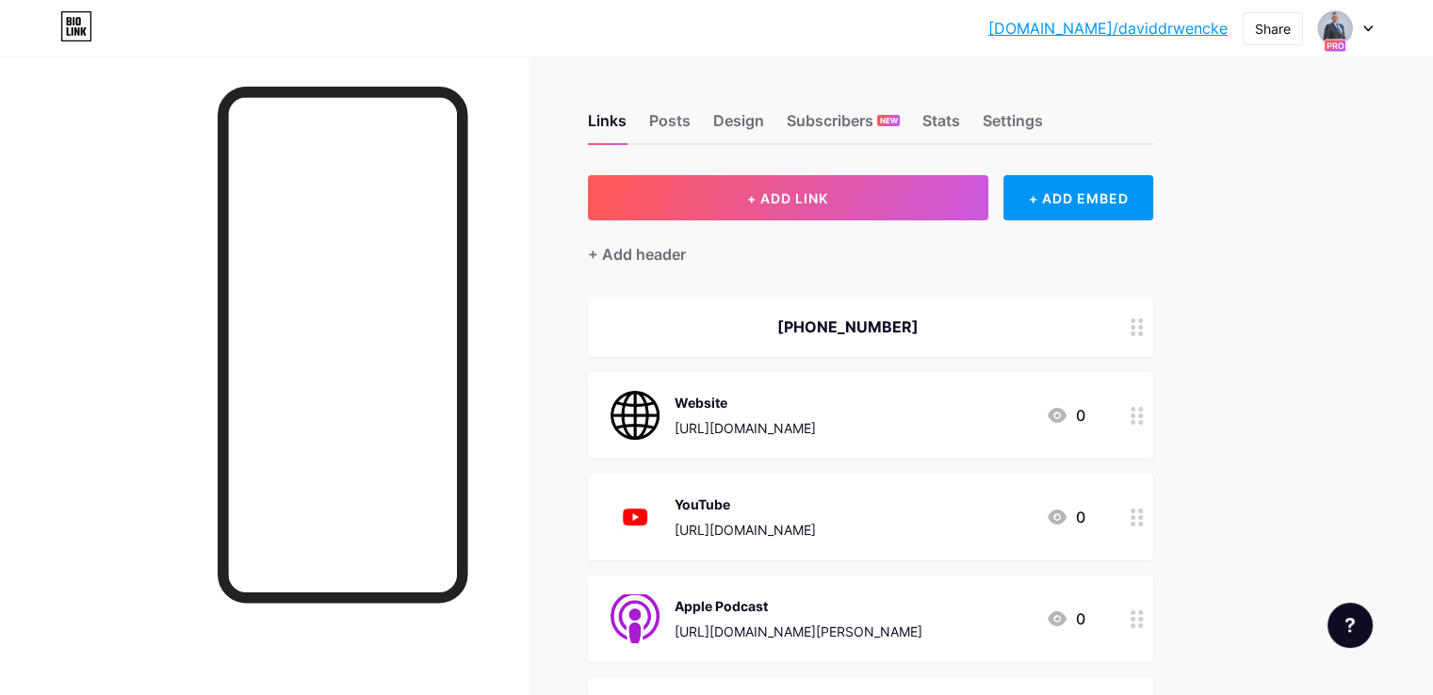
click at [1375, 30] on div "[DOMAIN_NAME]/davidd... [DOMAIN_NAME]/[PERSON_NAME] Share Switch accounts [PERS…" at bounding box center [716, 28] width 1433 height 34
click at [1371, 29] on icon at bounding box center [1367, 28] width 9 height 7
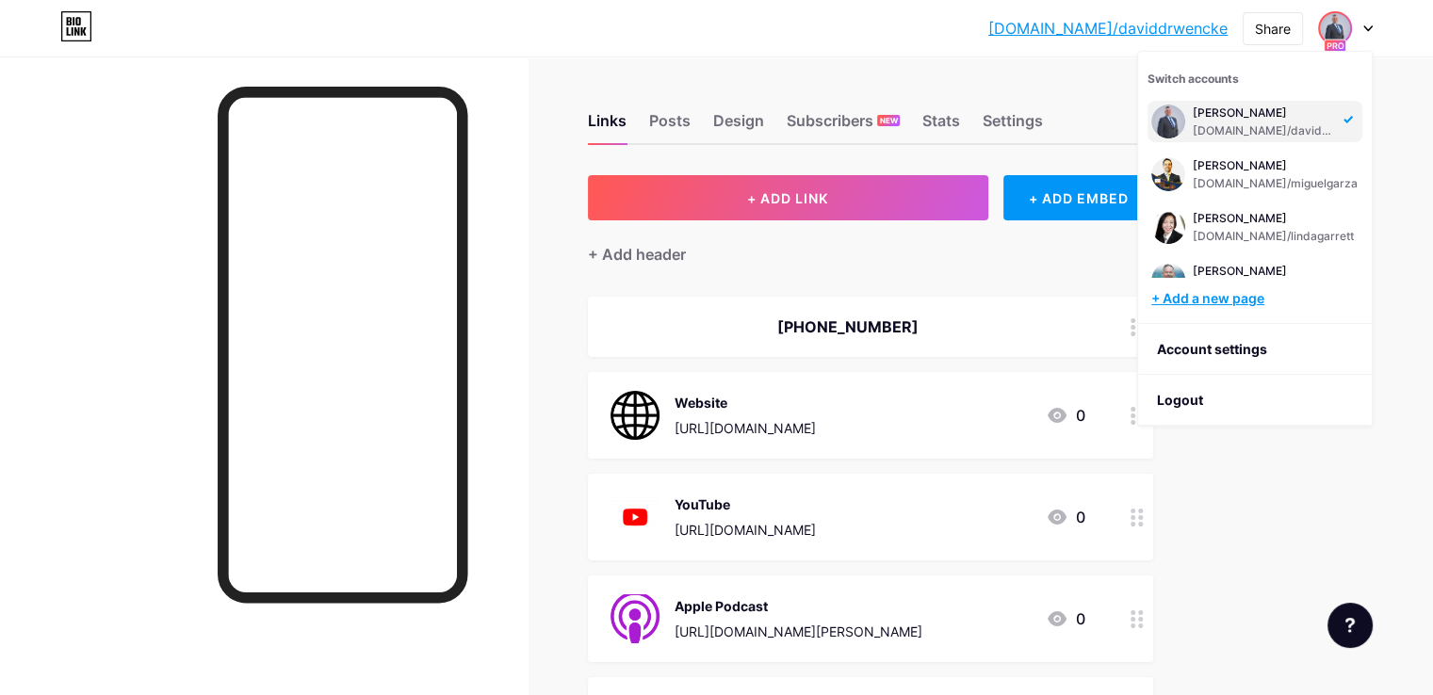
click at [1225, 301] on div "+ Add a new page" at bounding box center [1256, 298] width 211 height 19
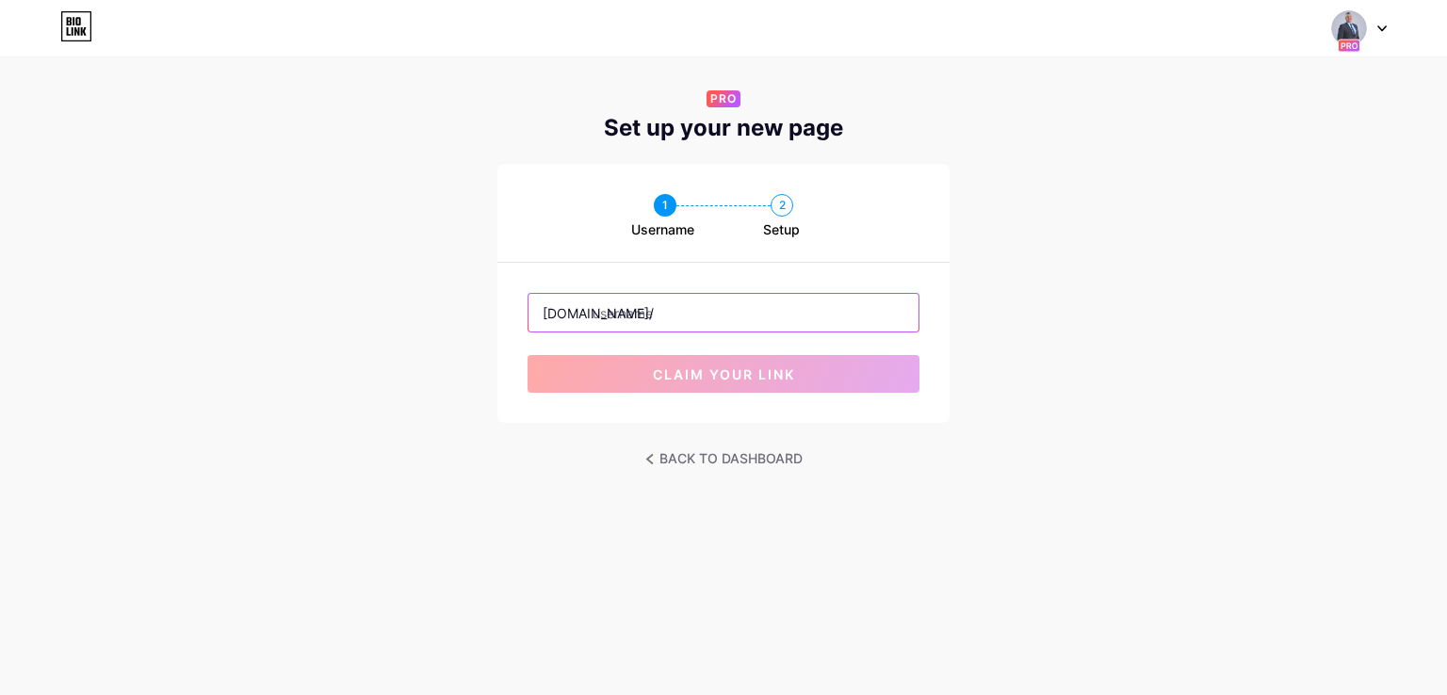
click at [738, 307] on input "text" at bounding box center [724, 313] width 390 height 38
paste input "kevinstewart"
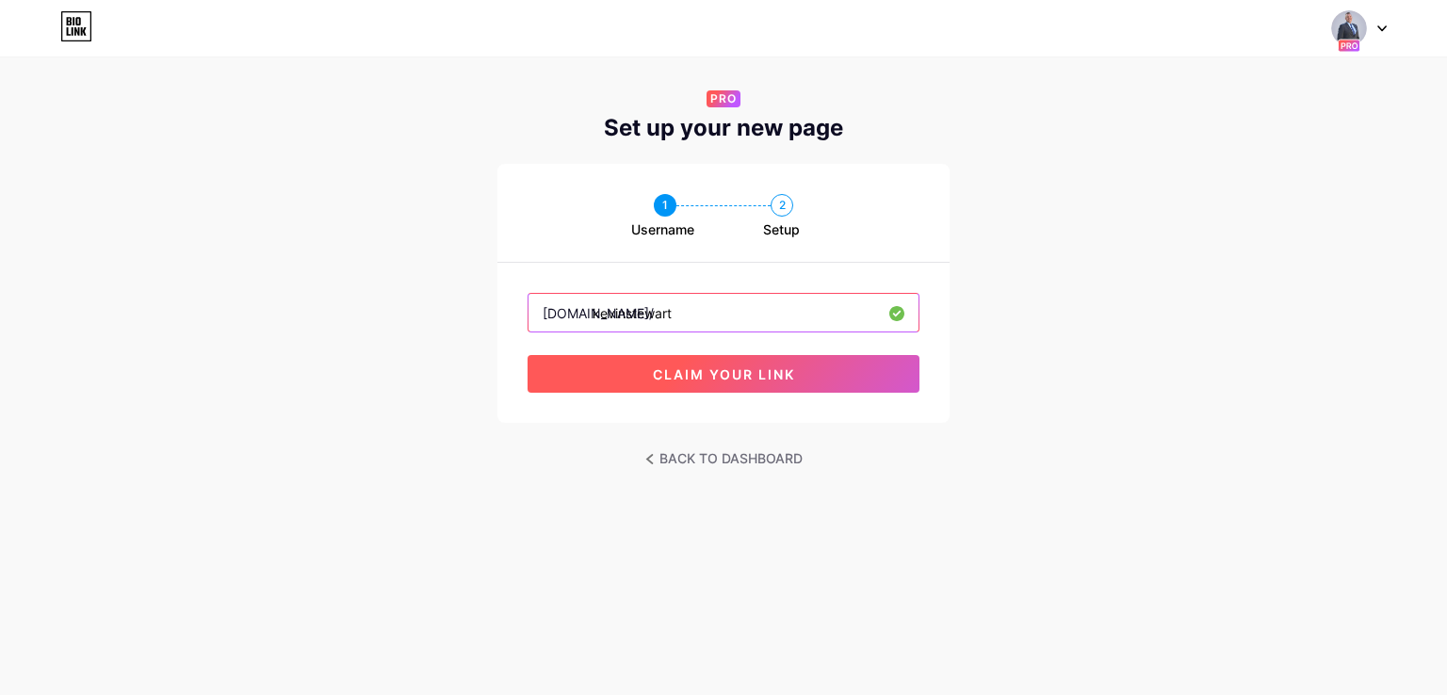
type input "kevinstewart"
click at [694, 372] on span "claim your link" at bounding box center [724, 374] width 142 height 16
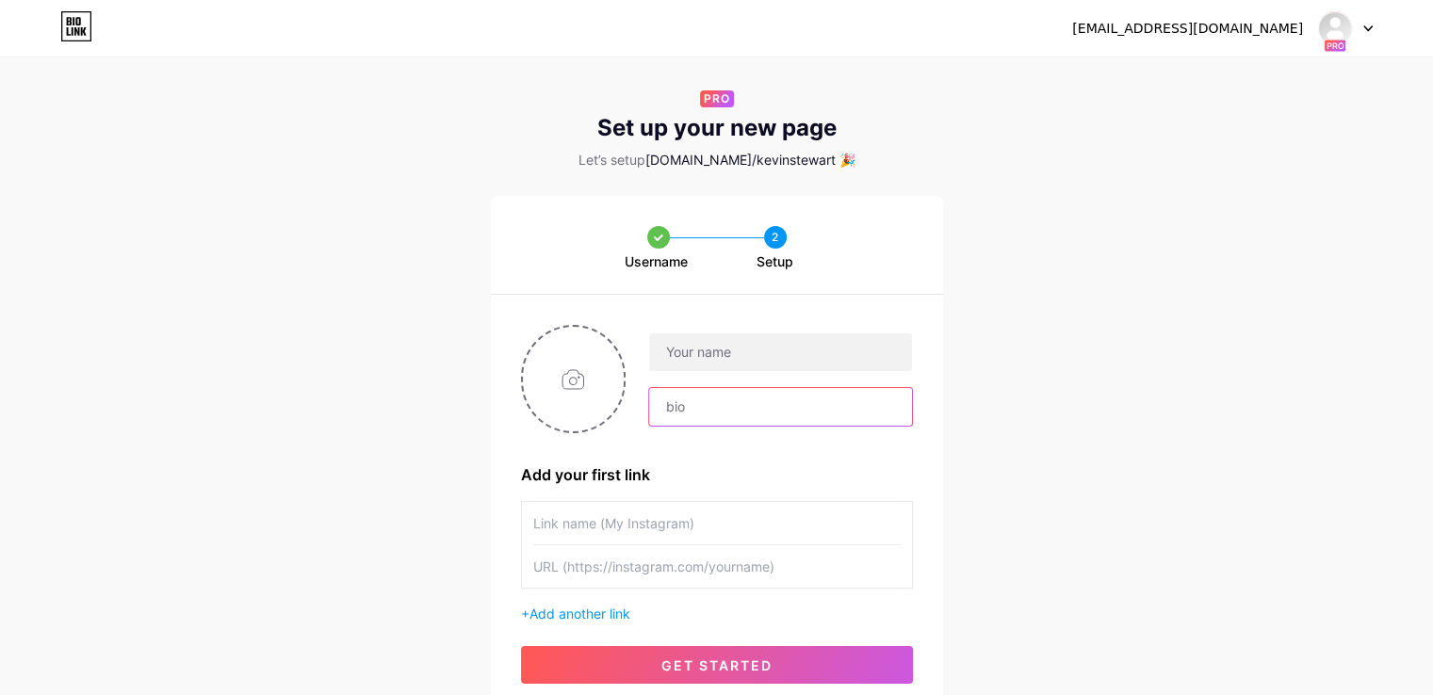
click at [781, 399] on input "text" at bounding box center [780, 407] width 262 height 38
paste input "The Law Offices of [PERSON_NAME]"
click at [821, 406] on input "The Law Offices of [PERSON_NAME]" at bounding box center [780, 407] width 262 height 38
click at [840, 405] on input "The Law Offices of [PERSON_NAME]" at bounding box center [780, 407] width 262 height 38
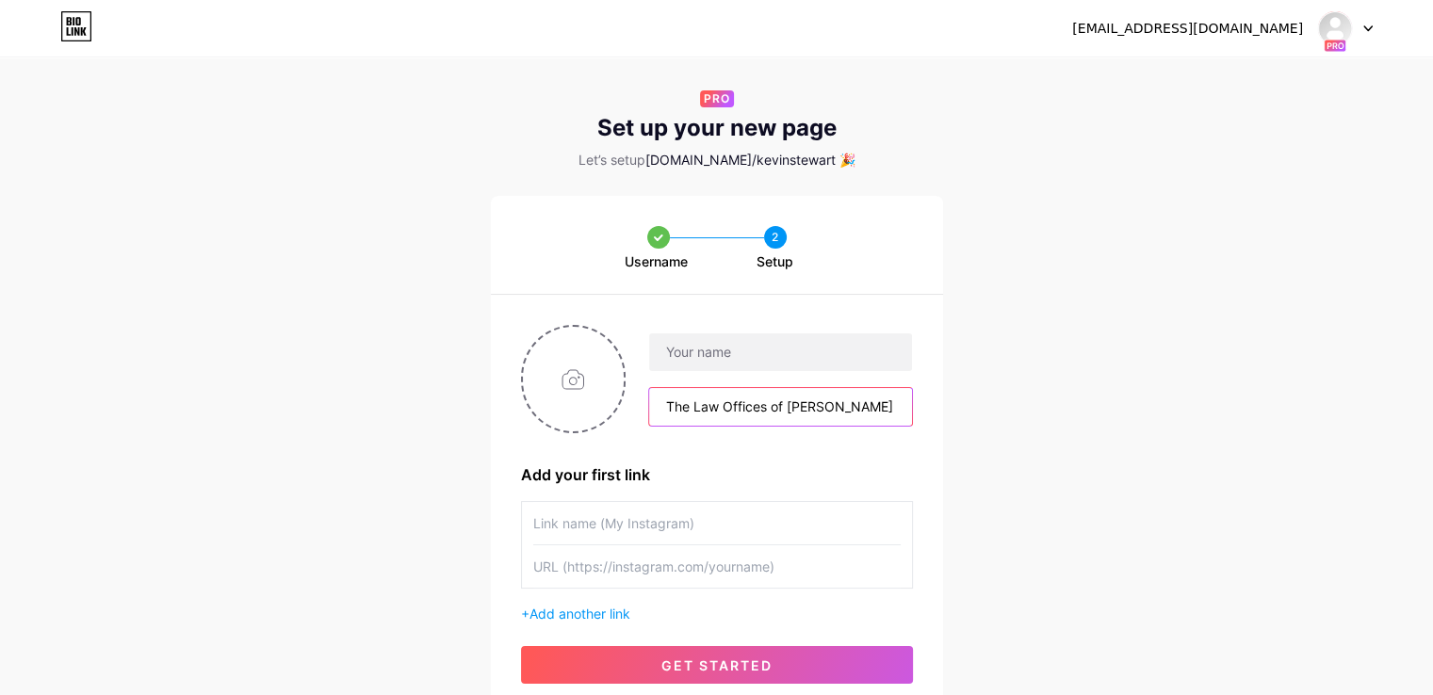
click at [840, 405] on input "The Law Offices of [PERSON_NAME]" at bounding box center [780, 407] width 262 height 38
click at [821, 406] on input "The Law Offices of [PERSON_NAME]" at bounding box center [780, 407] width 262 height 38
click at [802, 408] on input "The Law Offices of [PERSON_NAME]" at bounding box center [780, 407] width 262 height 38
type input "The Law Offices of [PERSON_NAME]"
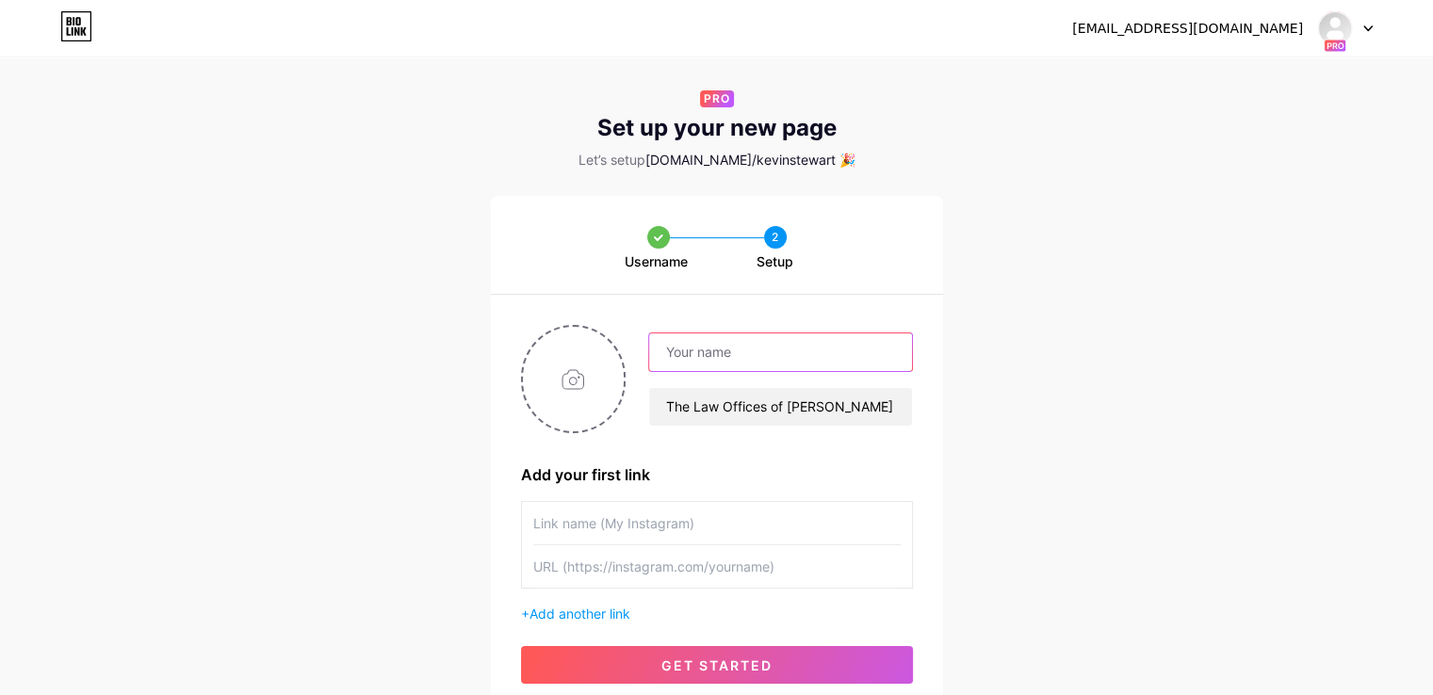
click at [811, 364] on input "text" at bounding box center [780, 352] width 262 height 38
paste input "[PERSON_NAME]"
click at [717, 355] on input "[PERSON_NAME]" at bounding box center [780, 352] width 262 height 38
click at [716, 364] on input "[PERSON_NAME]" at bounding box center [780, 352] width 262 height 38
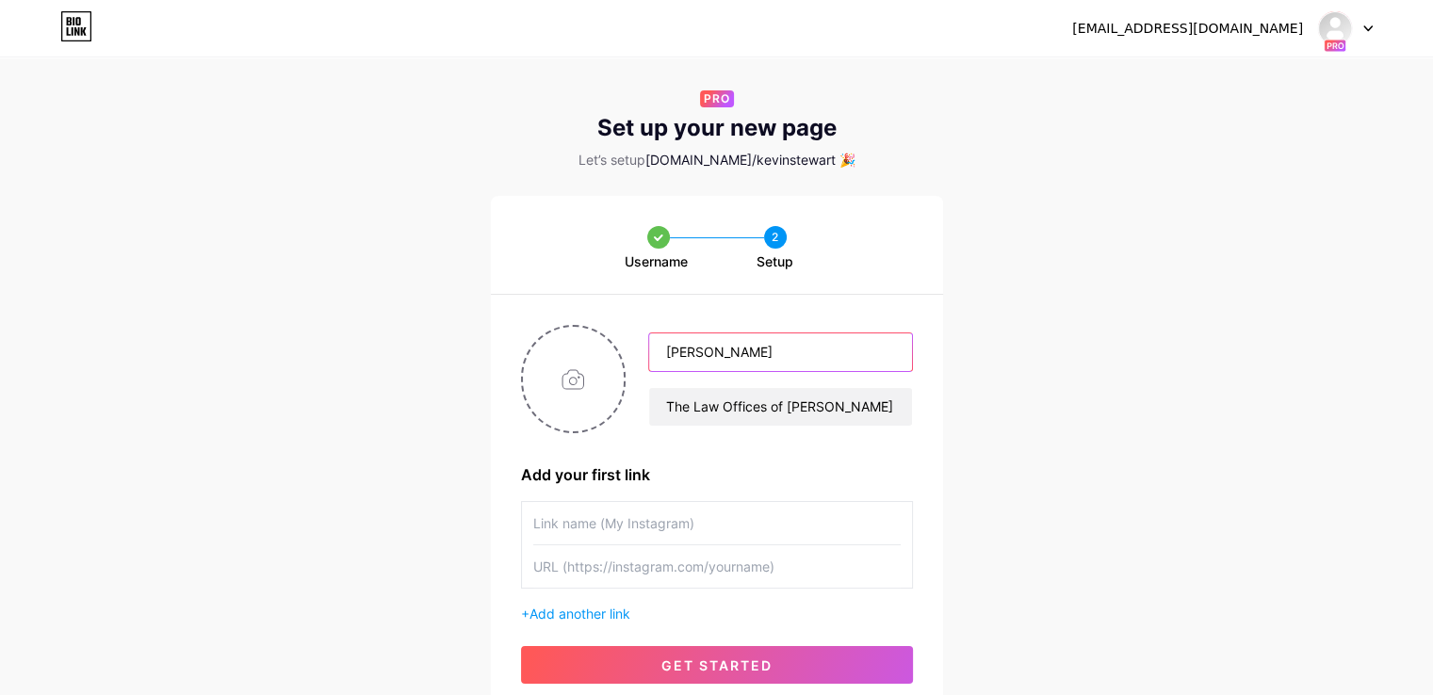
click at [716, 364] on input "[PERSON_NAME]" at bounding box center [780, 352] width 262 height 38
paste input "[PERSON_NAME]"
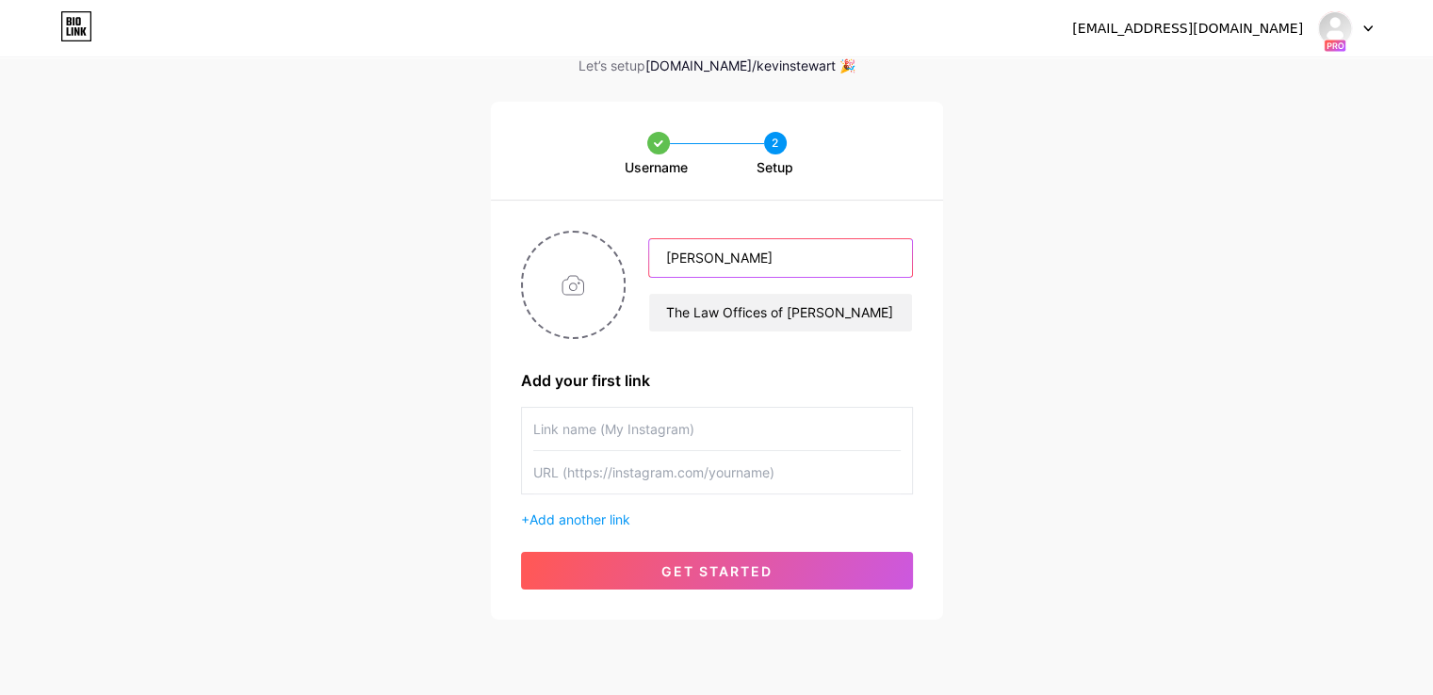
type input "[PERSON_NAME]"
click at [681, 433] on input "text" at bounding box center [716, 429] width 367 height 42
type input "Website"
click at [666, 479] on input "text" at bounding box center [716, 472] width 367 height 42
paste input "[URL][DOMAIN_NAME]"
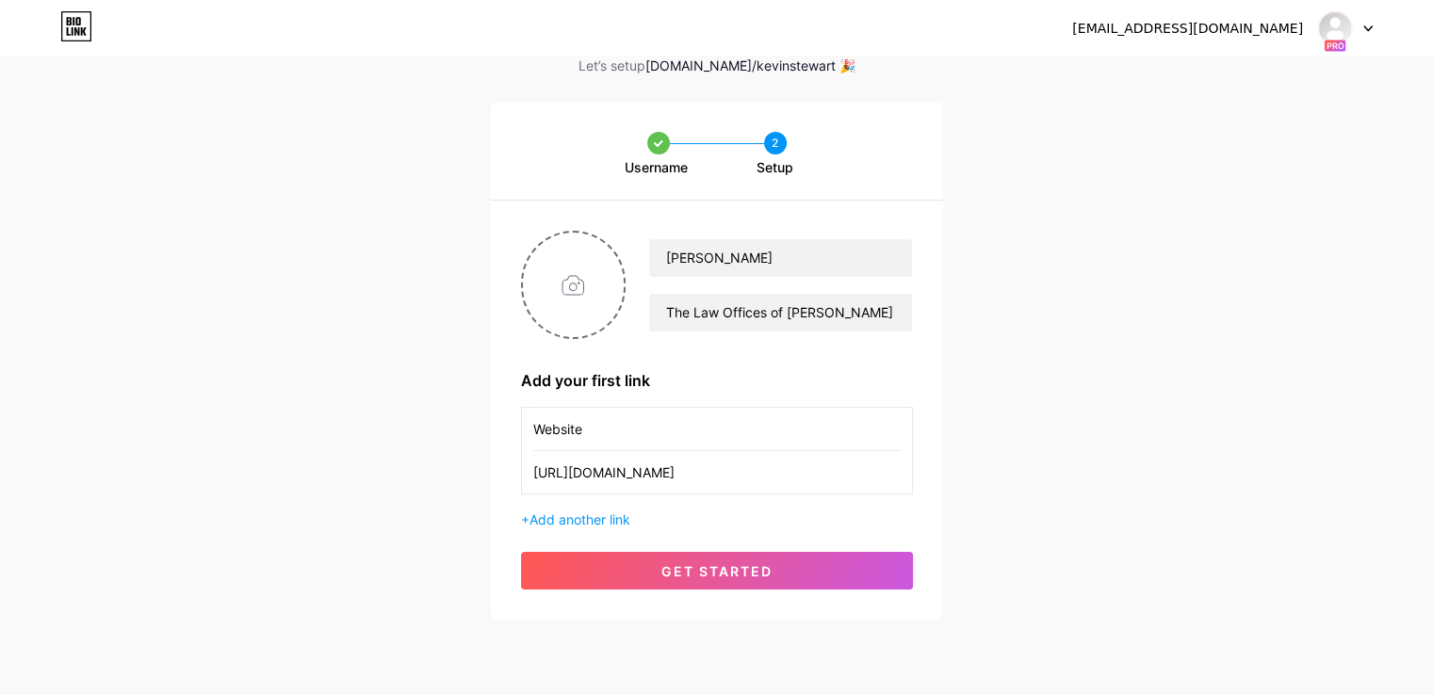
type input "[URL][DOMAIN_NAME]"
click at [580, 510] on div "+ Add another link" at bounding box center [717, 520] width 392 height 20
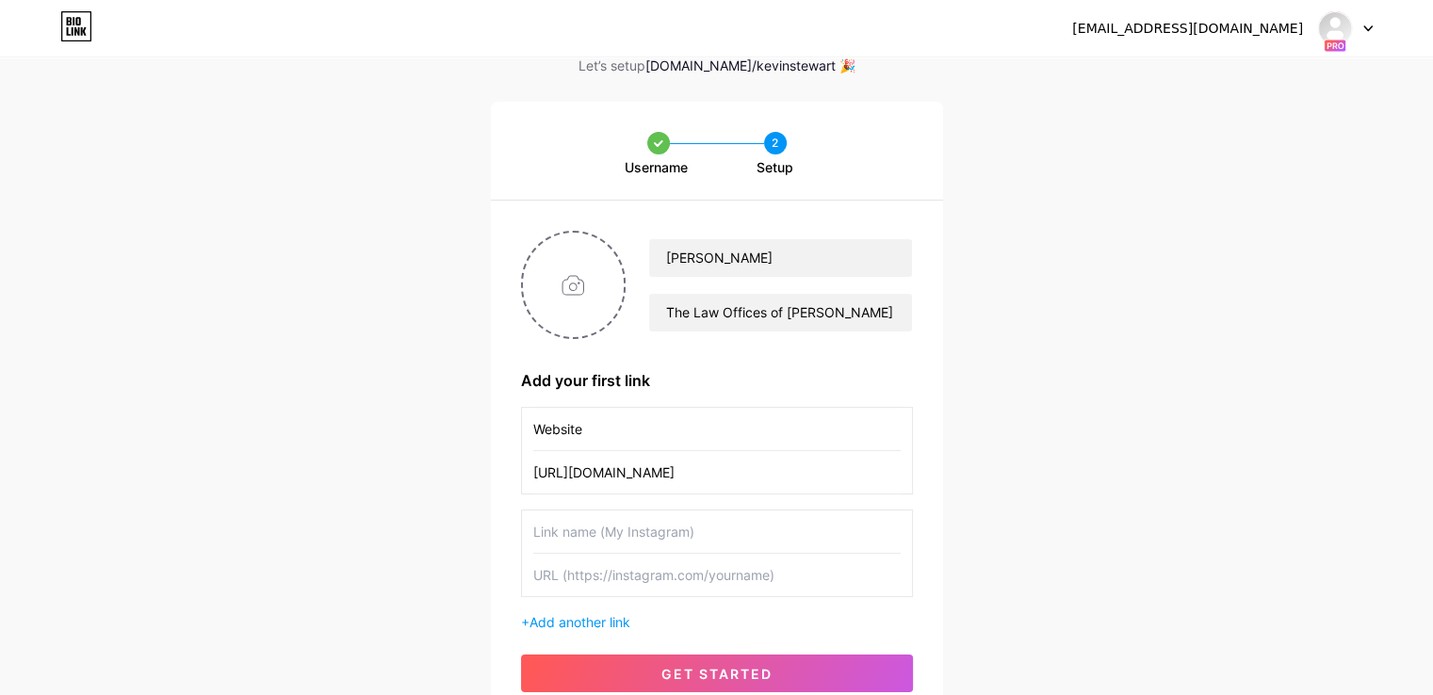
click at [594, 530] on input "text" at bounding box center [716, 532] width 367 height 42
type input "YouTube"
click at [607, 565] on input "text" at bounding box center [716, 575] width 367 height 42
paste input "[URL][DOMAIN_NAME][PERSON_NAME]"
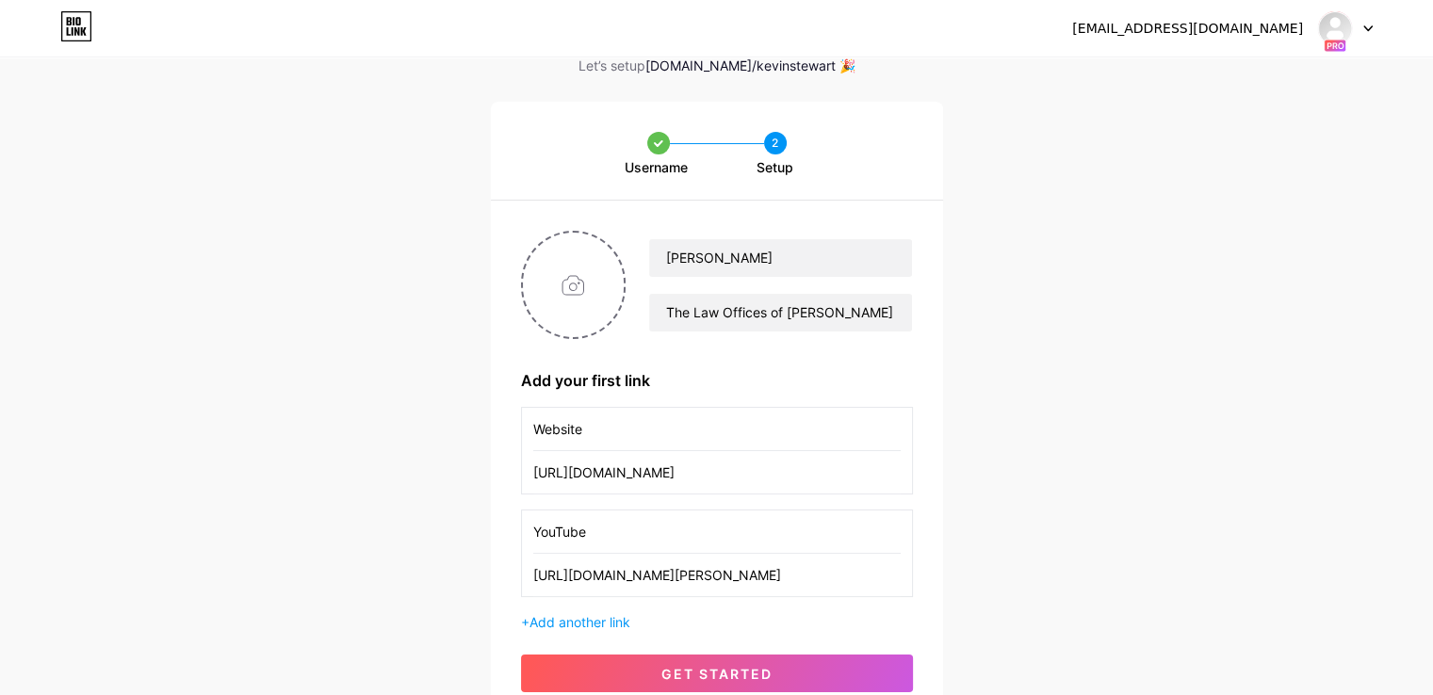
type input "[URL][DOMAIN_NAME][PERSON_NAME]"
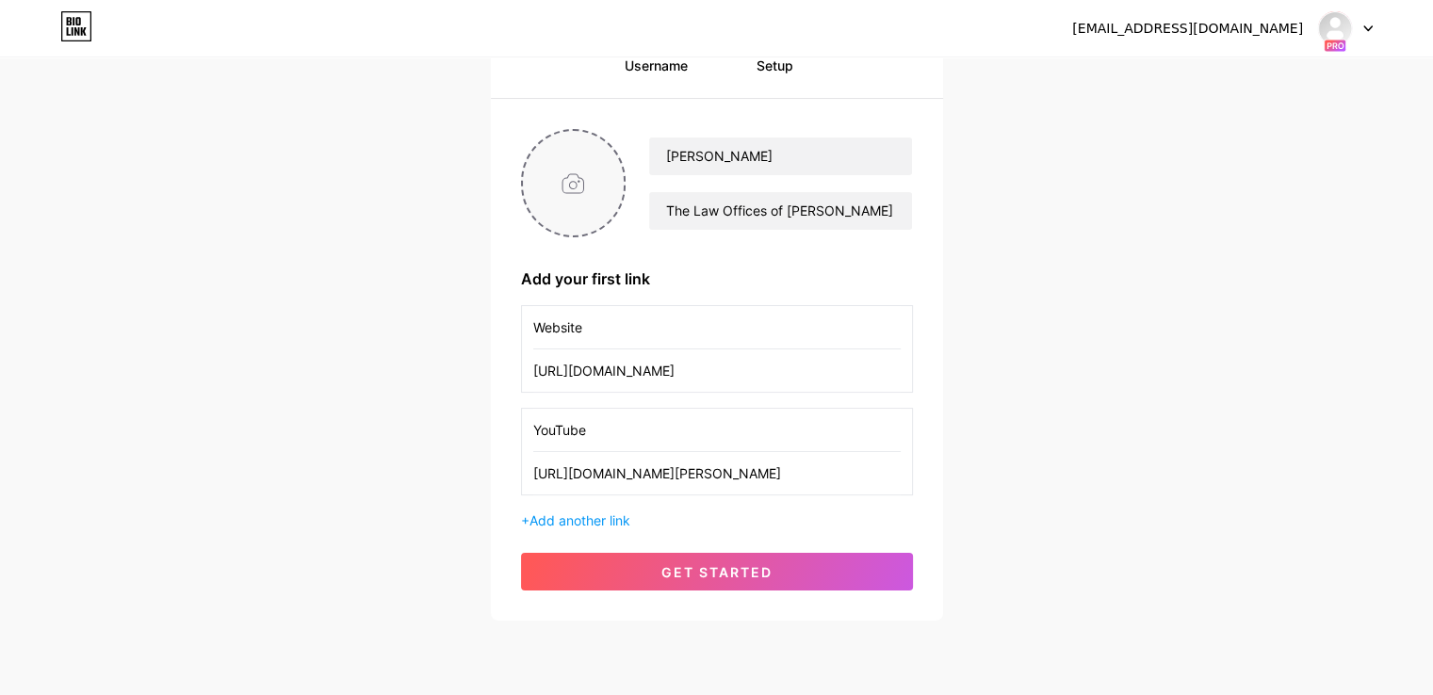
click at [573, 169] on input "file" at bounding box center [574, 183] width 102 height 105
type input "C:\fakepath\YT-Profile-picture.jpg"
click at [589, 513] on span "Add another link" at bounding box center [579, 520] width 101 height 16
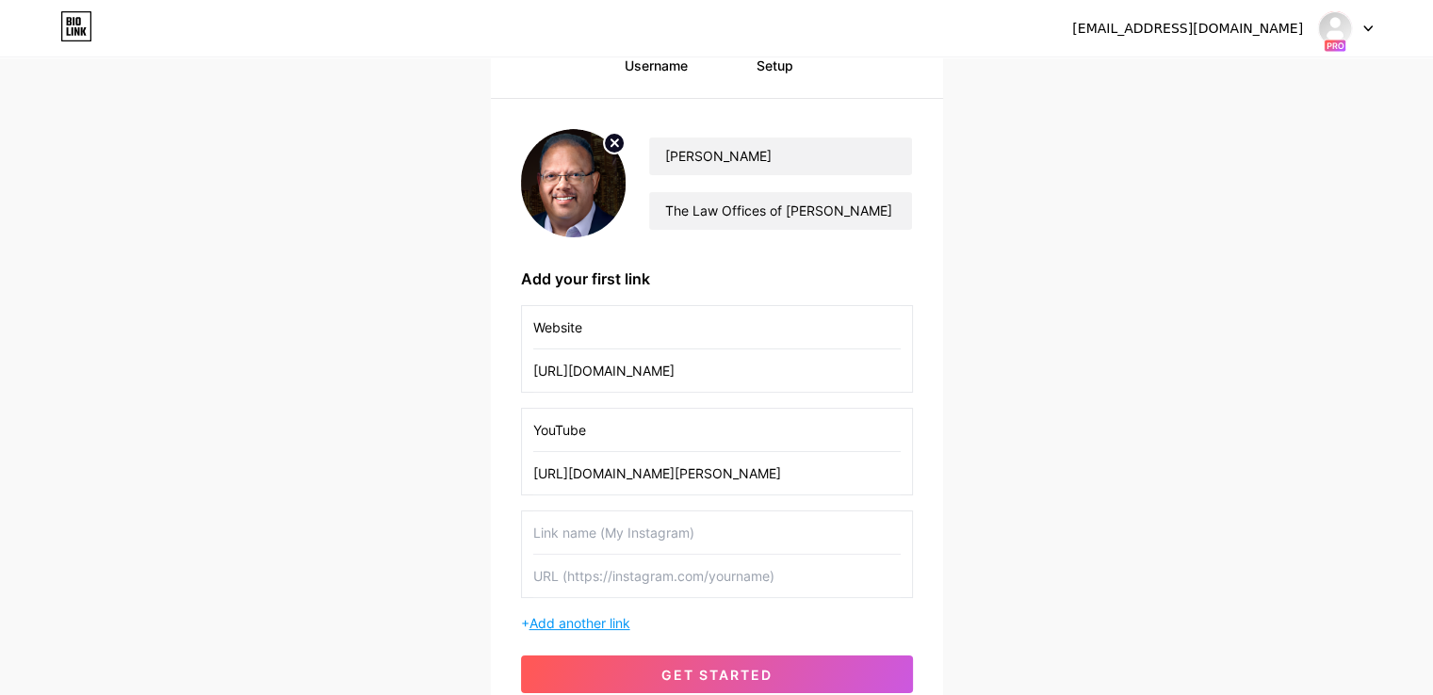
click at [589, 513] on input "text" at bounding box center [716, 533] width 367 height 42
type input "Apple Podcast"
paste input "[URL][DOMAIN_NAME][PERSON_NAME][PERSON_NAME]"
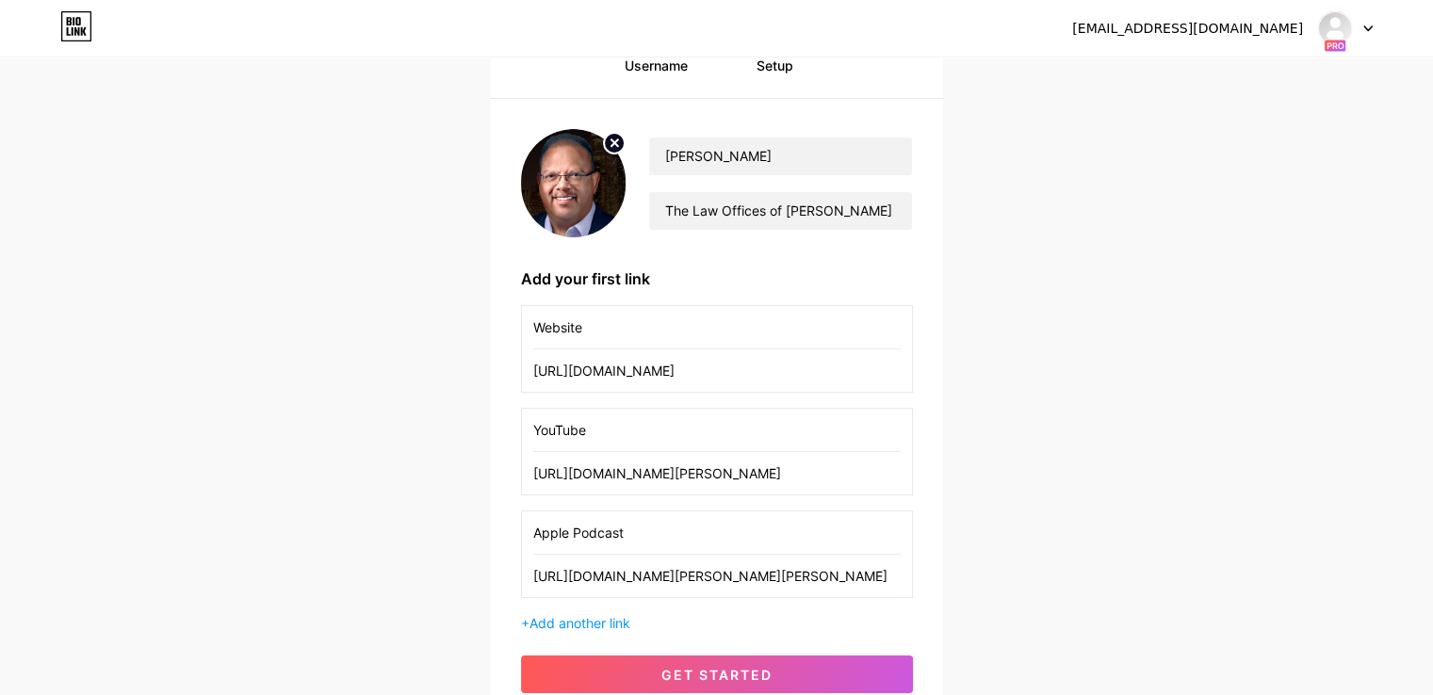
type input "[URL][DOMAIN_NAME][PERSON_NAME][PERSON_NAME]"
click at [598, 619] on span "Add another link" at bounding box center [579, 623] width 101 height 16
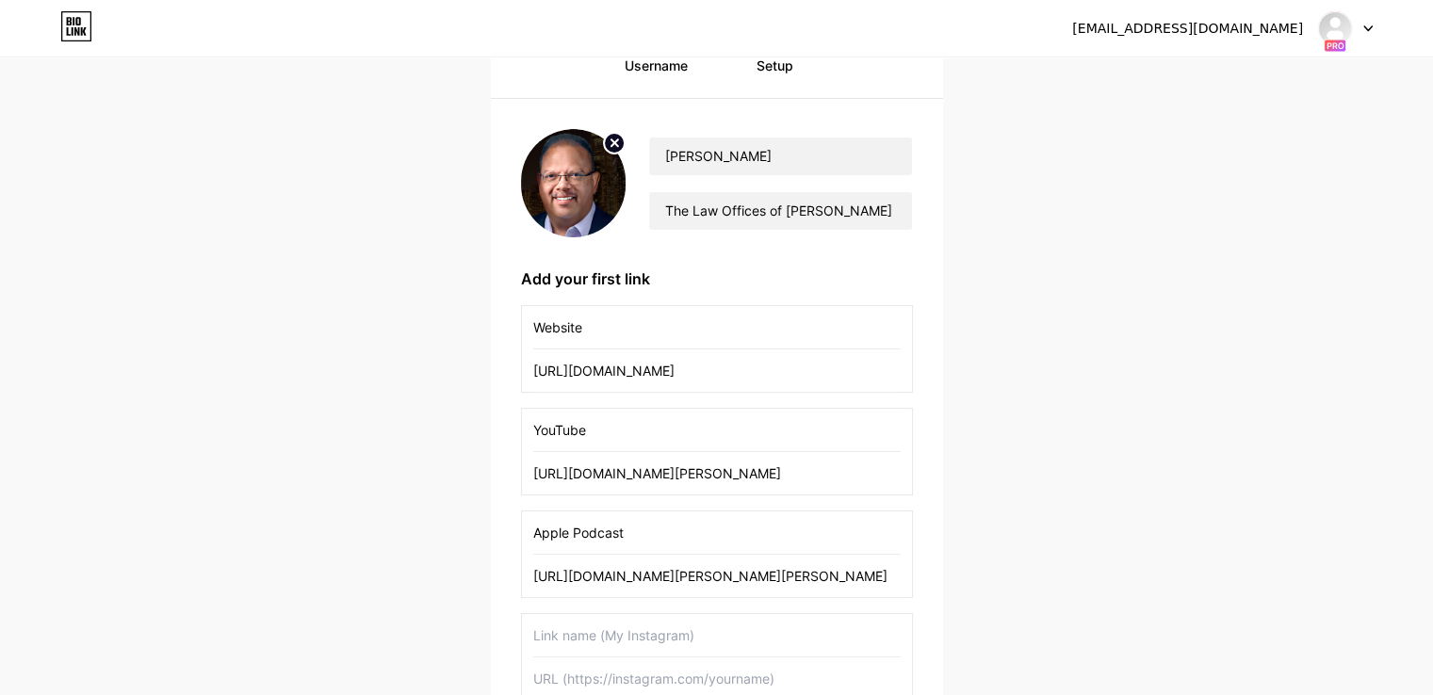
click at [599, 609] on div "Website [URL][DOMAIN_NAME] YouTube [URL][DOMAIN_NAME][PERSON_NAME] Apple Podcas…" at bounding box center [717, 520] width 392 height 431
click at [594, 642] on input "text" at bounding box center [716, 635] width 367 height 42
type input "Spotify"
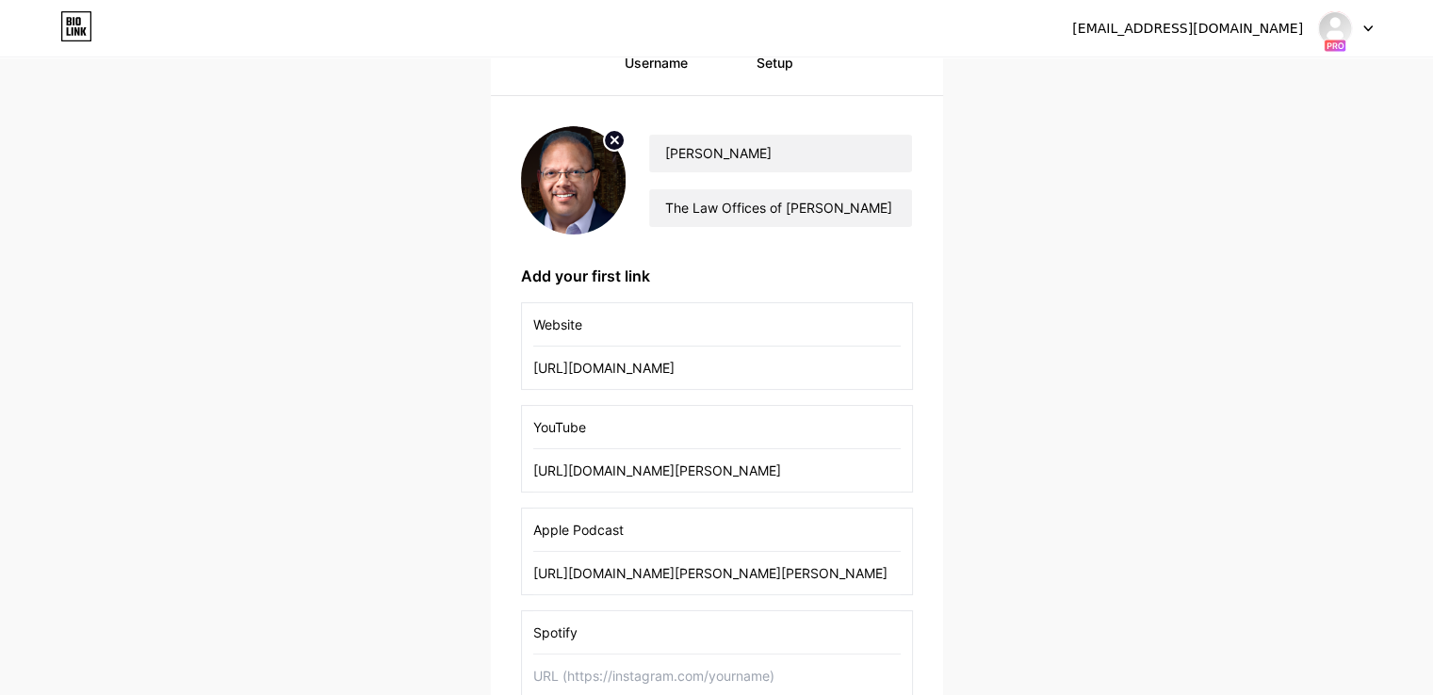
paste input "[URL][DOMAIN_NAME]"
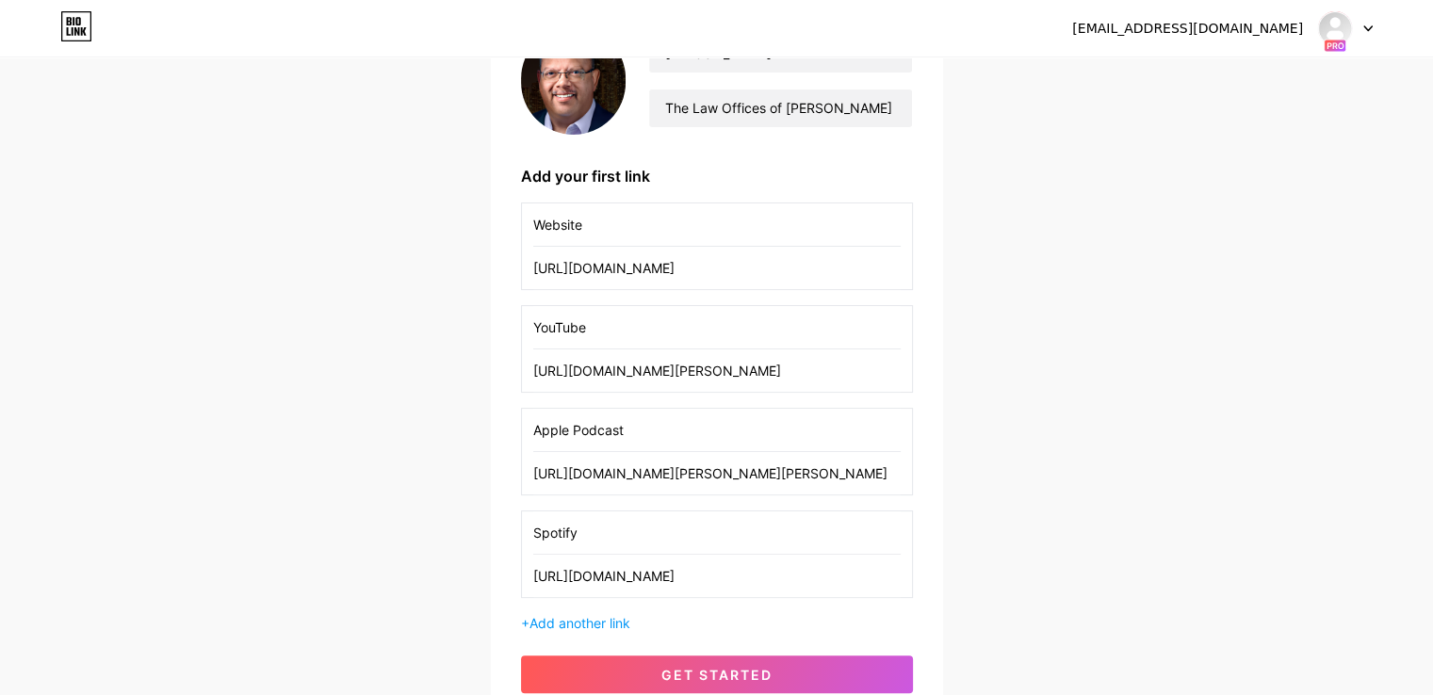
scroll to position [399, 0]
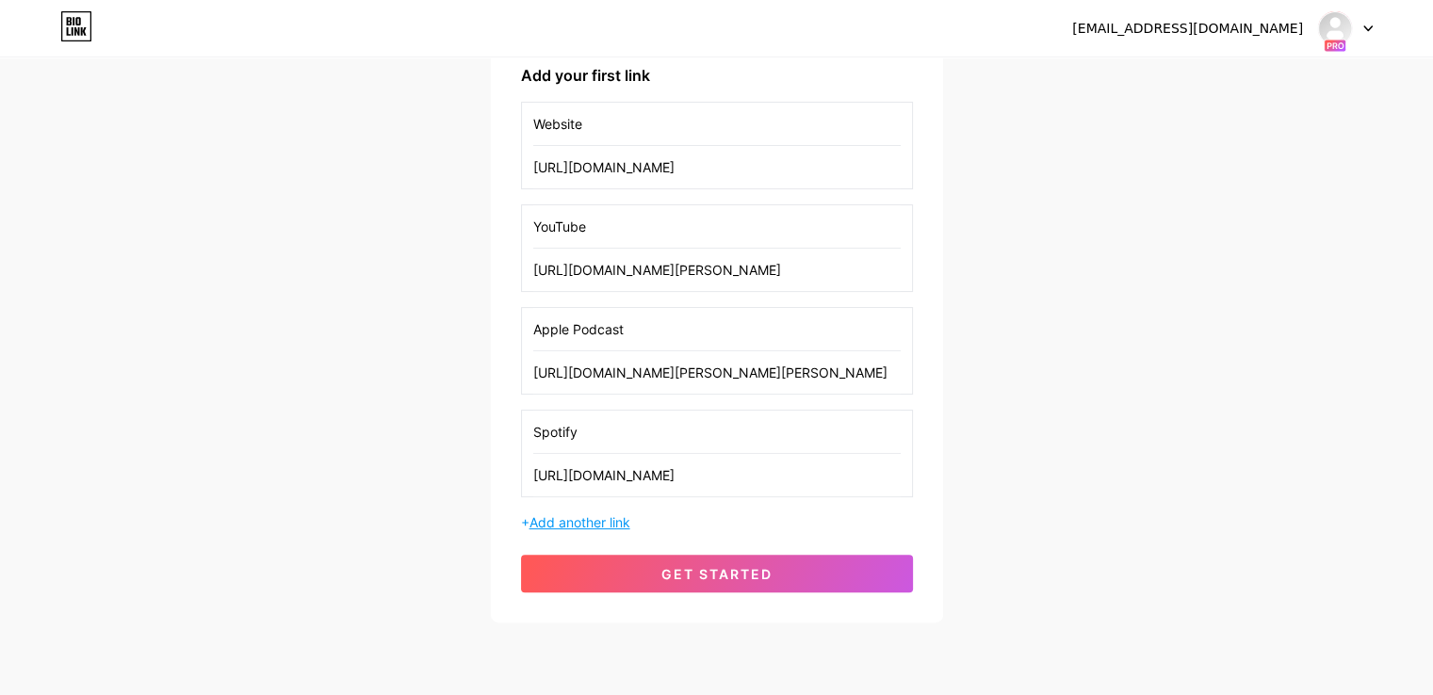
type input "[URL][DOMAIN_NAME]"
click at [615, 517] on span "Add another link" at bounding box center [579, 522] width 101 height 16
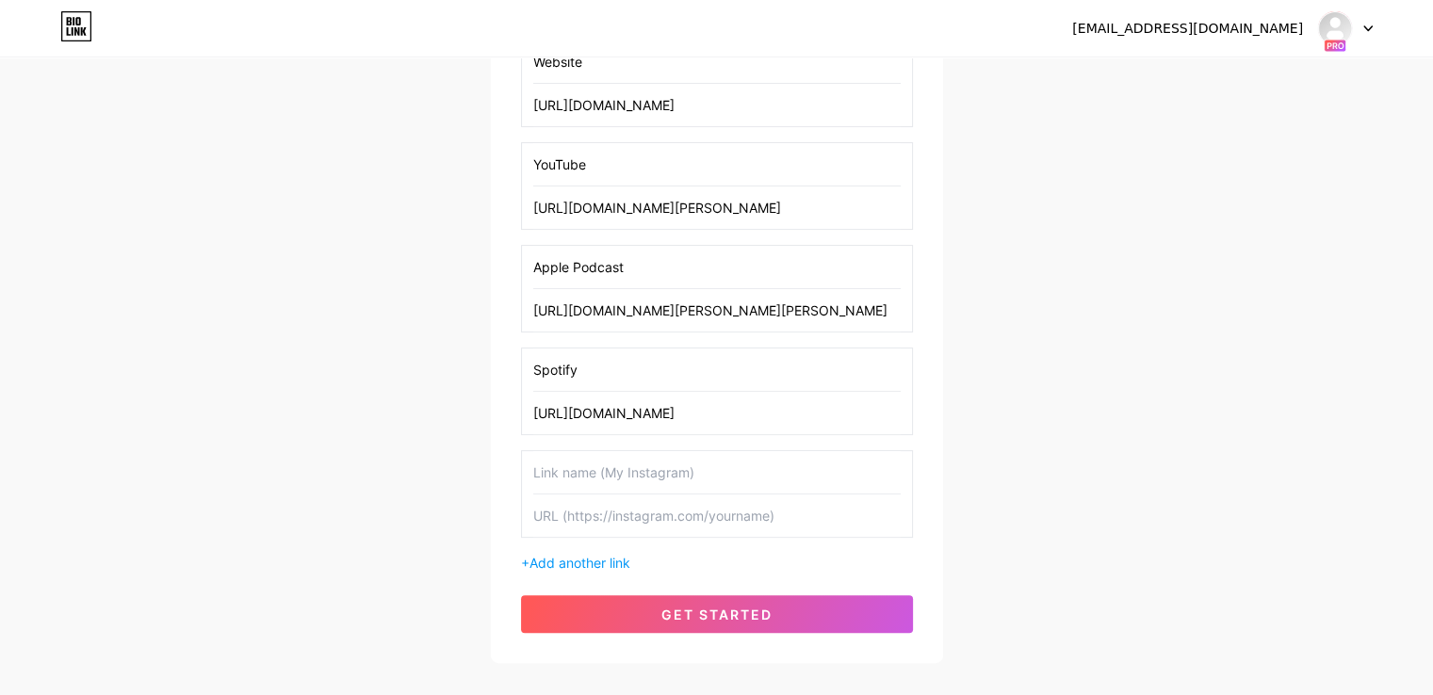
scroll to position [502, 0]
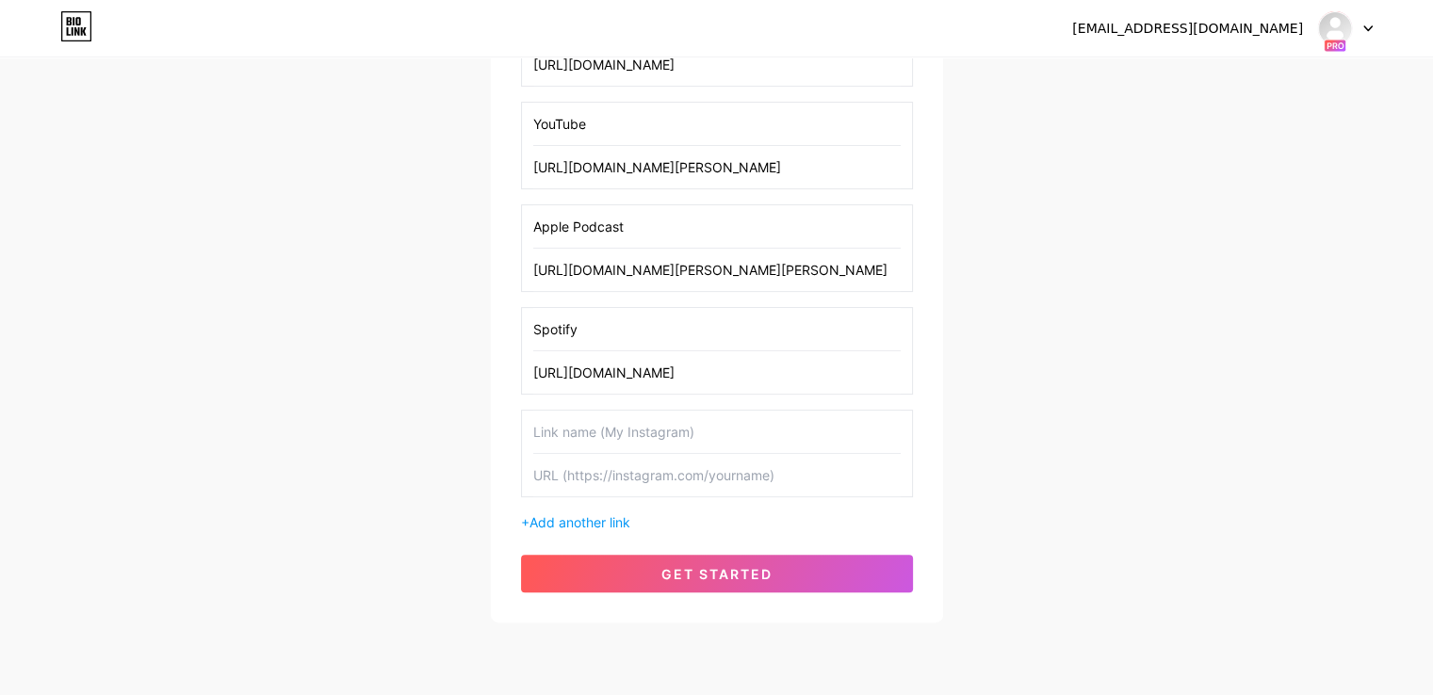
click at [709, 436] on input "text" at bounding box center [716, 432] width 367 height 42
click at [580, 327] on input "Spotify" at bounding box center [716, 329] width 367 height 42
click at [610, 432] on input "text" at bounding box center [716, 432] width 367 height 42
type input "Facebook"
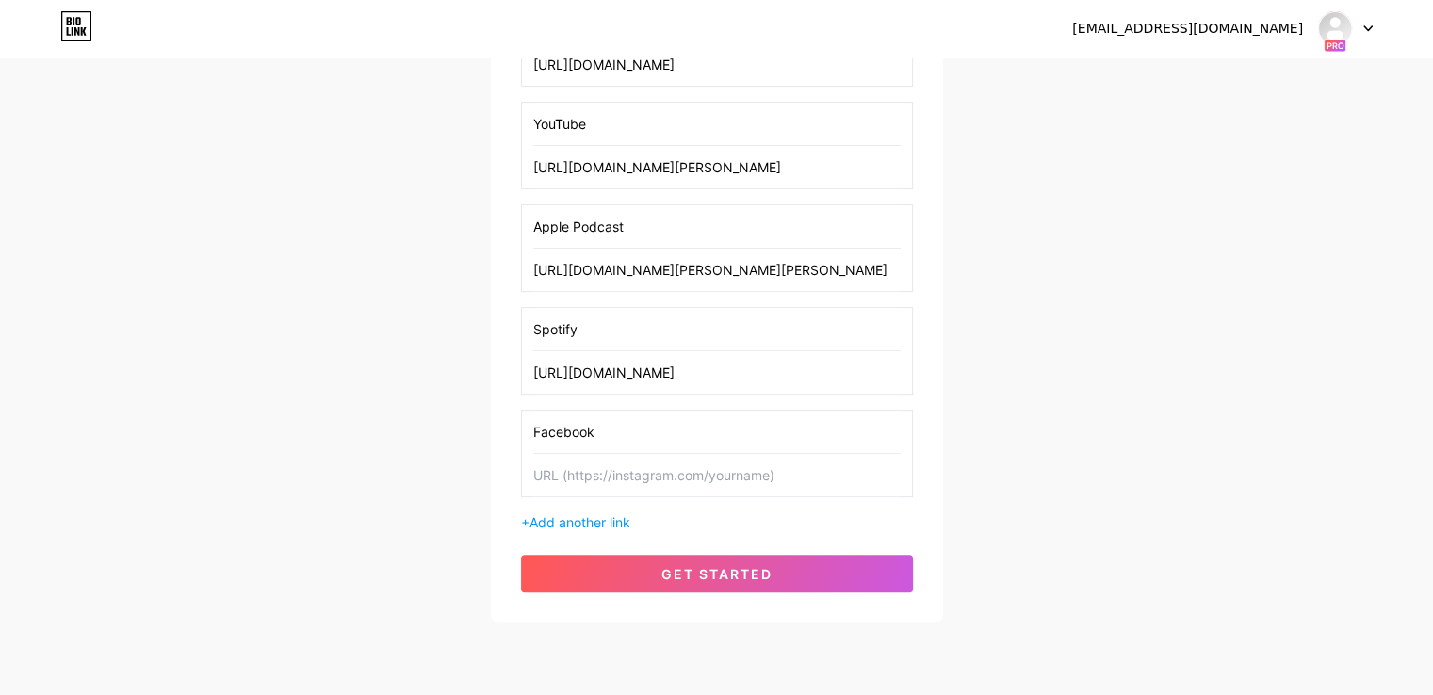
paste input "[URL][DOMAIN_NAME]"
type input "[URL][DOMAIN_NAME]"
click at [689, 415] on input "Facebook" at bounding box center [716, 432] width 367 height 42
click at [609, 514] on span "Add another link" at bounding box center [579, 522] width 101 height 16
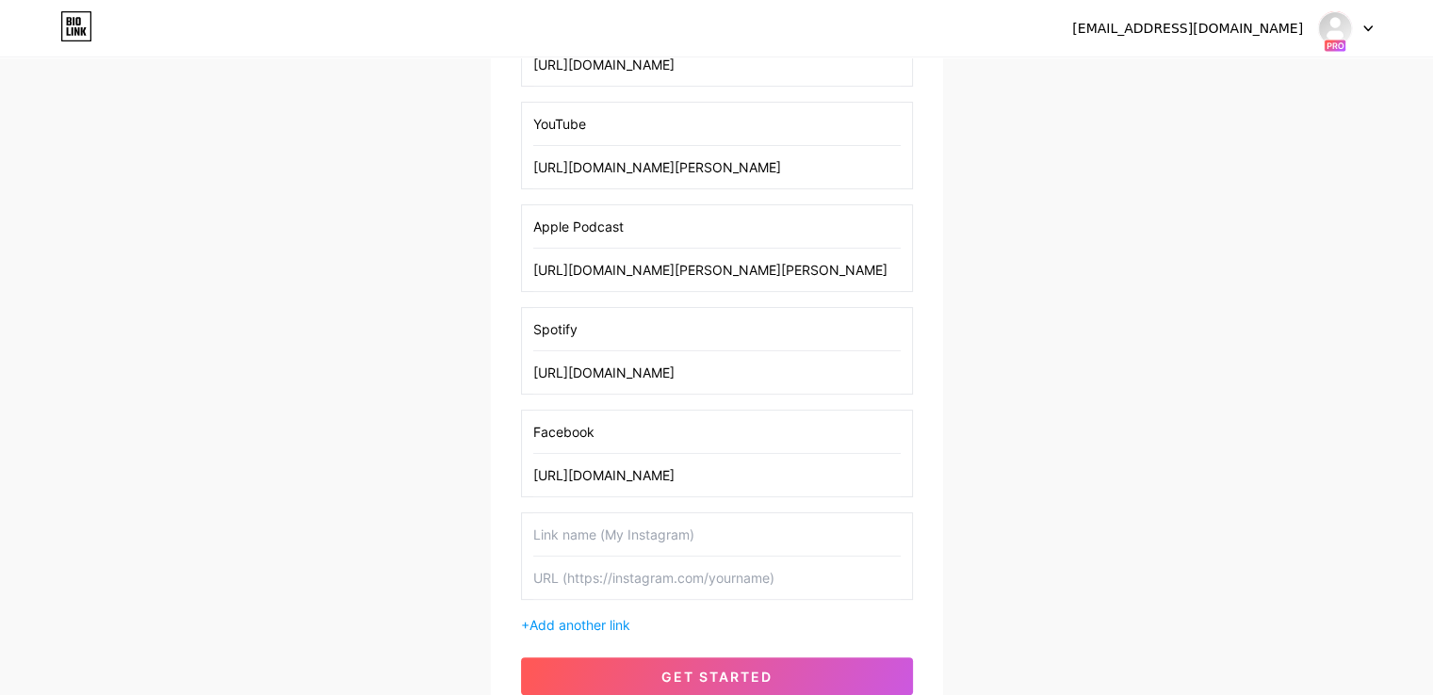
click at [610, 535] on input "text" at bounding box center [716, 534] width 367 height 42
type input "Instagram"
click at [625, 577] on input "text" at bounding box center [716, 578] width 367 height 42
paste input "[URL][DOMAIN_NAME]"
type input "[URL][DOMAIN_NAME]"
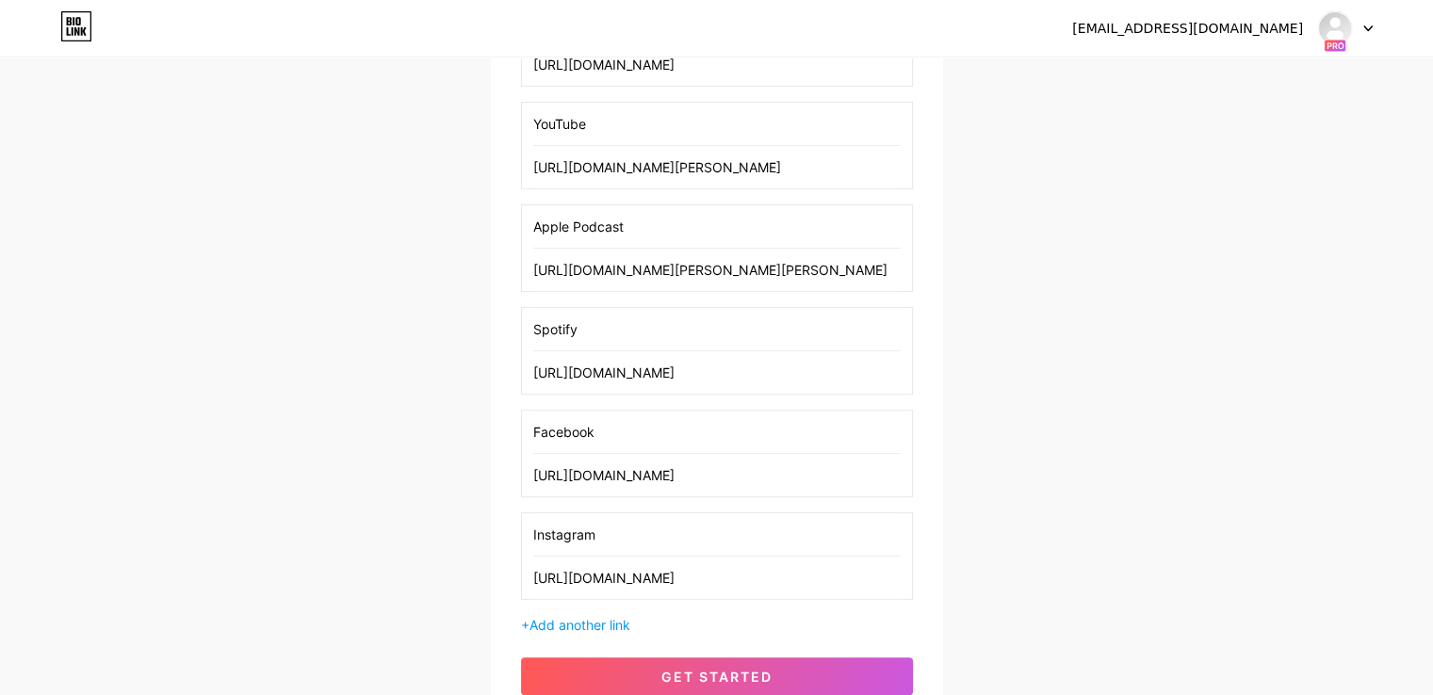
click at [642, 537] on input "Instagram" at bounding box center [716, 534] width 367 height 42
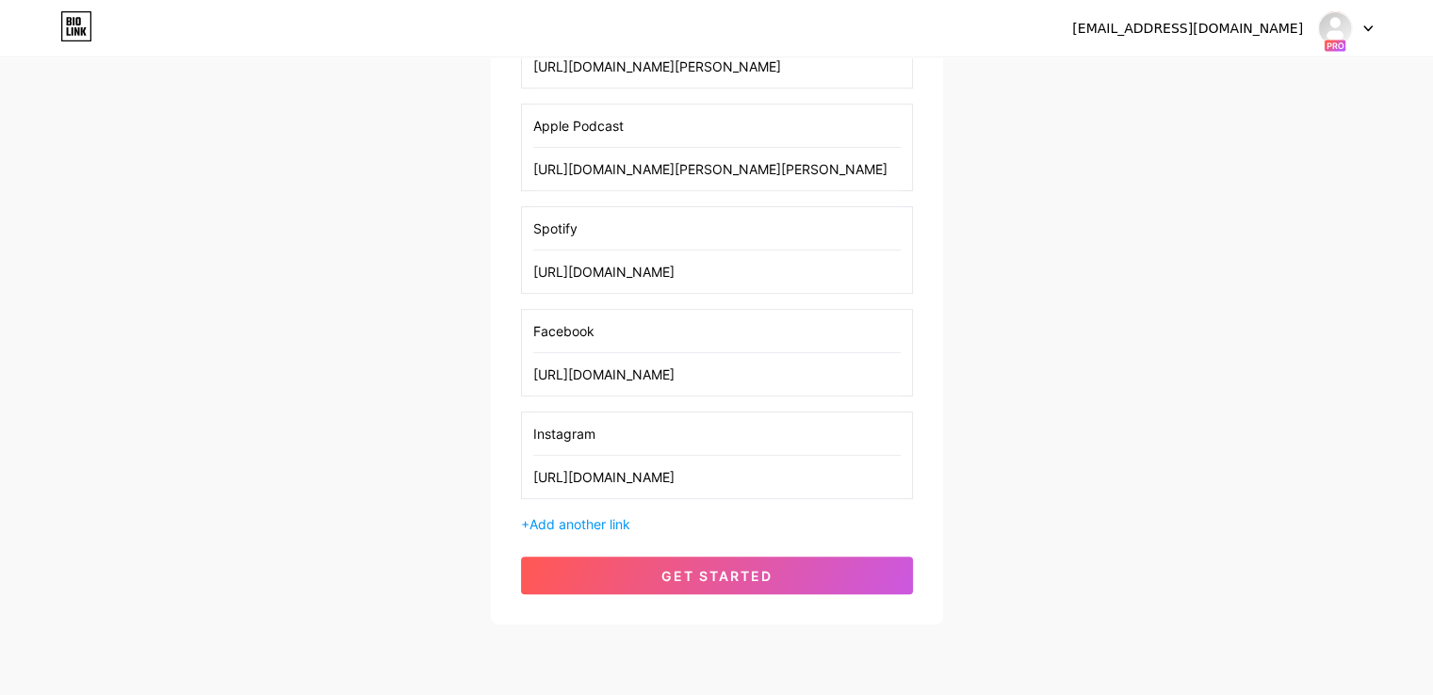
scroll to position [604, 0]
click at [626, 522] on span "Add another link" at bounding box center [579, 523] width 101 height 16
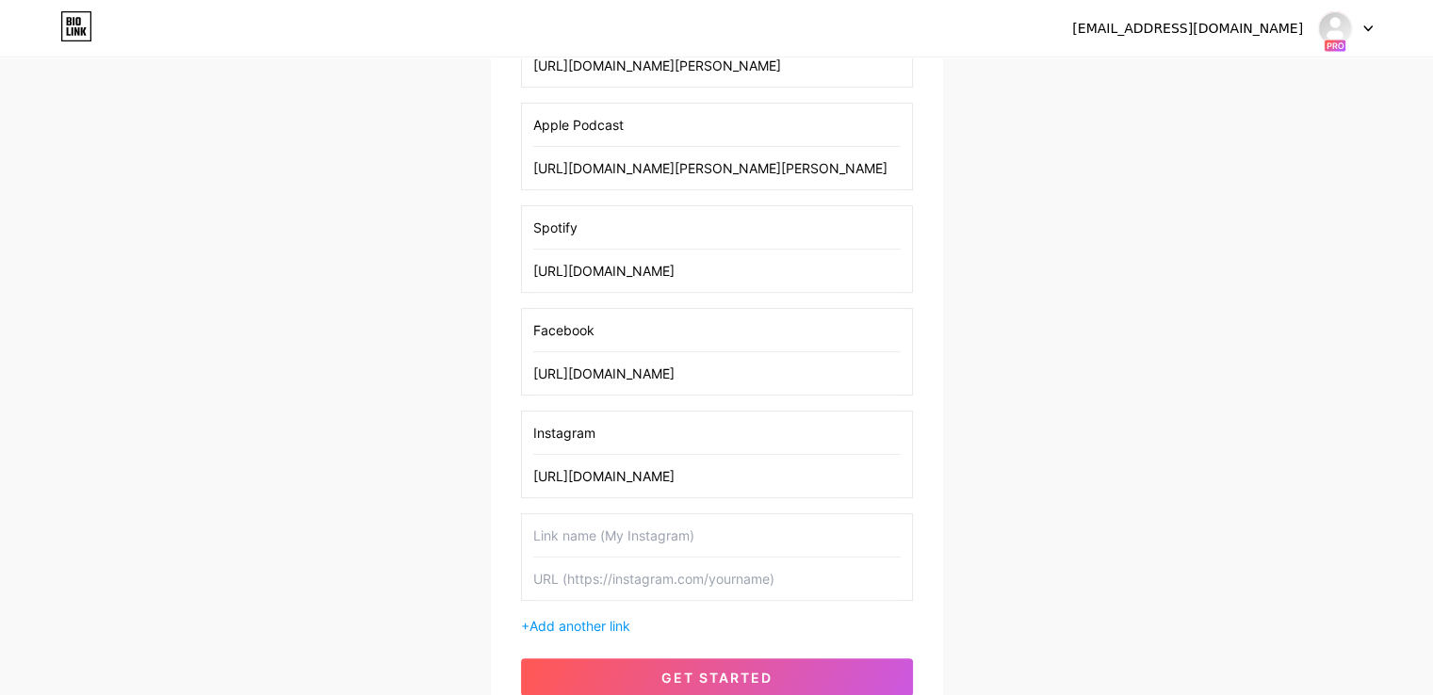
click at [597, 529] on input "text" at bounding box center [716, 535] width 367 height 42
type input "LinkedIn"
paste input "[URL][DOMAIN_NAME]"
type input "[URL][DOMAIN_NAME]"
click at [616, 517] on input "LinkedIn" at bounding box center [716, 535] width 367 height 42
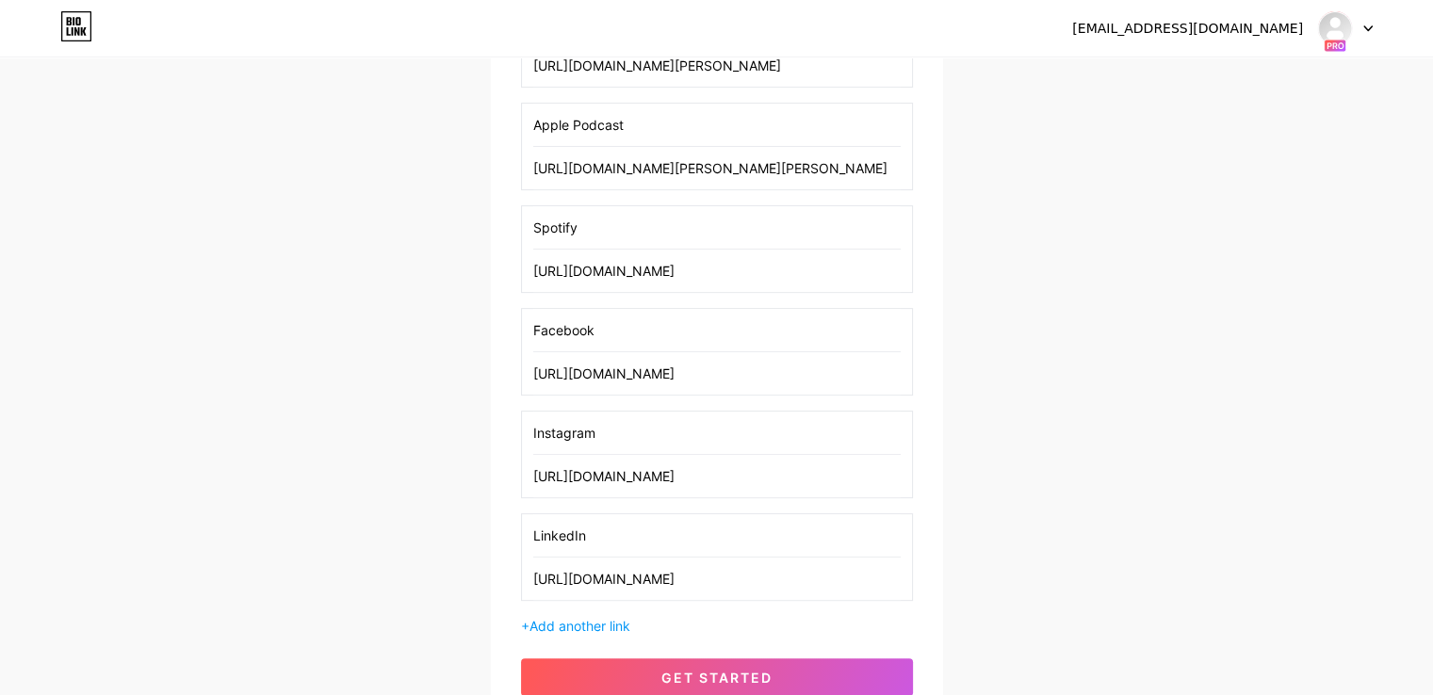
click at [616, 517] on input "LinkedIn" at bounding box center [716, 535] width 367 height 42
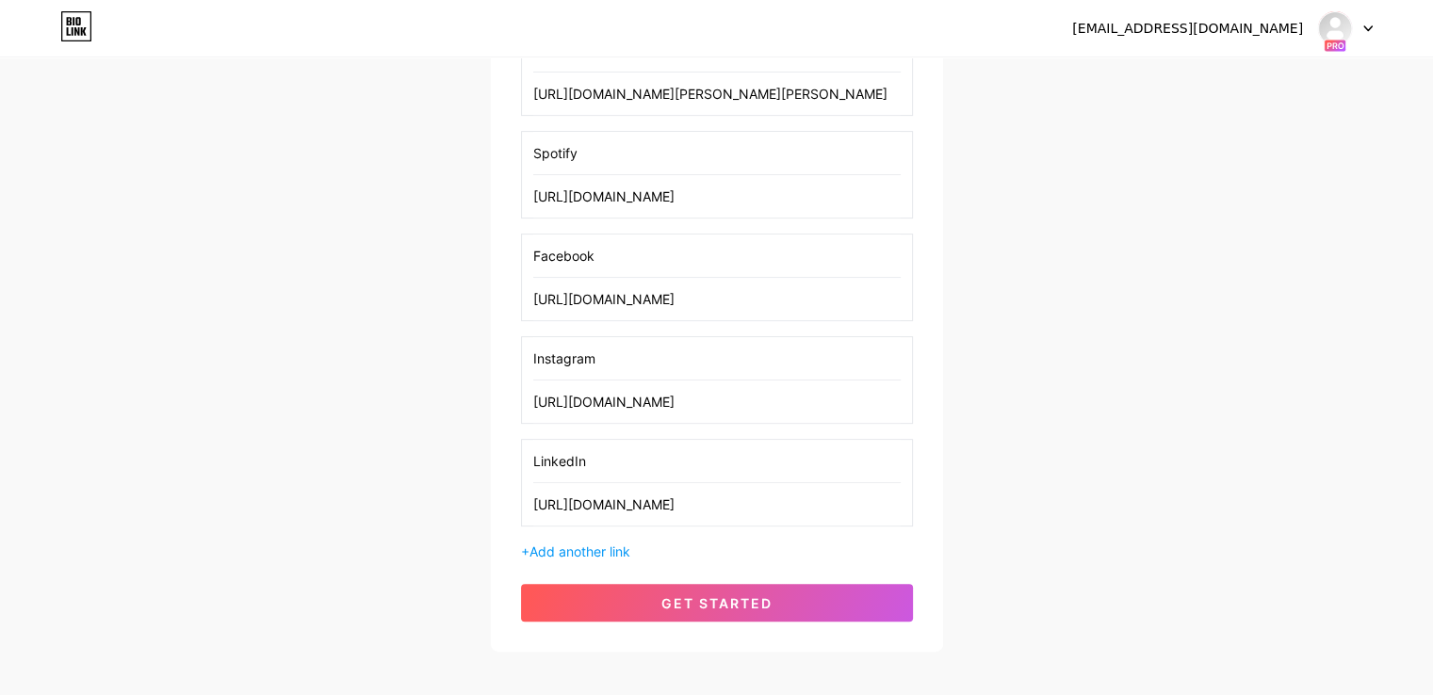
scroll to position [707, 0]
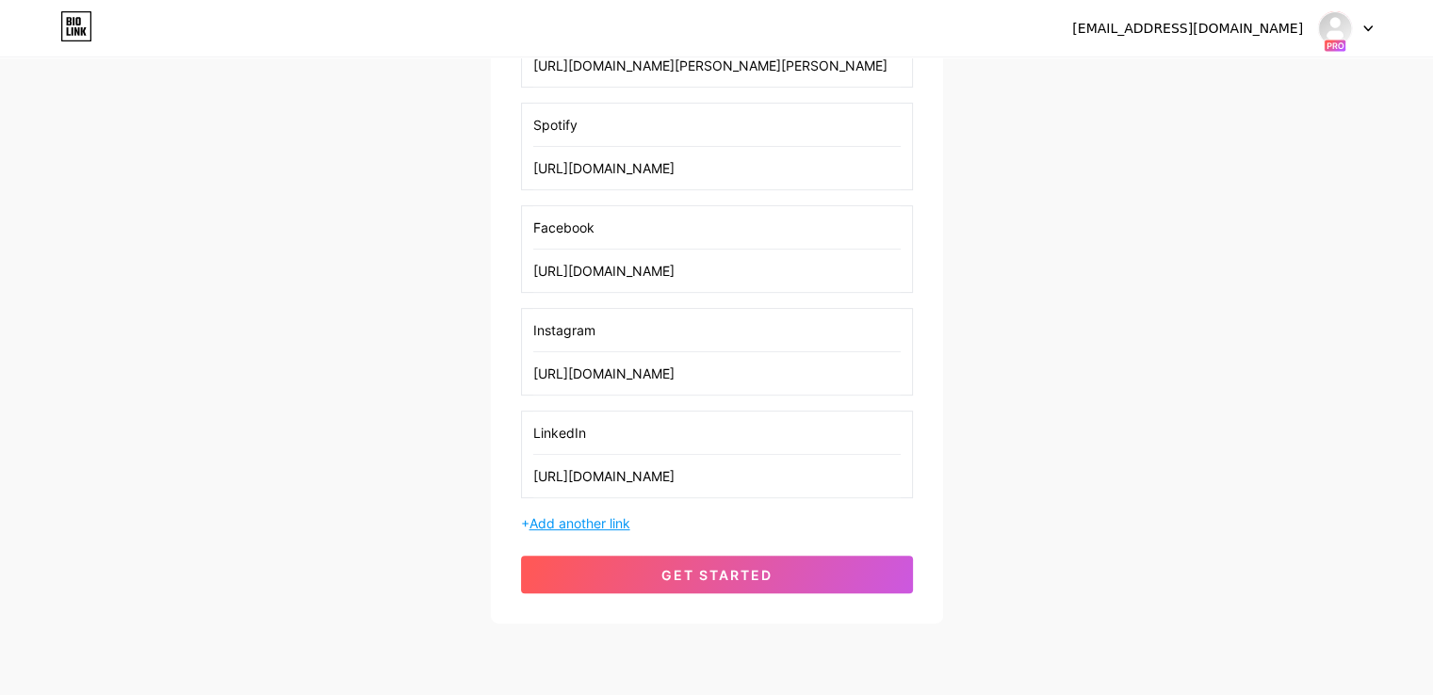
click at [589, 521] on span "Add another link" at bounding box center [579, 523] width 101 height 16
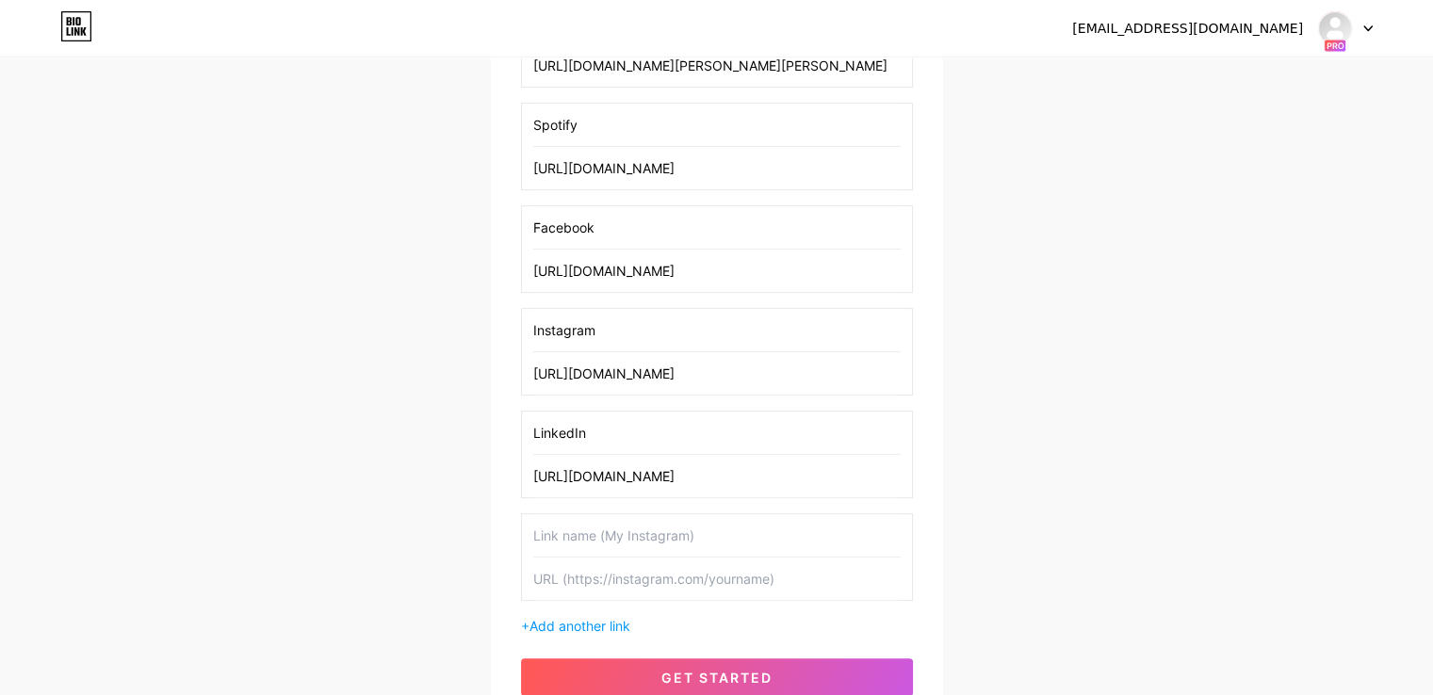
click at [586, 535] on input "text" at bounding box center [716, 535] width 367 height 42
type input "TikTok"
paste input "[URL][DOMAIN_NAME]"
type input "[URL][DOMAIN_NAME]"
click at [586, 535] on input "TikTok" at bounding box center [716, 535] width 367 height 42
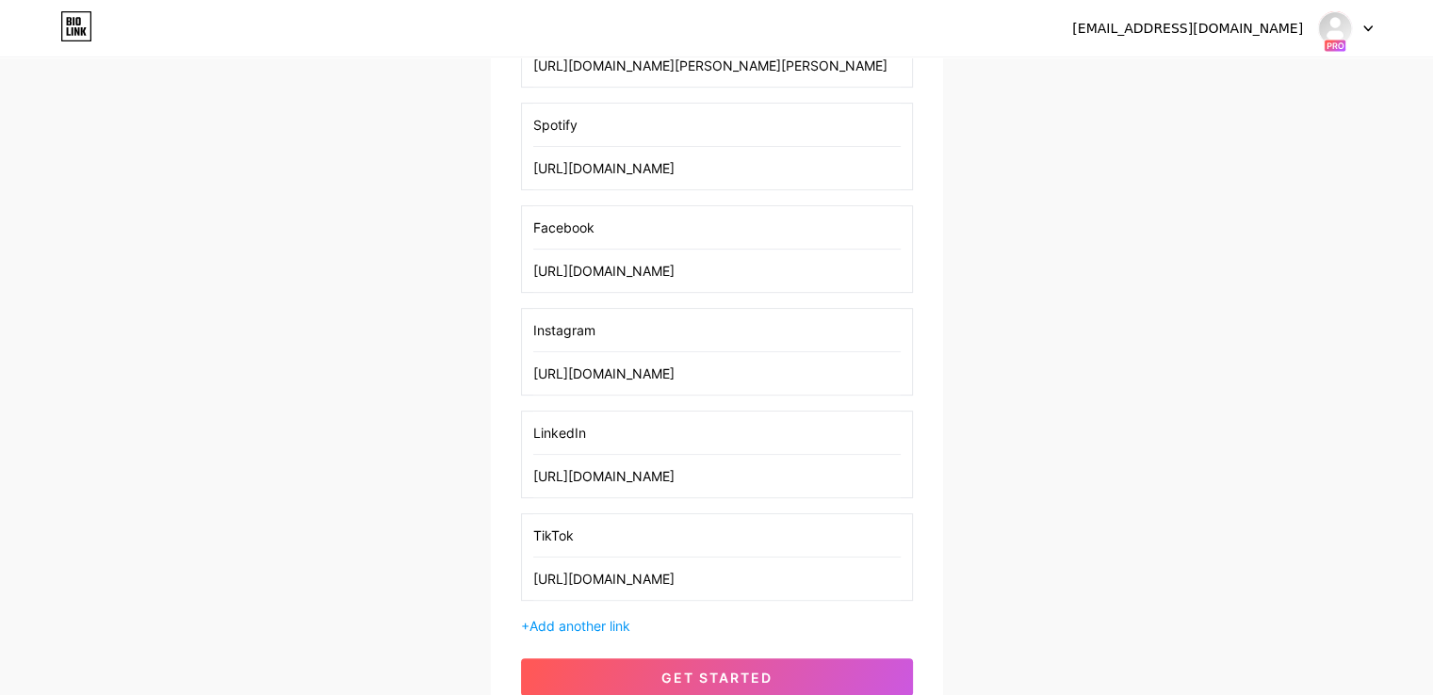
click at [586, 535] on input "TikTok" at bounding box center [716, 535] width 367 height 42
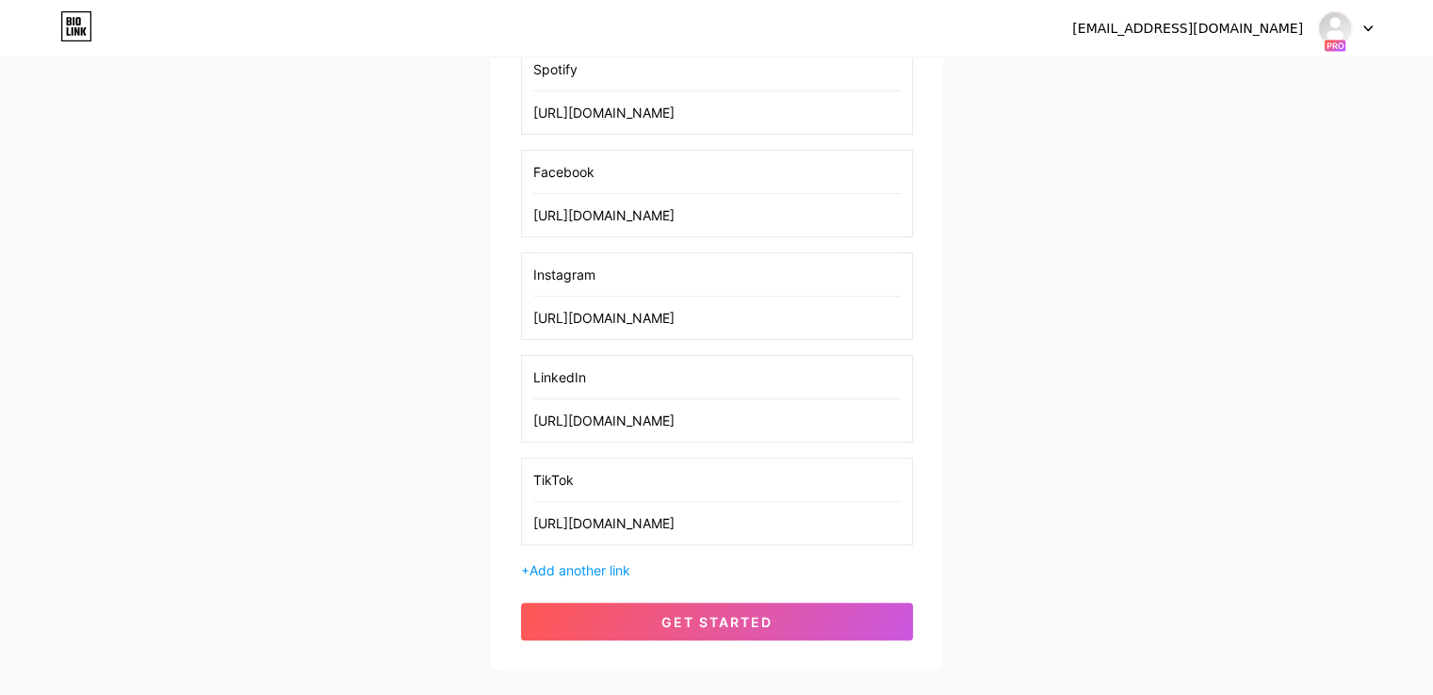
scroll to position [808, 0]
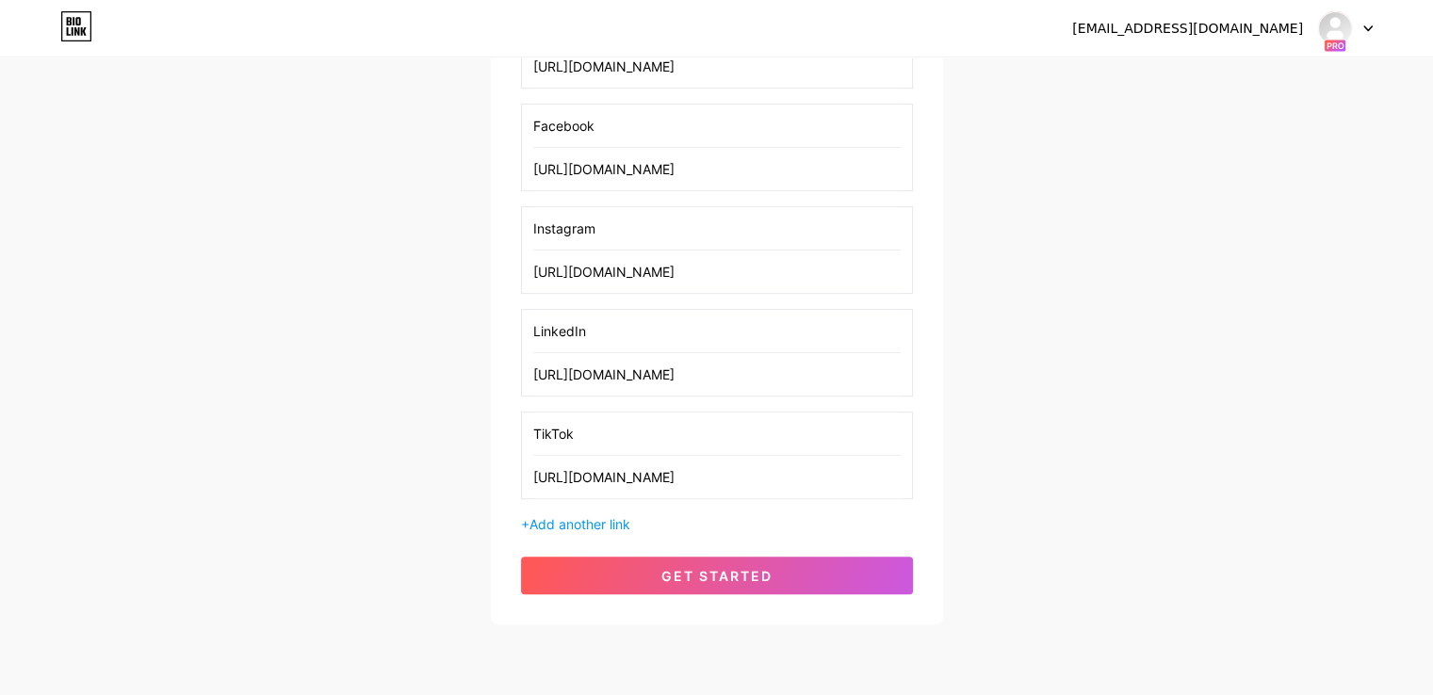
click at [659, 525] on div "+ Add another link" at bounding box center [717, 524] width 392 height 20
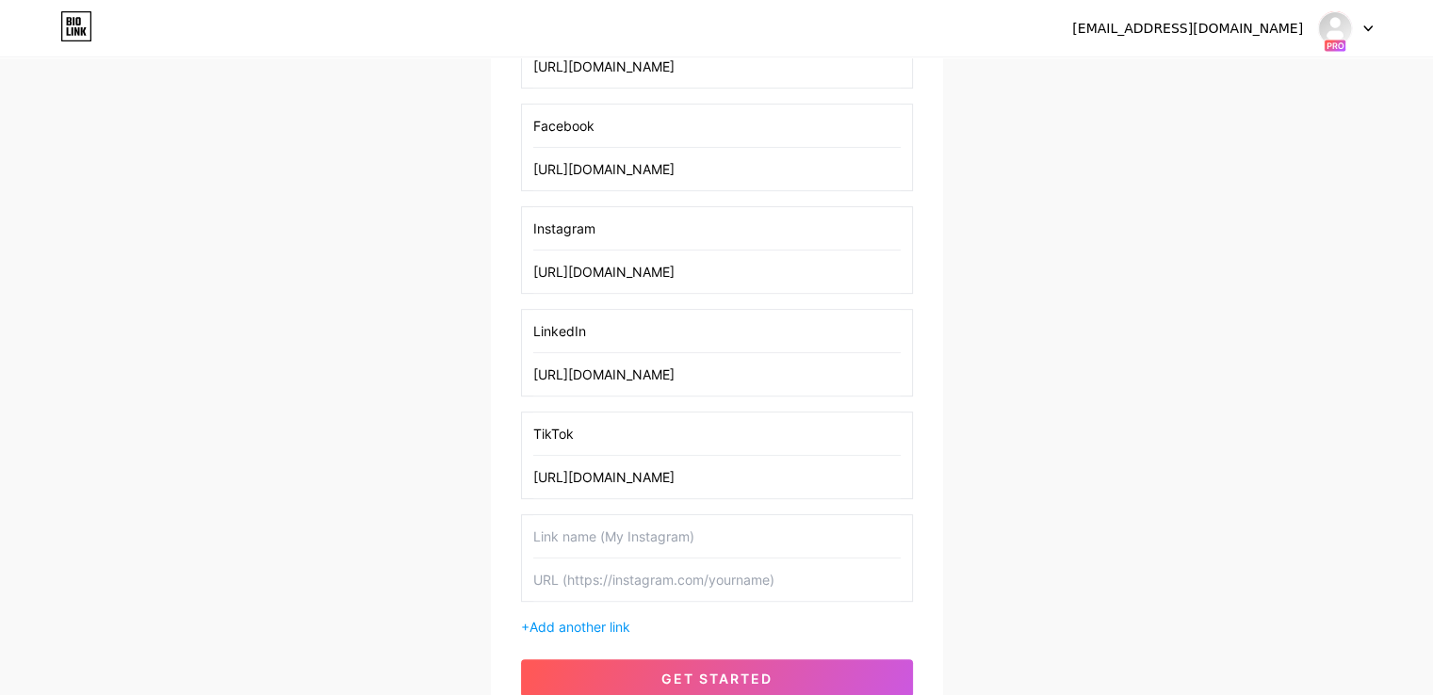
click at [590, 549] on input "text" at bounding box center [716, 536] width 367 height 42
type input "Amazon Music"
paste input "[URL][DOMAIN_NAME][PERSON_NAME][PERSON_NAME]"
type input "[URL][DOMAIN_NAME][PERSON_NAME][PERSON_NAME]"
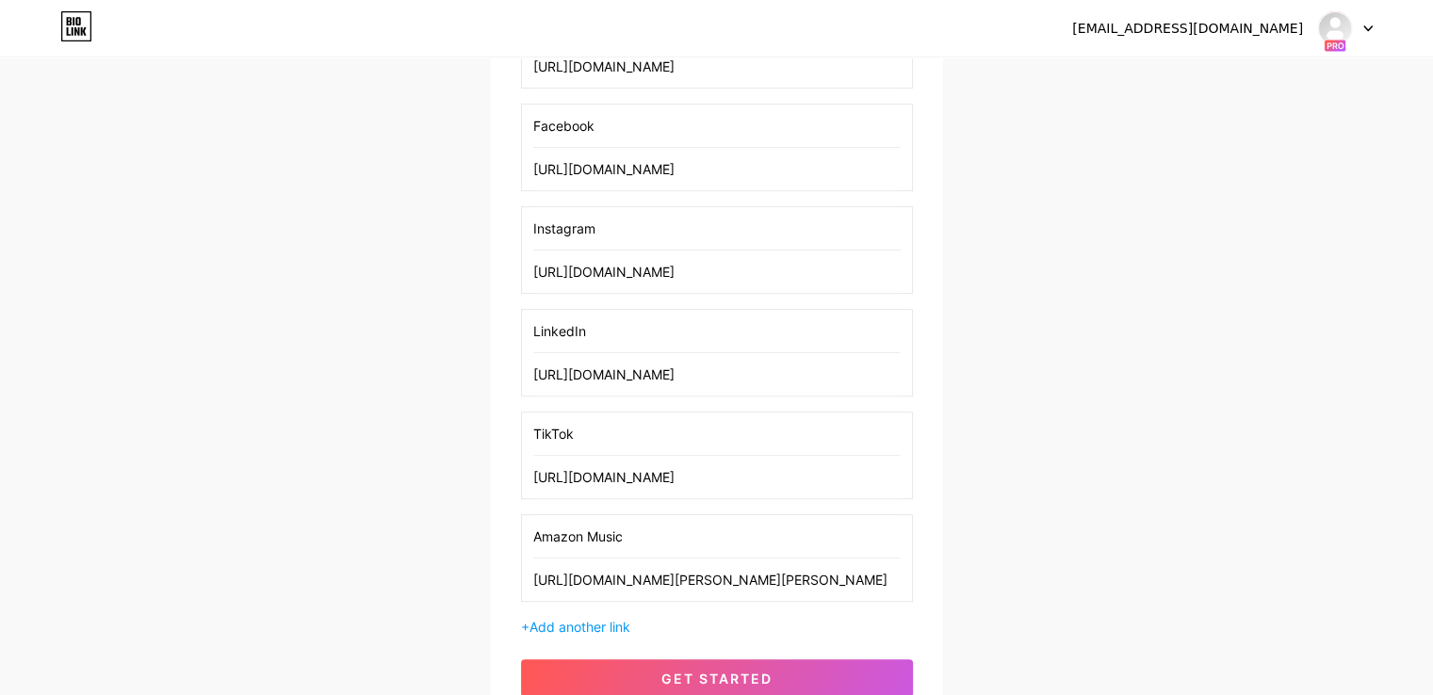
scroll to position [0, 0]
click at [592, 619] on span "Add another link" at bounding box center [579, 627] width 101 height 16
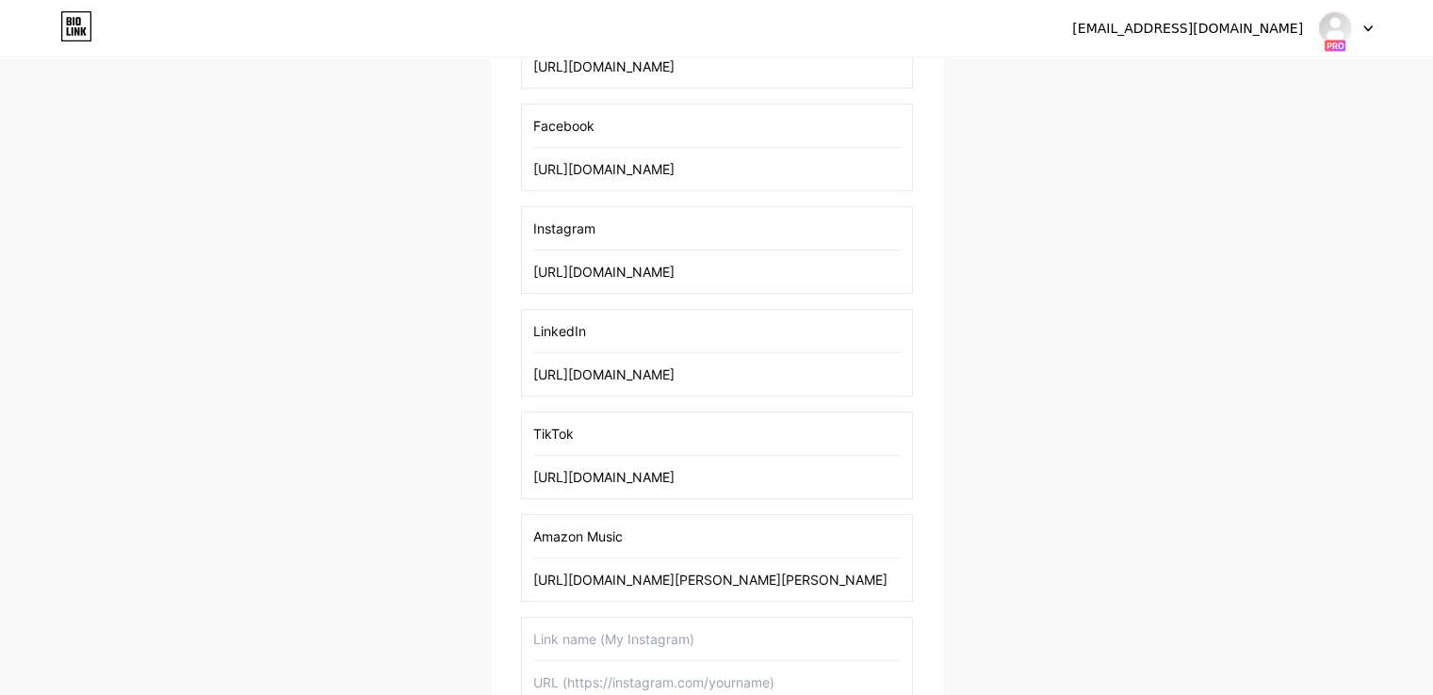
click at [596, 618] on input "text" at bounding box center [716, 639] width 367 height 42
type input "iHeartRadio"
paste input "[URL][DOMAIN_NAME]"
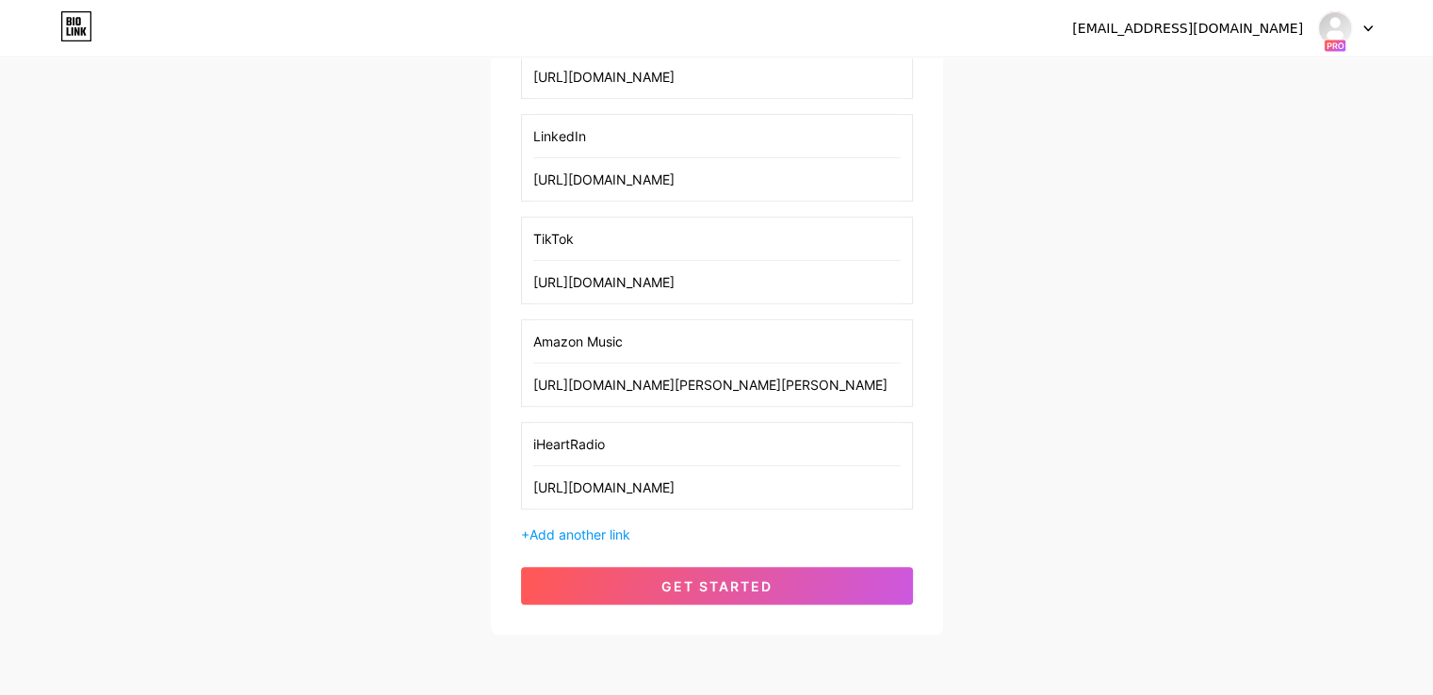
scroll to position [1013, 0]
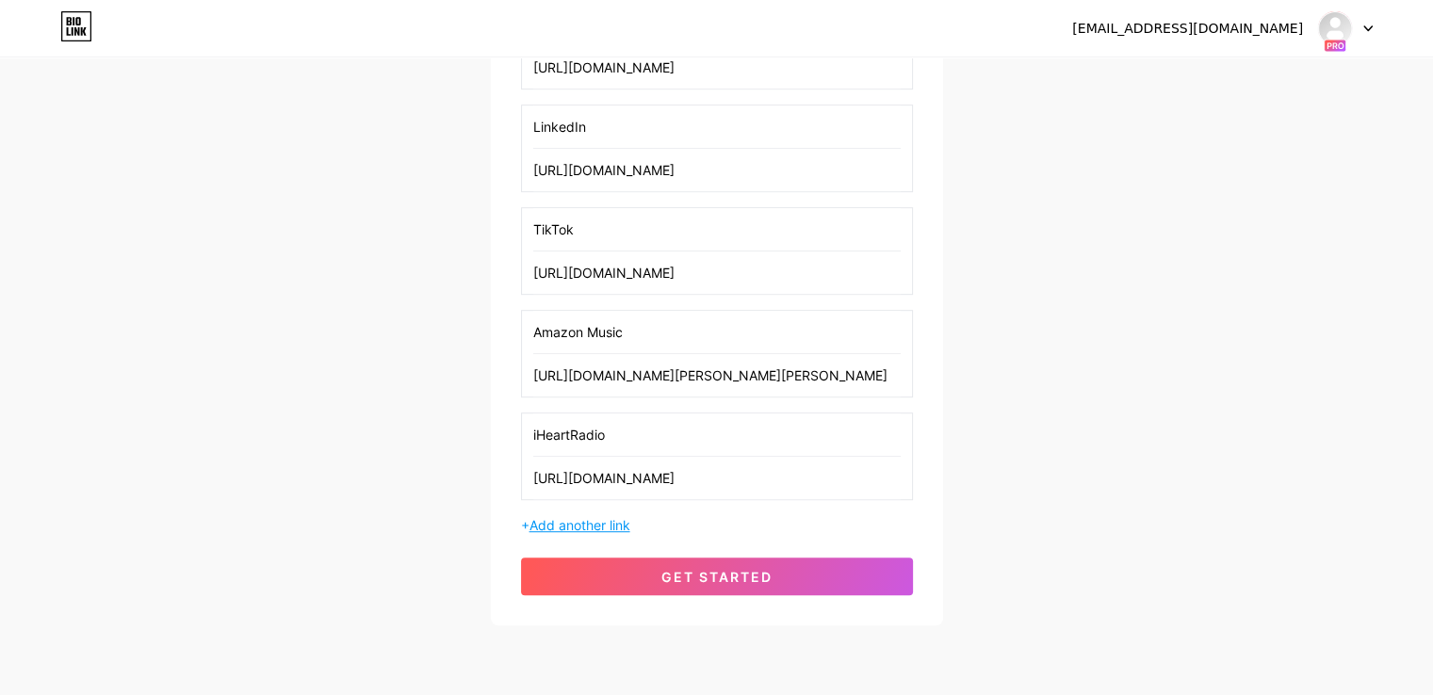
type input "[URL][DOMAIN_NAME]"
click at [622, 517] on span "Add another link" at bounding box center [579, 525] width 101 height 16
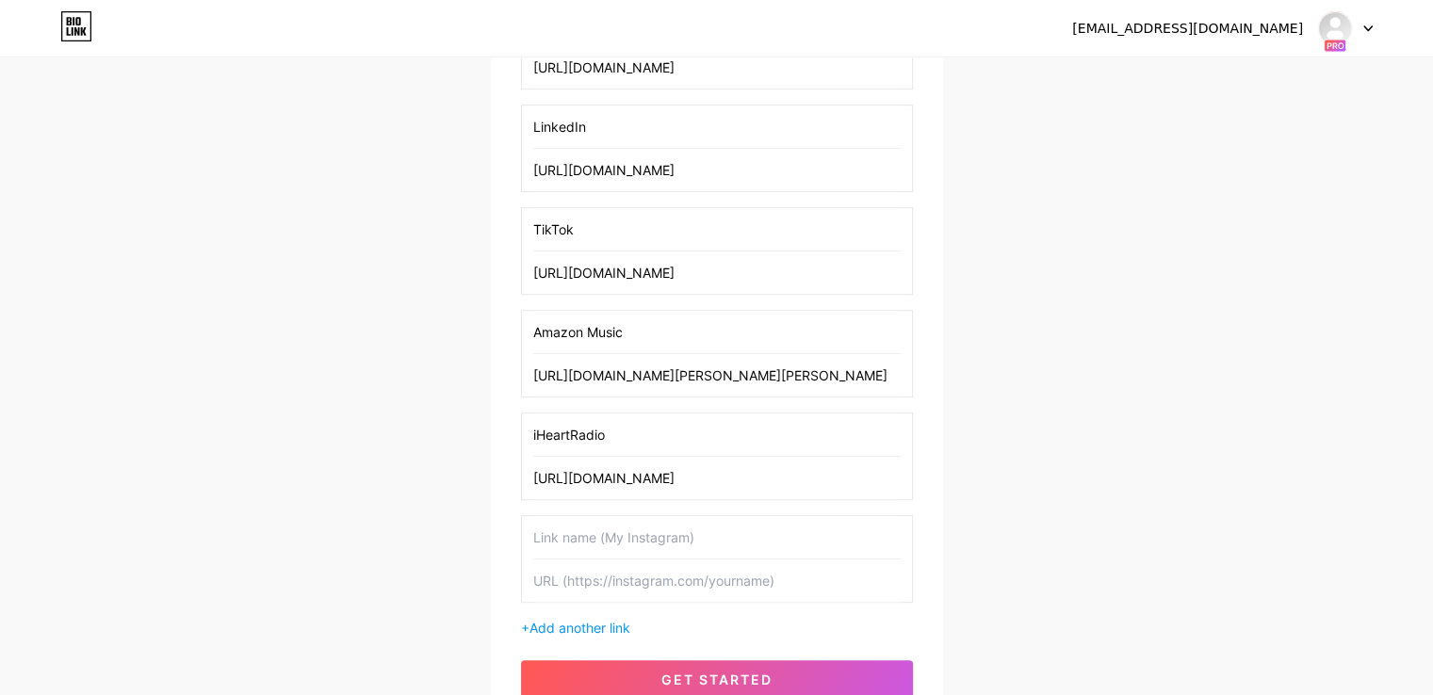
click at [582, 532] on input "text" at bounding box center [716, 537] width 367 height 42
type input "PlayerFM"
paste input "[URL][DOMAIN_NAME]"
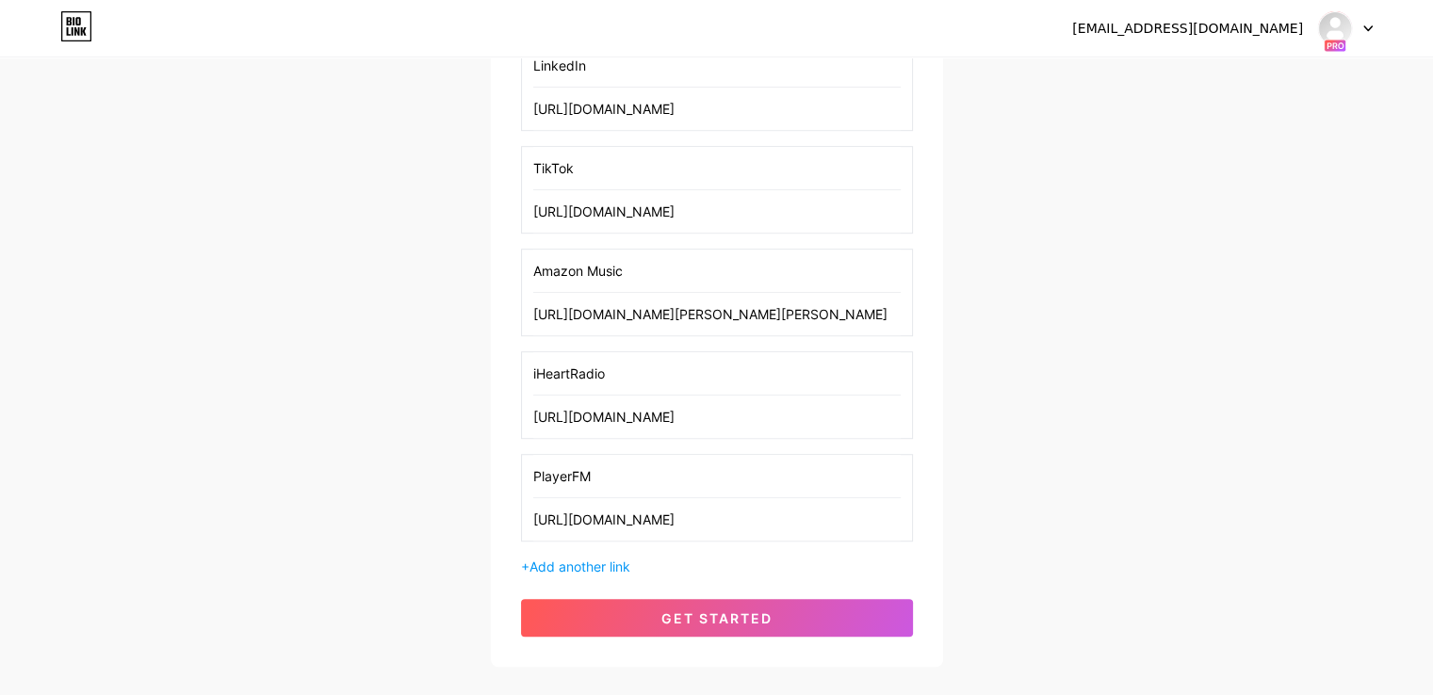
scroll to position [1107, 0]
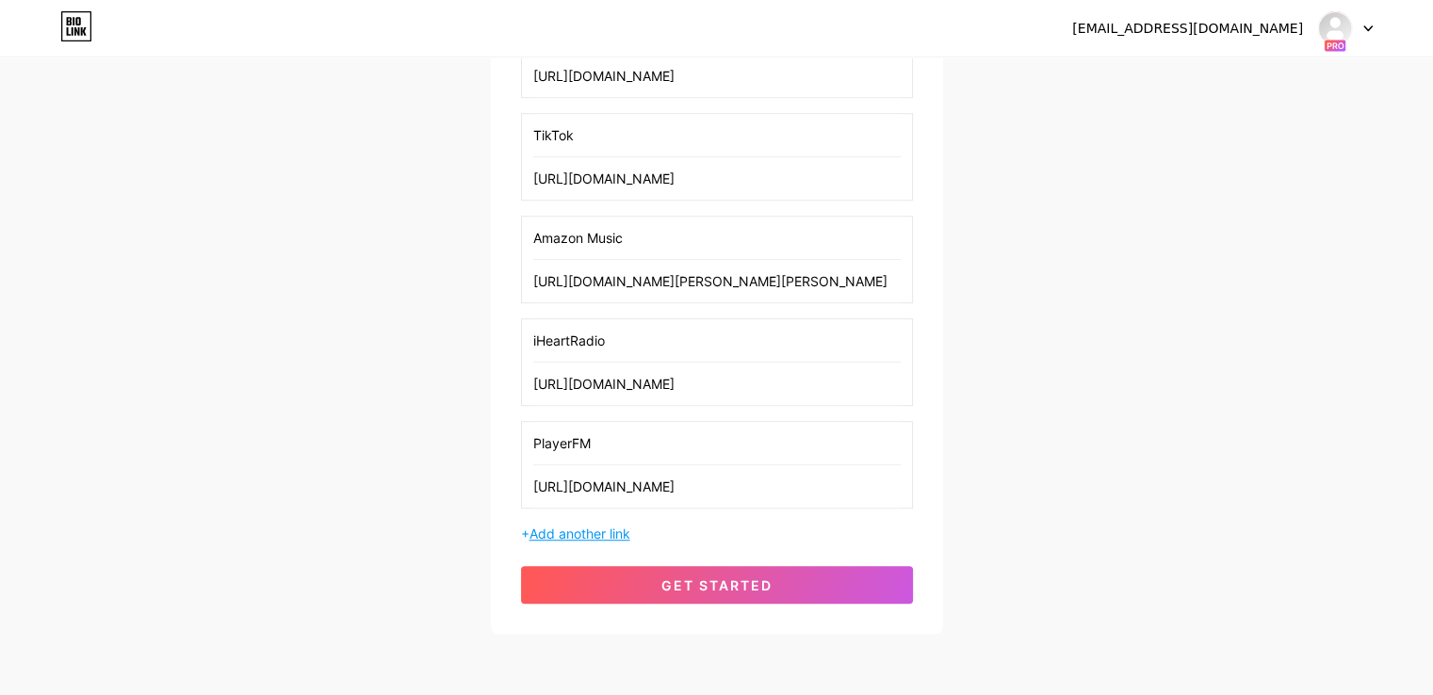
type input "[URL][DOMAIN_NAME]"
click at [594, 532] on span "Add another link" at bounding box center [579, 534] width 101 height 16
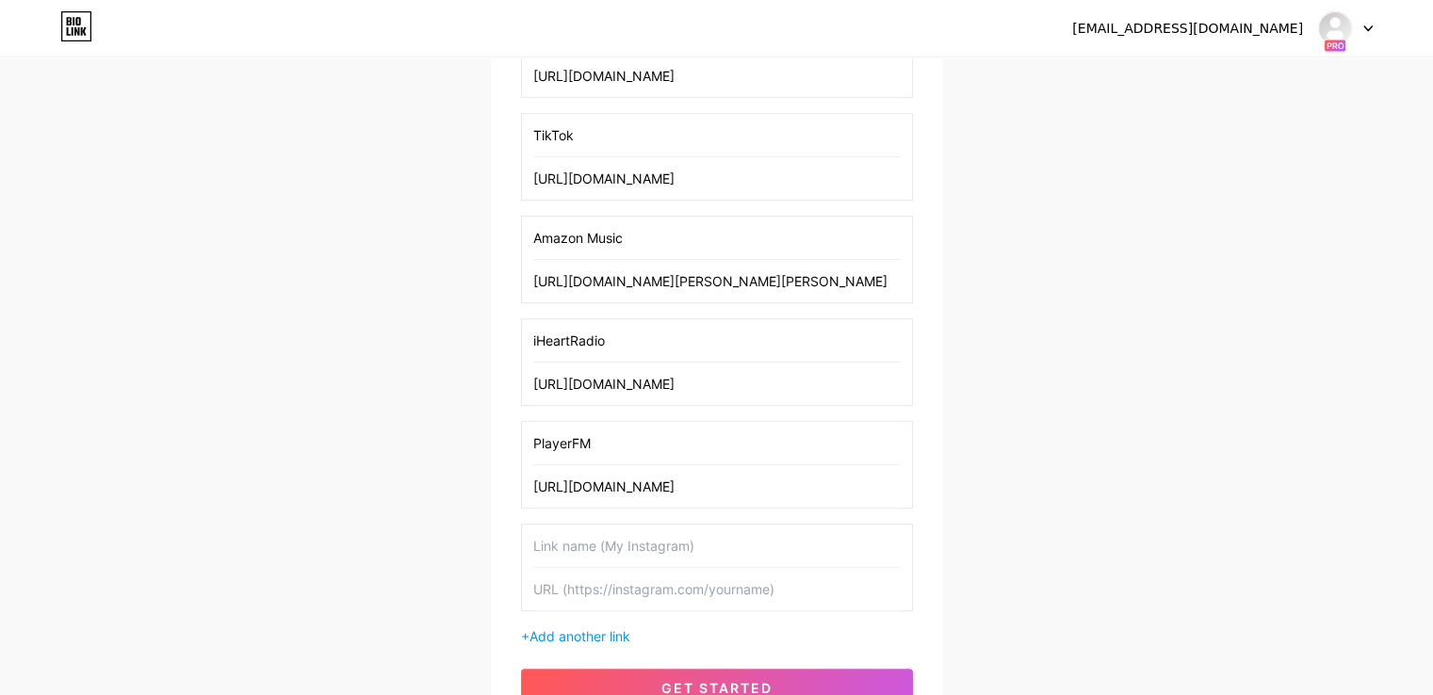
click at [545, 527] on input "text" at bounding box center [716, 546] width 367 height 42
type input "Podbean"
paste input "[URL][DOMAIN_NAME]"
type input "[URL][DOMAIN_NAME]"
click at [545, 527] on input "Podbean" at bounding box center [716, 546] width 367 height 42
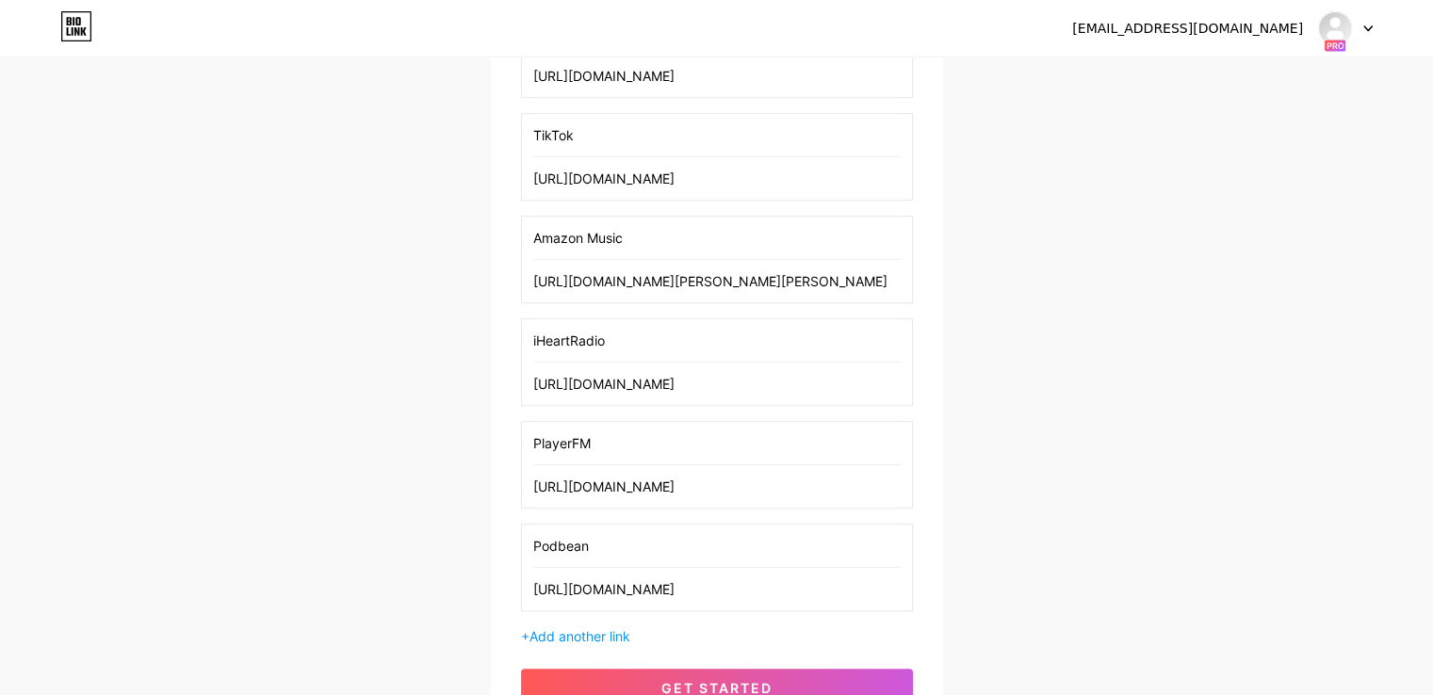
click at [545, 527] on input "Podbean" at bounding box center [716, 546] width 367 height 42
click at [582, 628] on span "Add another link" at bounding box center [579, 636] width 101 height 16
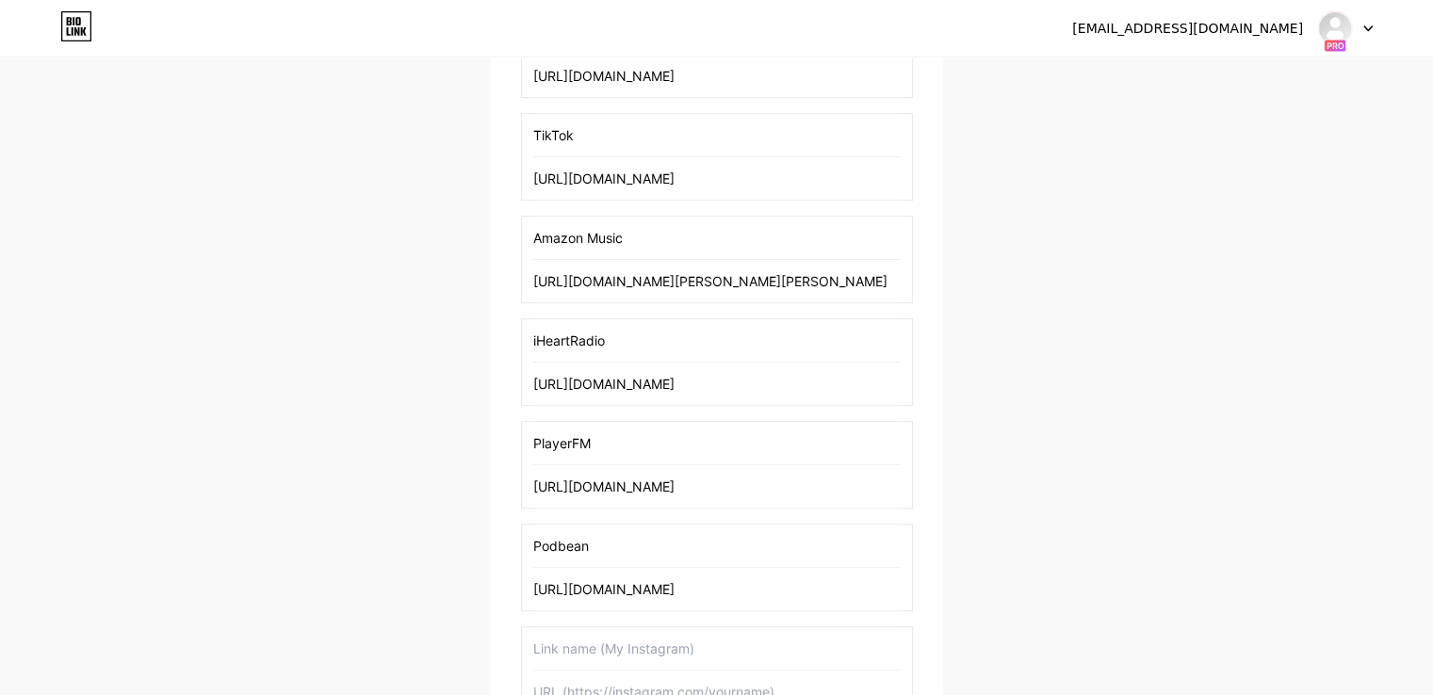
click at [582, 630] on input "text" at bounding box center [716, 648] width 367 height 42
type input "Podchaser"
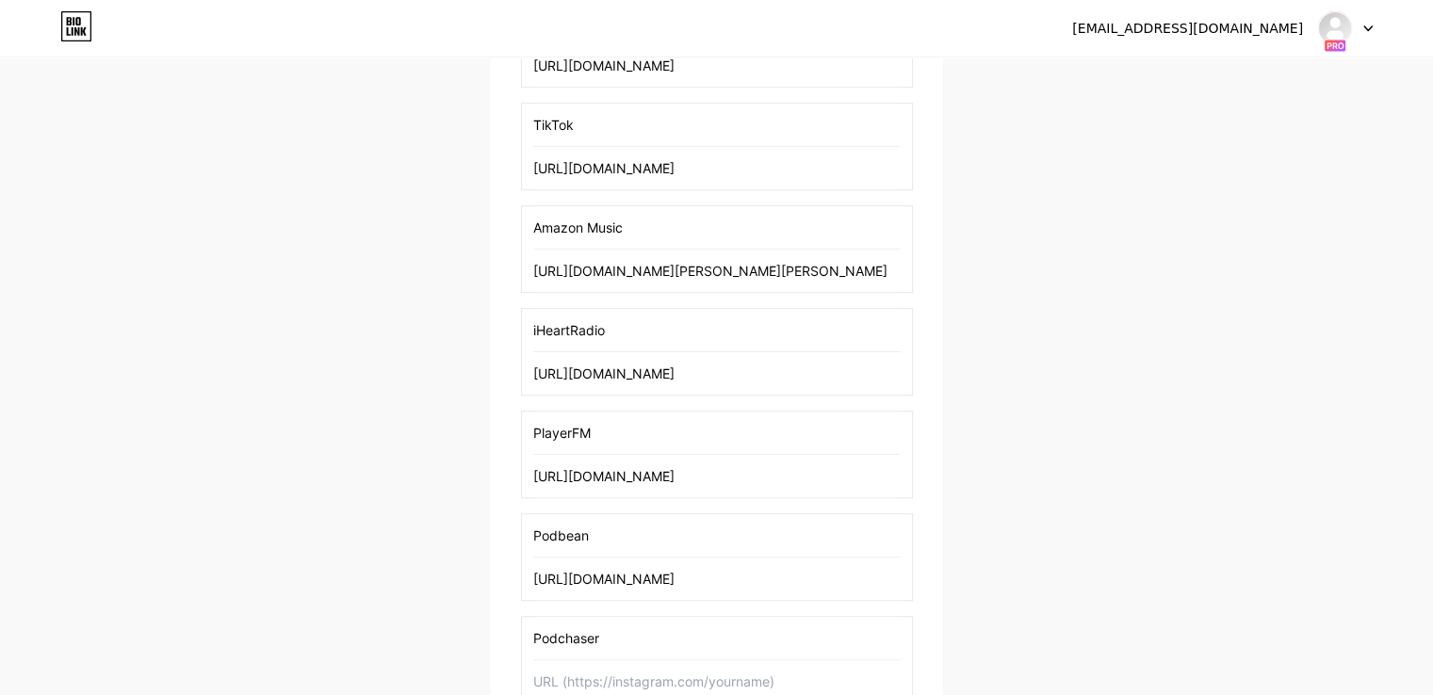
paste input "[URL][DOMAIN_NAME][PERSON_NAME]"
type input "[URL][DOMAIN_NAME][PERSON_NAME]"
click at [584, 630] on input "Podchaser" at bounding box center [716, 638] width 367 height 42
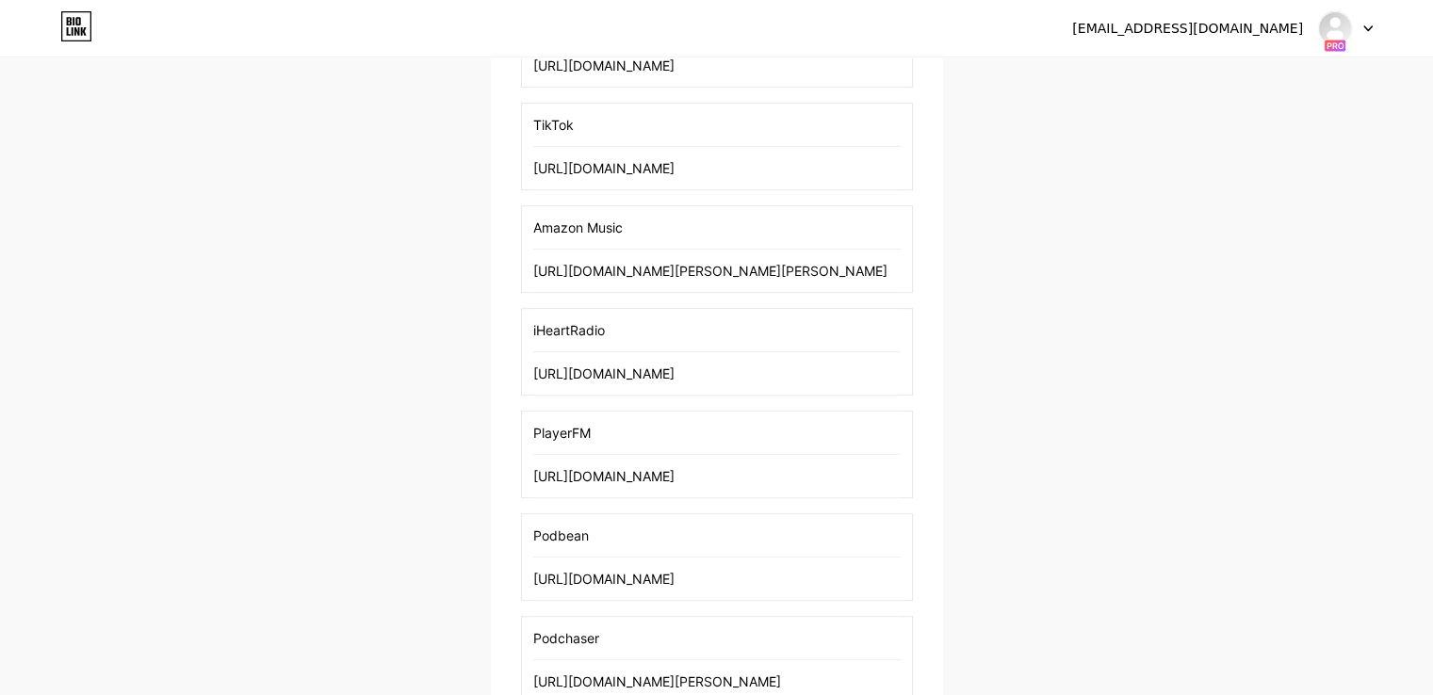
click at [584, 630] on input "Podchaser" at bounding box center [716, 638] width 367 height 42
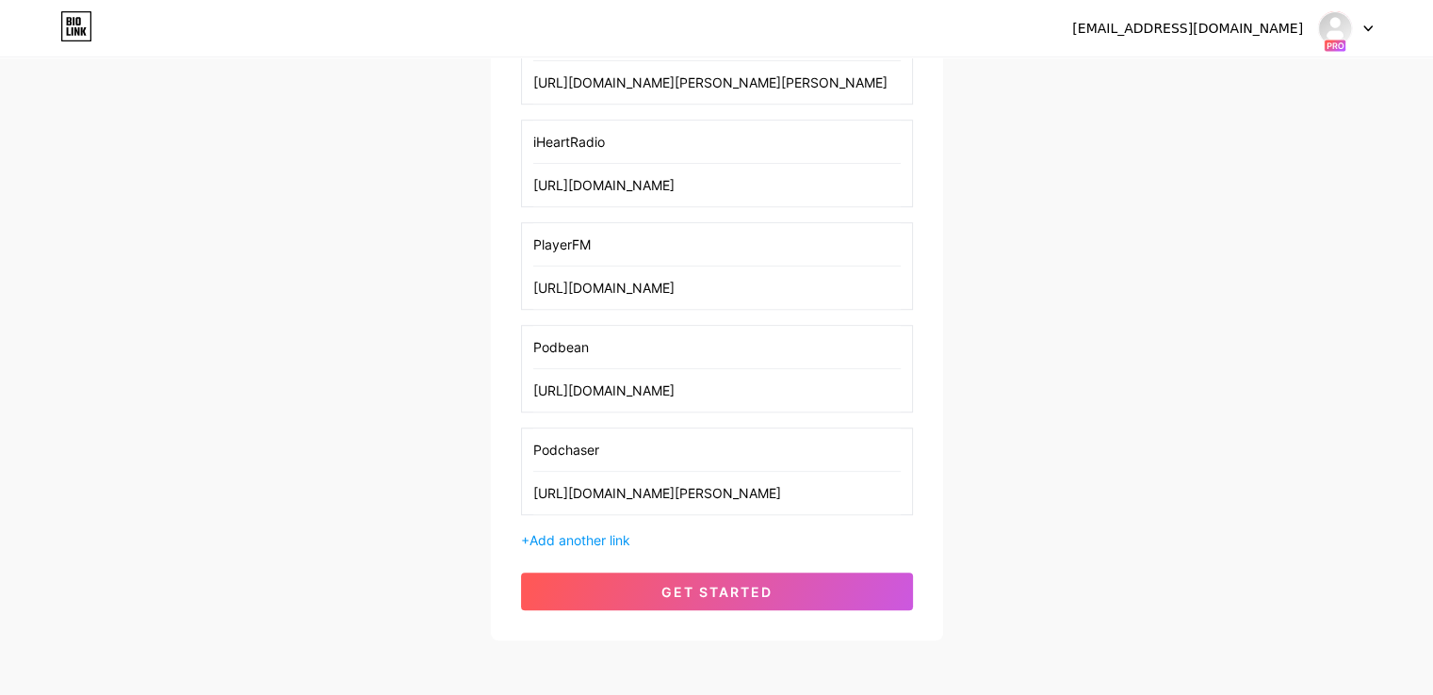
click at [610, 540] on div "+ Add another link" at bounding box center [717, 540] width 392 height 20
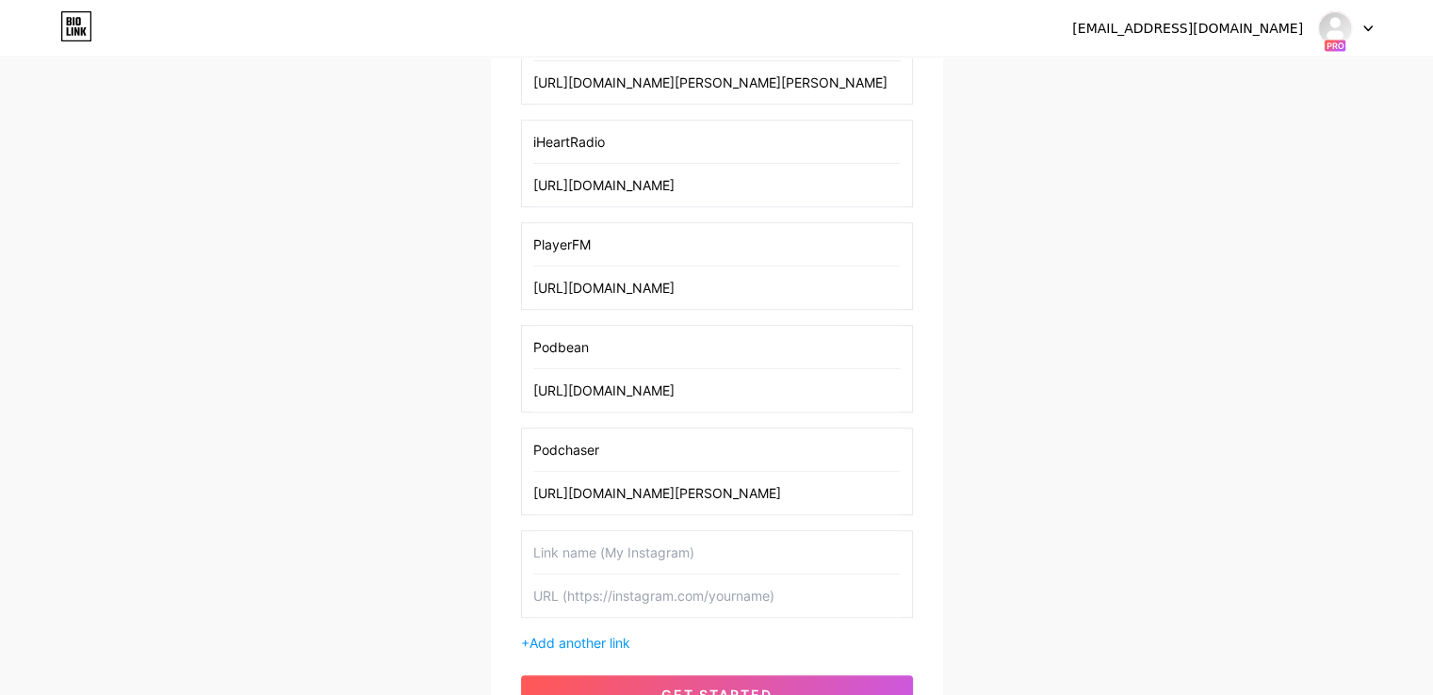
click at [620, 547] on input "text" at bounding box center [716, 552] width 367 height 42
type input "BoomPlay"
paste input "[URL][DOMAIN_NAME]"
type input "[URL][DOMAIN_NAME]"
click at [620, 547] on input "BoomPlay" at bounding box center [716, 552] width 367 height 42
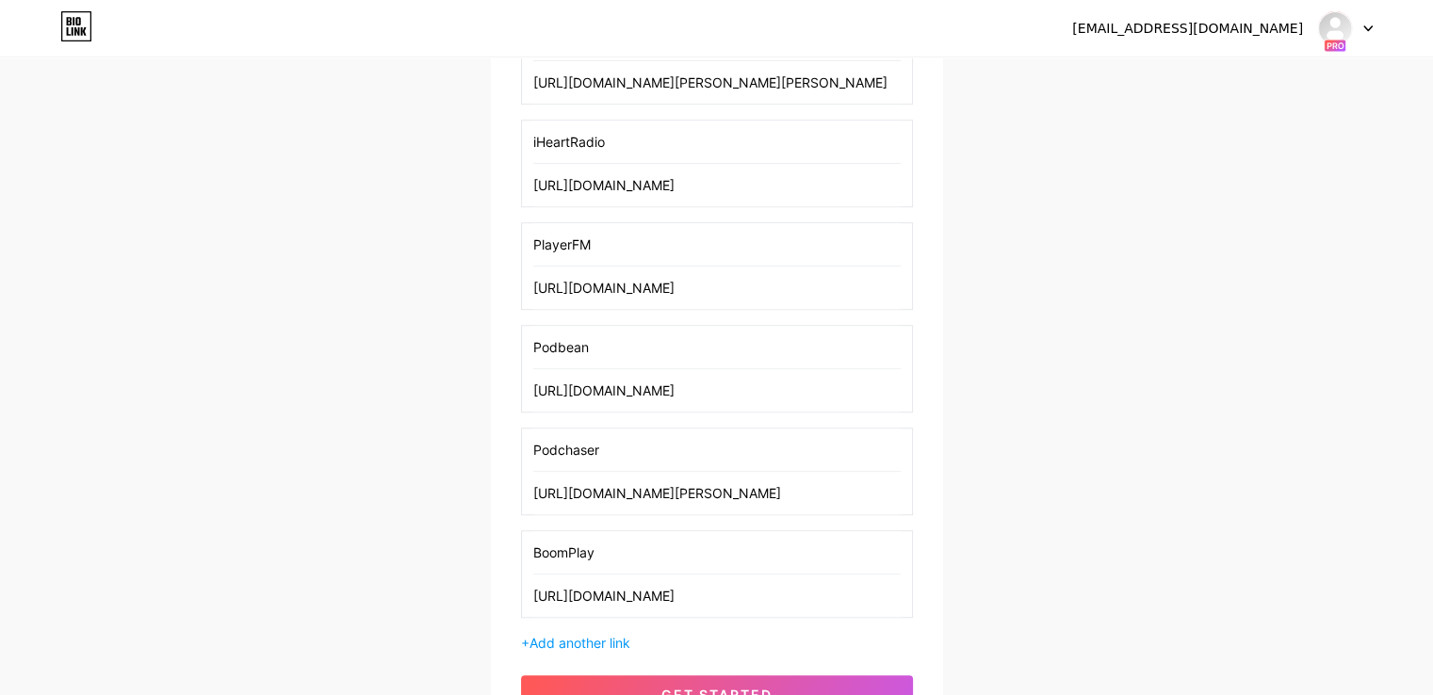
click at [620, 547] on input "BoomPlay" at bounding box center [716, 552] width 367 height 42
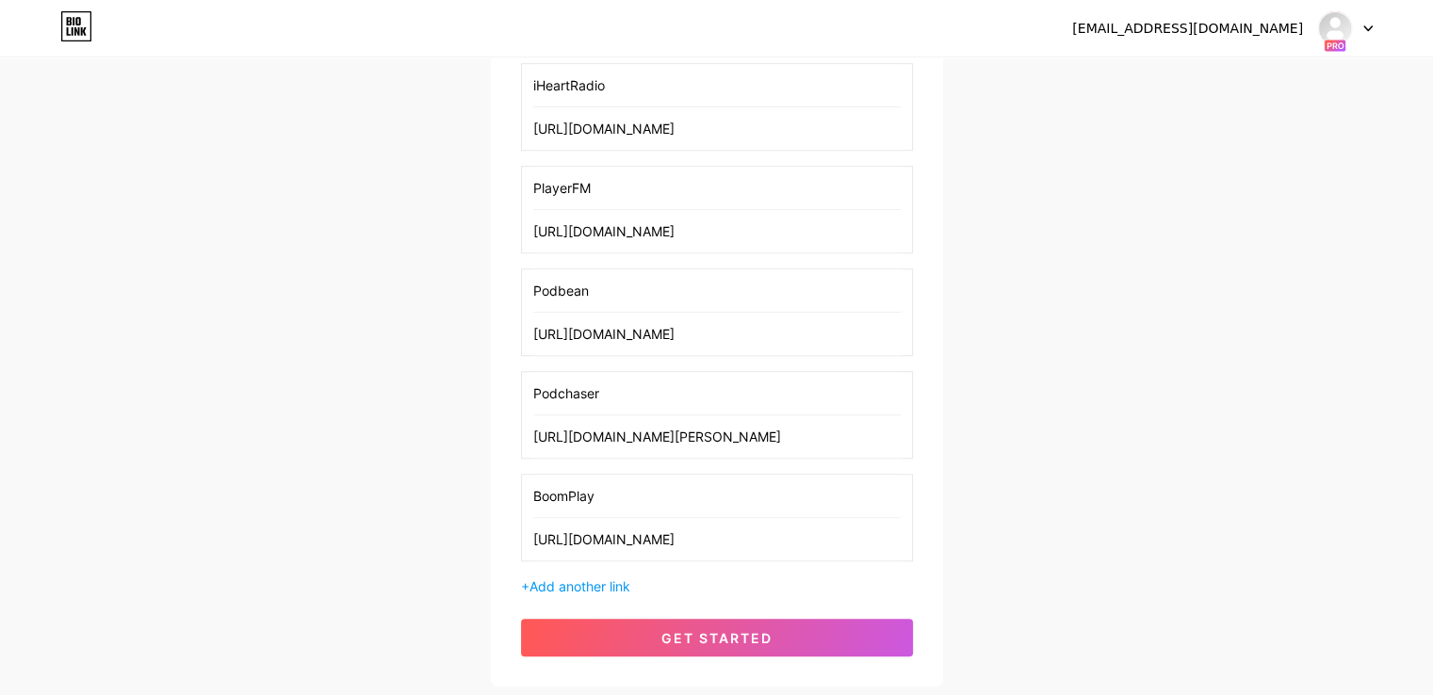
scroll to position [1421, 0]
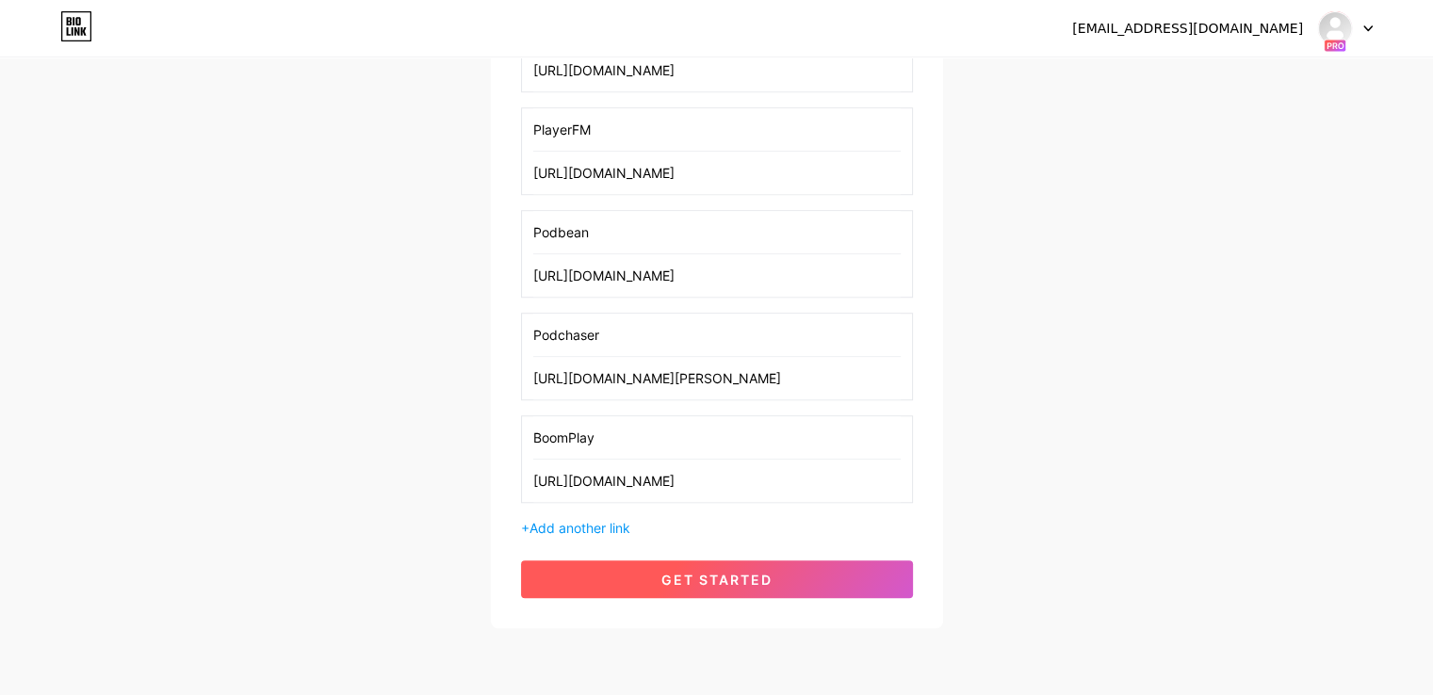
click at [699, 572] on span "get started" at bounding box center [716, 580] width 111 height 16
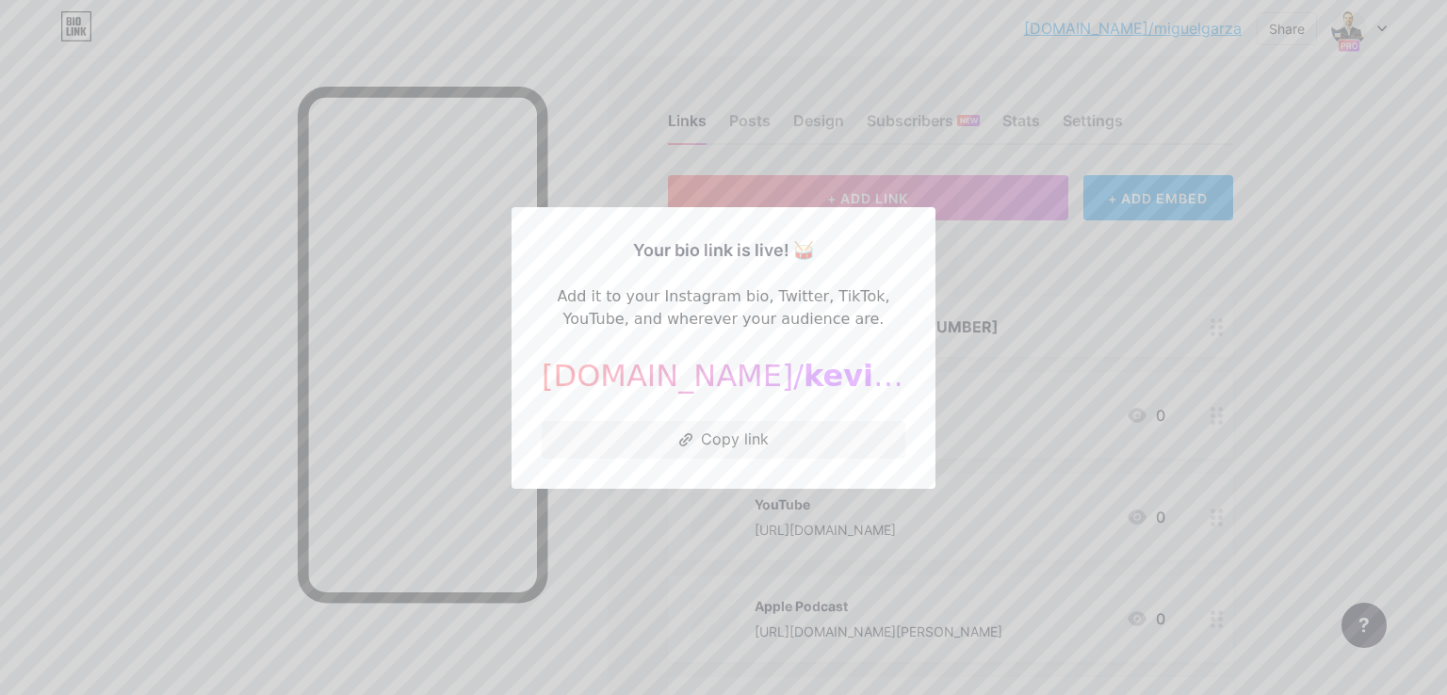
click at [1173, 290] on div at bounding box center [723, 347] width 1447 height 695
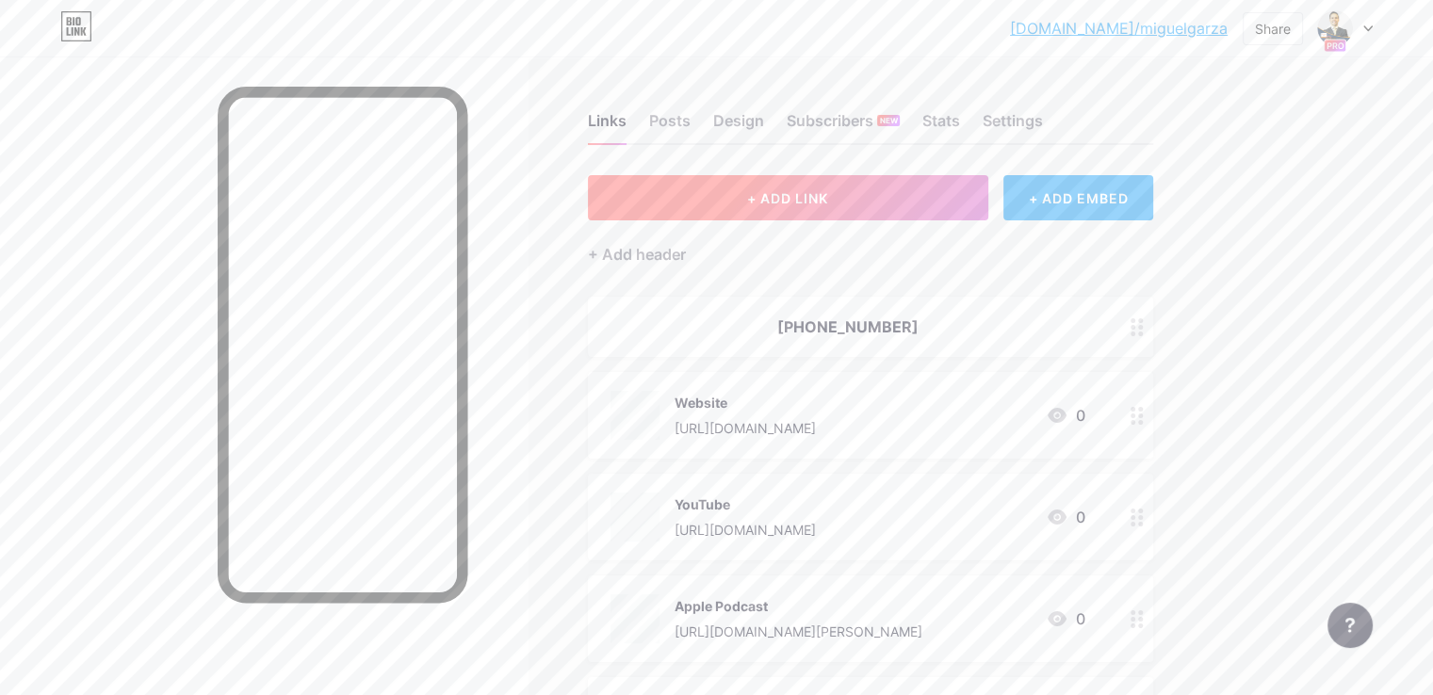
click at [809, 212] on button "+ ADD LINK" at bounding box center [788, 197] width 400 height 45
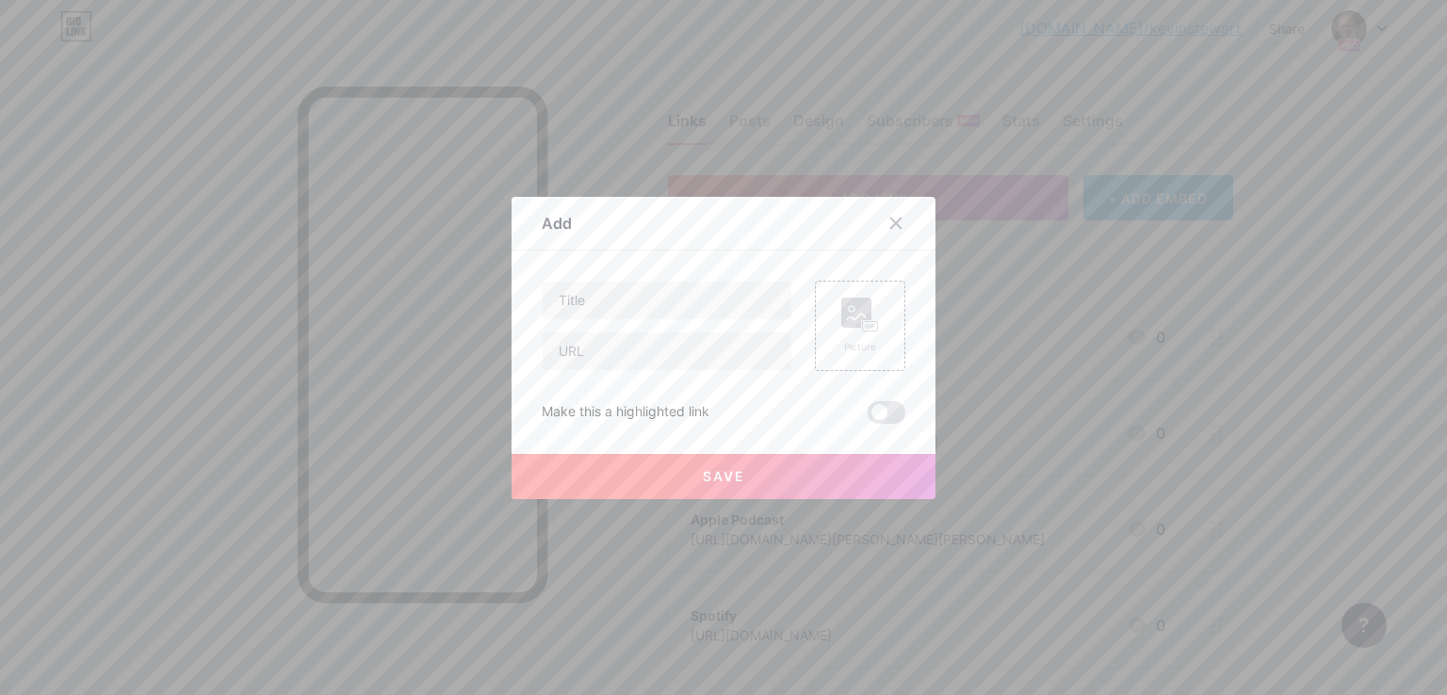
click at [1029, 276] on div at bounding box center [723, 347] width 1447 height 695
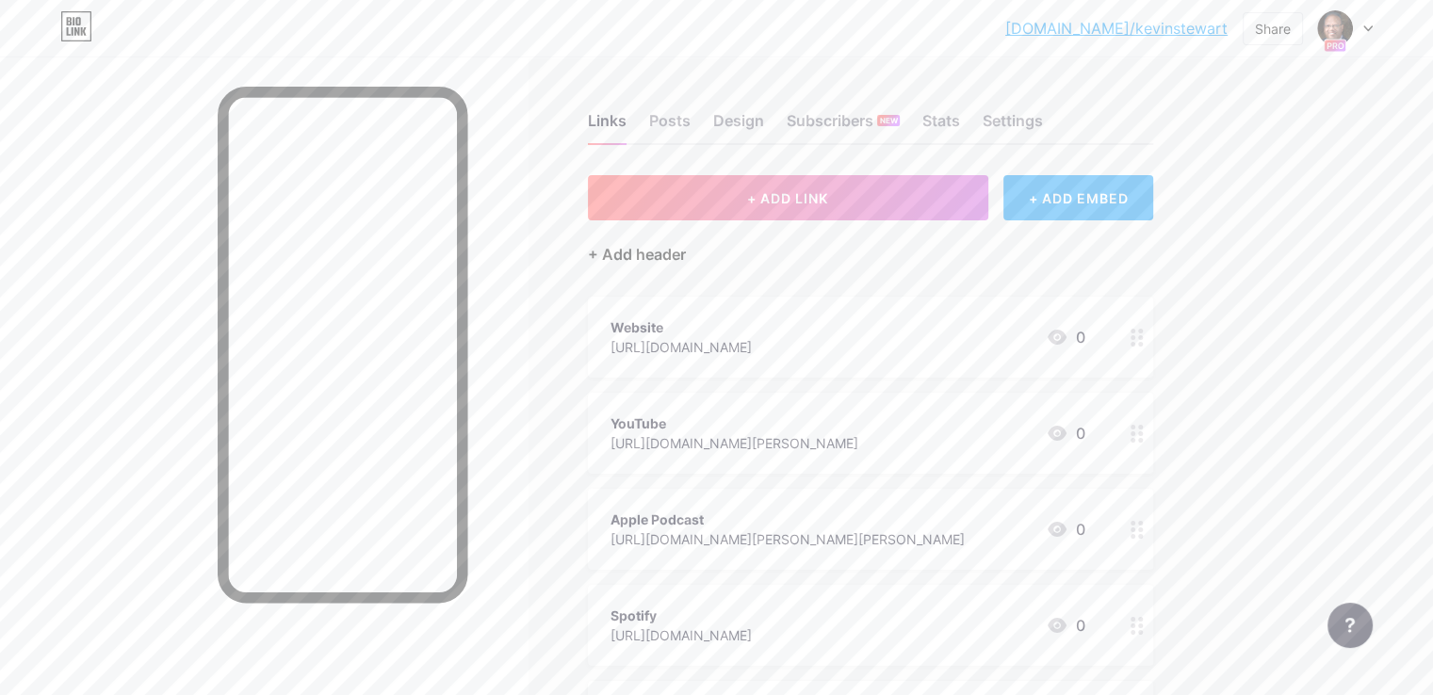
click at [686, 251] on div "+ Add header" at bounding box center [637, 254] width 98 height 23
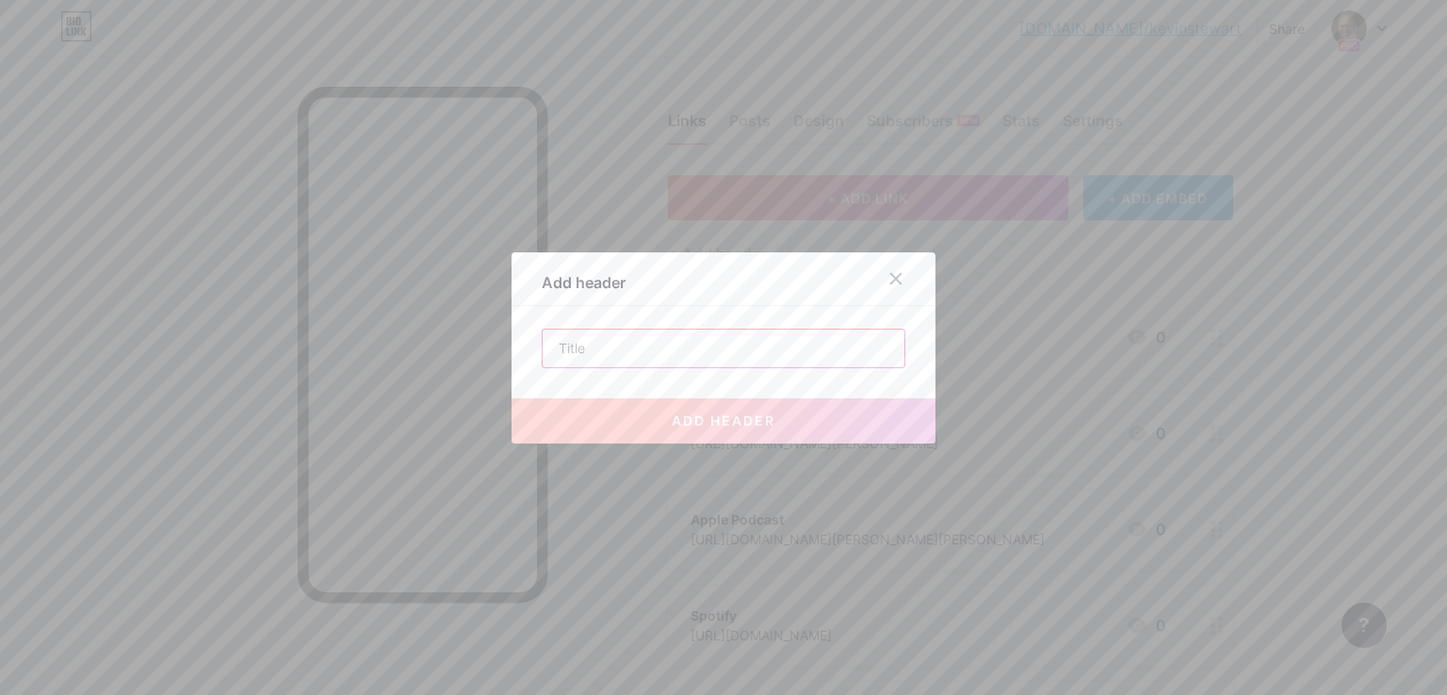
click at [776, 333] on input "text" at bounding box center [724, 349] width 362 height 38
paste input "[PHONE_NUMBER]"
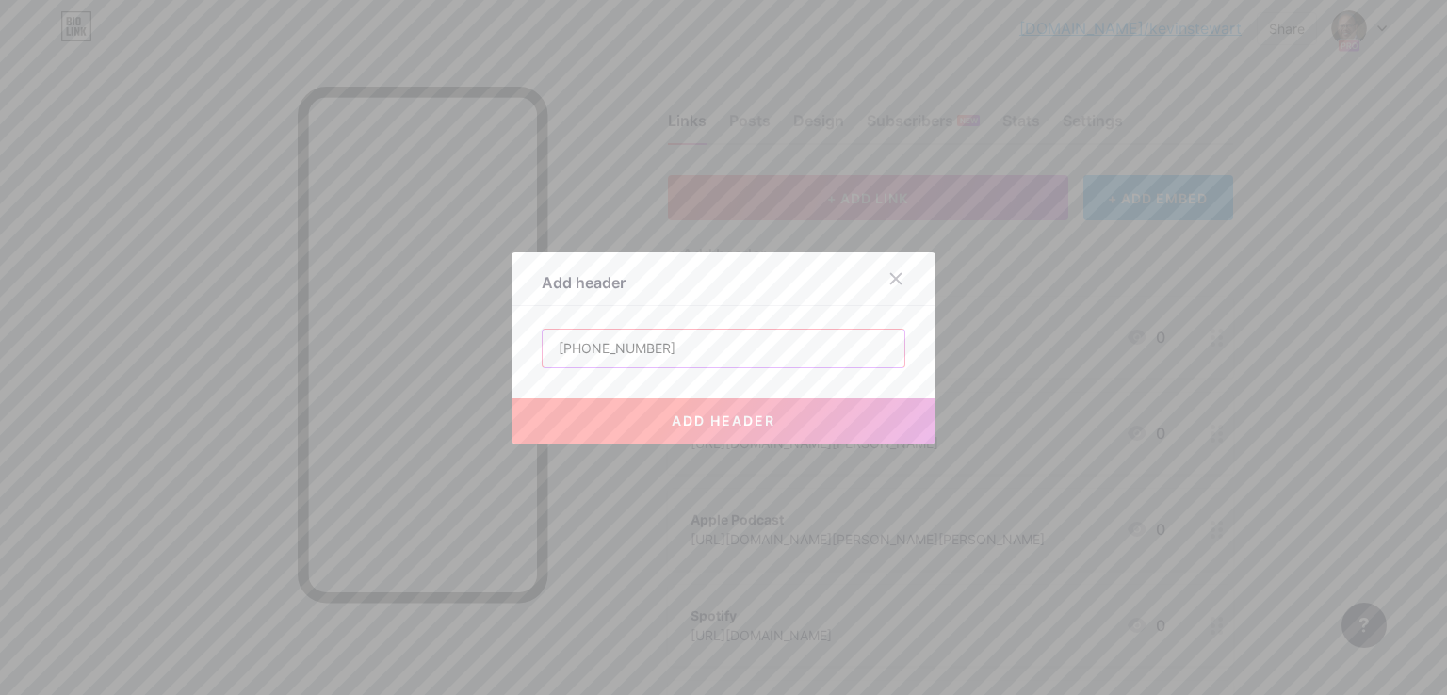
type input "[PHONE_NUMBER]"
click at [666, 411] on button "add header" at bounding box center [724, 420] width 424 height 45
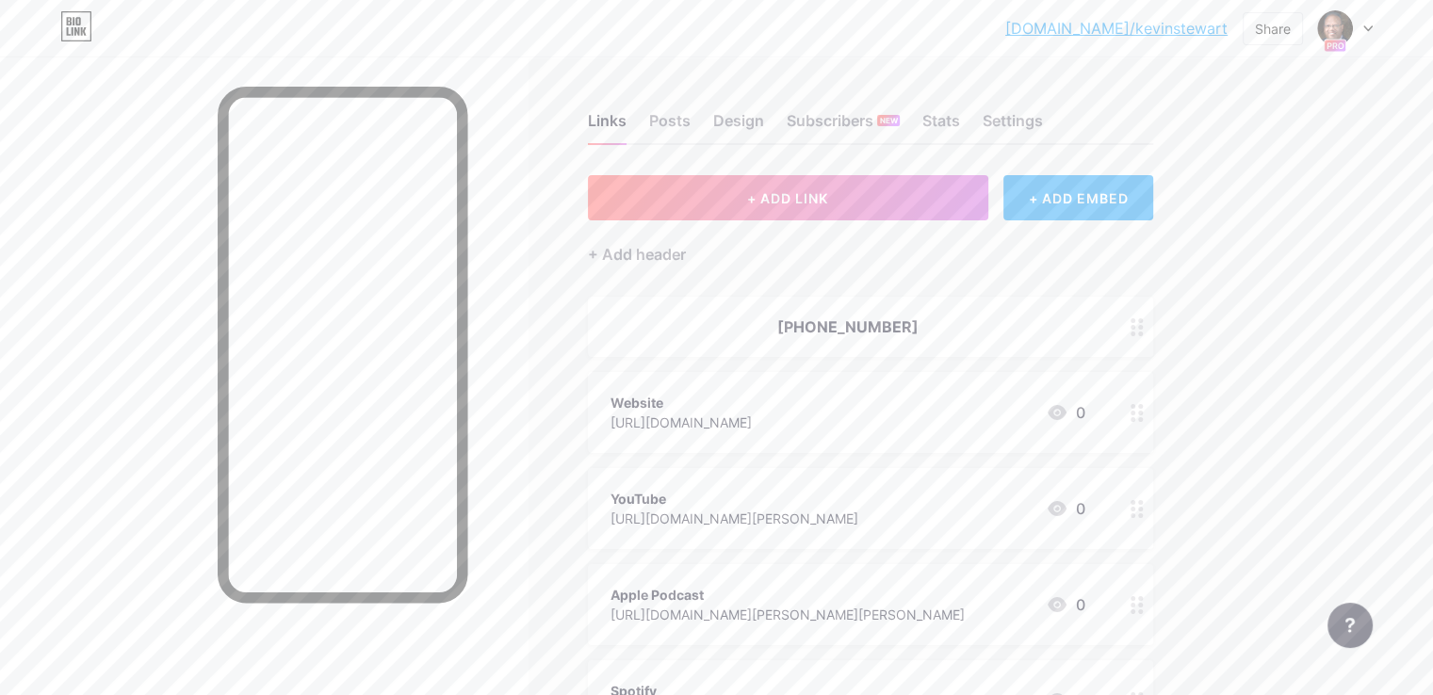
click at [1199, 27] on link "[DOMAIN_NAME]/kevinstewart" at bounding box center [1116, 28] width 222 height 23
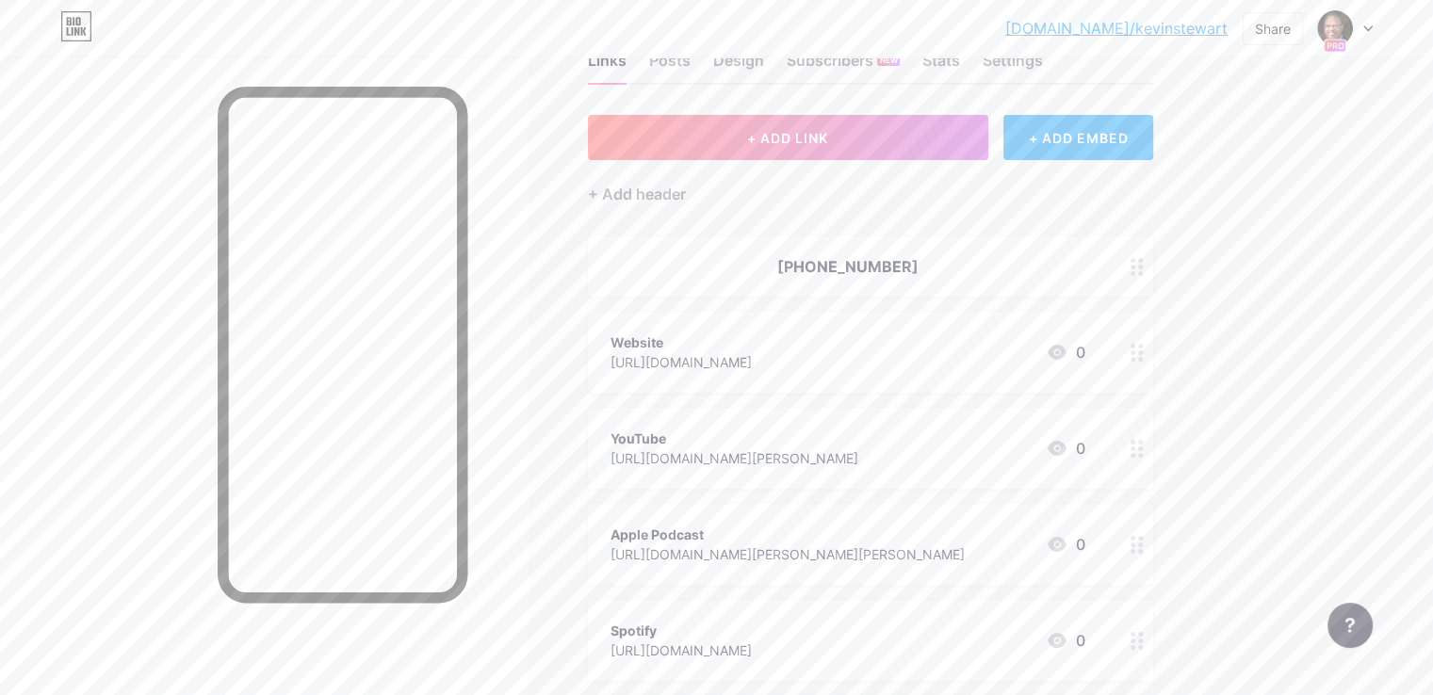
scroll to position [94, 0]
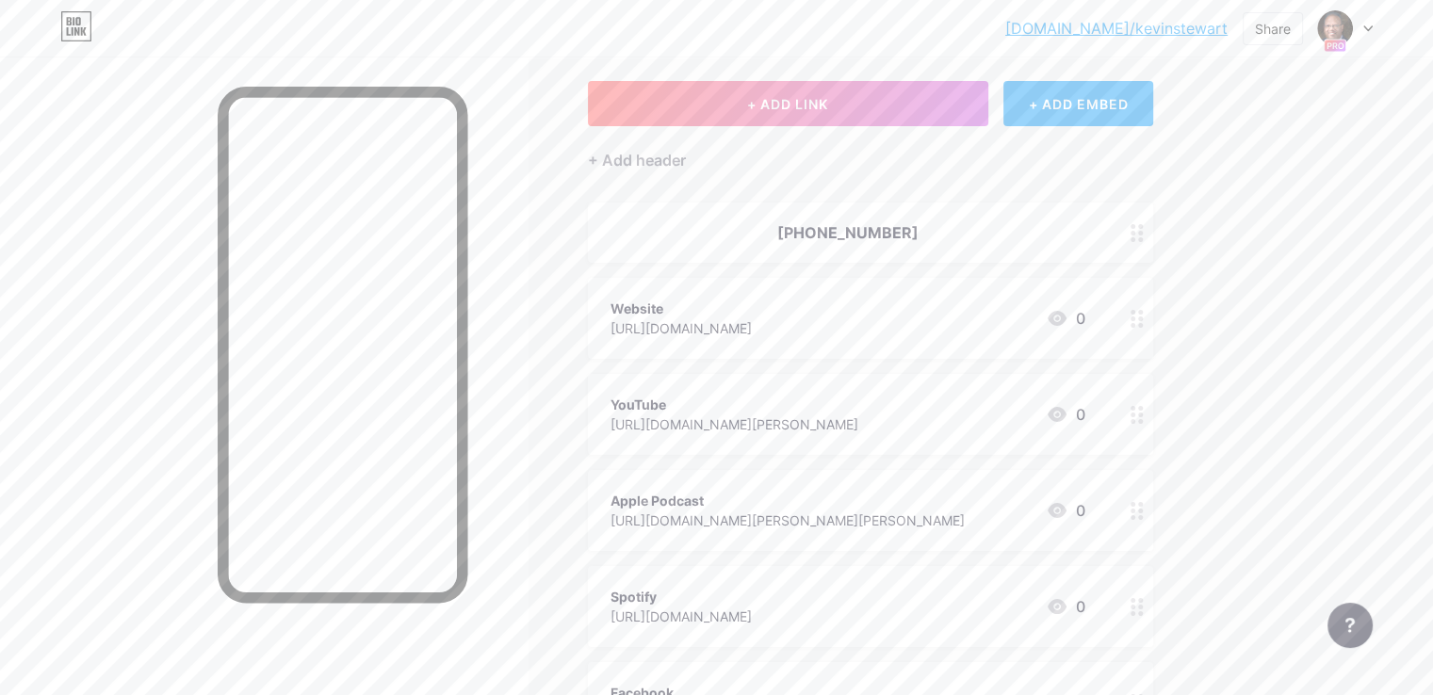
click at [1068, 325] on icon at bounding box center [1057, 318] width 23 height 23
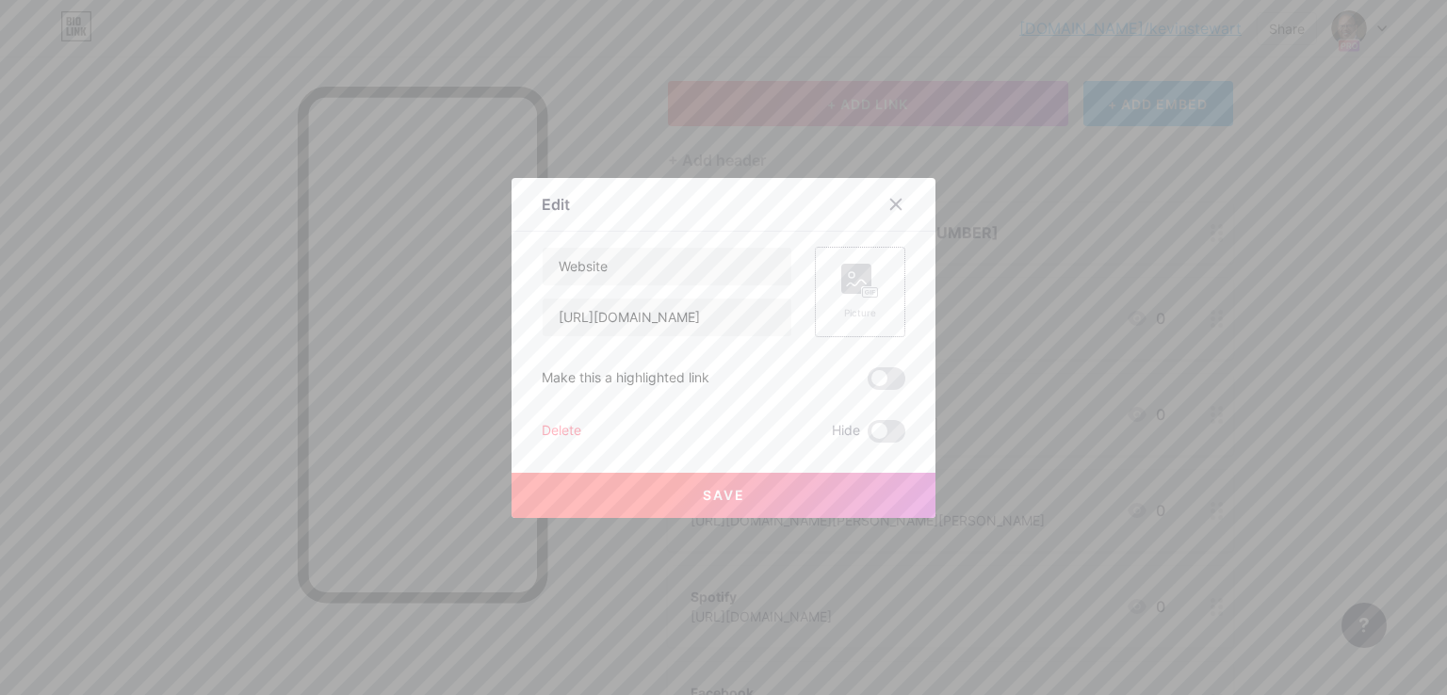
click at [860, 278] on rect at bounding box center [856, 279] width 30 height 30
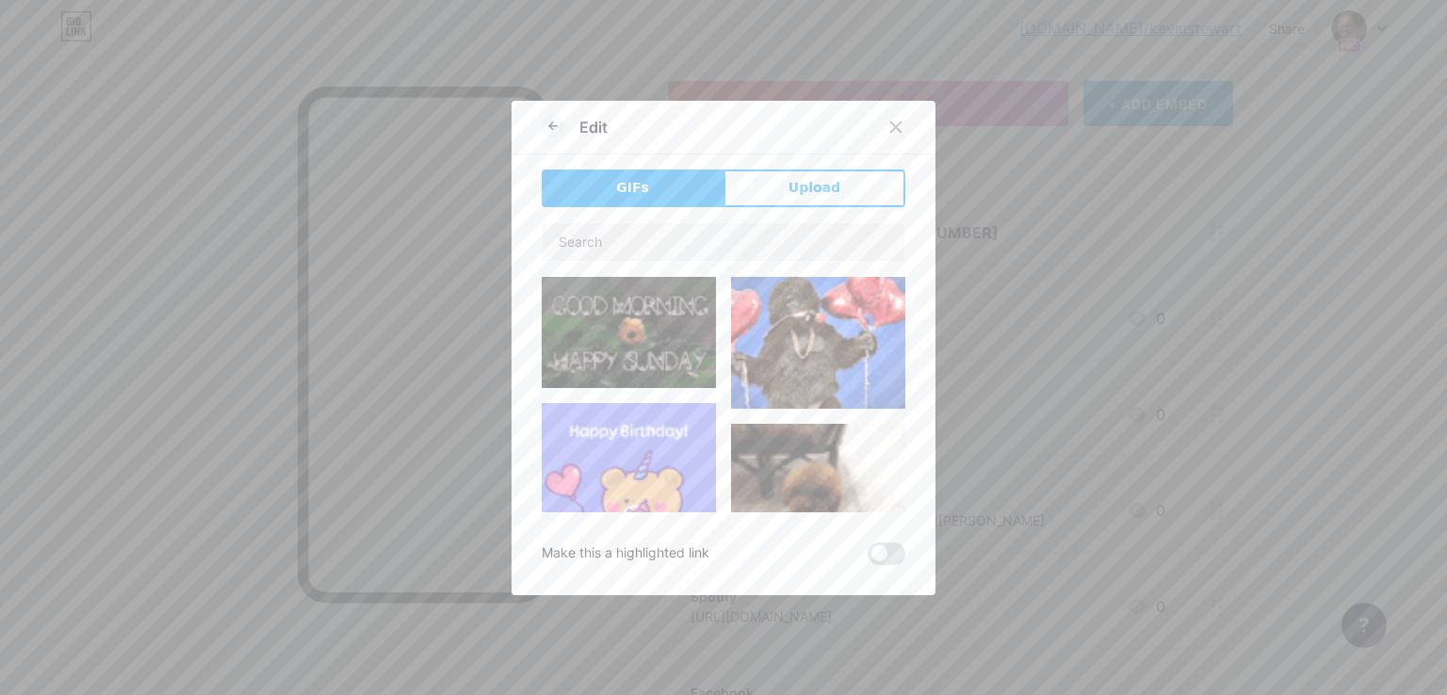
click at [848, 189] on button "Upload" at bounding box center [815, 189] width 182 height 38
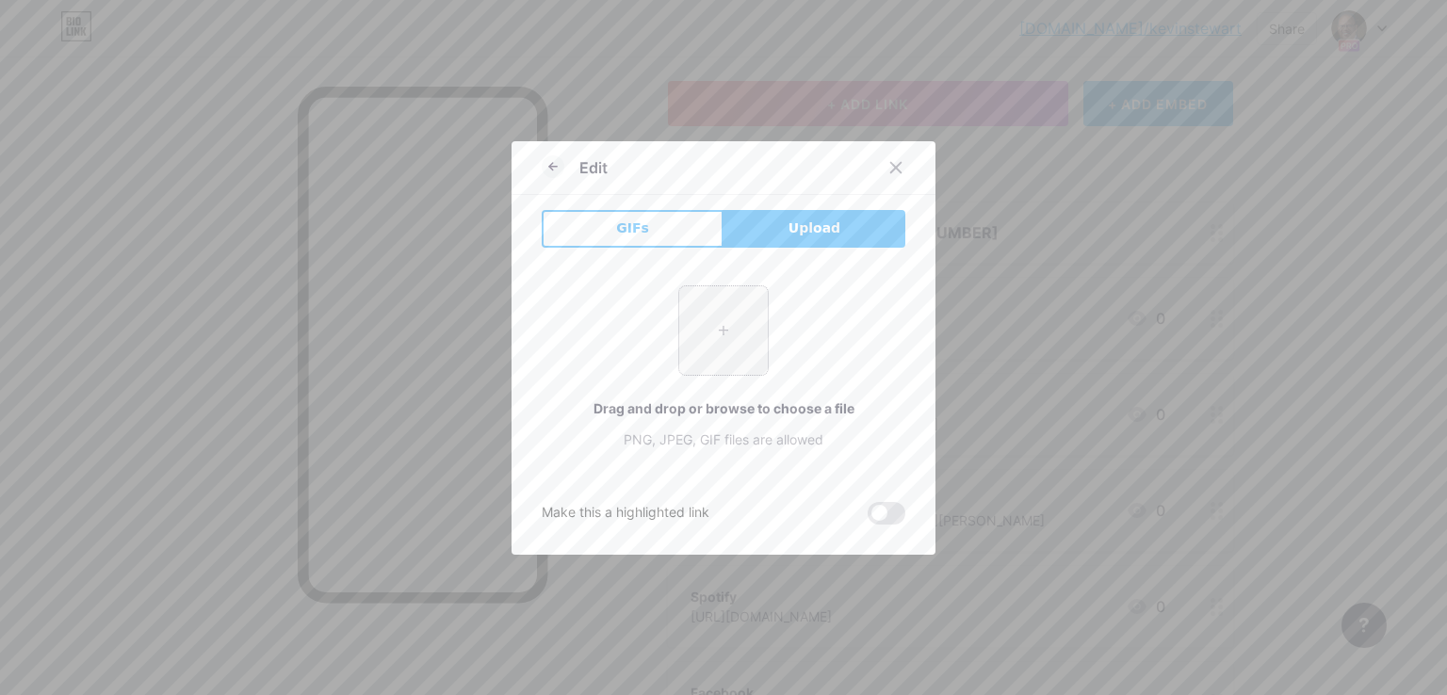
click at [741, 347] on input "file" at bounding box center [723, 330] width 89 height 89
type input "C:\fakepath\Website.png"
click at [900, 169] on div at bounding box center [896, 168] width 34 height 34
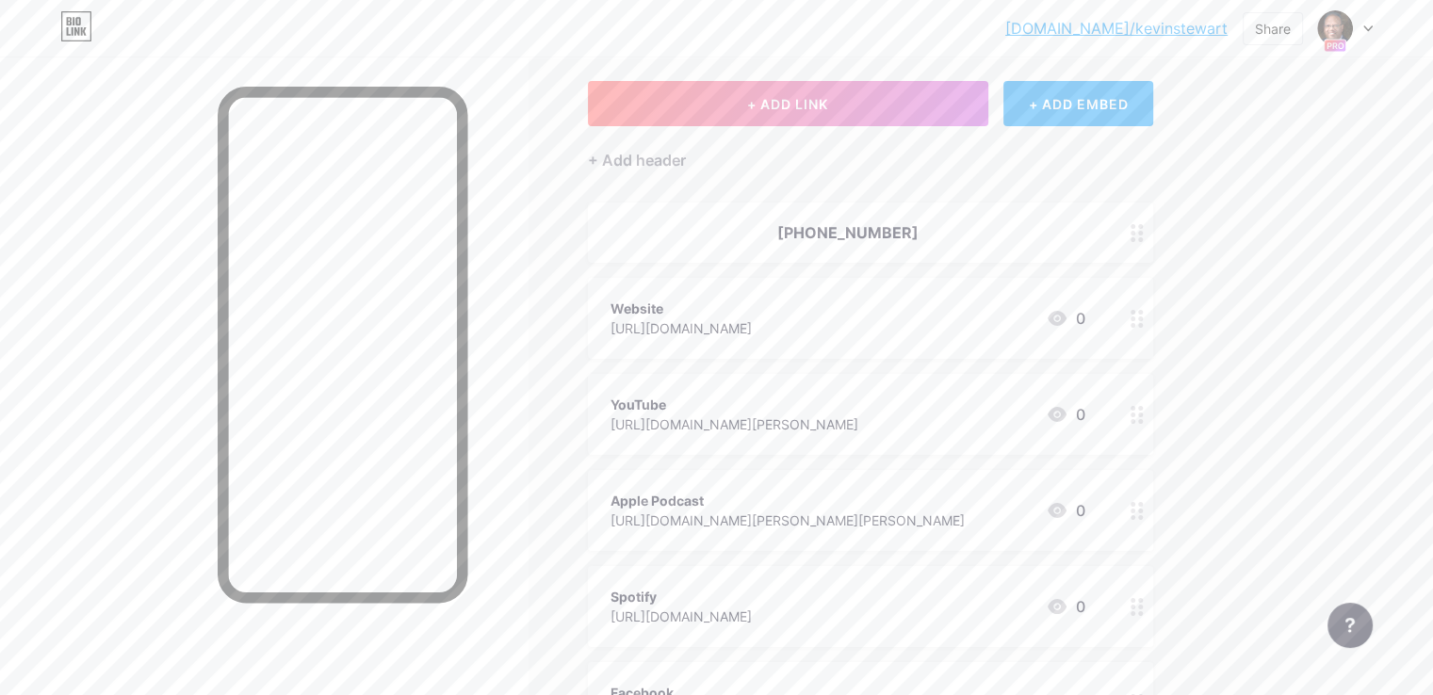
click at [1066, 317] on icon at bounding box center [1057, 318] width 19 height 15
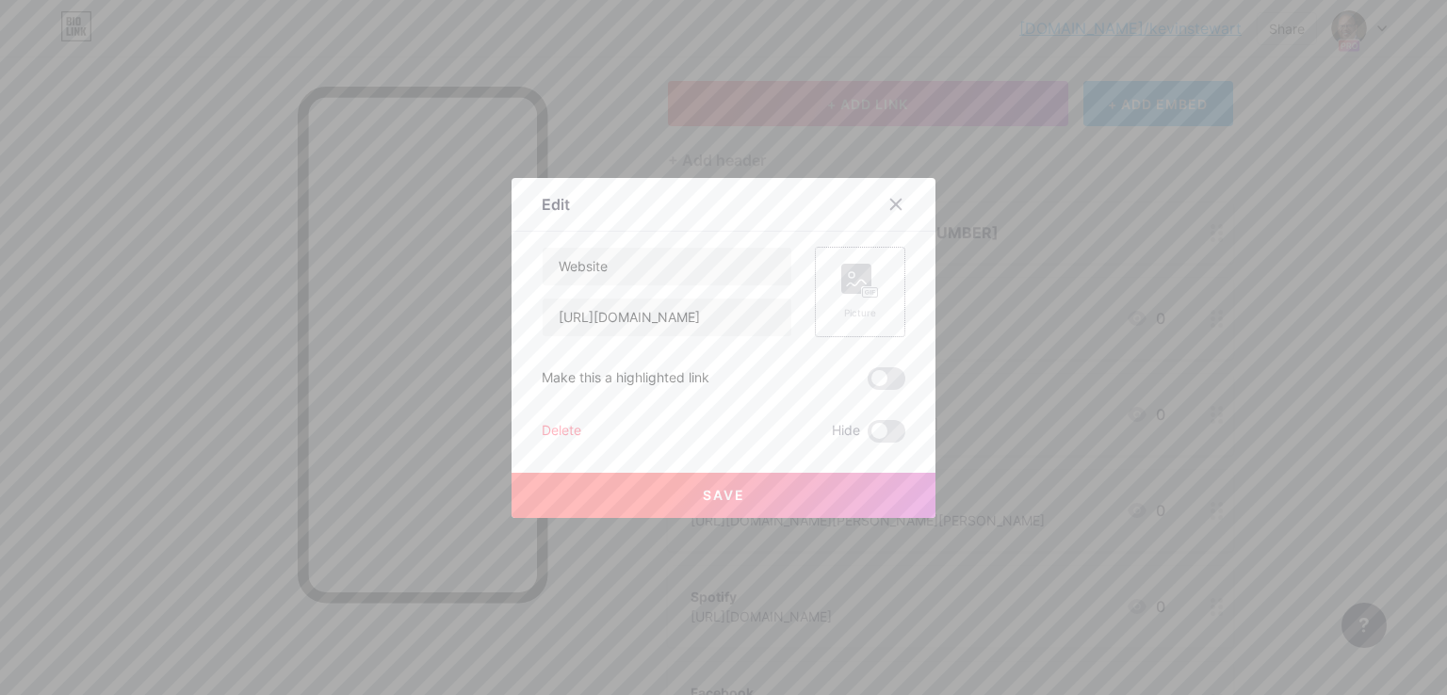
click at [863, 264] on rect at bounding box center [856, 279] width 30 height 30
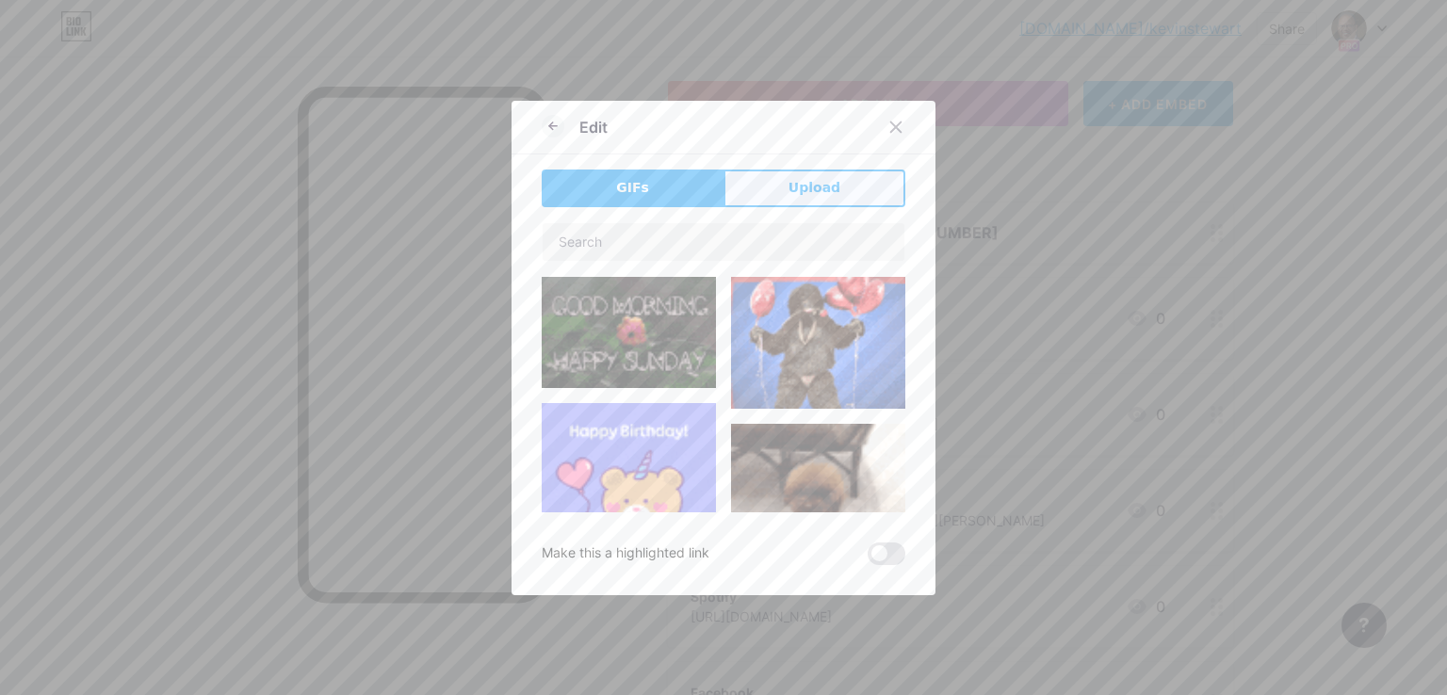
click at [848, 179] on button "Upload" at bounding box center [815, 189] width 182 height 38
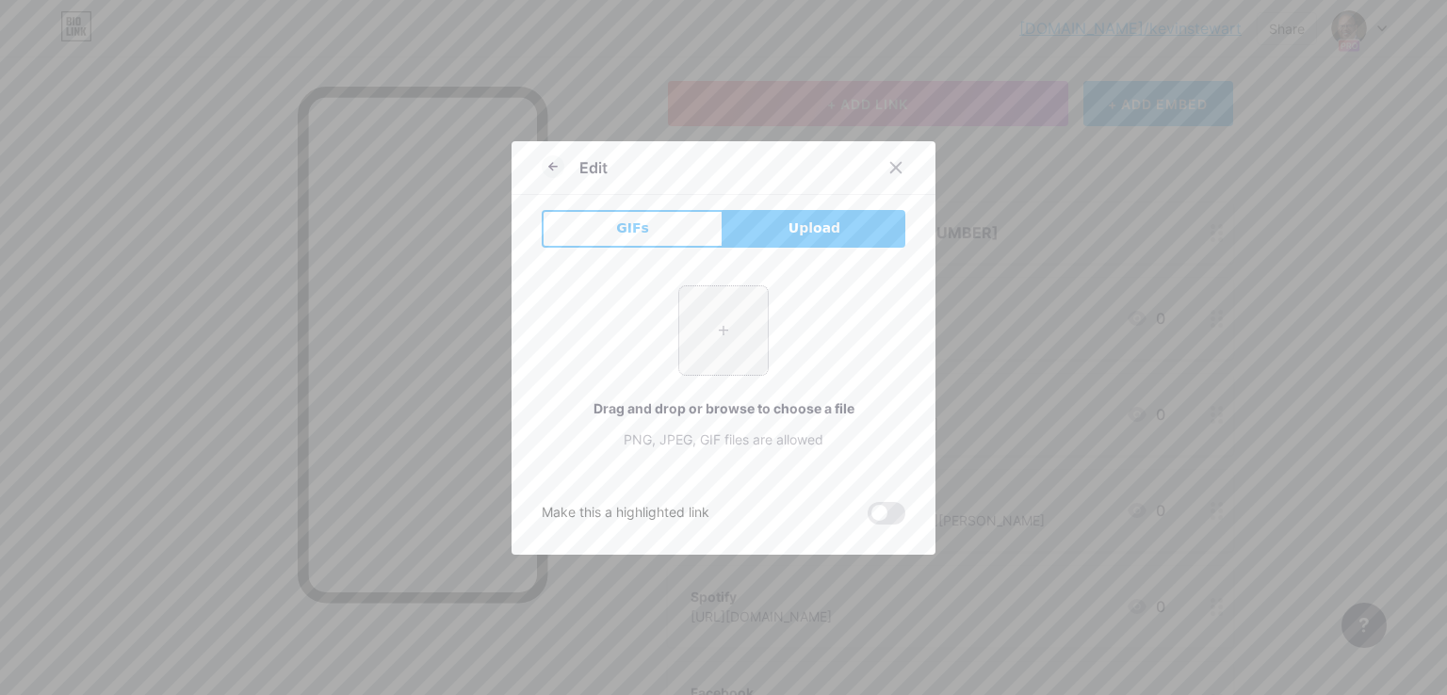
click at [712, 333] on input "file" at bounding box center [723, 330] width 89 height 89
type input "C:\fakepath\Website.png"
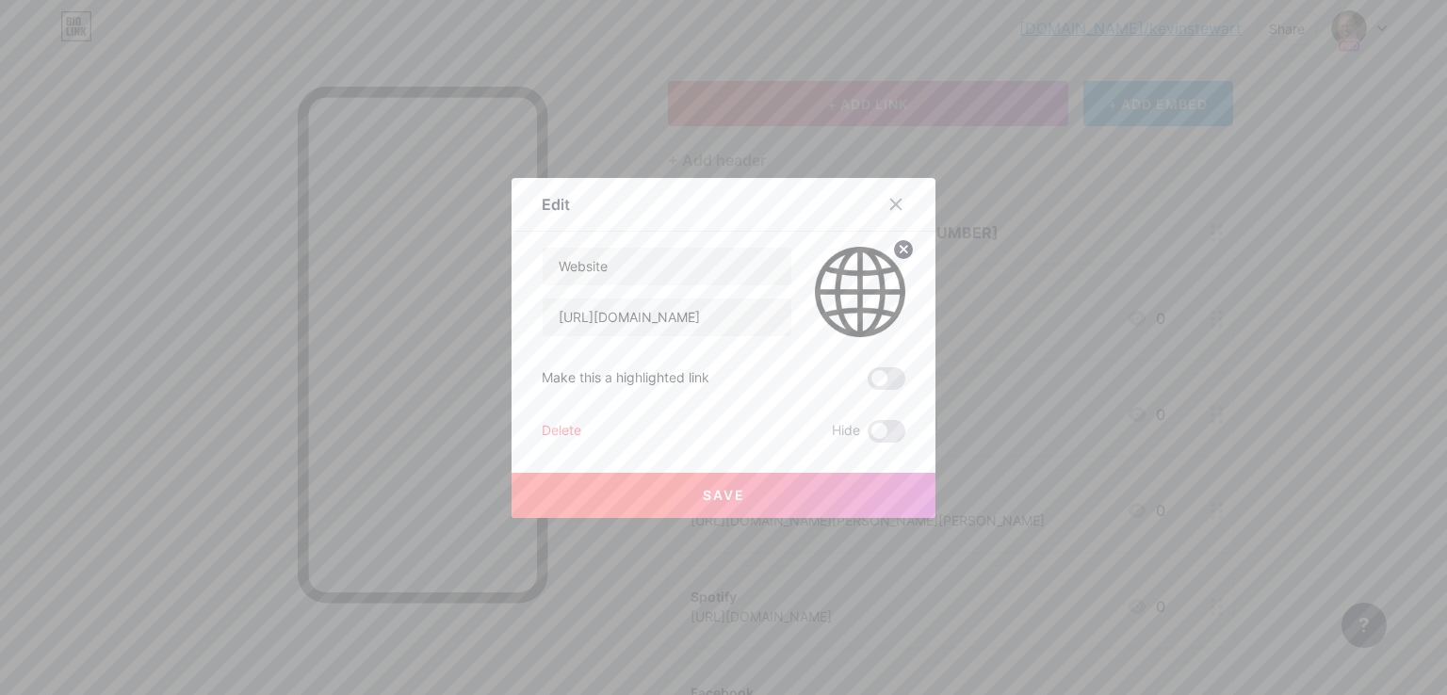
click at [719, 484] on button "Save" at bounding box center [724, 495] width 424 height 45
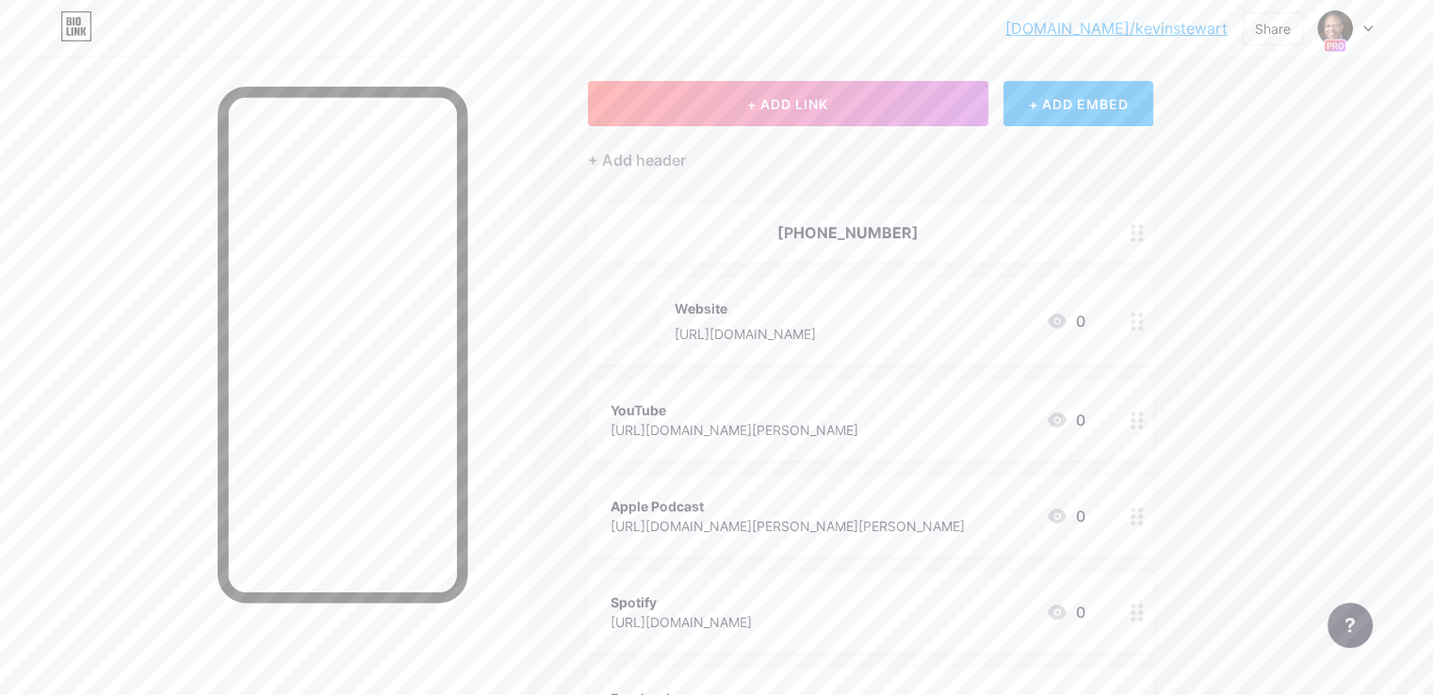
click at [1068, 410] on icon at bounding box center [1057, 420] width 23 height 23
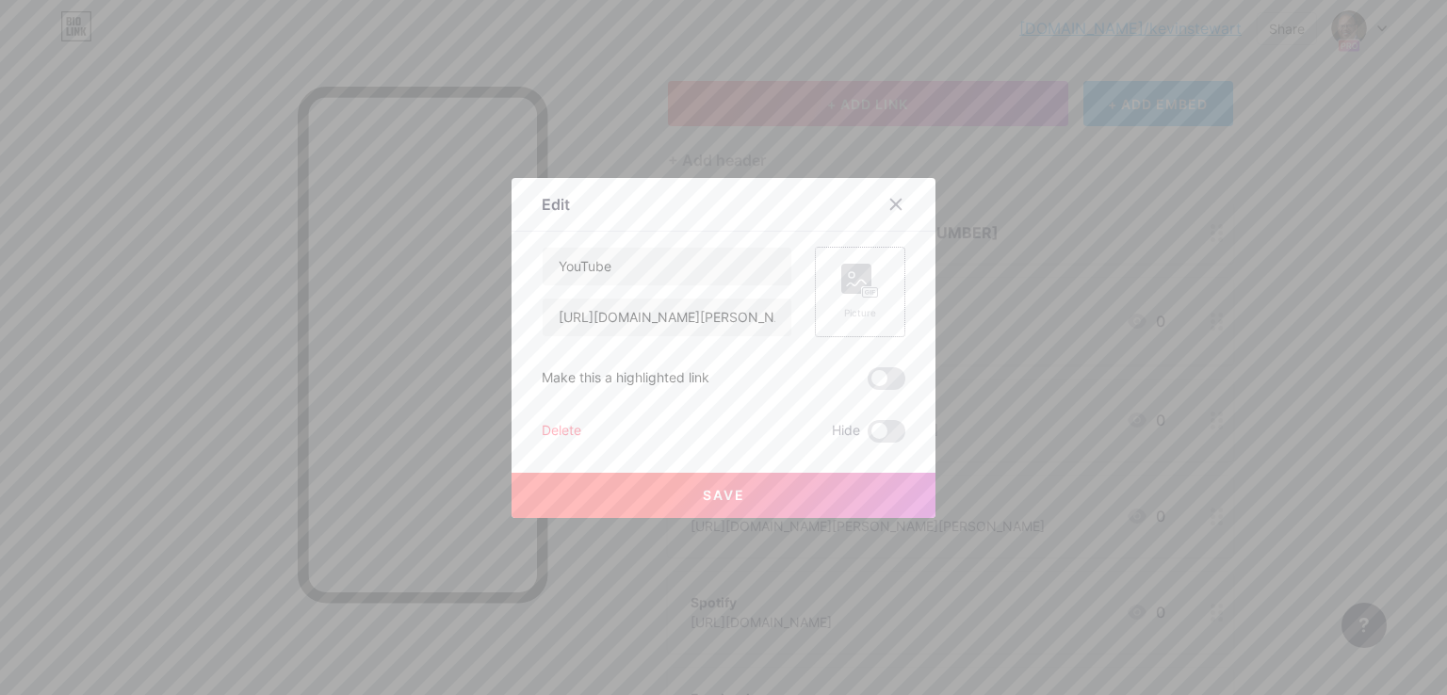
click at [852, 293] on icon at bounding box center [860, 281] width 38 height 35
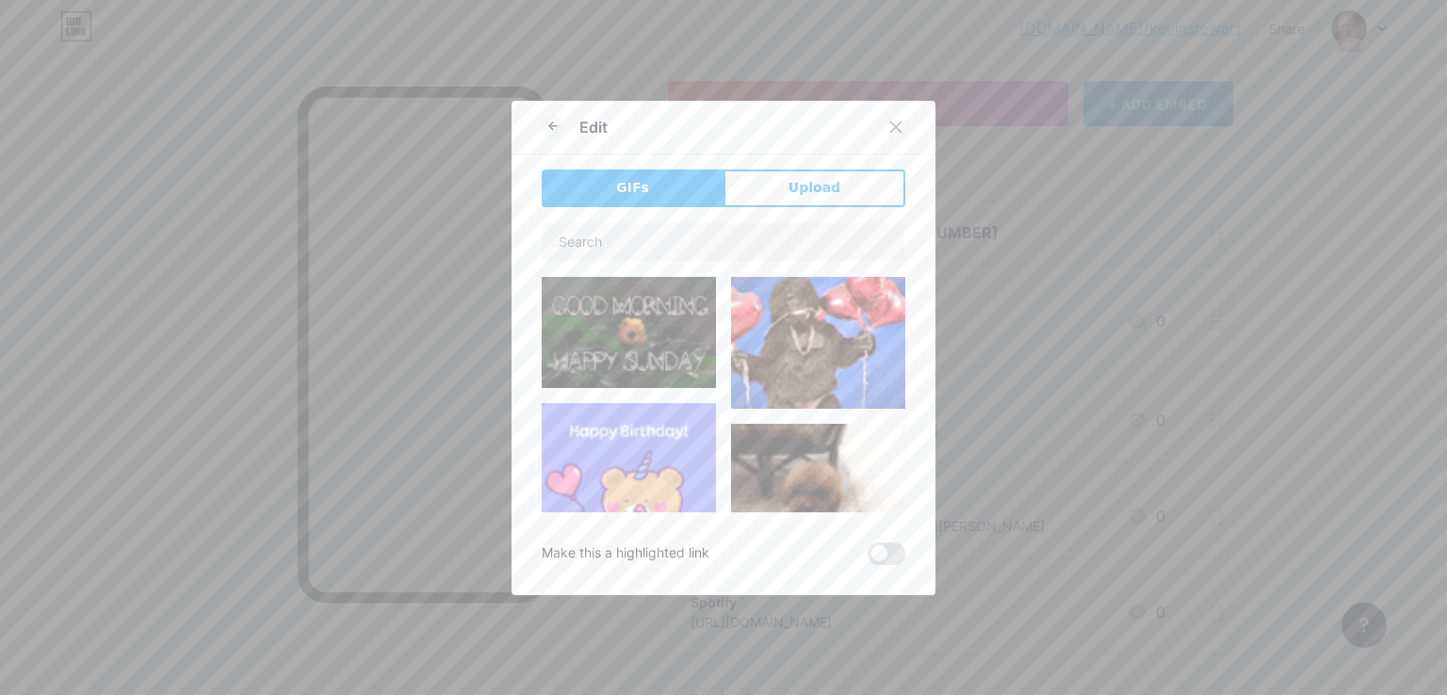
click at [786, 161] on div "Edit GIFs Upload Content YouTube Play YouTube video without leaving your page. …" at bounding box center [724, 348] width 424 height 495
click at [789, 188] on span "Upload" at bounding box center [815, 188] width 52 height 20
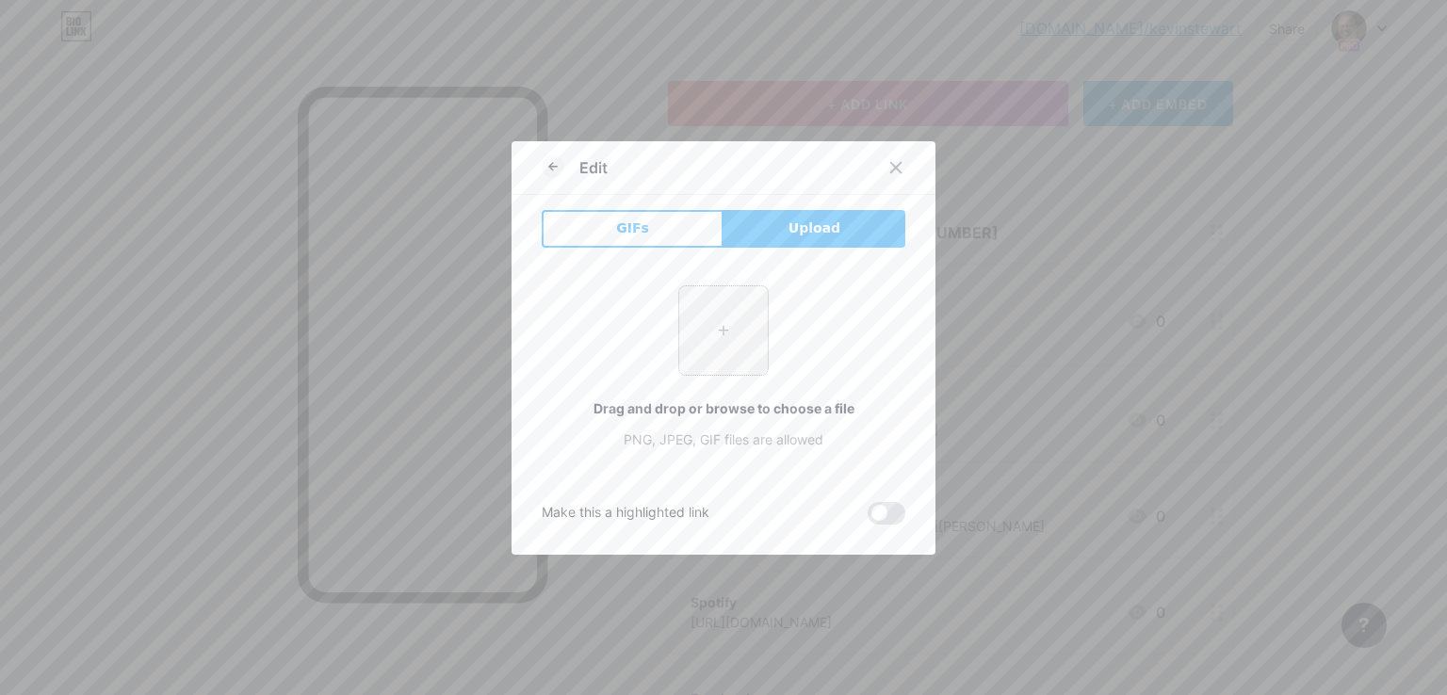
click at [679, 305] on input "file" at bounding box center [723, 330] width 89 height 89
type input "C:\fakepath\YouTube.png"
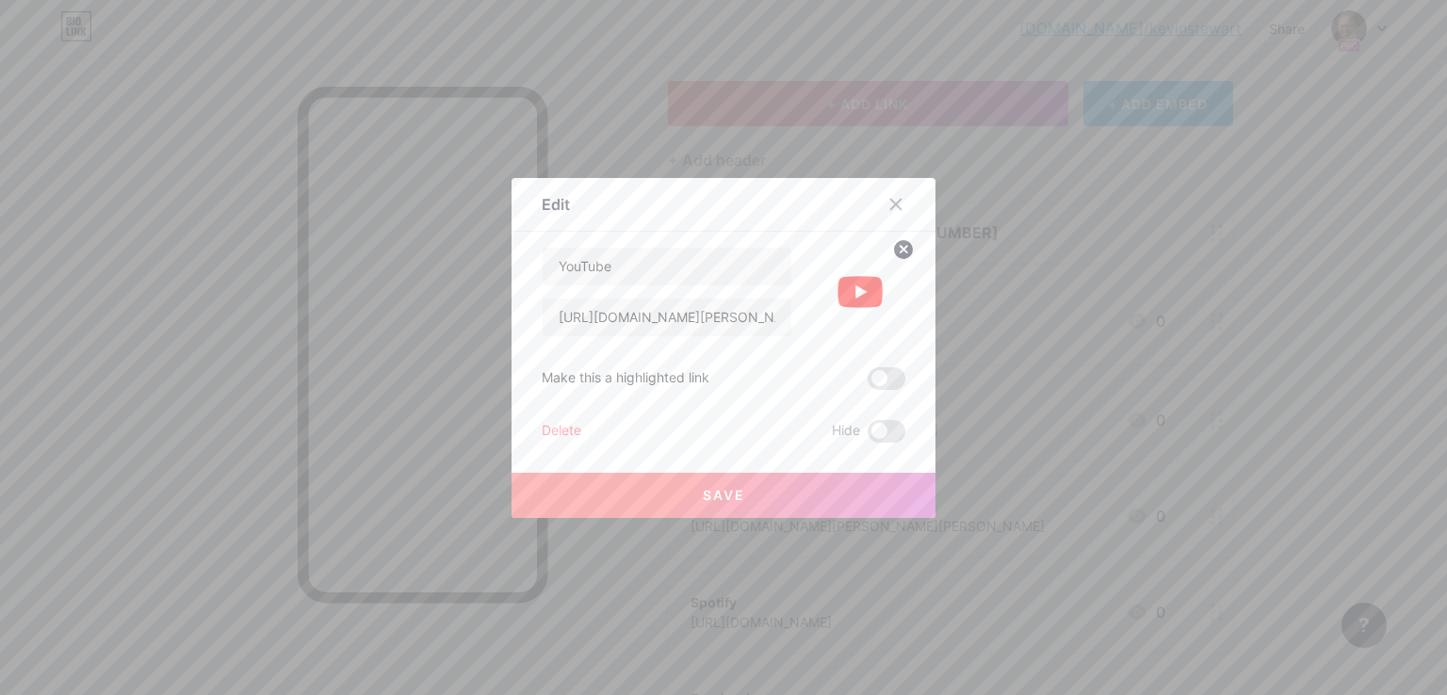
click at [709, 502] on button "Save" at bounding box center [724, 495] width 424 height 45
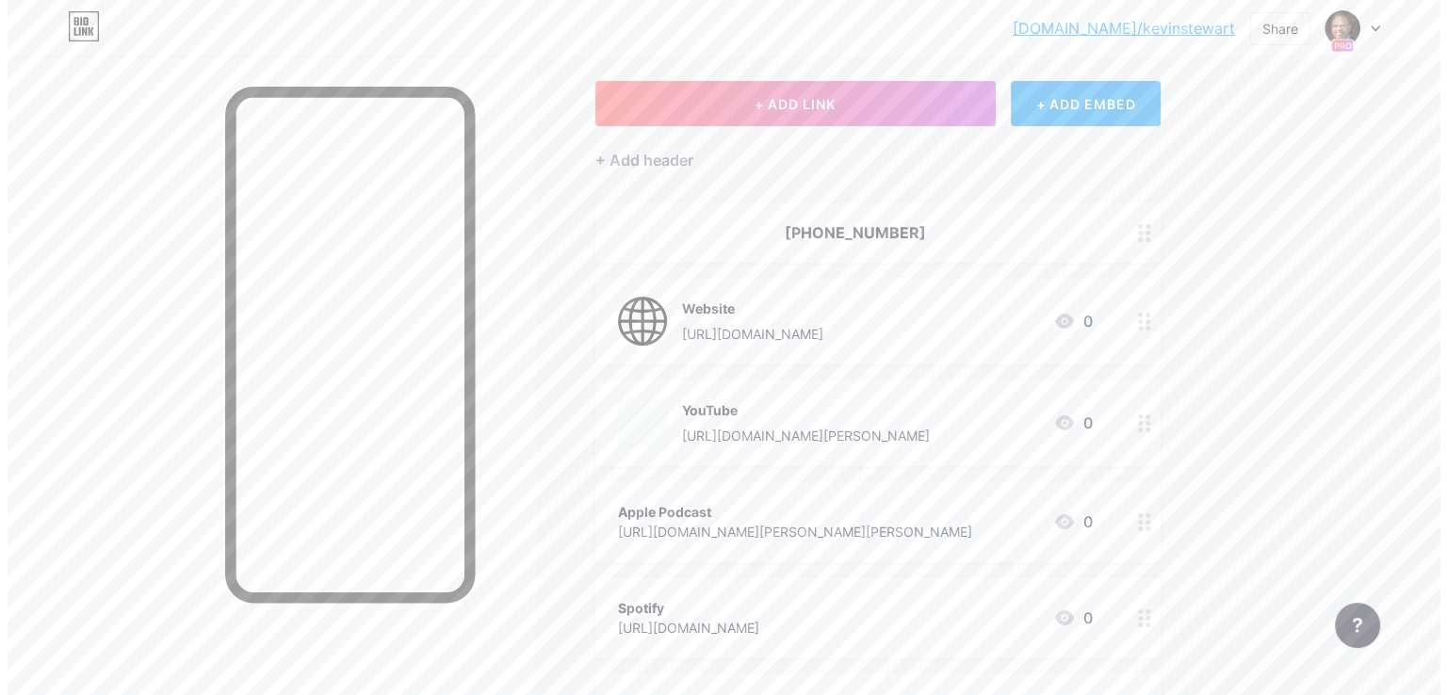
scroll to position [188, 0]
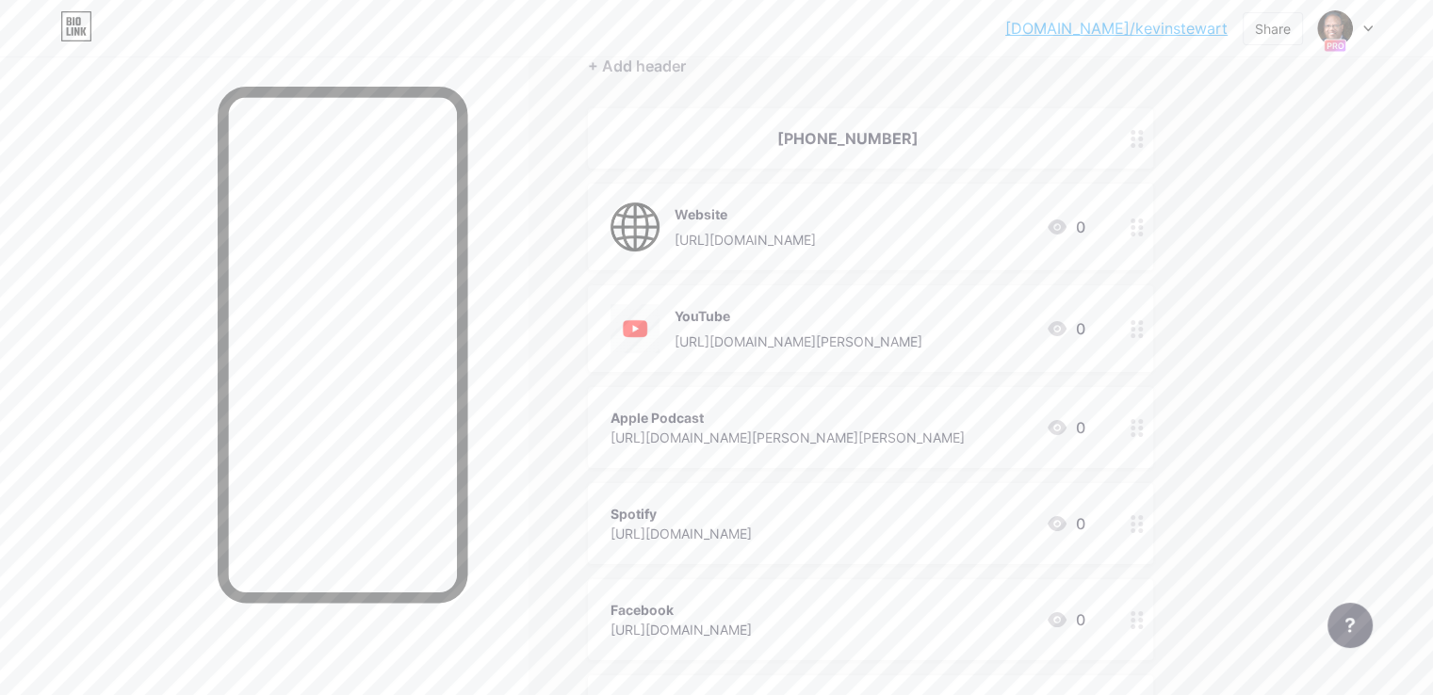
click at [1068, 432] on icon at bounding box center [1057, 427] width 23 height 23
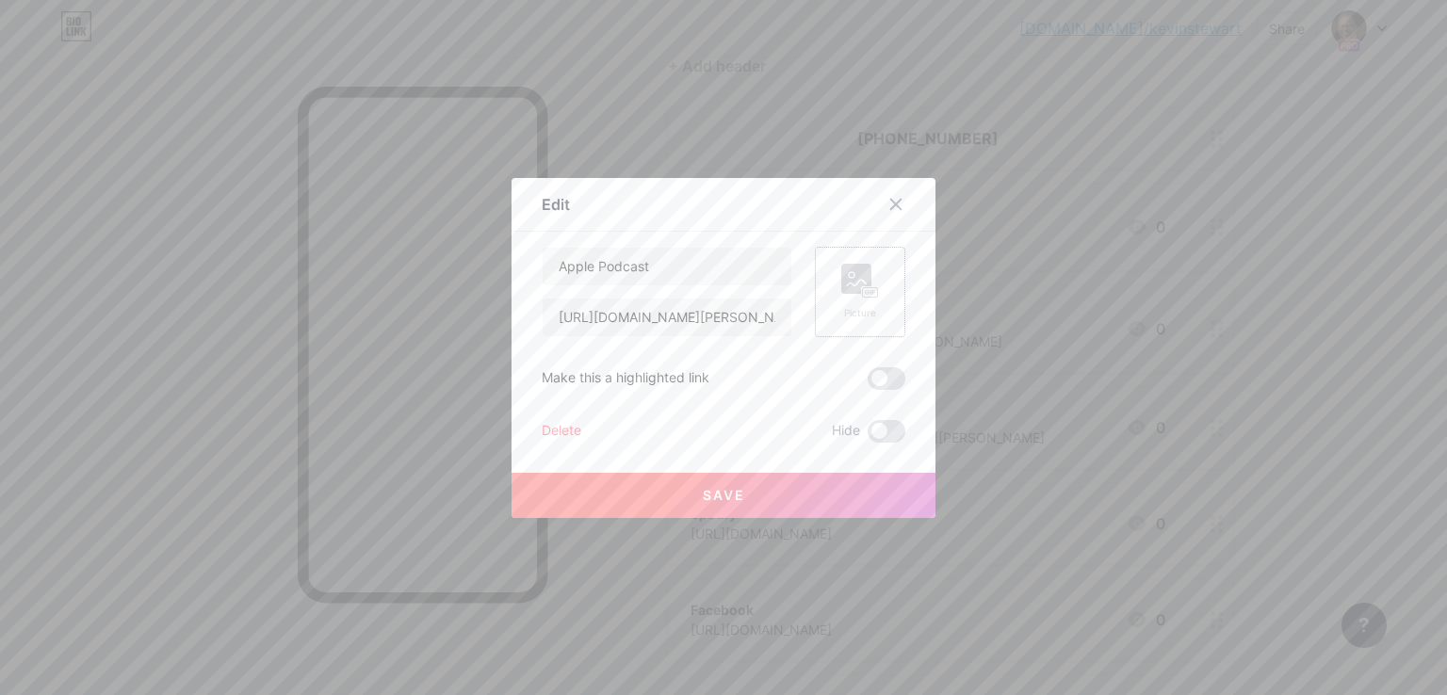
click at [862, 285] on icon at bounding box center [860, 281] width 38 height 35
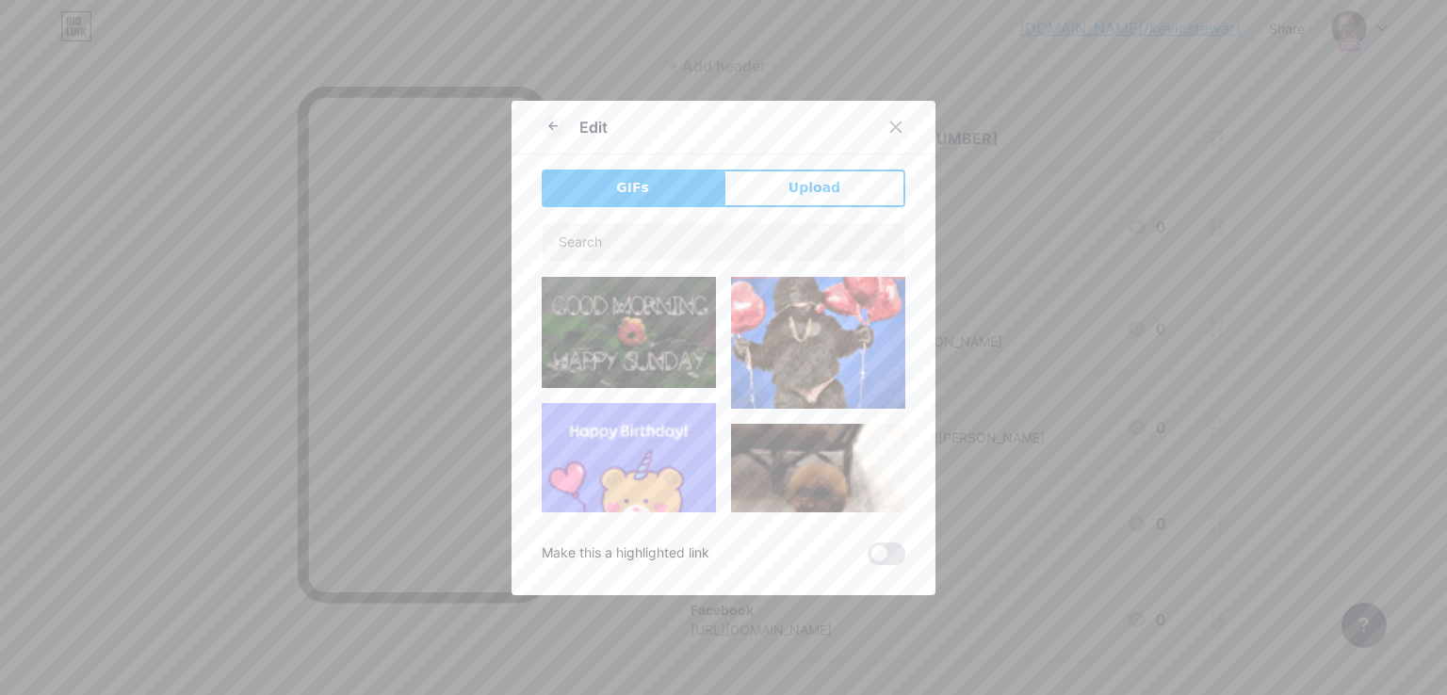
click at [863, 207] on div "GIFs Upload Content YouTube Play YouTube video without leaving your page. ADD V…" at bounding box center [724, 368] width 364 height 396
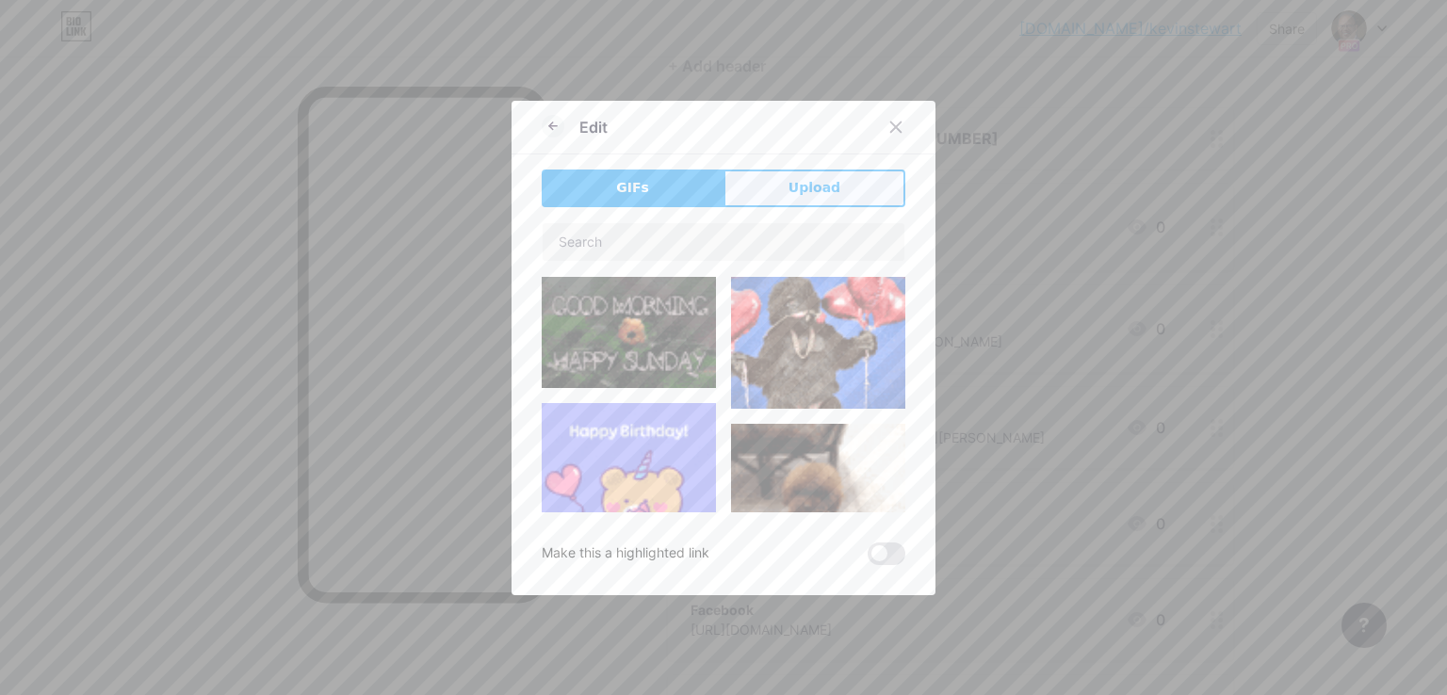
click at [810, 184] on span "Upload" at bounding box center [815, 188] width 52 height 20
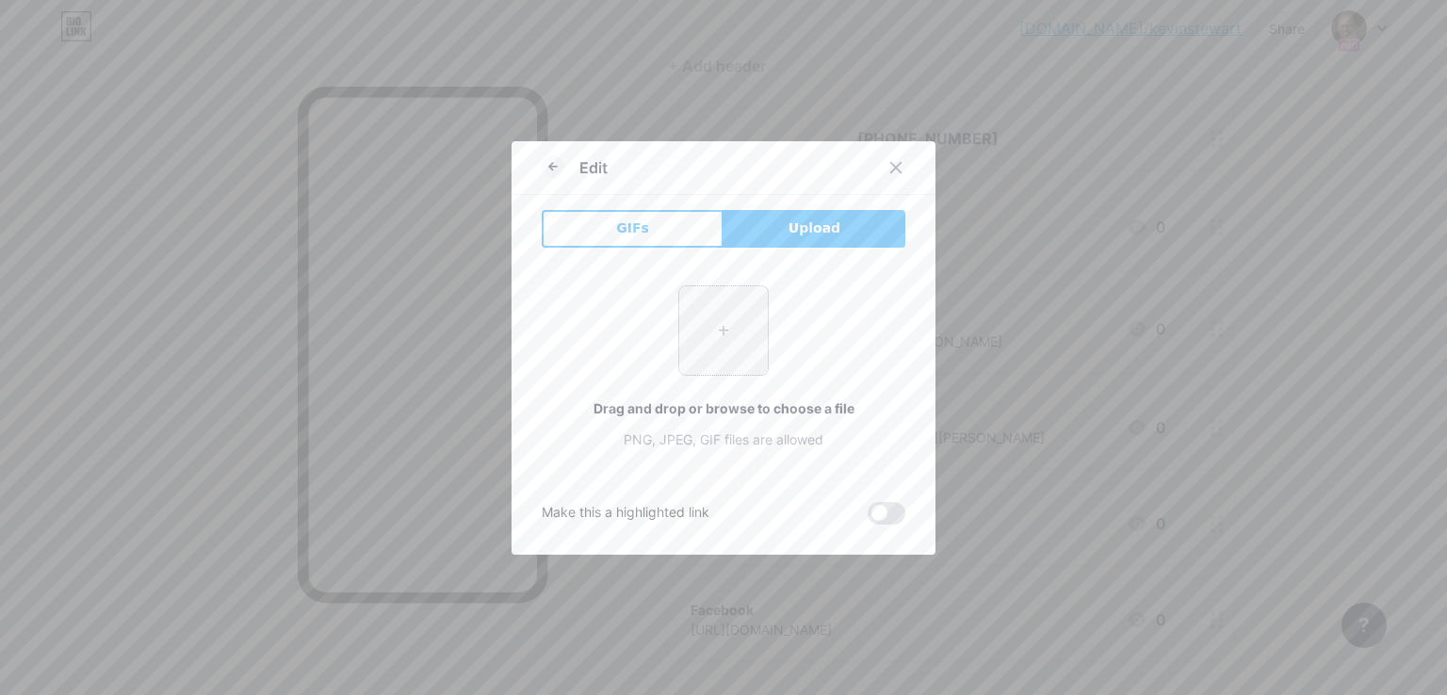
click at [710, 326] on input "file" at bounding box center [723, 330] width 89 height 89
type input "C:\fakepath\apple-podcast-logo-0CF661058F-seeklogo.com.png"
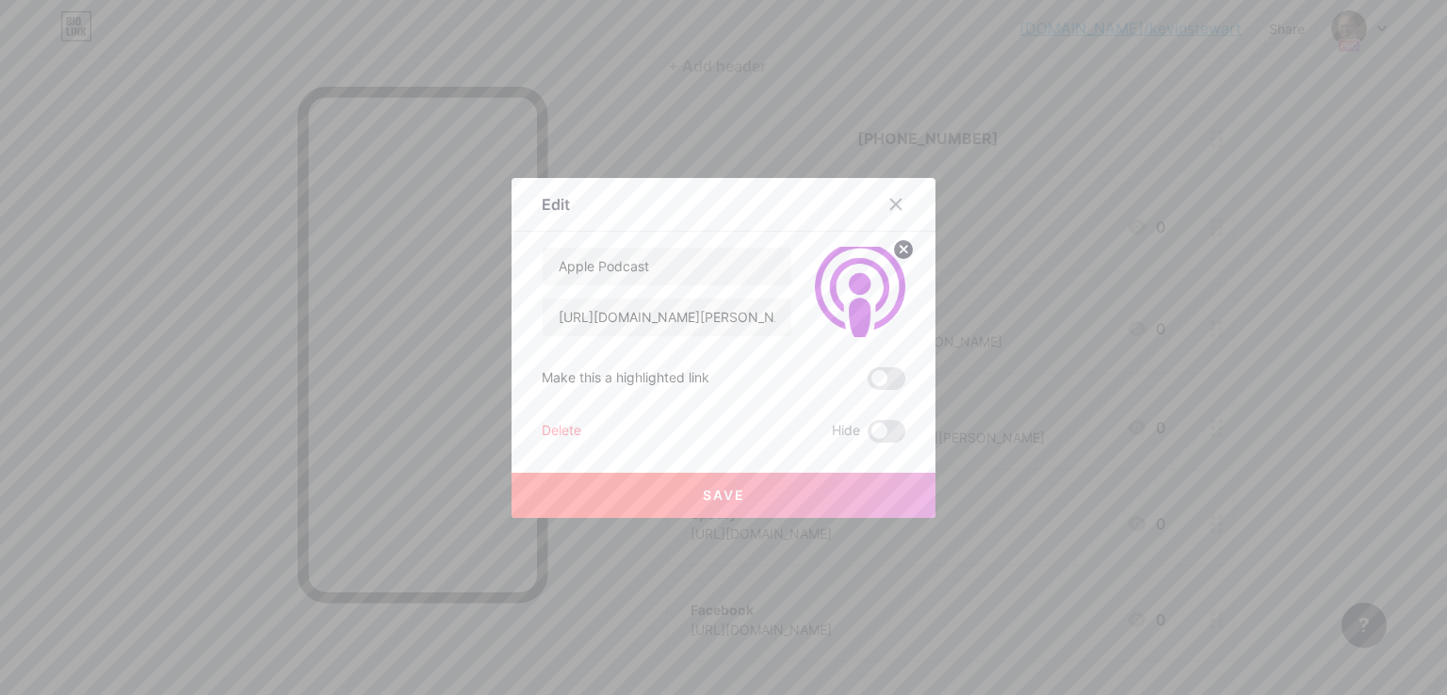
click at [616, 507] on button "Save" at bounding box center [724, 495] width 424 height 45
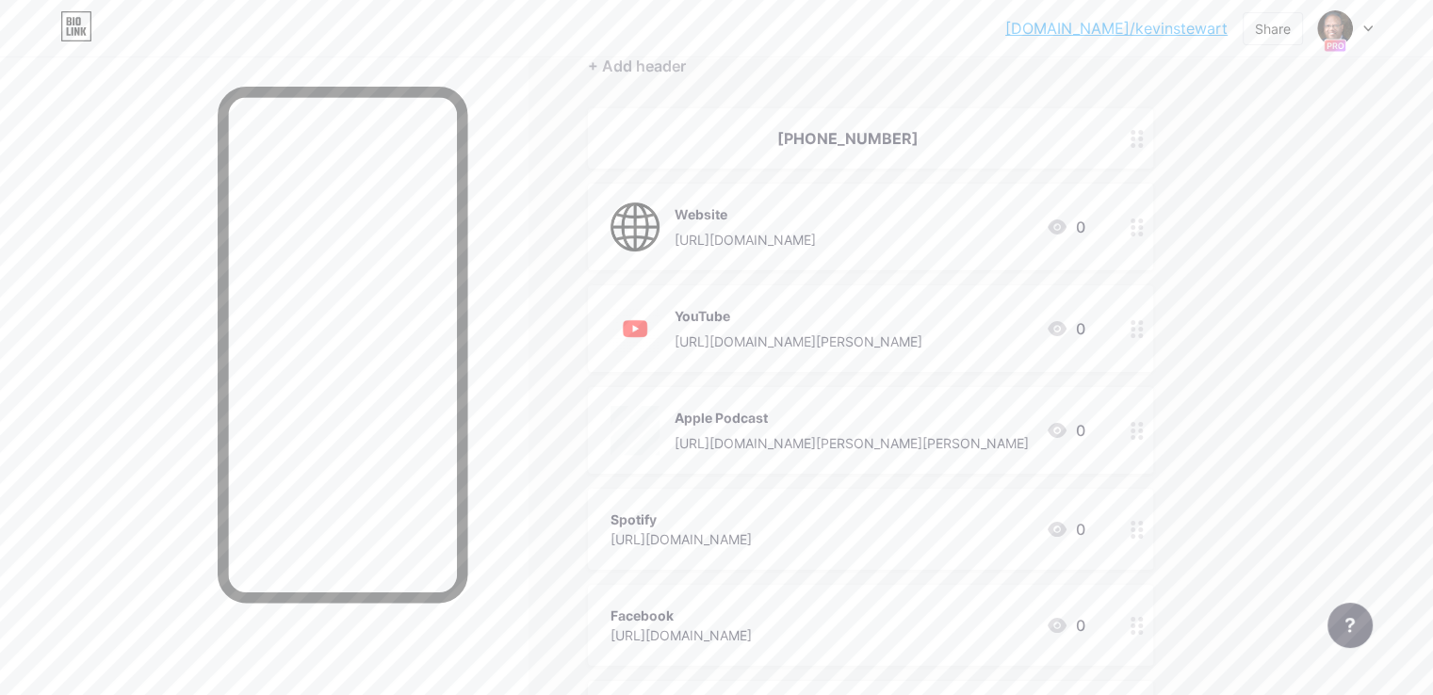
click at [1068, 524] on icon at bounding box center [1057, 529] width 23 height 23
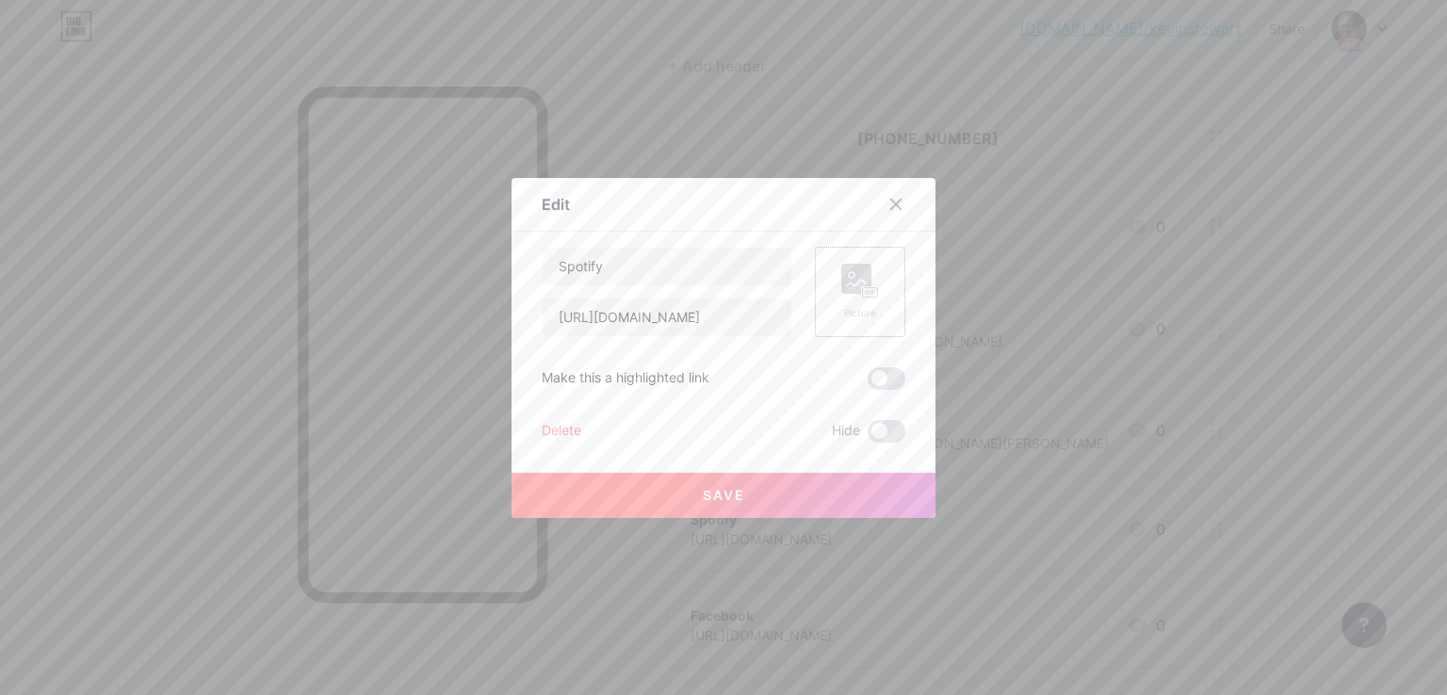
click at [857, 300] on div "Picture" at bounding box center [860, 292] width 38 height 57
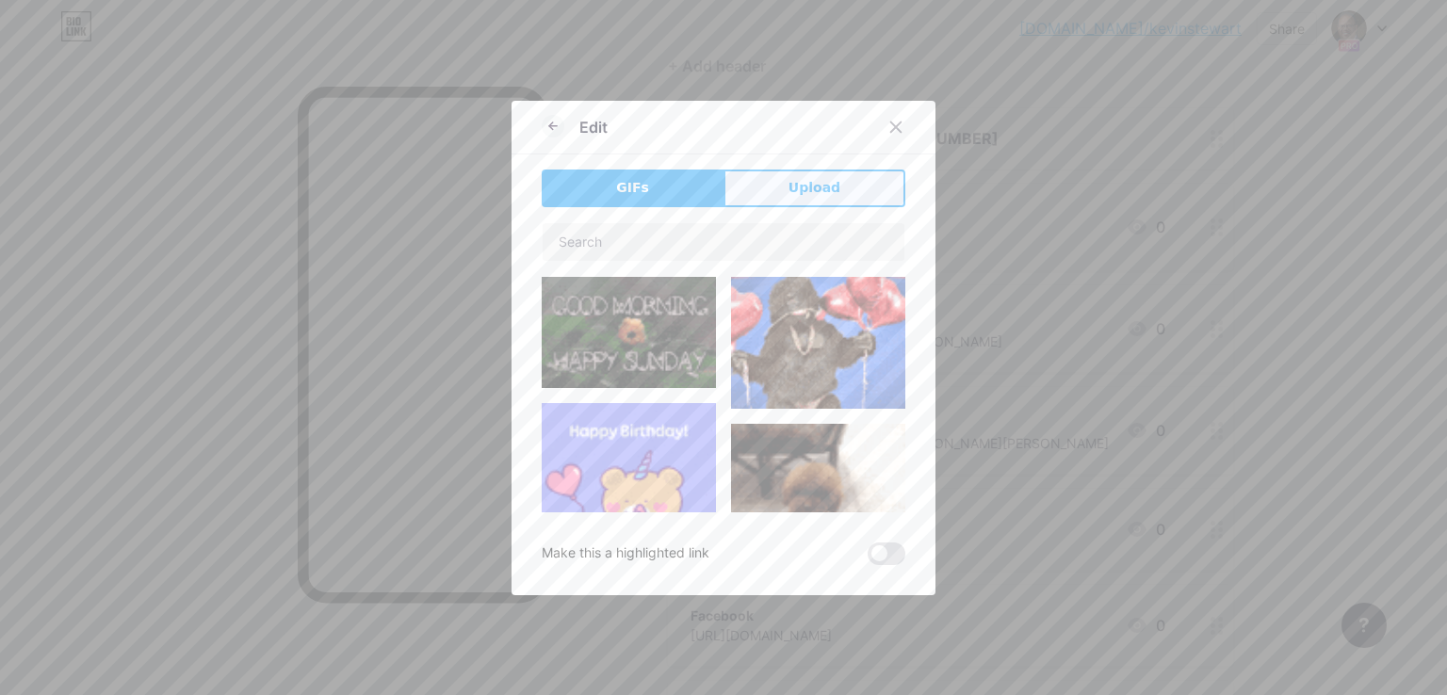
click at [850, 204] on button "Upload" at bounding box center [815, 189] width 182 height 38
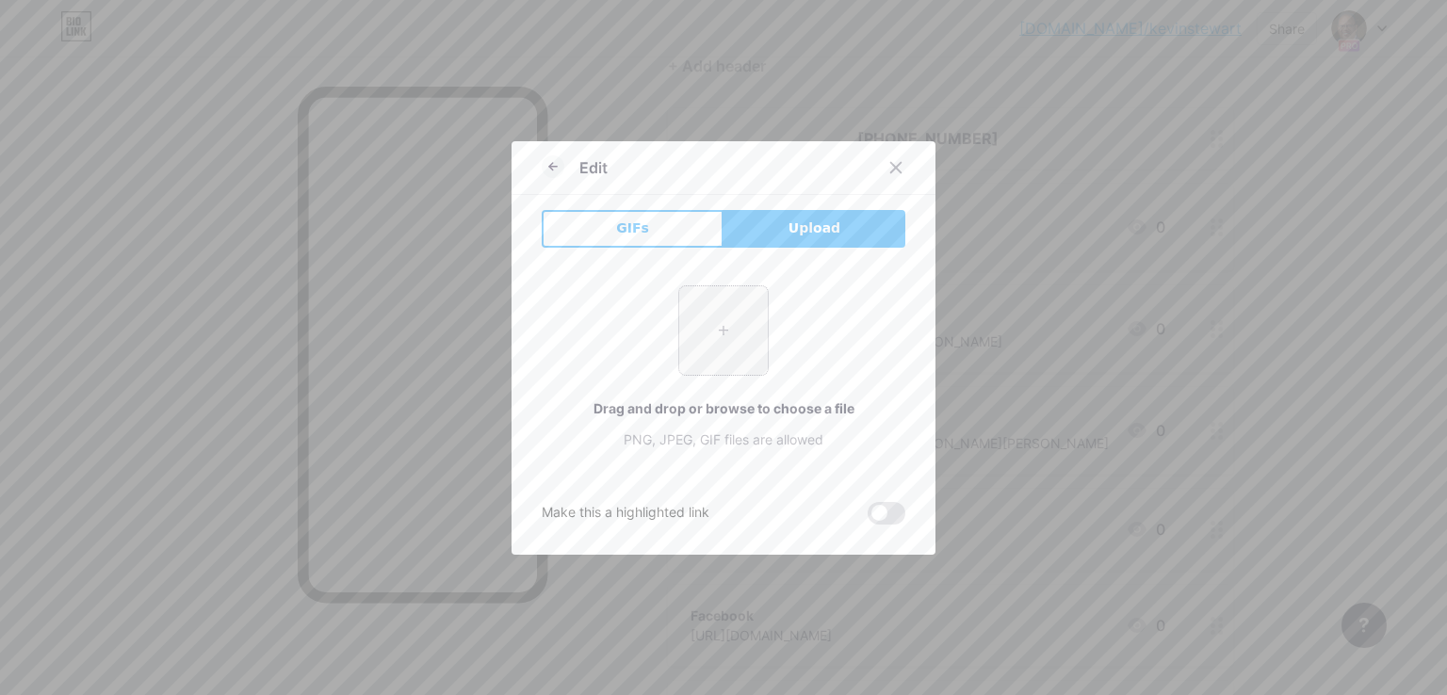
click at [727, 327] on input "file" at bounding box center [723, 330] width 89 height 89
type input "C:\fakepath\Spotify_icon.png"
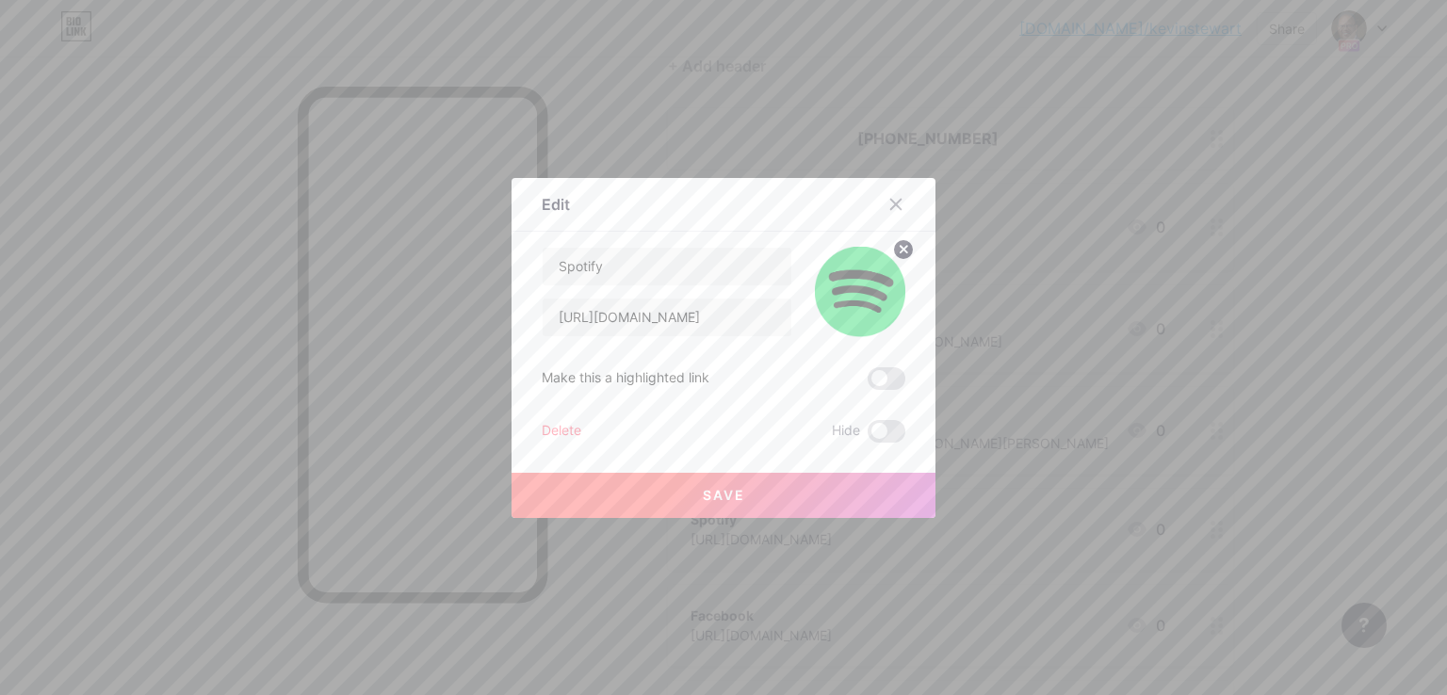
click at [707, 489] on span "Save" at bounding box center [724, 495] width 42 height 16
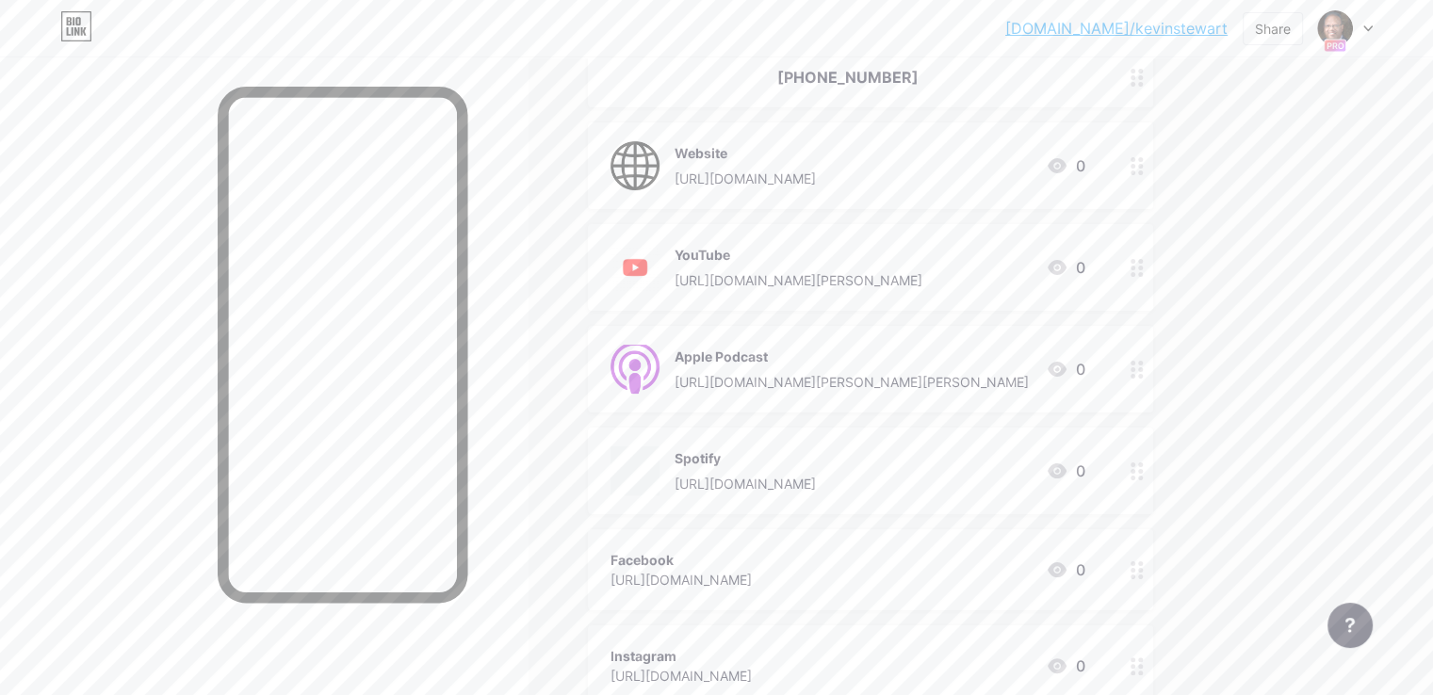
scroll to position [377, 0]
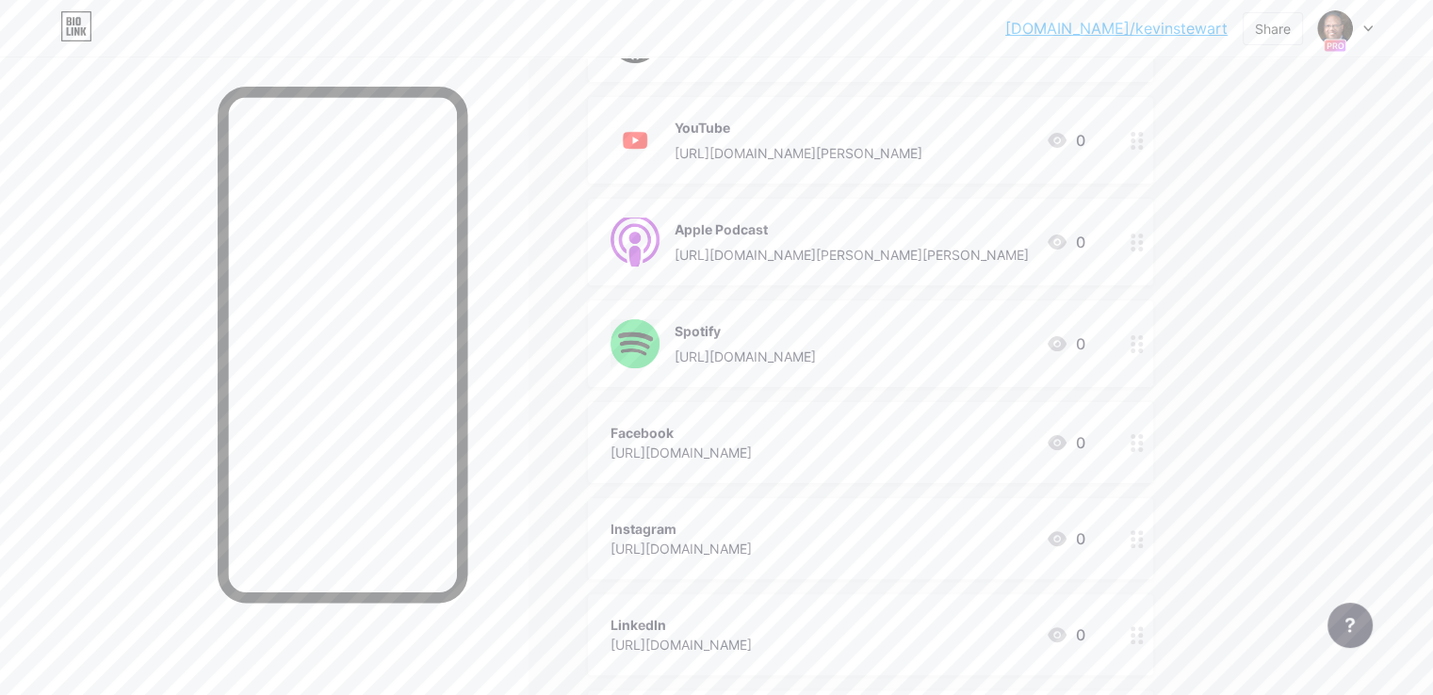
click at [1066, 444] on icon at bounding box center [1057, 442] width 19 height 15
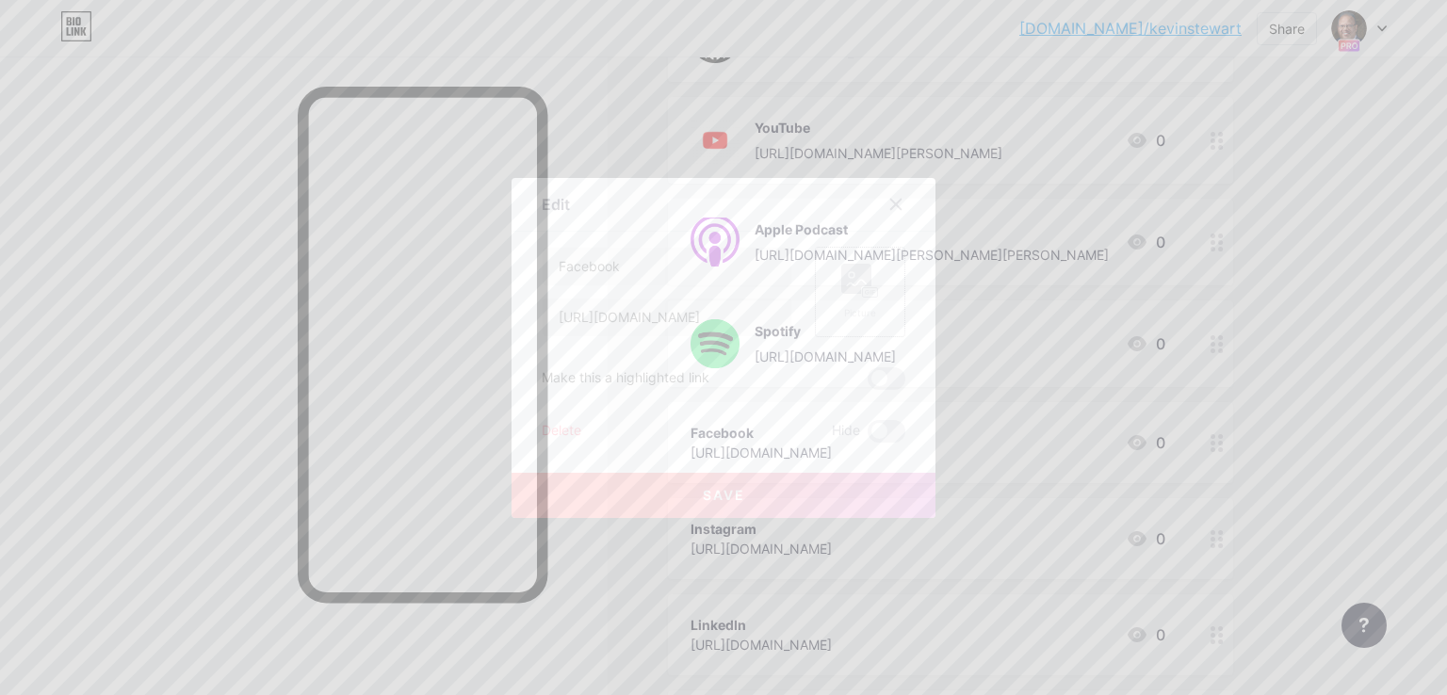
click at [880, 277] on div "Picture" at bounding box center [860, 292] width 90 height 90
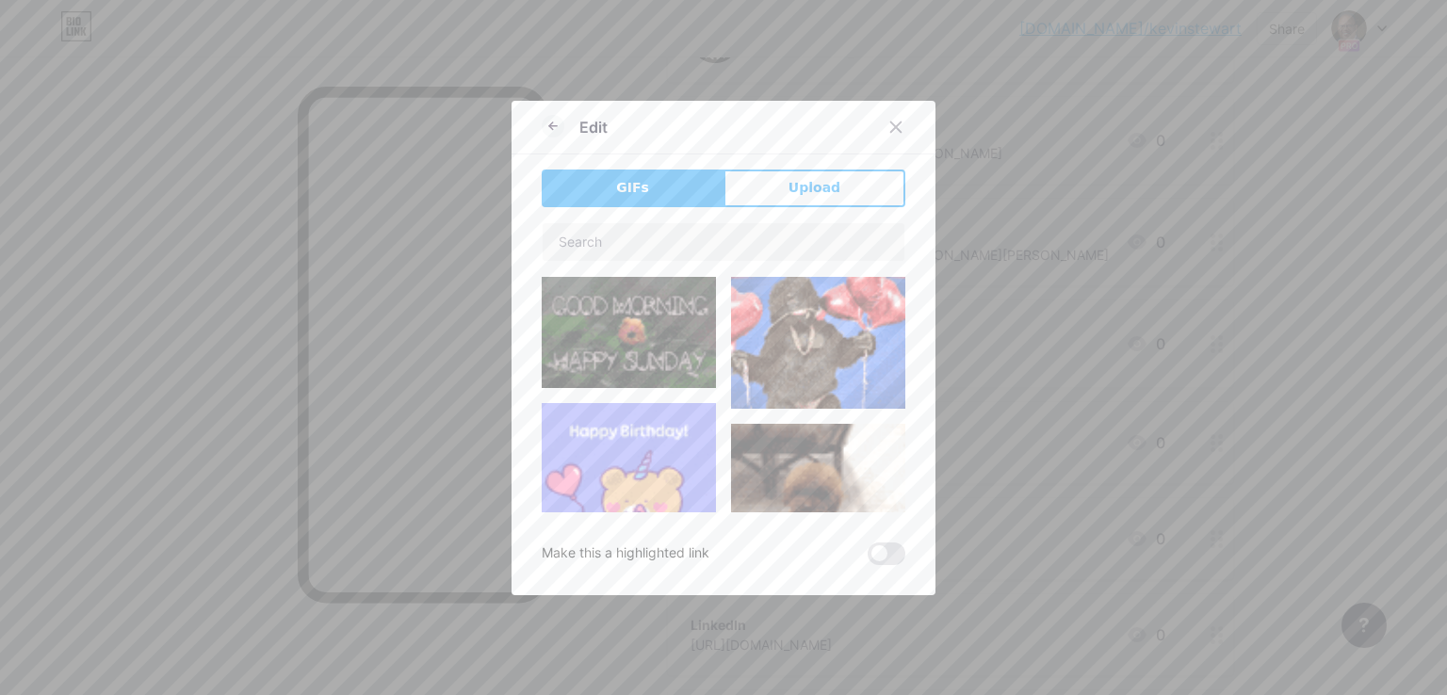
drag, startPoint x: 784, startPoint y: 183, endPoint x: 784, endPoint y: 196, distance: 13.2
click at [784, 182] on button "Upload" at bounding box center [815, 189] width 182 height 38
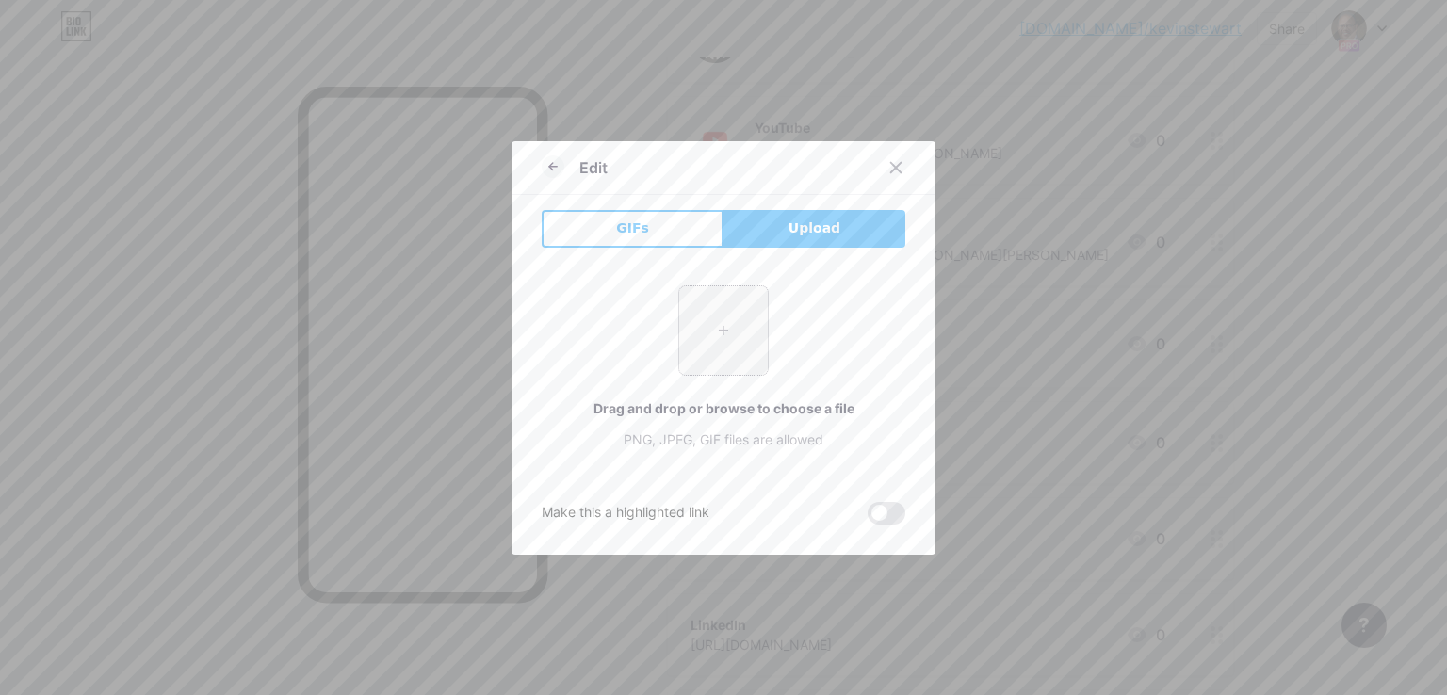
click at [734, 328] on input "file" at bounding box center [723, 330] width 89 height 89
type input "C:\fakepath\facebook-512.webp"
click at [886, 155] on div at bounding box center [896, 168] width 34 height 34
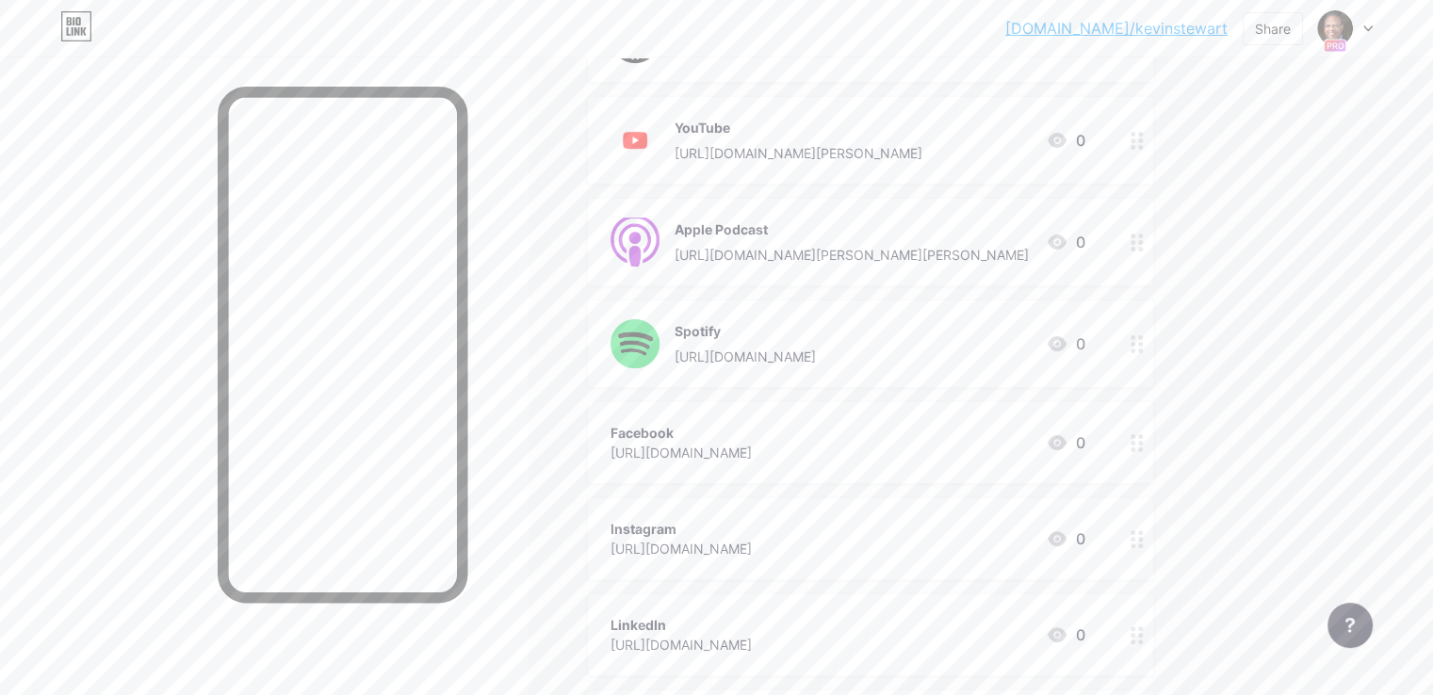
click at [1068, 439] on icon at bounding box center [1057, 442] width 23 height 23
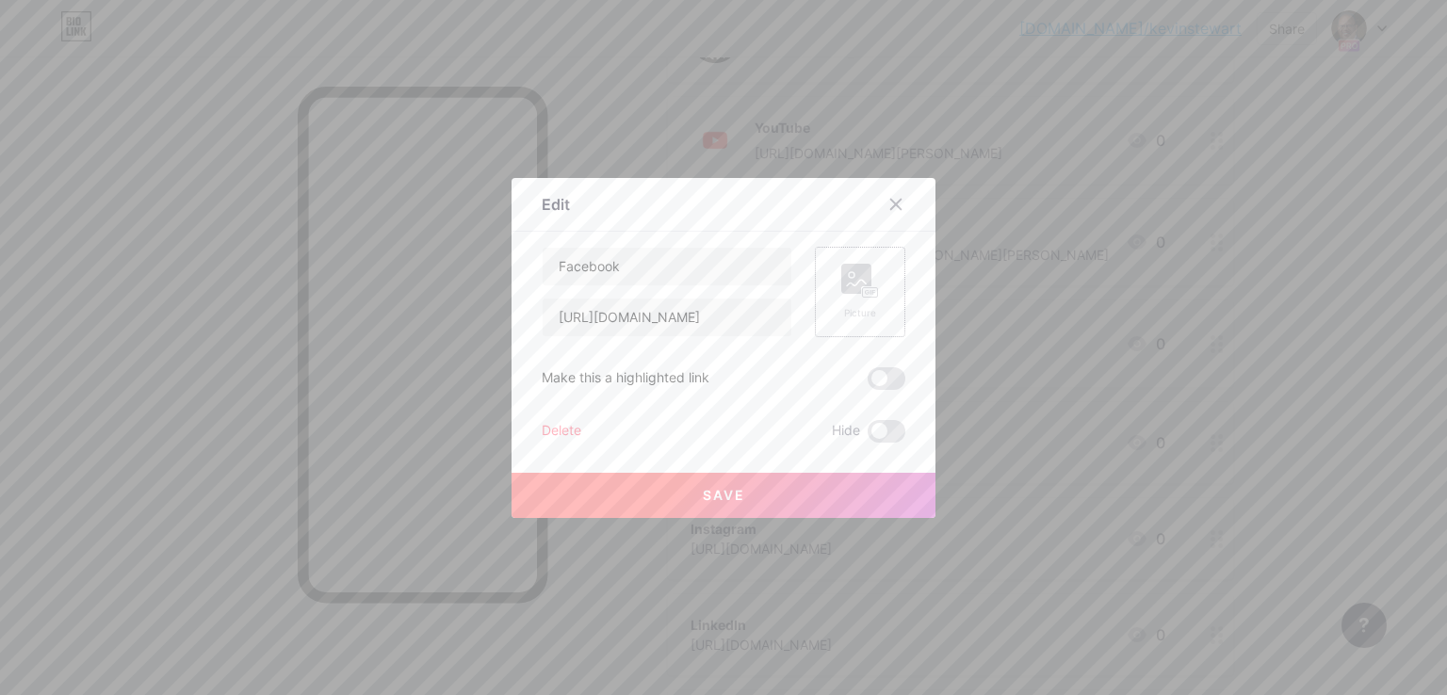
click at [863, 296] on rect at bounding box center [870, 291] width 15 height 9
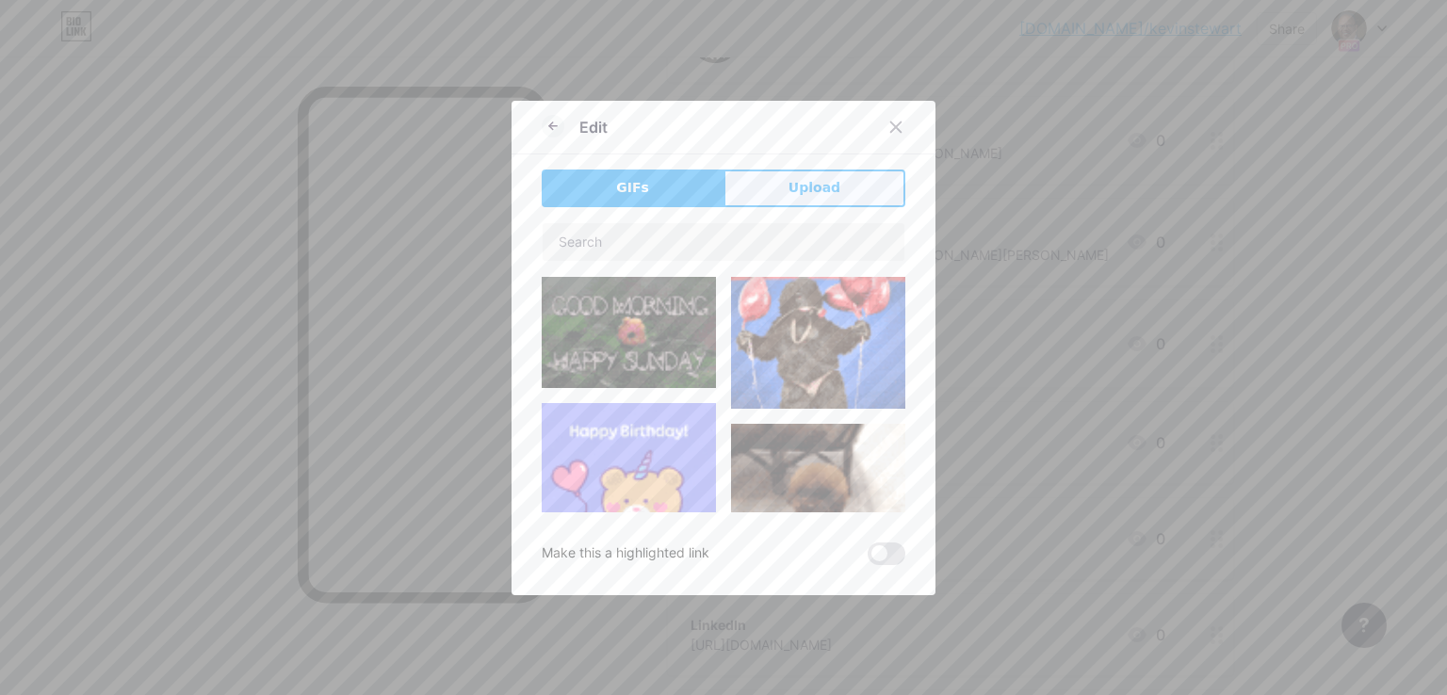
click at [784, 181] on button "Upload" at bounding box center [815, 189] width 182 height 38
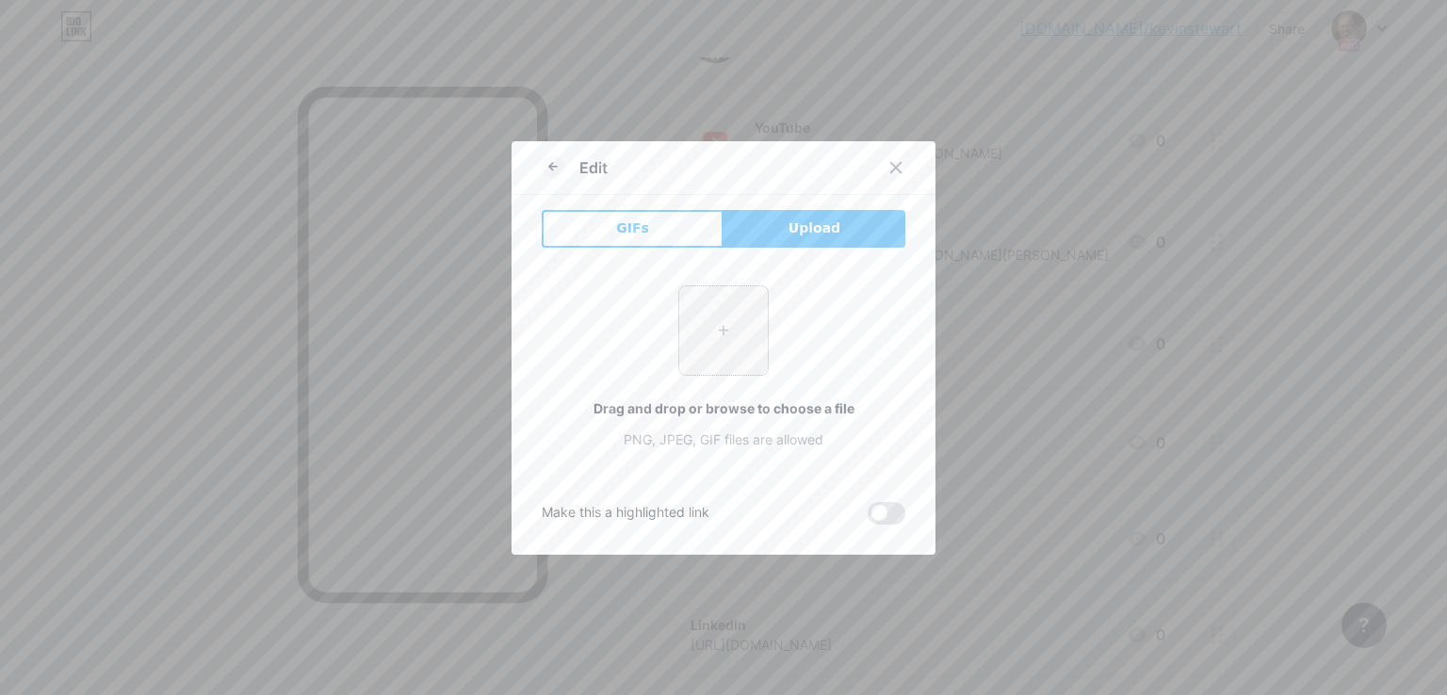
click at [701, 355] on input "file" at bounding box center [723, 330] width 89 height 89
type input "C:\fakepath\facebook-512.webp"
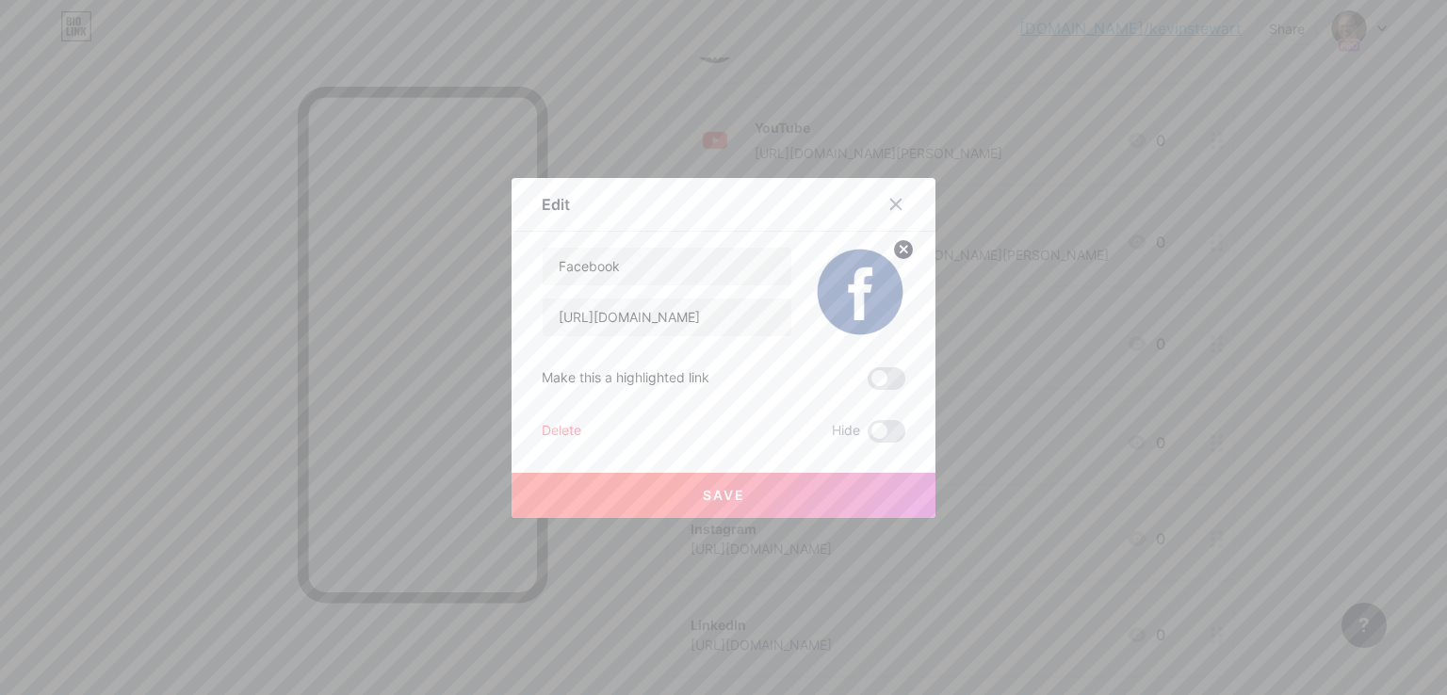
click at [748, 501] on button "Save" at bounding box center [724, 495] width 424 height 45
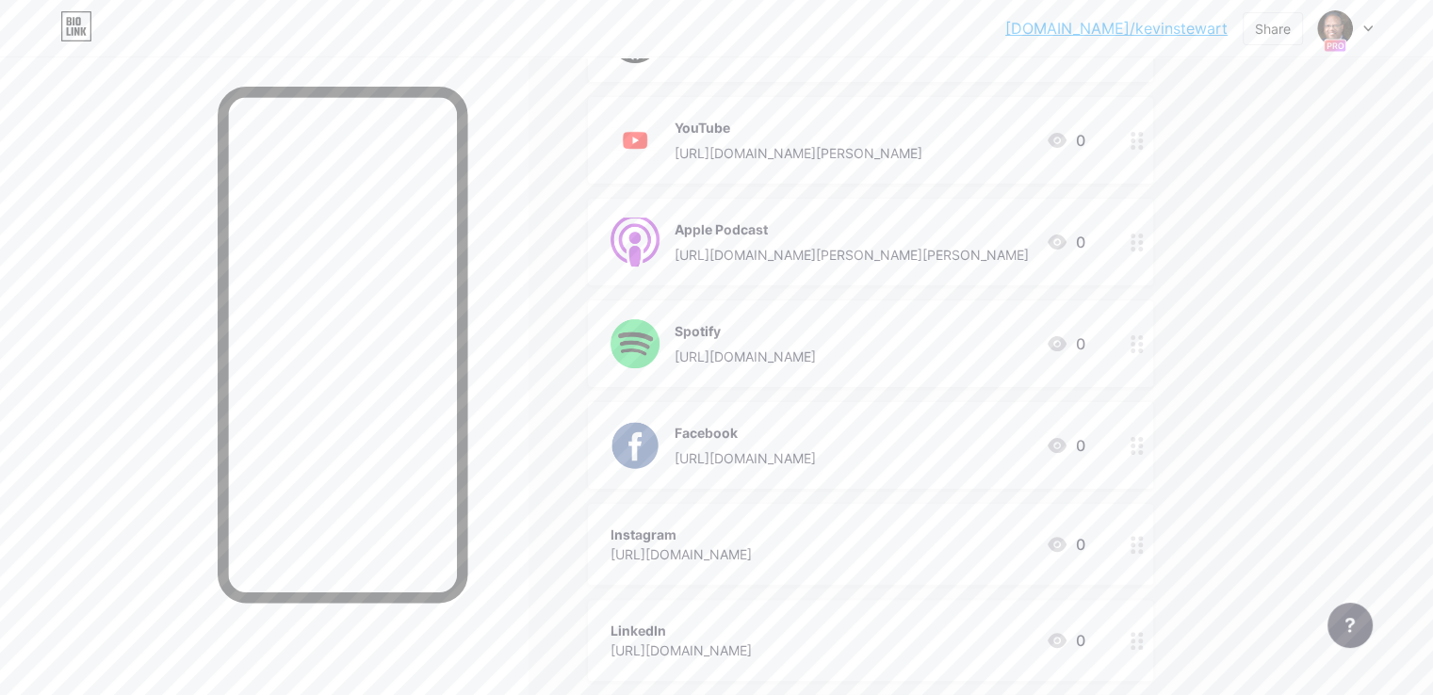
scroll to position [659, 0]
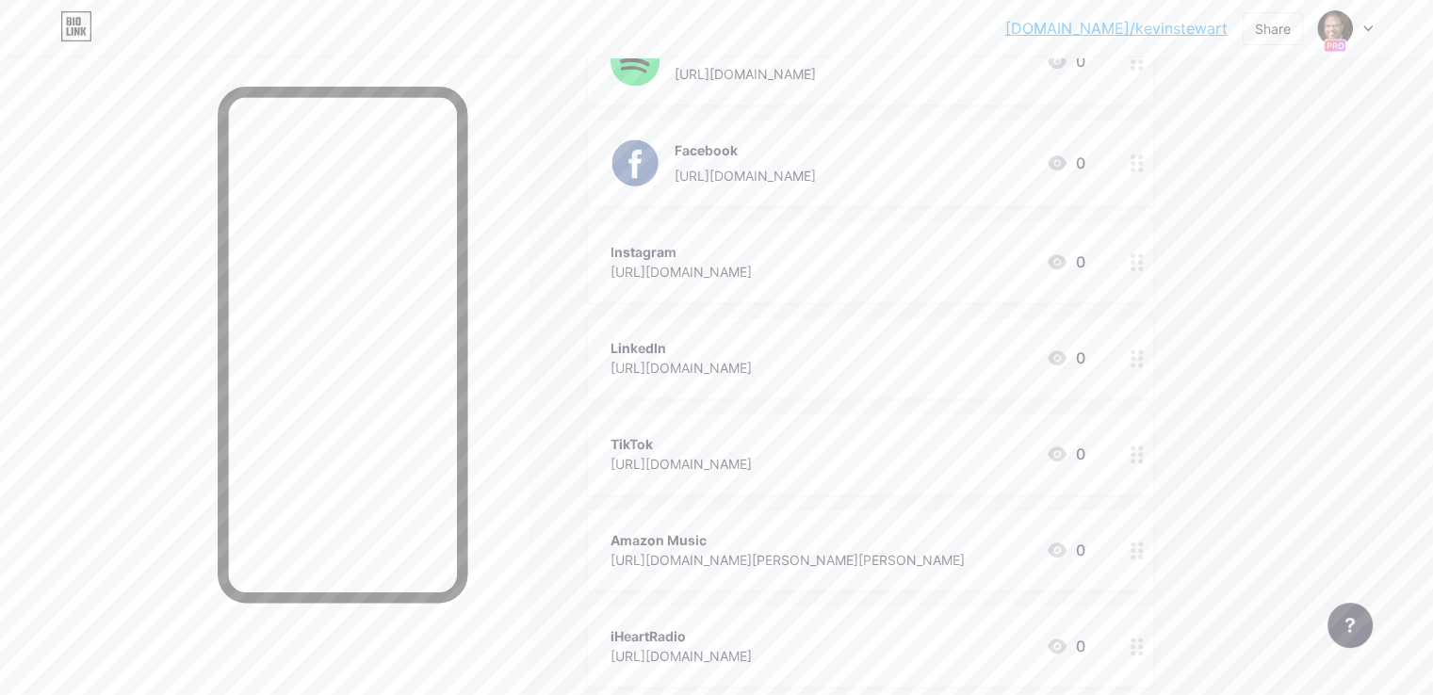
click at [1068, 252] on icon at bounding box center [1057, 262] width 23 height 23
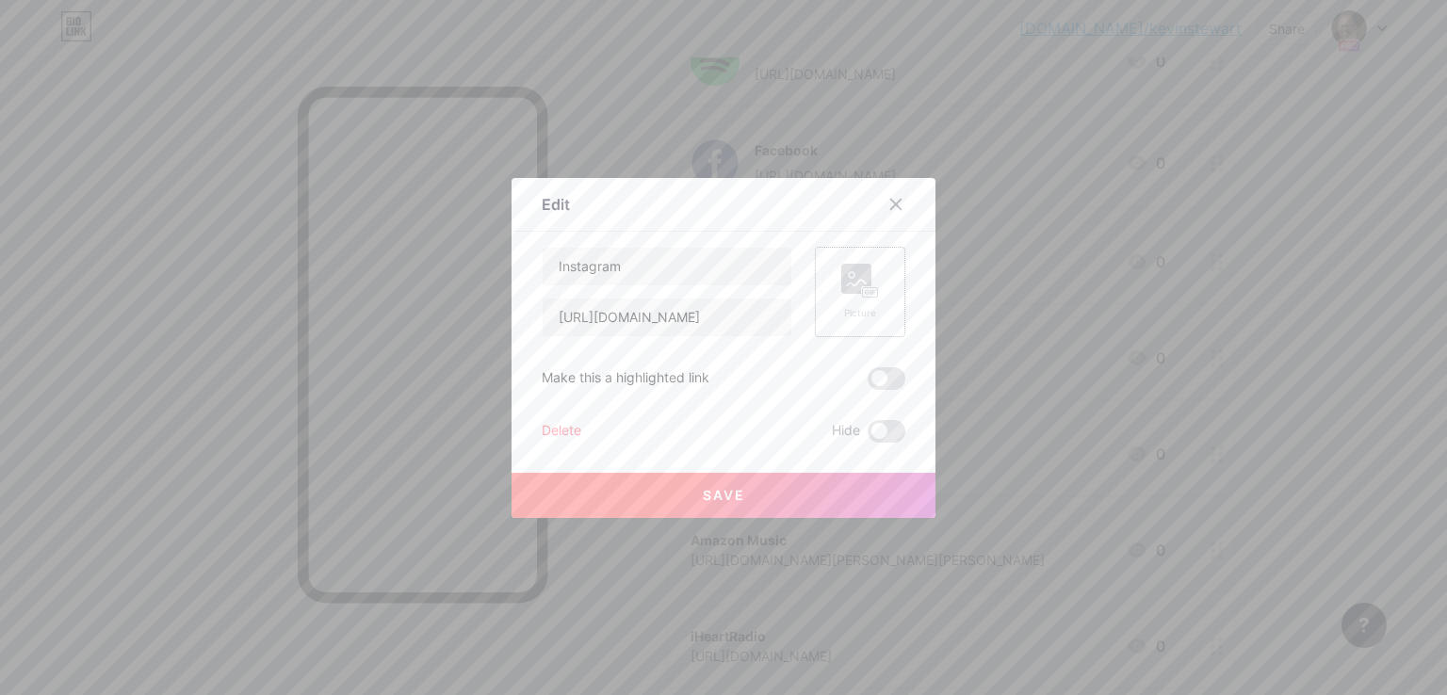
click at [858, 317] on div "Picture" at bounding box center [860, 313] width 38 height 14
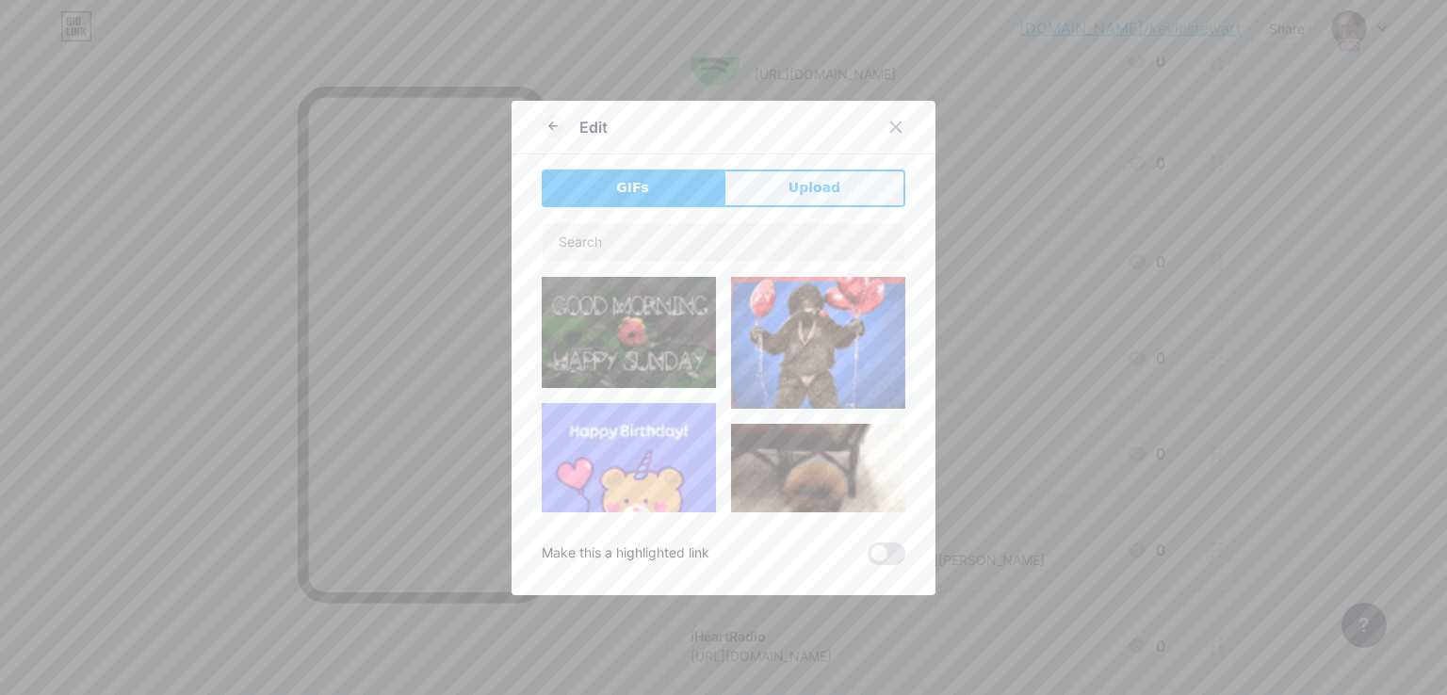
click at [853, 182] on button "Upload" at bounding box center [815, 189] width 182 height 38
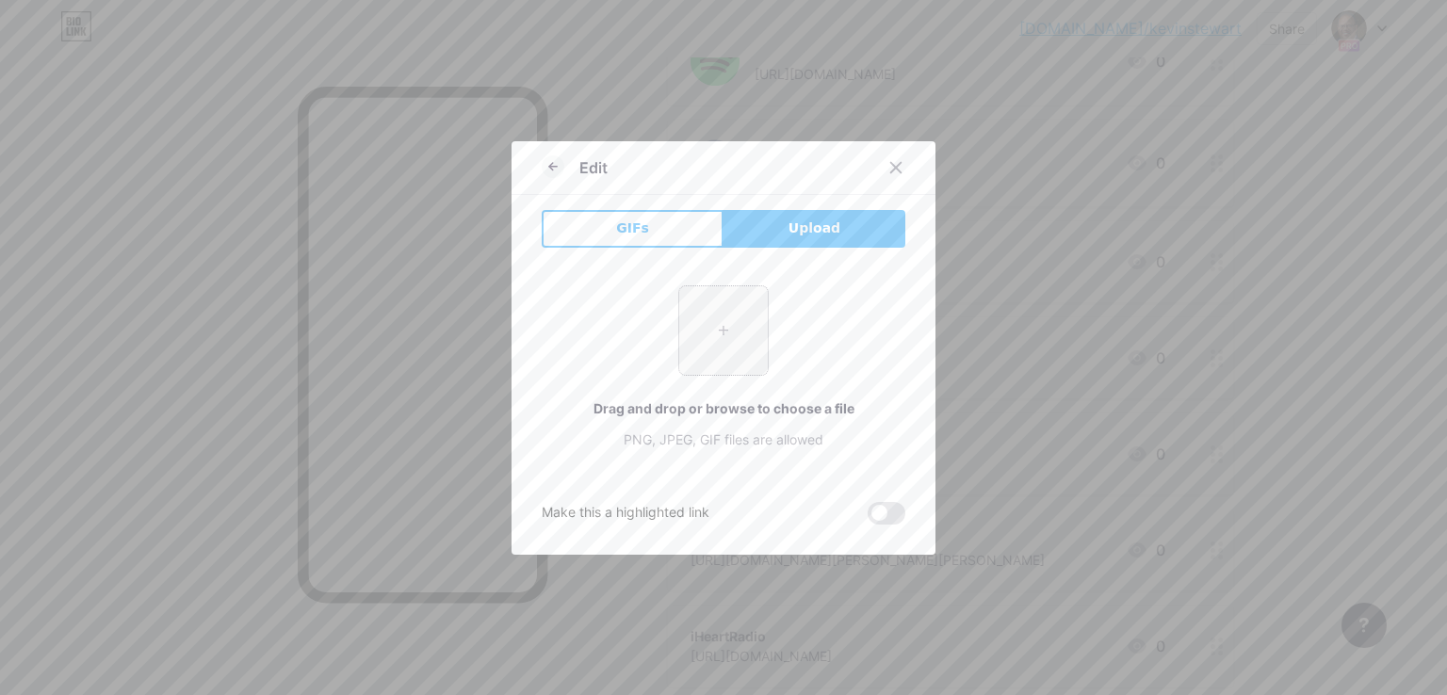
click at [714, 333] on input "file" at bounding box center [723, 330] width 89 height 89
type input "C:\fakepath\Instagram_icon.png"
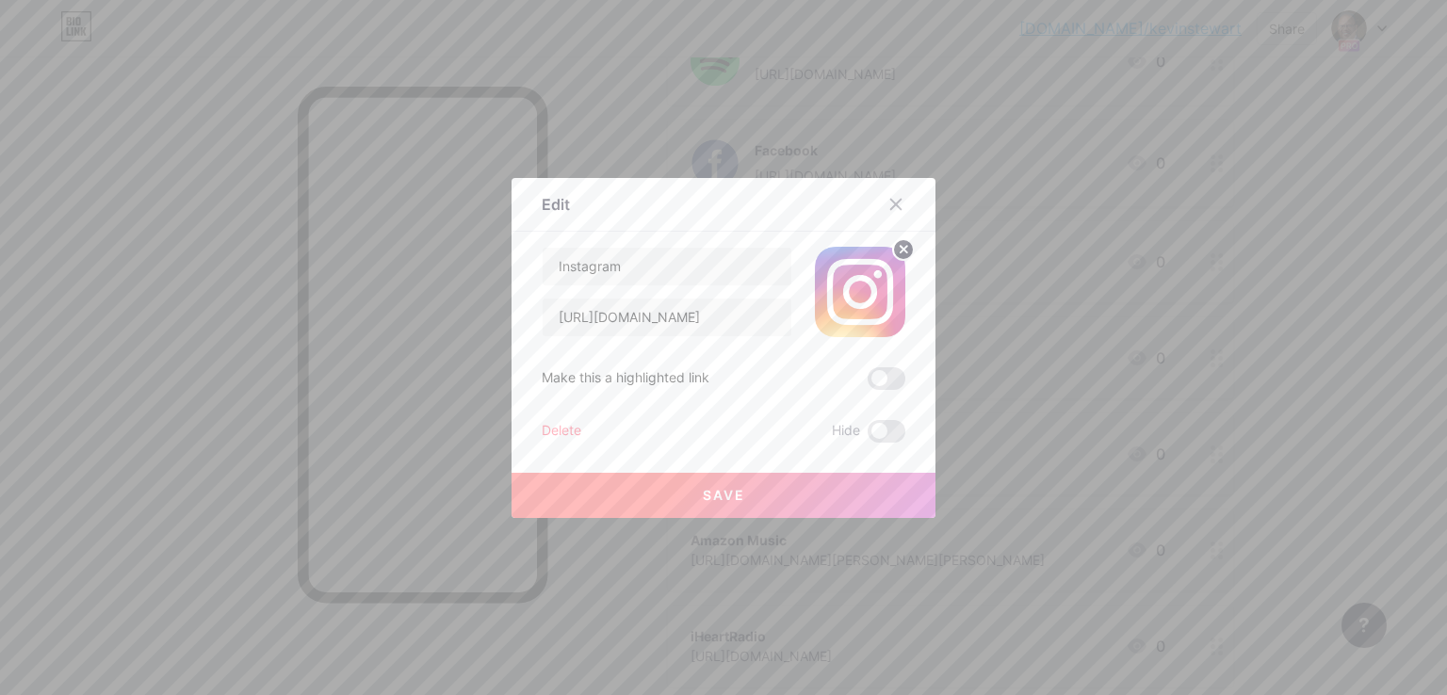
click at [765, 493] on button "Save" at bounding box center [724, 495] width 424 height 45
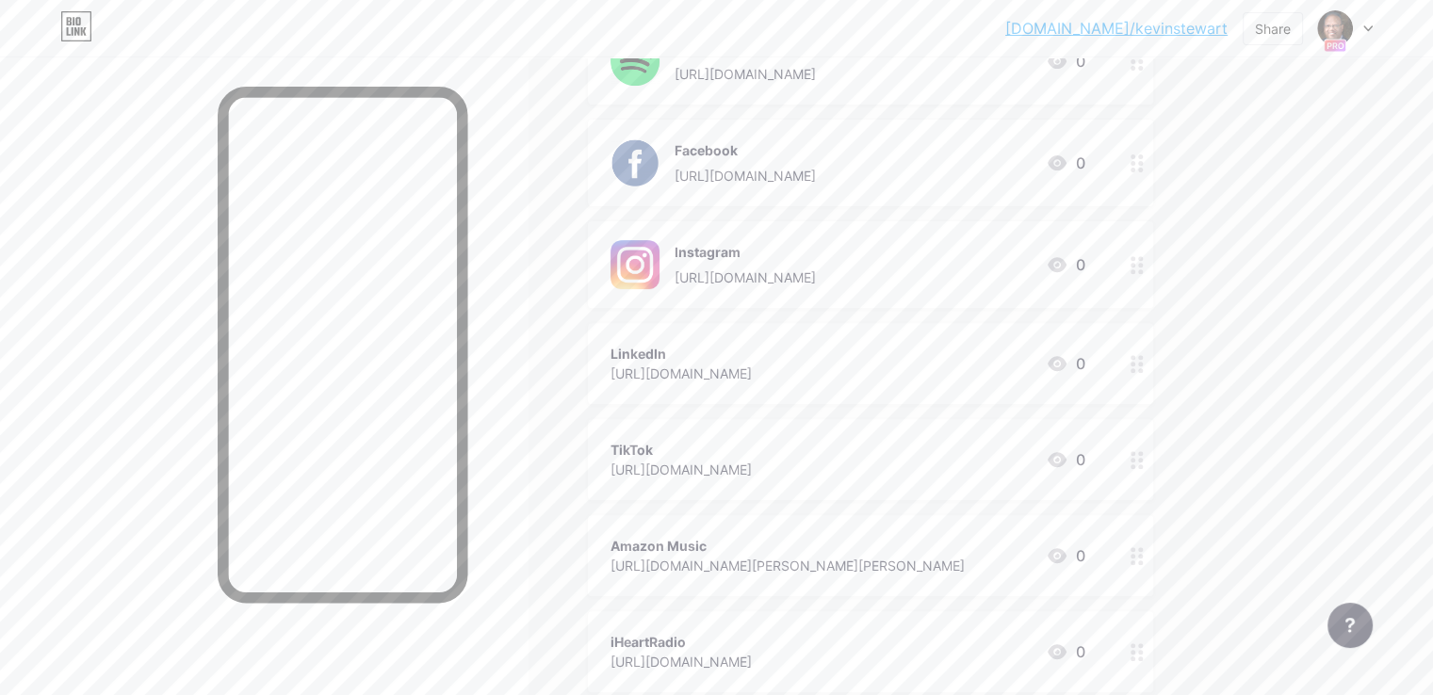
click at [1068, 360] on icon at bounding box center [1057, 363] width 23 height 23
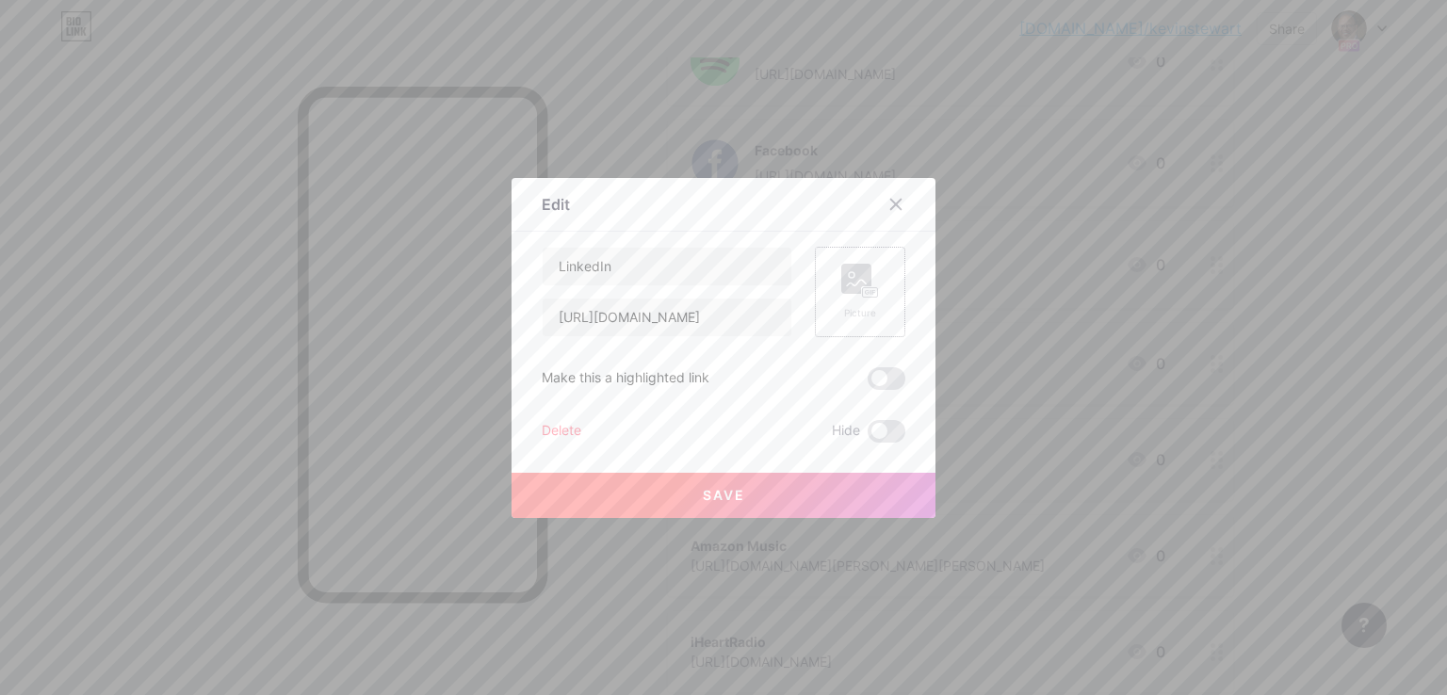
click at [821, 259] on div "Picture" at bounding box center [860, 292] width 90 height 90
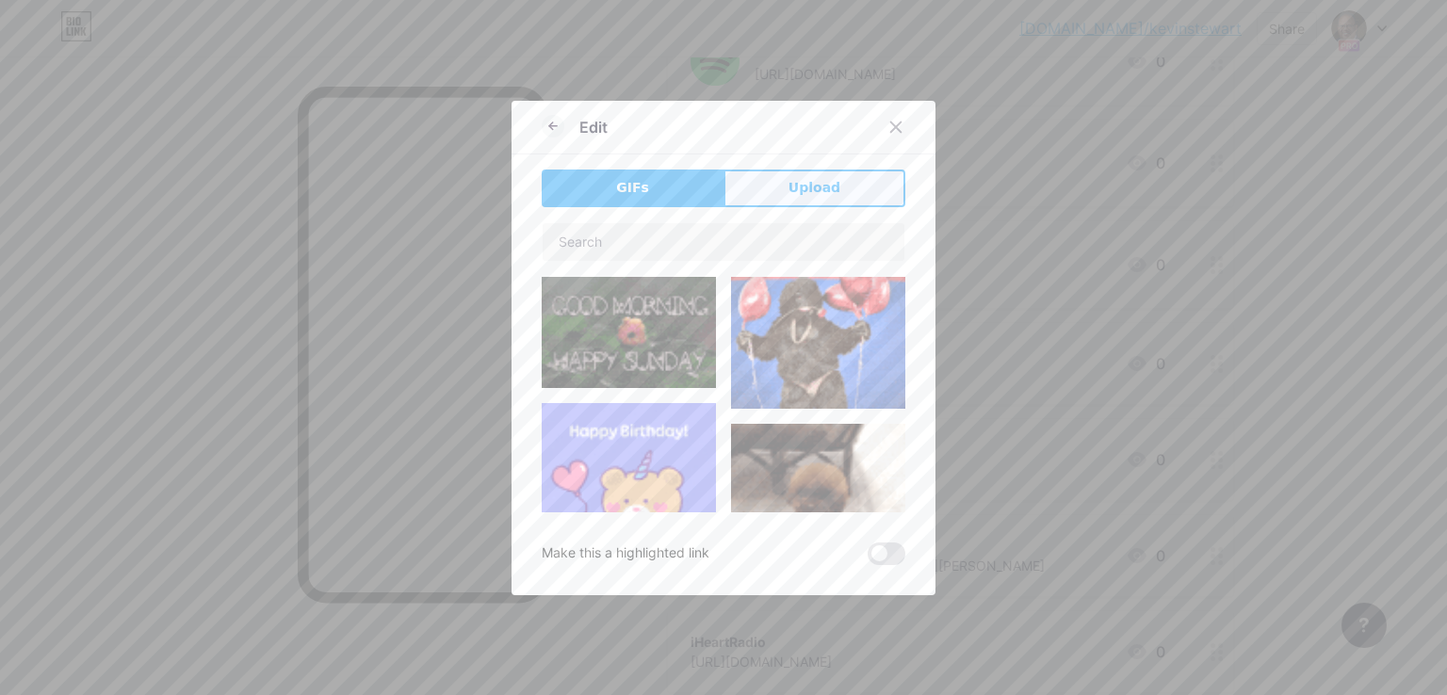
click at [818, 197] on span "Upload" at bounding box center [815, 188] width 52 height 20
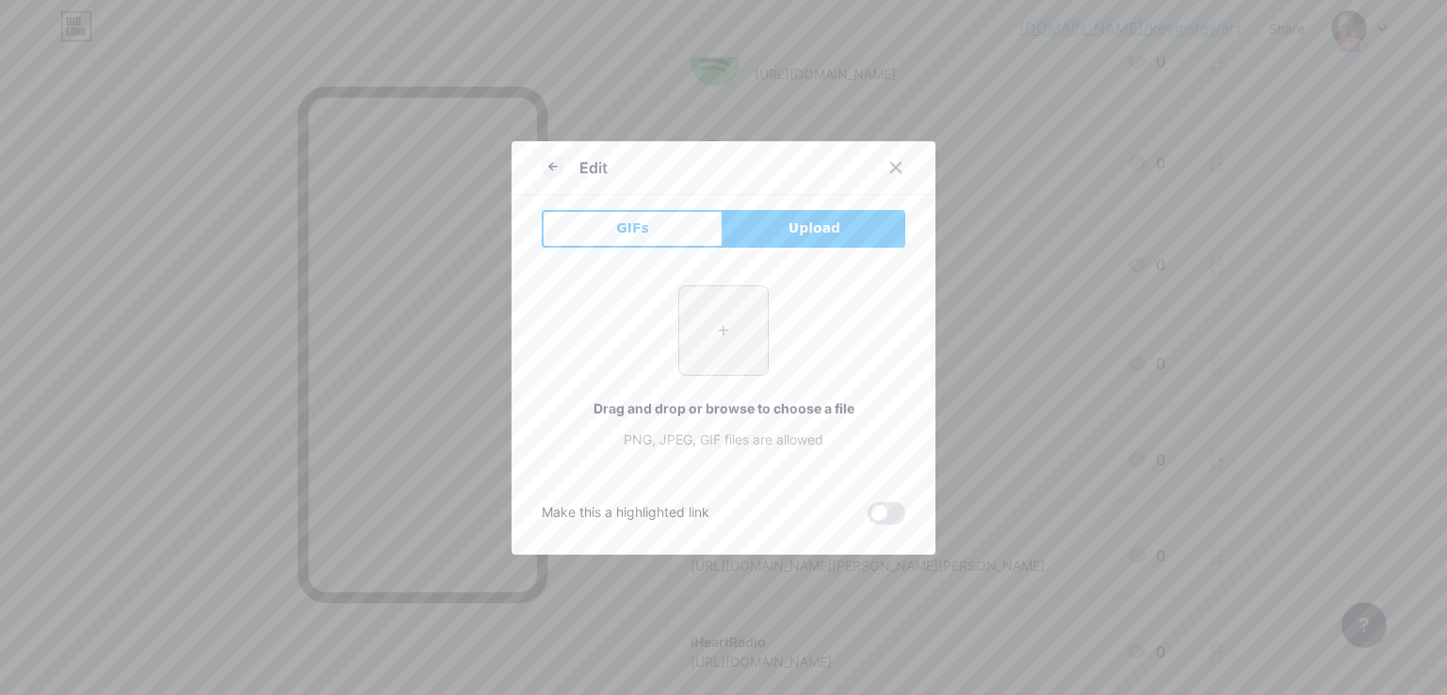
click at [753, 299] on input "file" at bounding box center [723, 330] width 89 height 89
type input "C:\fakepath\LinkedIn.png"
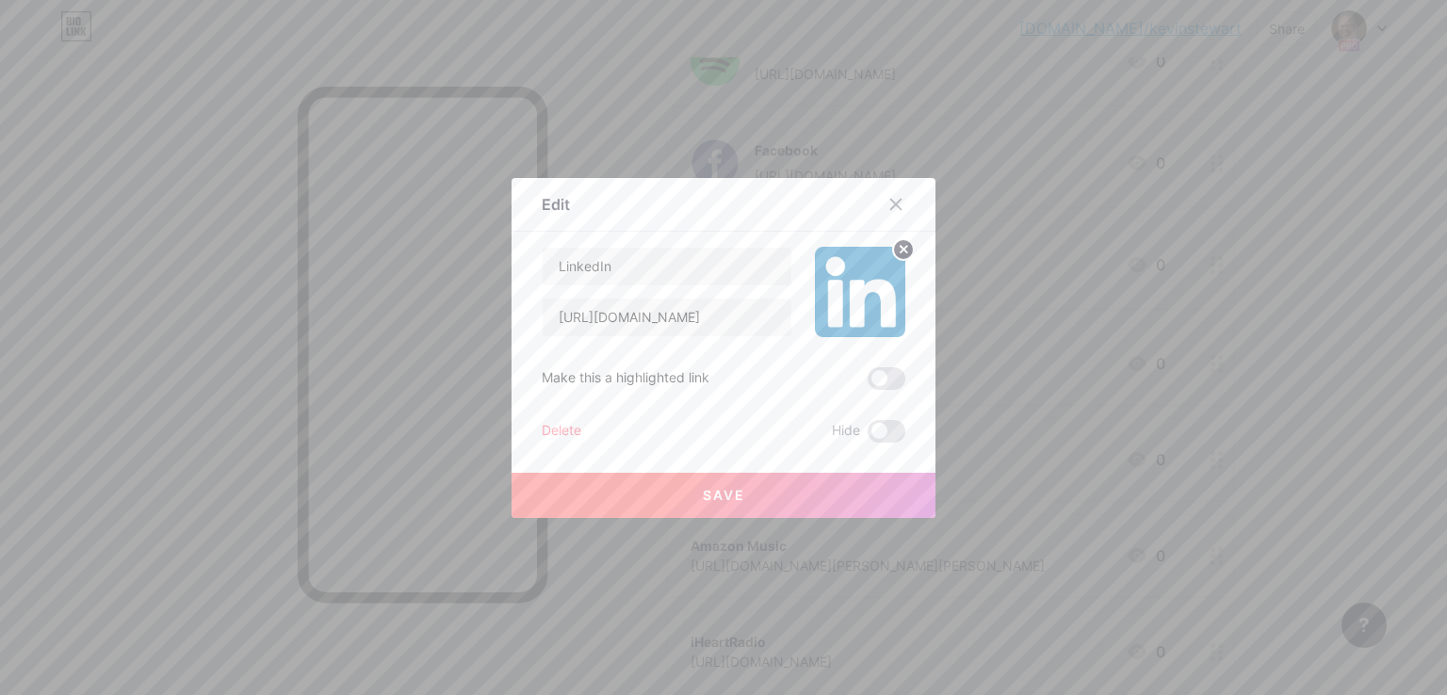
click at [684, 481] on button "Save" at bounding box center [724, 495] width 424 height 45
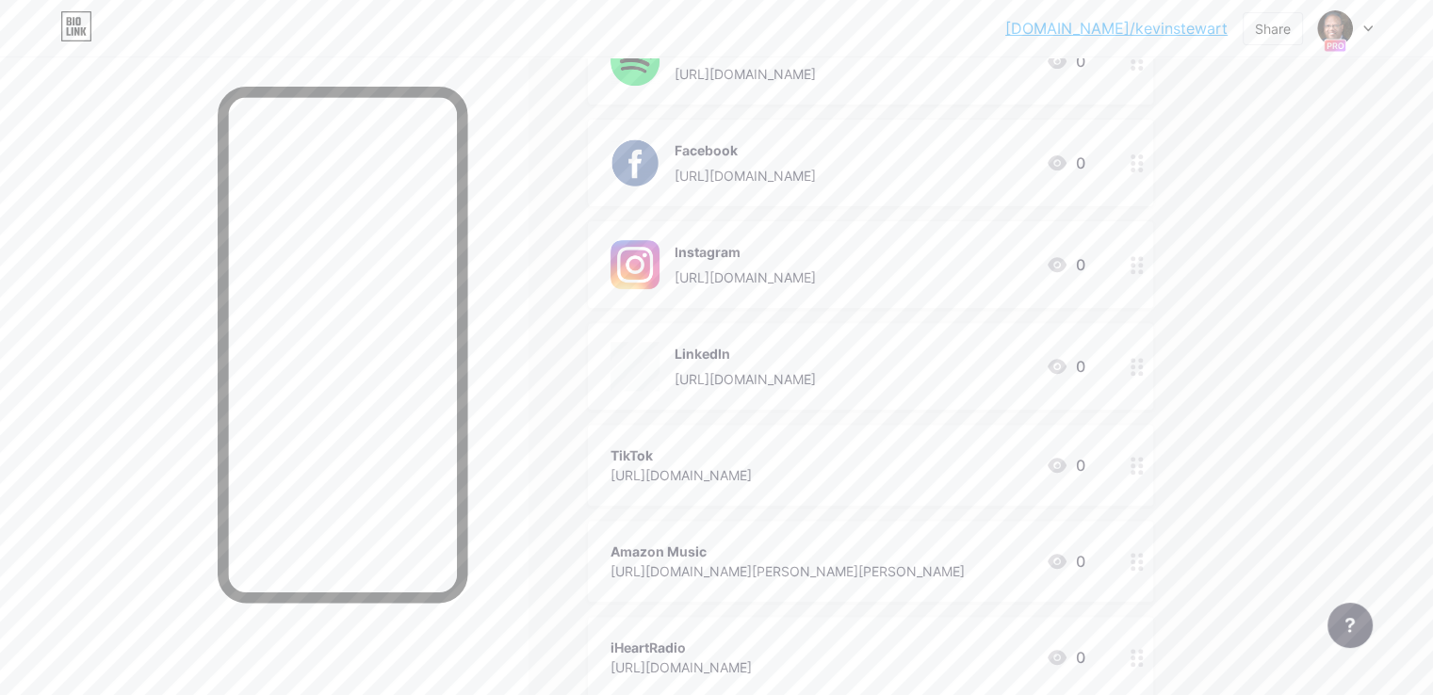
click at [1066, 460] on icon at bounding box center [1057, 465] width 19 height 15
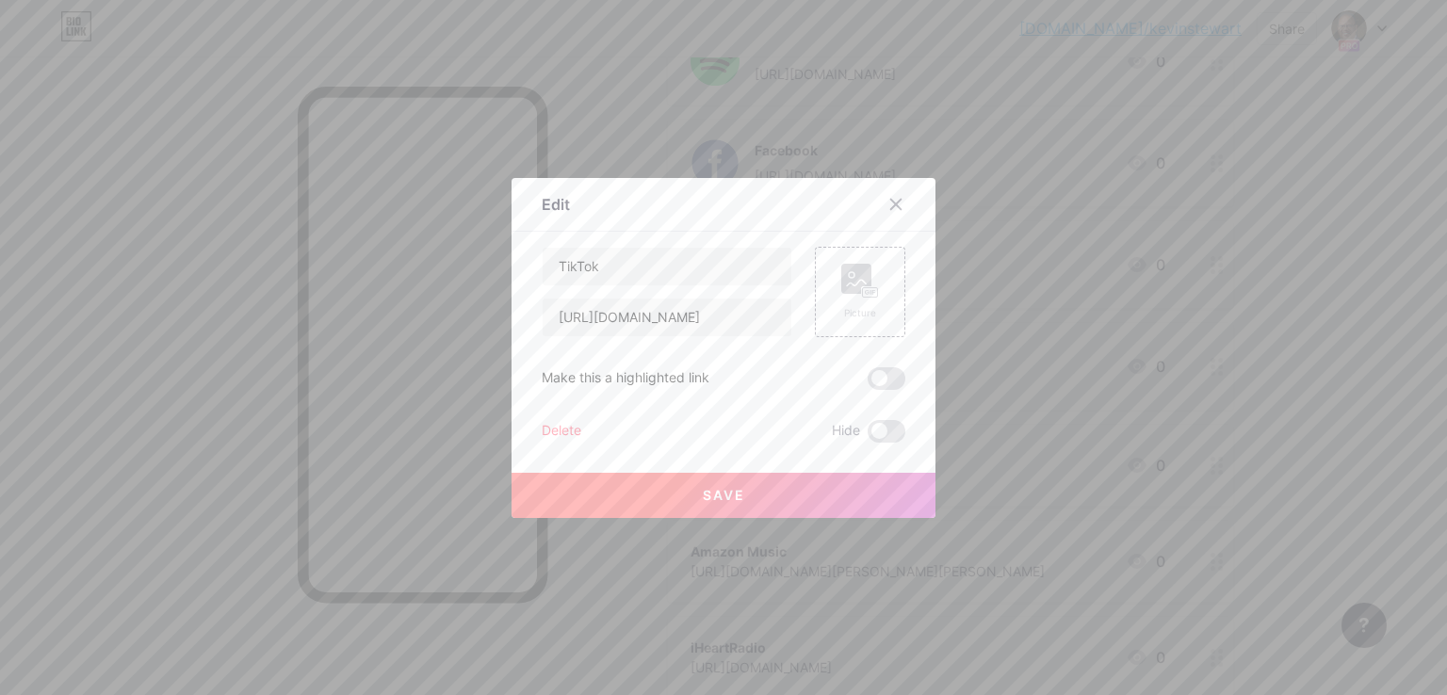
click at [821, 242] on div "Content YouTube Play YouTube video without leaving your page. ADD Vimeo Play Vi…" at bounding box center [724, 337] width 364 height 211
click at [841, 273] on rect at bounding box center [856, 279] width 30 height 30
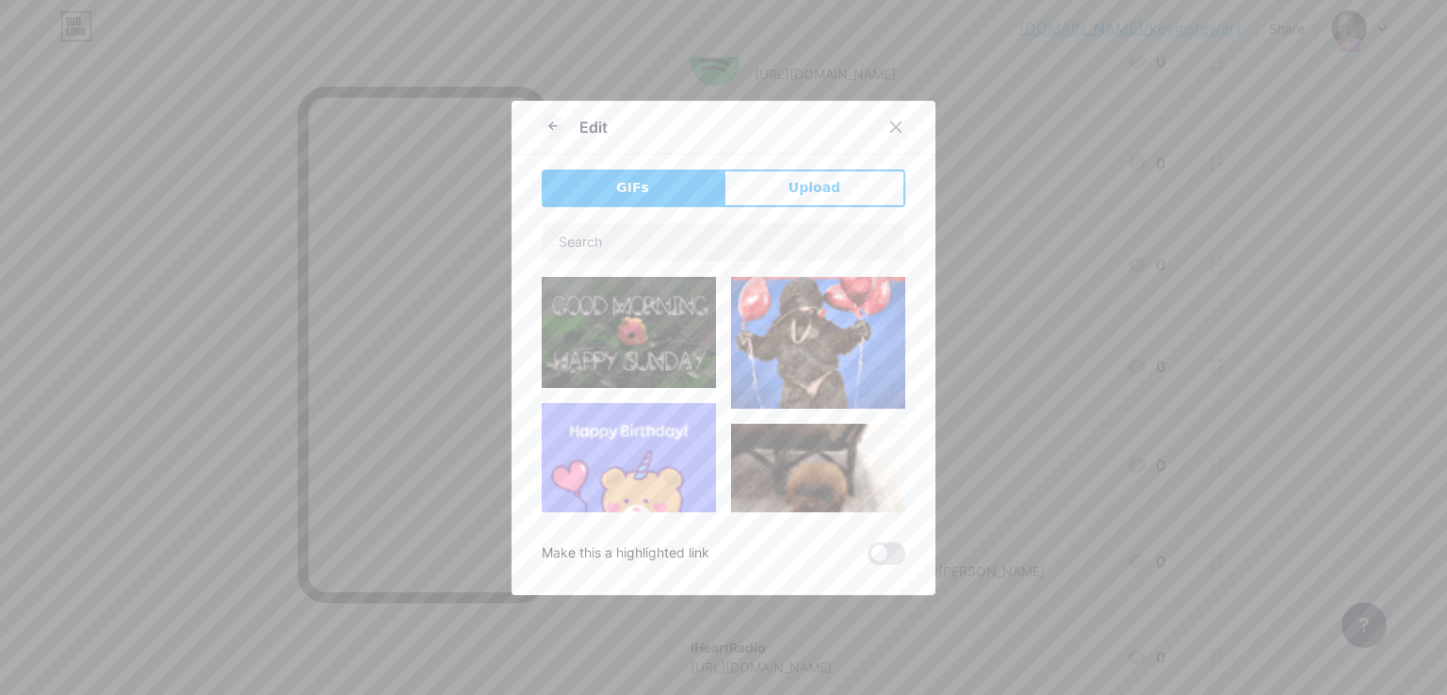
click at [836, 212] on div "GIFs Upload Content YouTube Play YouTube video without leaving your page. ADD V…" at bounding box center [724, 368] width 364 height 396
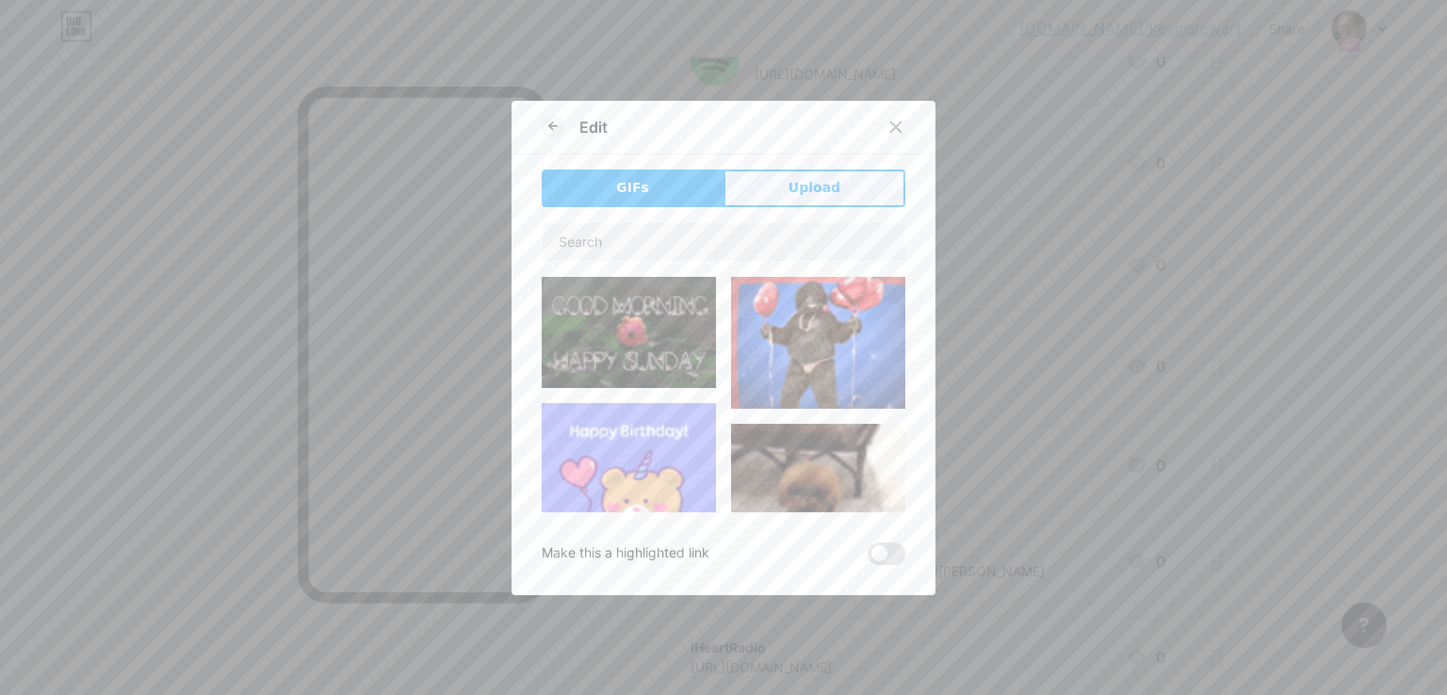
click at [837, 191] on button "Upload" at bounding box center [815, 189] width 182 height 38
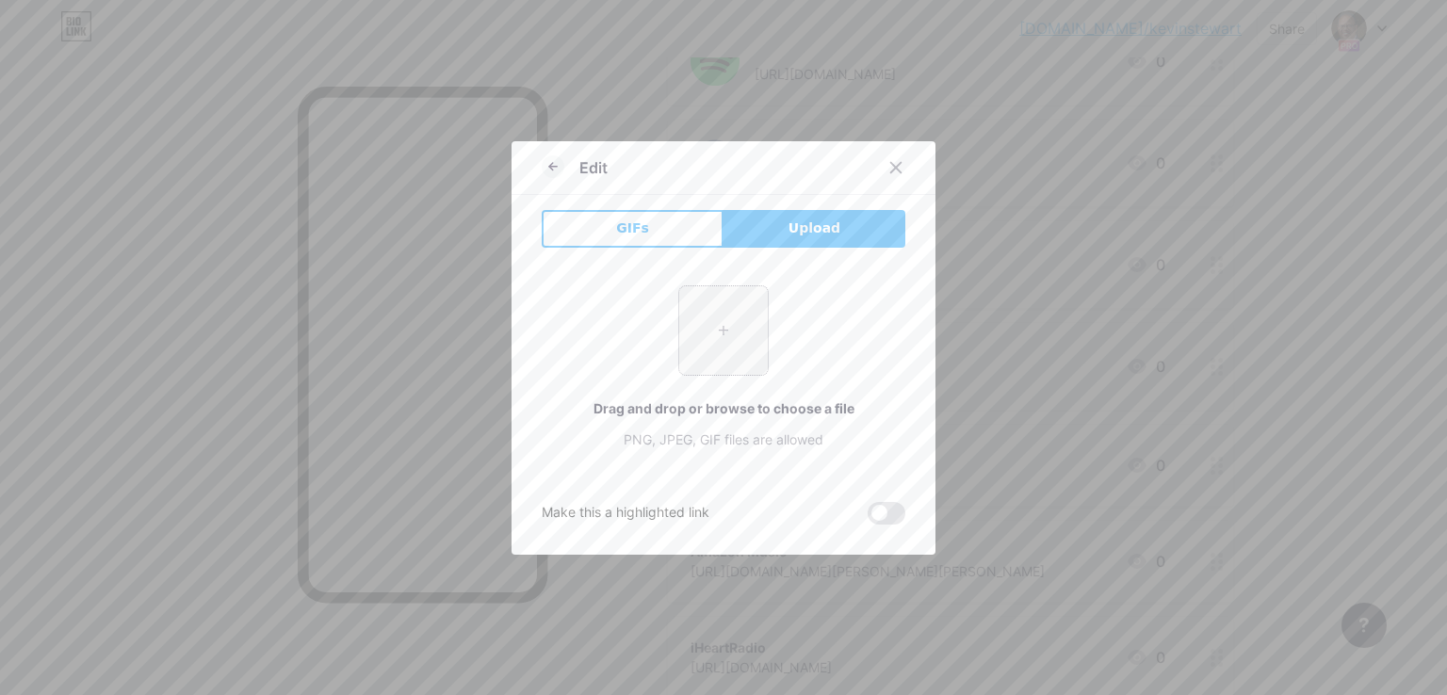
click at [750, 303] on input "file" at bounding box center [723, 330] width 89 height 89
type input "C:\fakepath\tiktok-icon-1780x2048-n4ol3tdu.png"
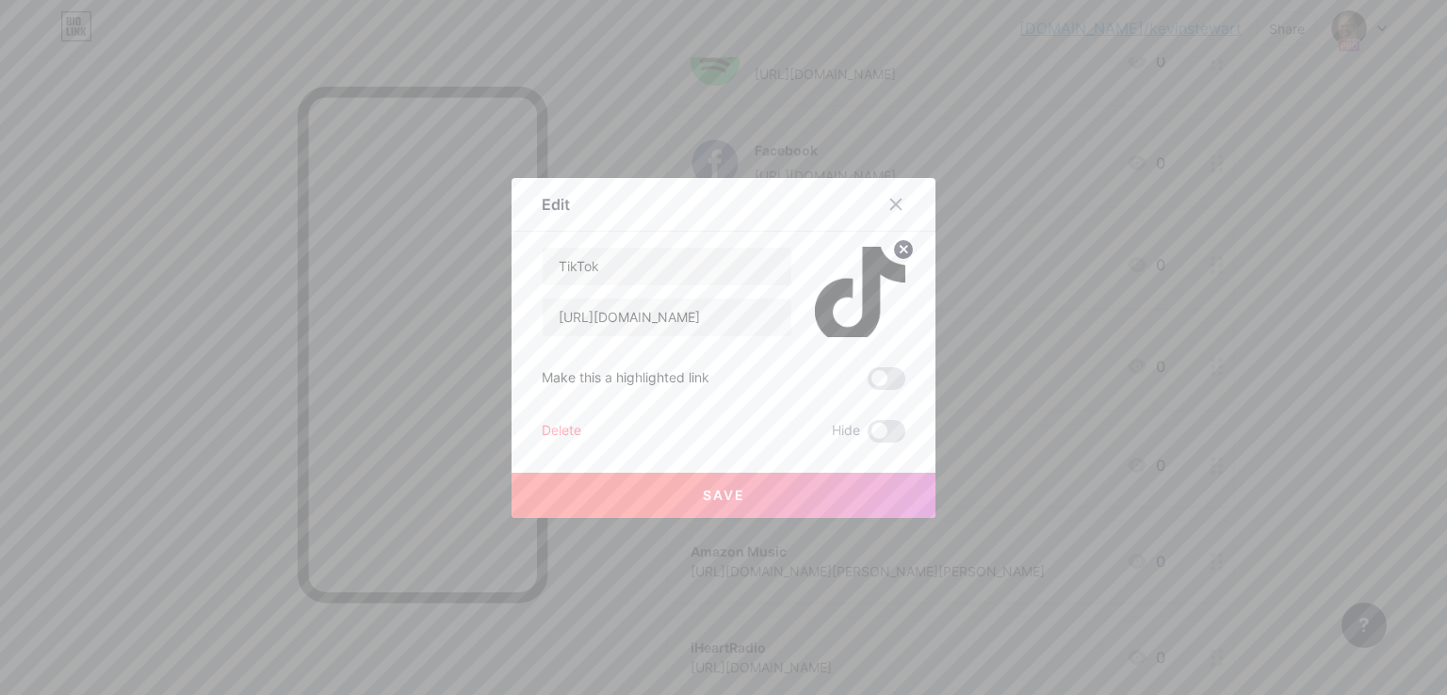
click at [691, 493] on button "Save" at bounding box center [724, 495] width 424 height 45
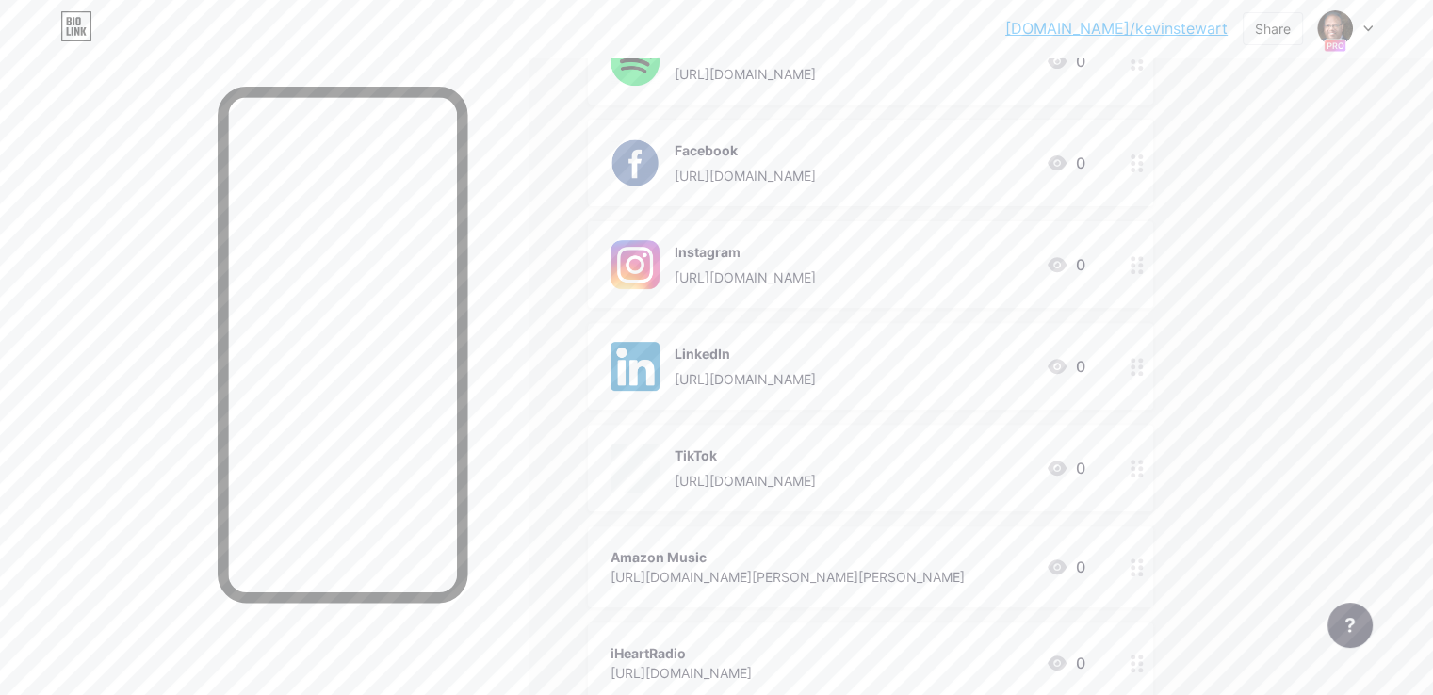
scroll to position [848, 0]
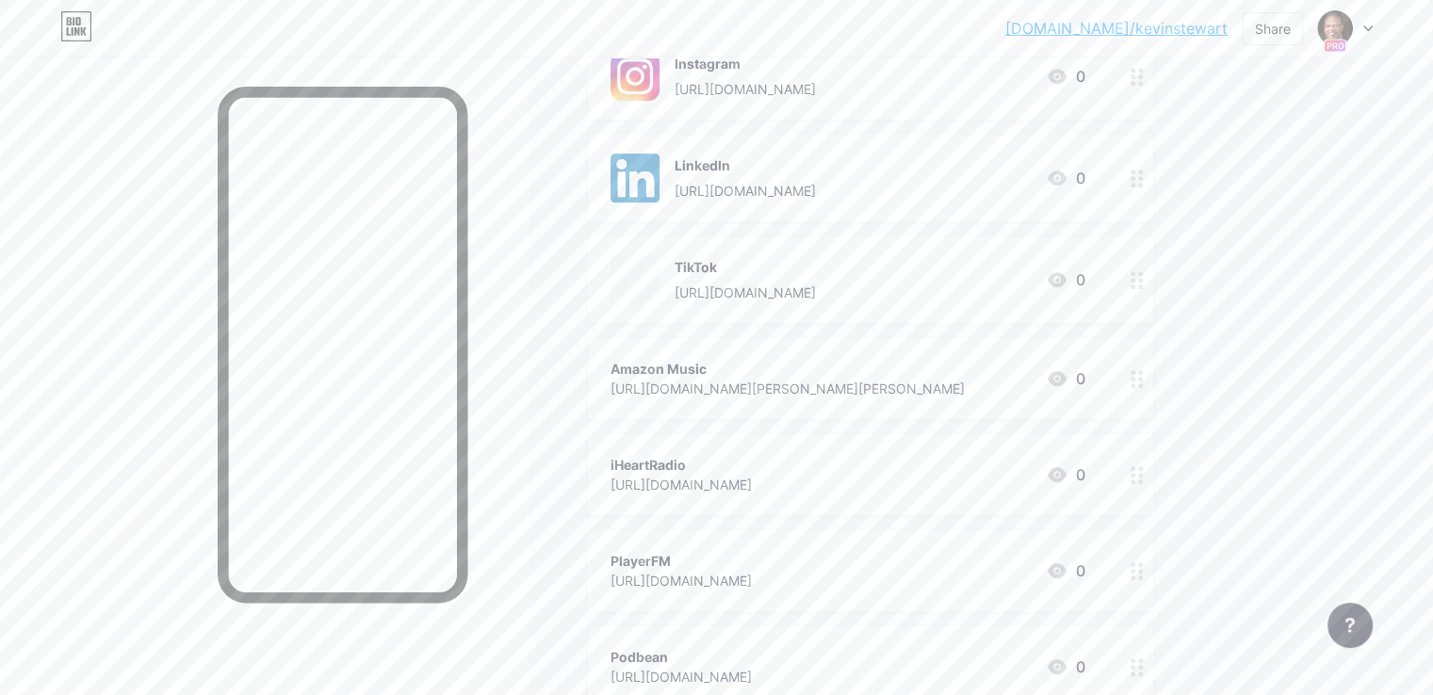
click at [1066, 378] on icon at bounding box center [1057, 378] width 19 height 15
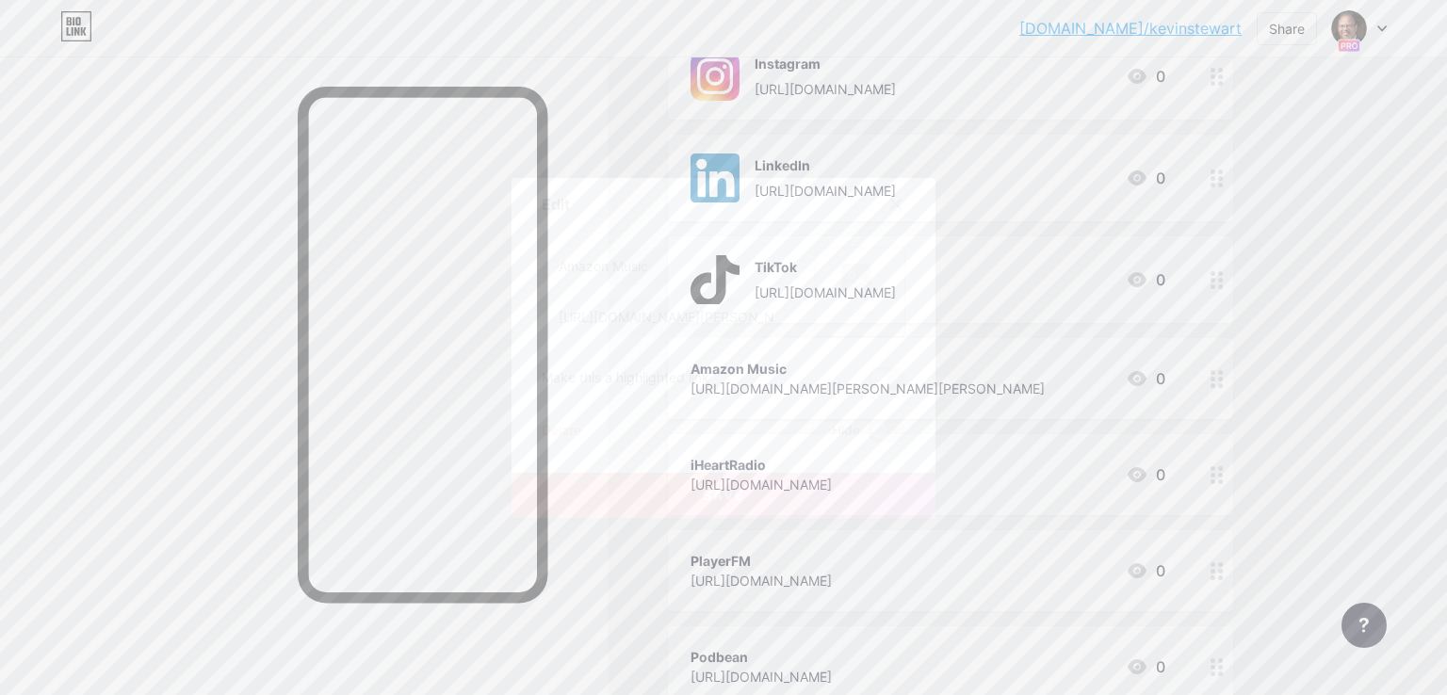
click at [852, 280] on icon at bounding box center [860, 281] width 38 height 35
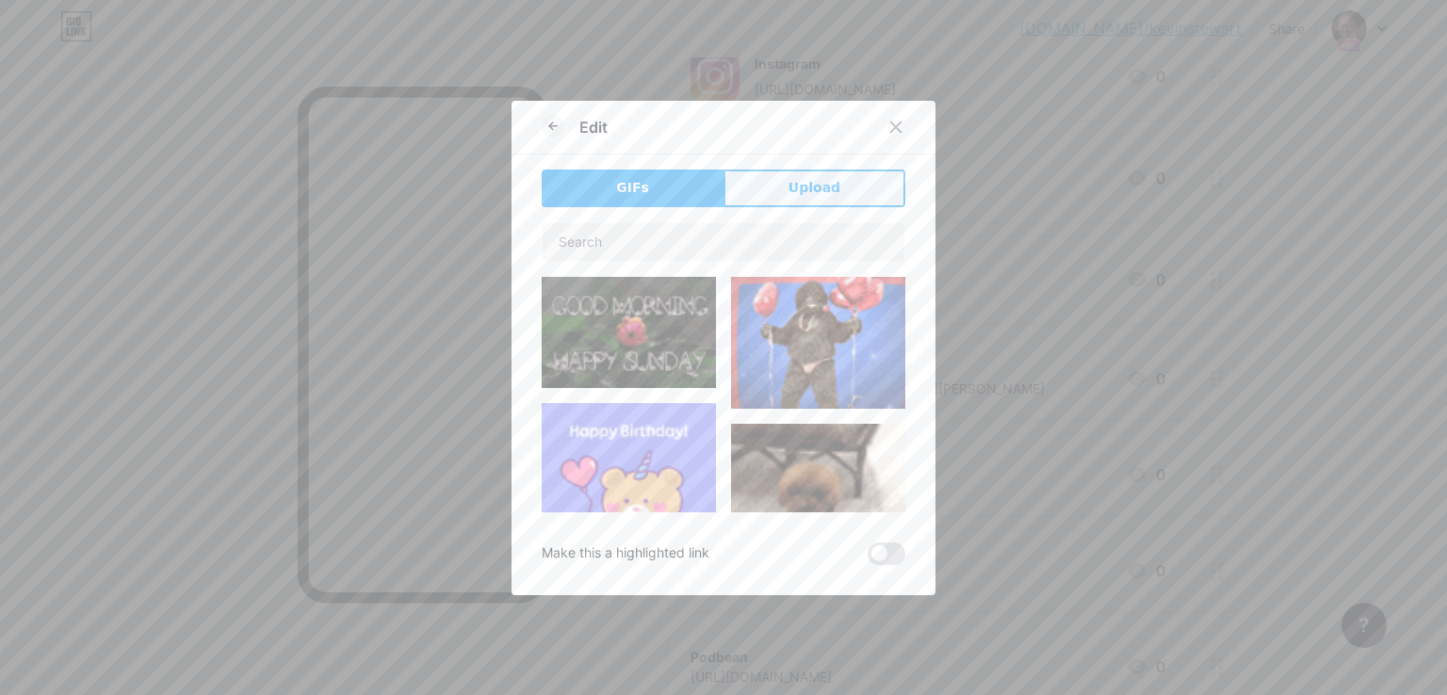
click at [876, 182] on button "Upload" at bounding box center [815, 189] width 182 height 38
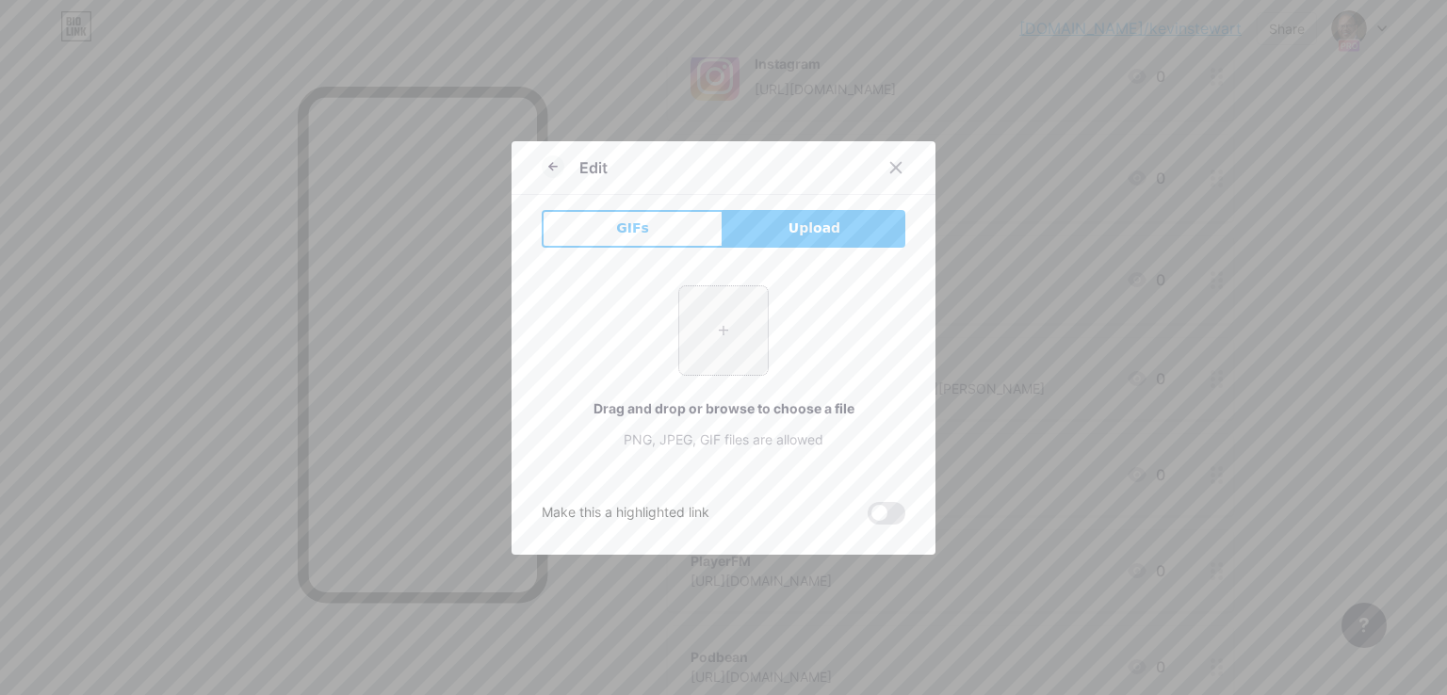
click at [746, 286] on input "file" at bounding box center [723, 330] width 89 height 89
type input "C:\fakepath\amazon-music.png"
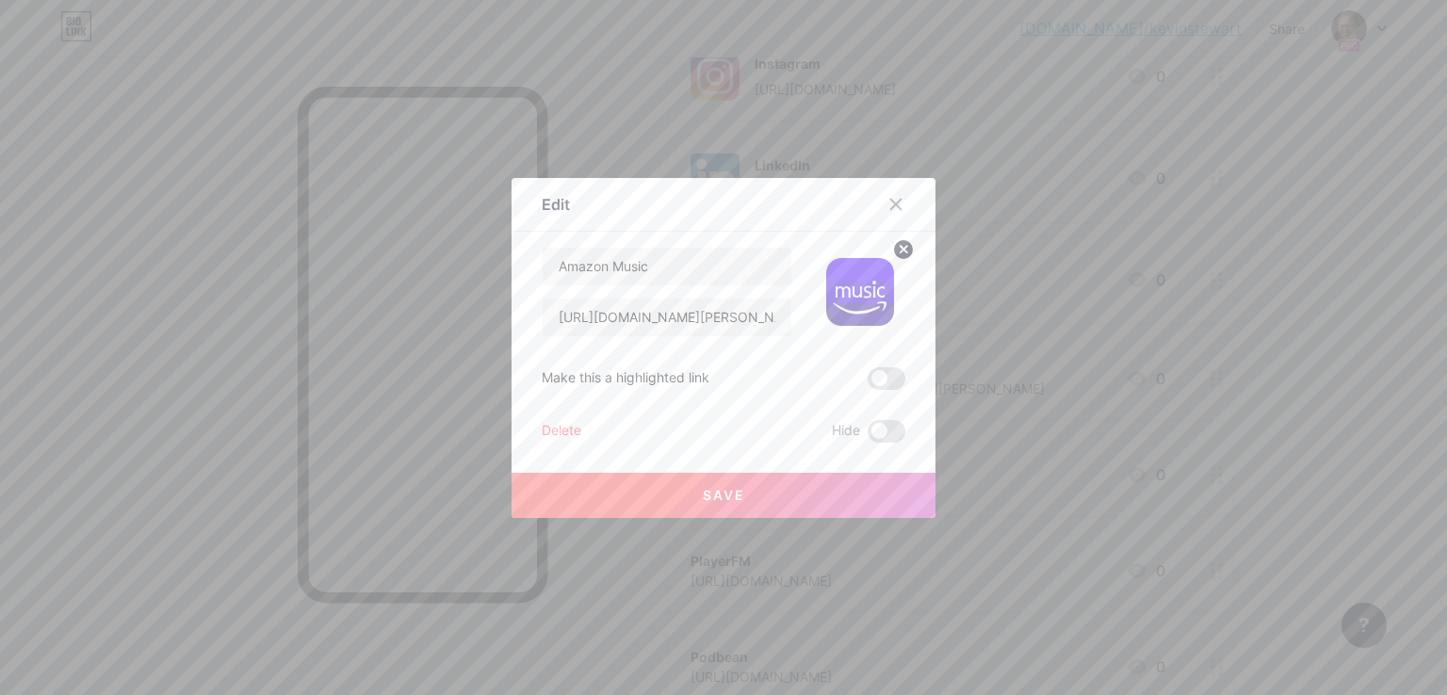
click at [662, 511] on button "Save" at bounding box center [724, 495] width 424 height 45
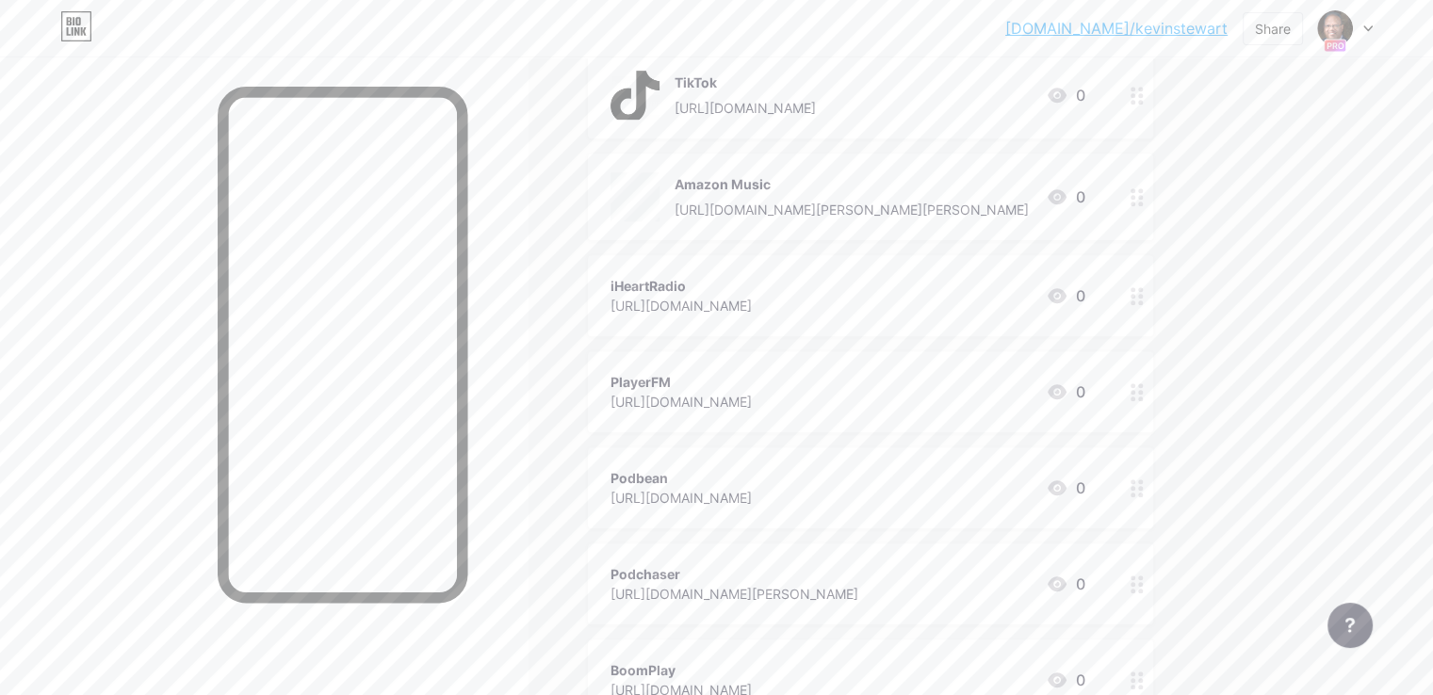
scroll to position [1036, 0]
click at [1068, 282] on icon at bounding box center [1057, 292] width 23 height 23
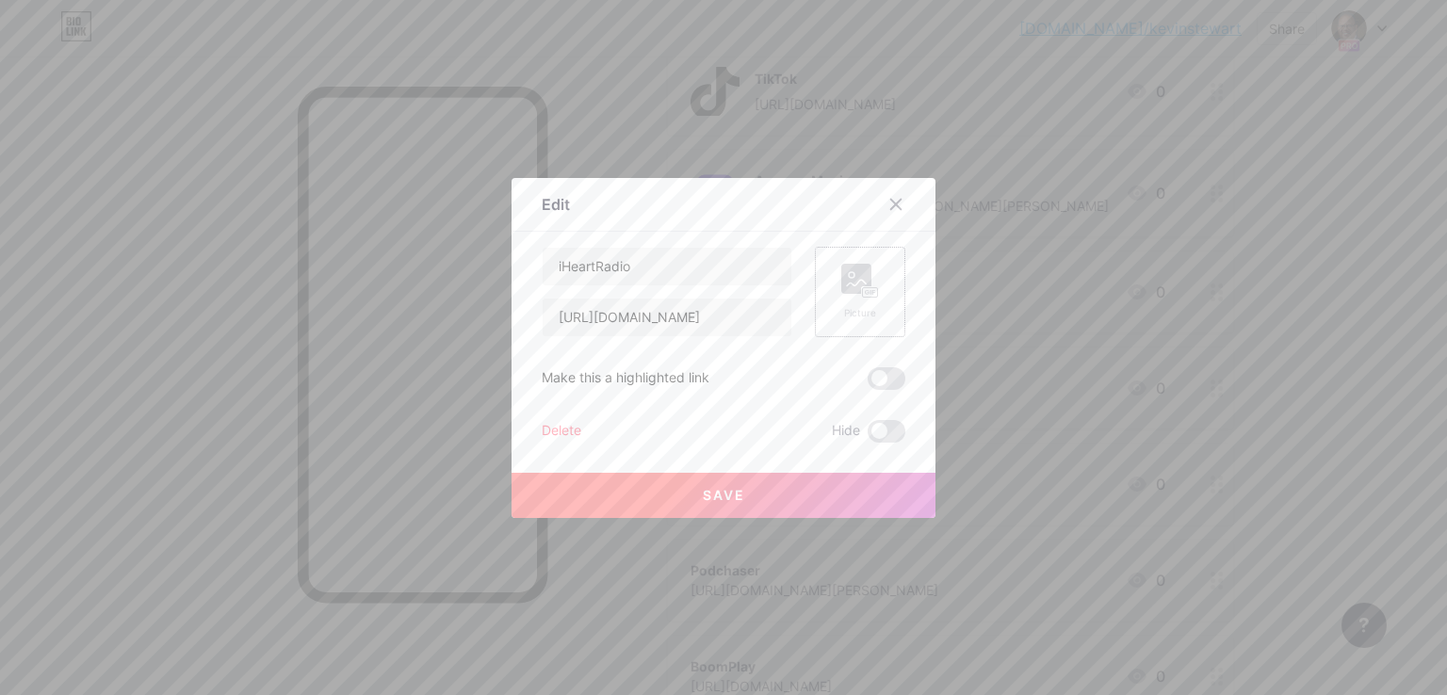
click at [847, 268] on rect at bounding box center [856, 279] width 30 height 30
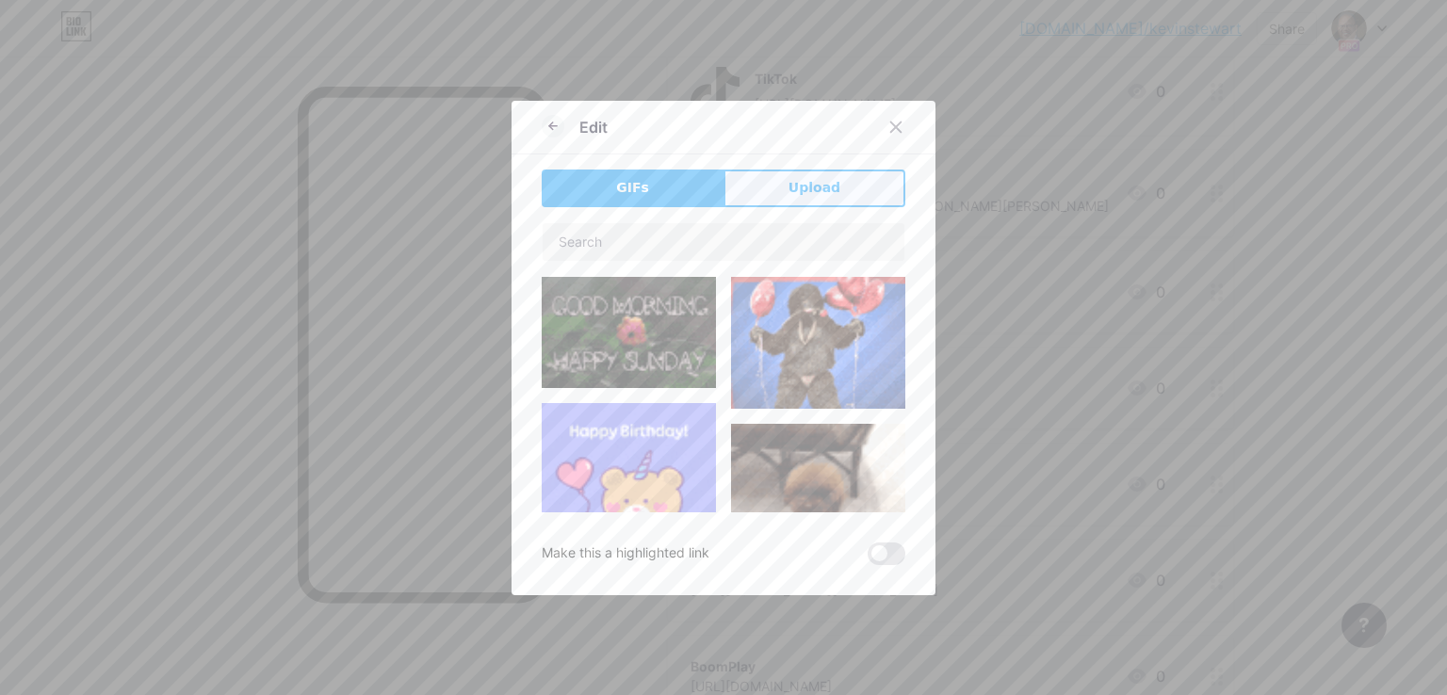
click at [861, 197] on button "Upload" at bounding box center [815, 189] width 182 height 38
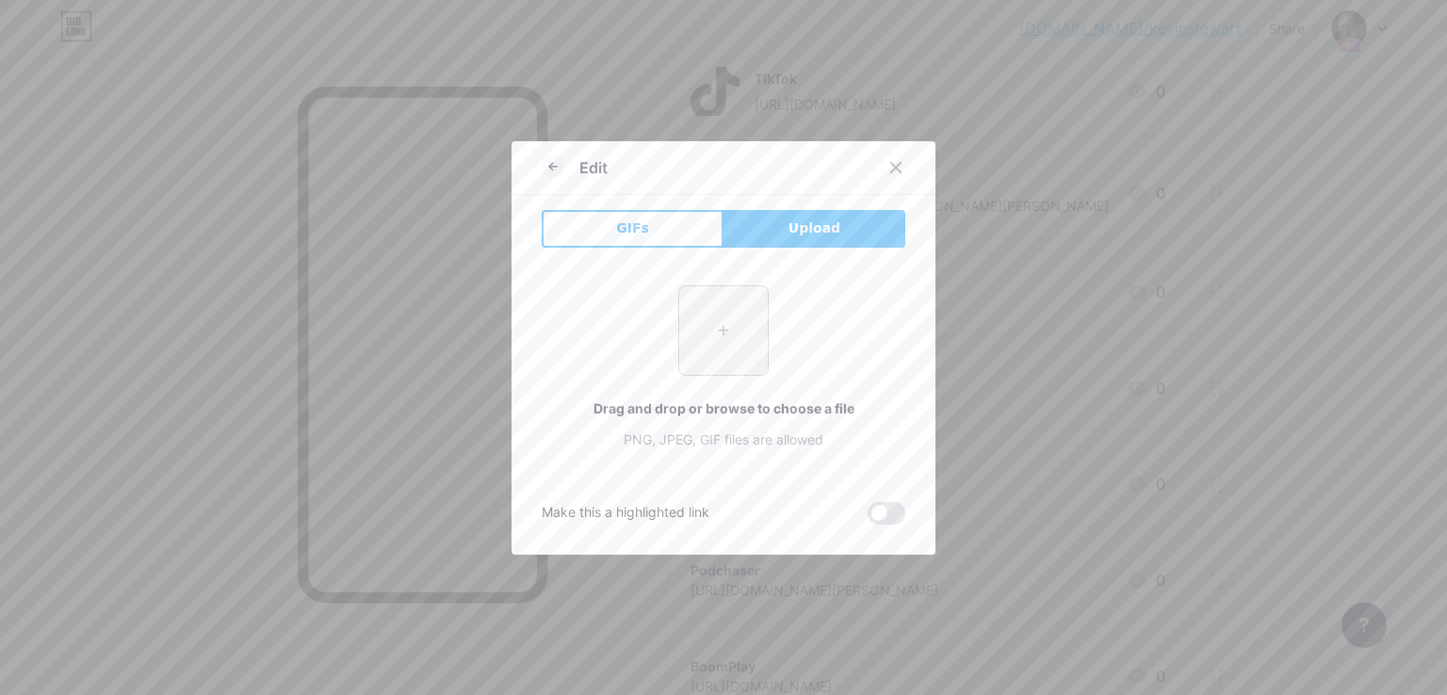
click at [712, 330] on input "file" at bounding box center [723, 330] width 89 height 89
type input "C:\fakepath\iHeart Radio.jpg"
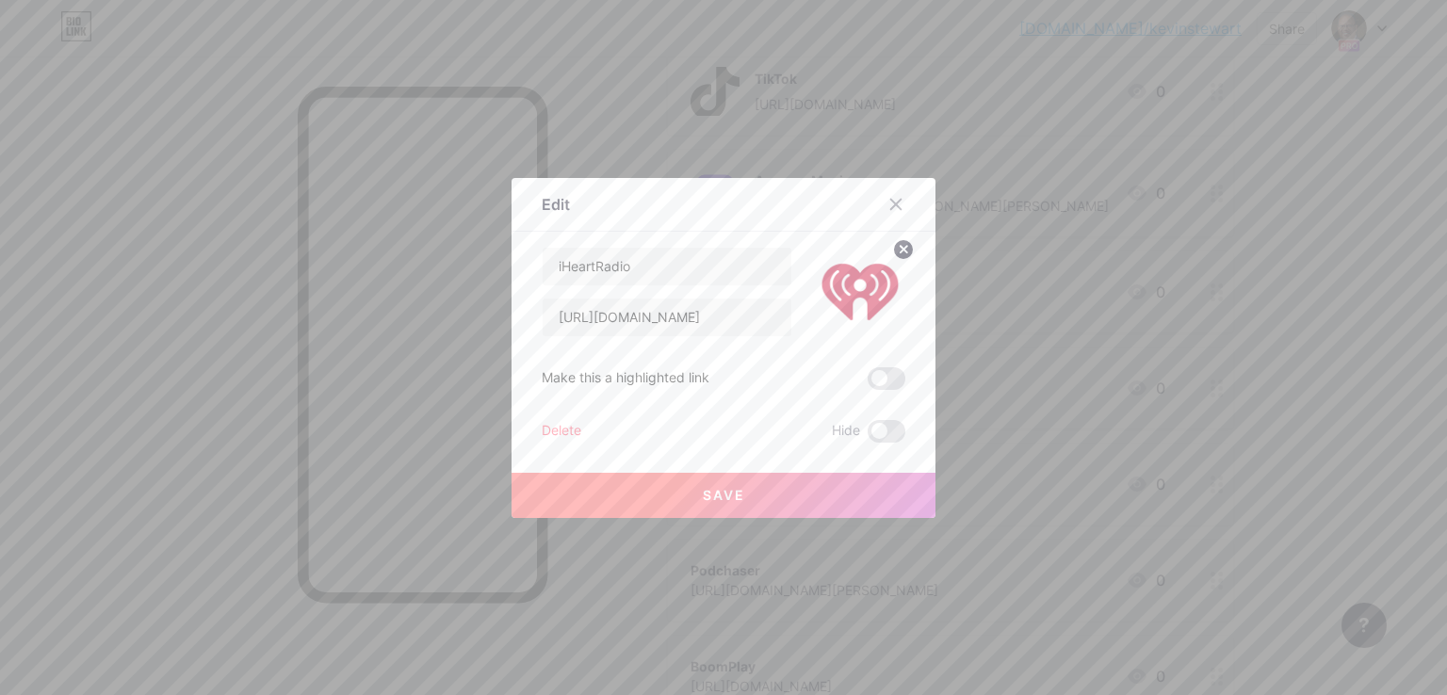
click at [641, 509] on button "Save" at bounding box center [724, 495] width 424 height 45
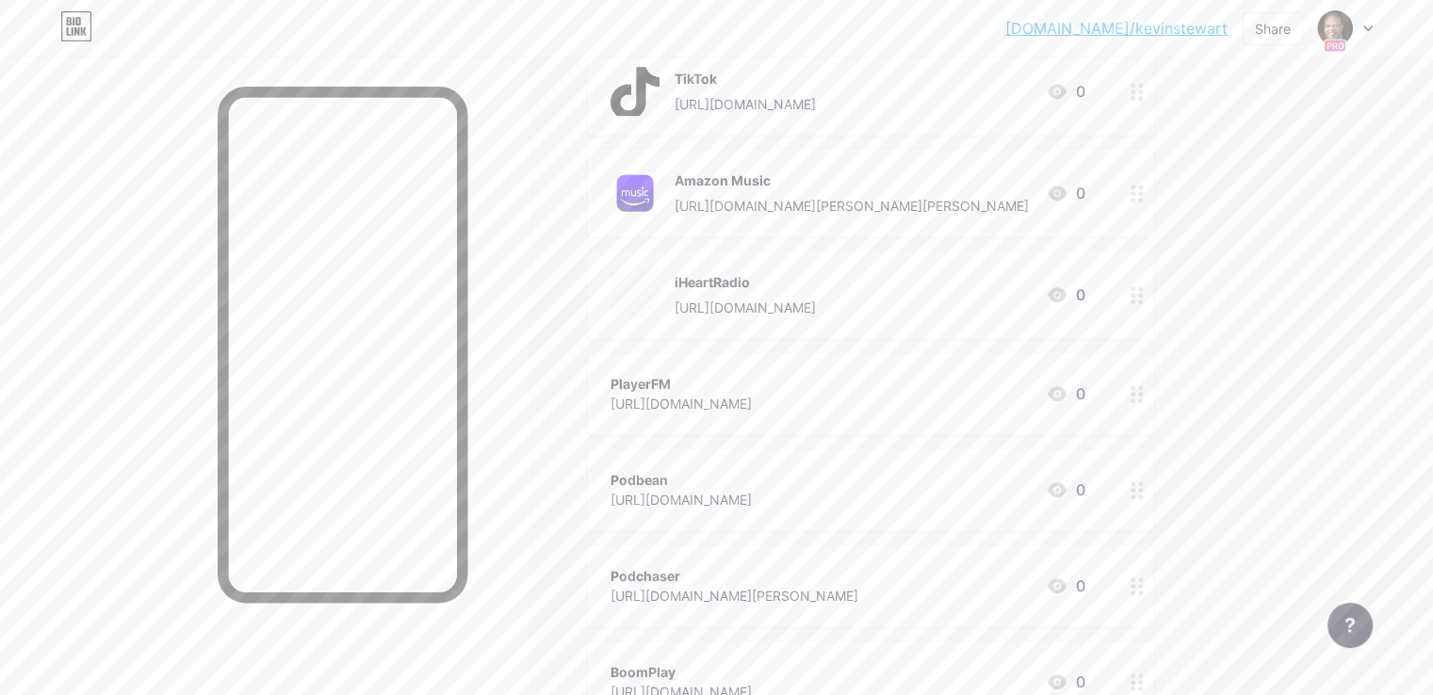
click at [1068, 384] on icon at bounding box center [1057, 393] width 23 height 23
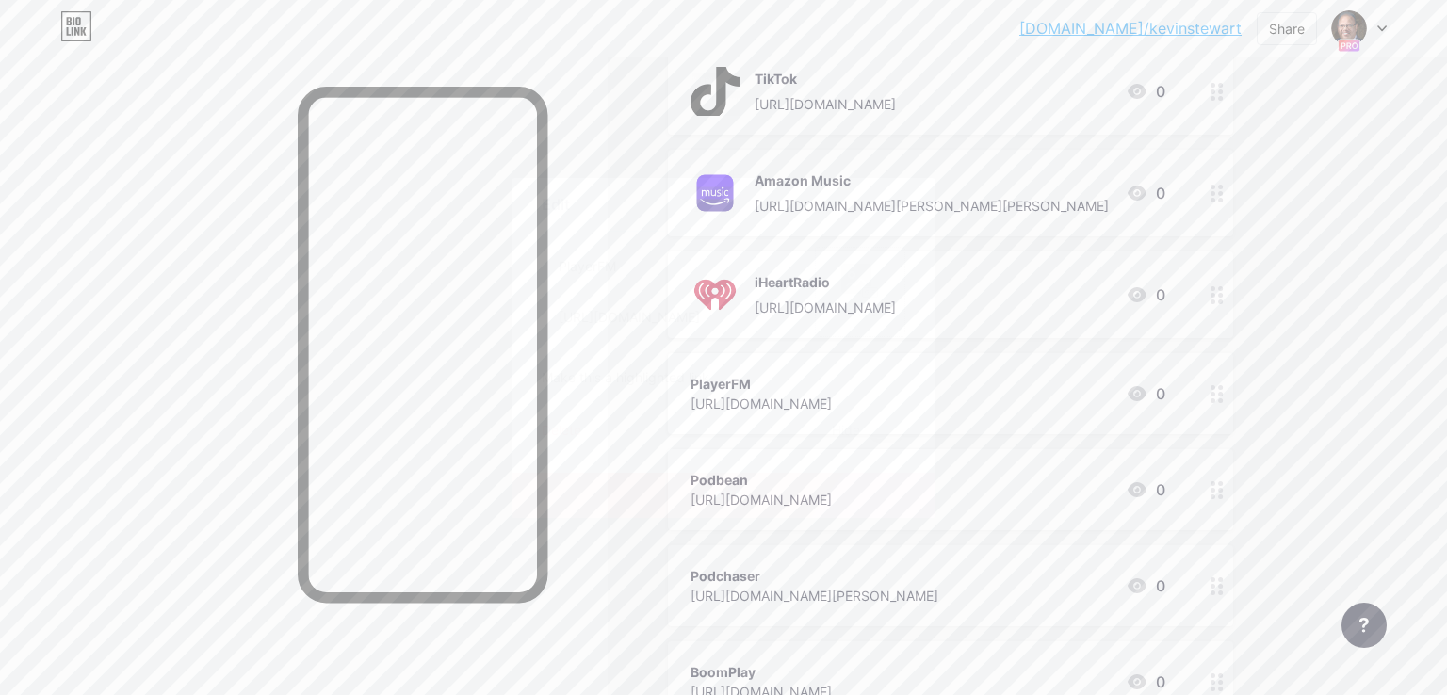
click at [851, 264] on icon at bounding box center [860, 281] width 38 height 35
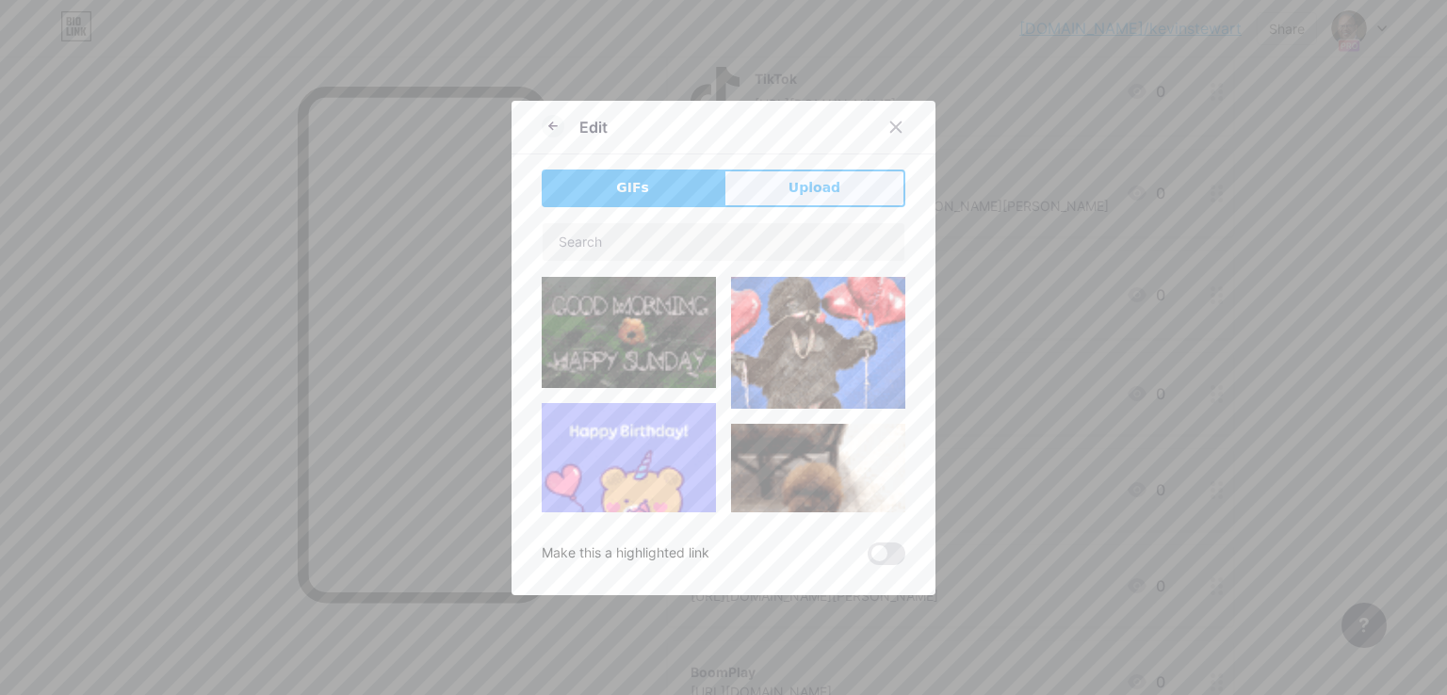
click at [781, 190] on button "Upload" at bounding box center [815, 189] width 182 height 38
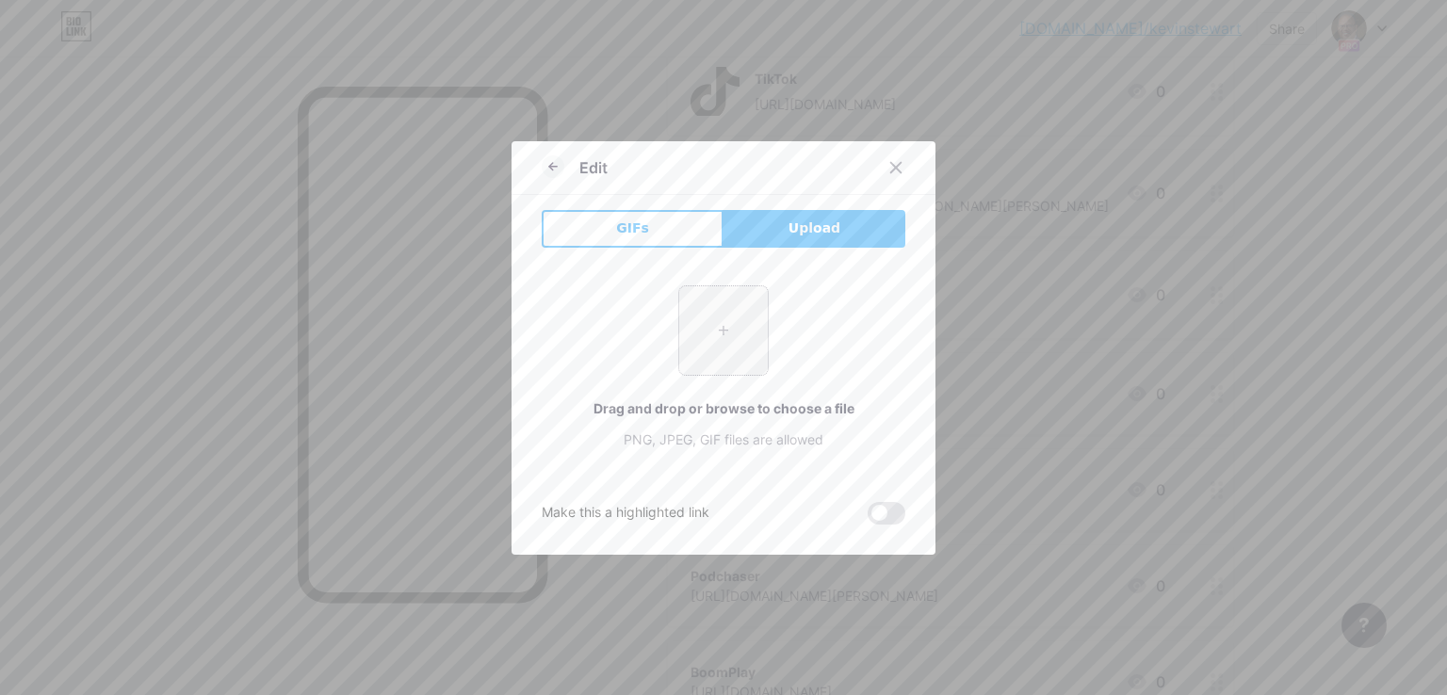
click at [722, 335] on input "file" at bounding box center [723, 330] width 89 height 89
type input "C:\fakepath\playerfm-logo-d9141aaecee4e24692039ae3ffab1404a91b496e507a5cebbbb4d…"
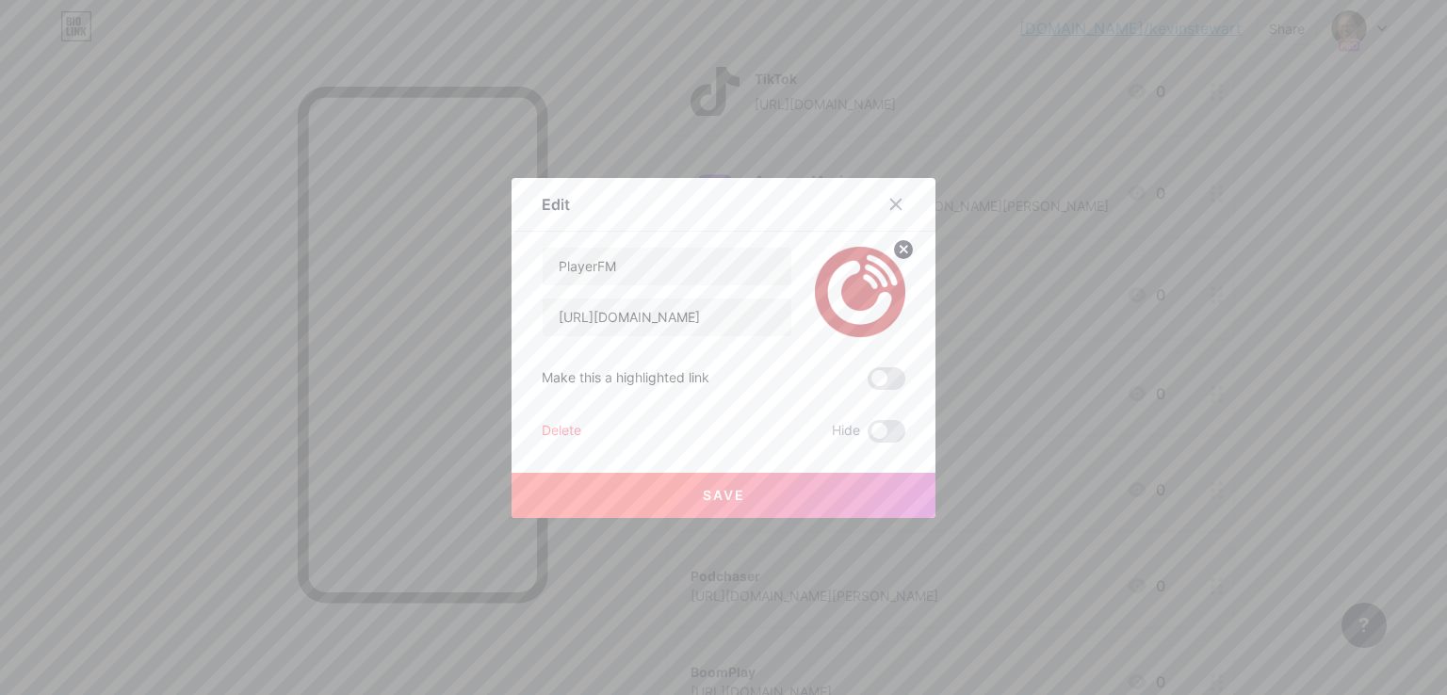
click at [691, 509] on button "Save" at bounding box center [724, 495] width 424 height 45
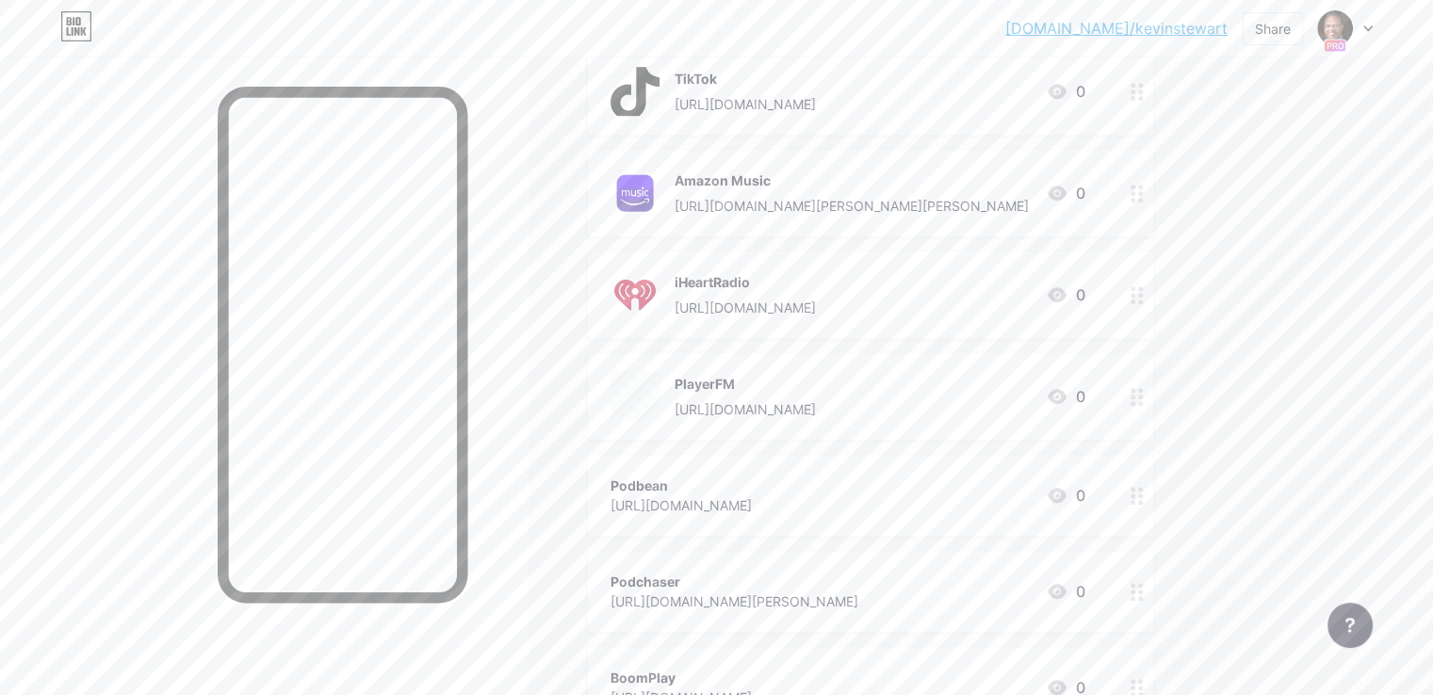
scroll to position [1130, 0]
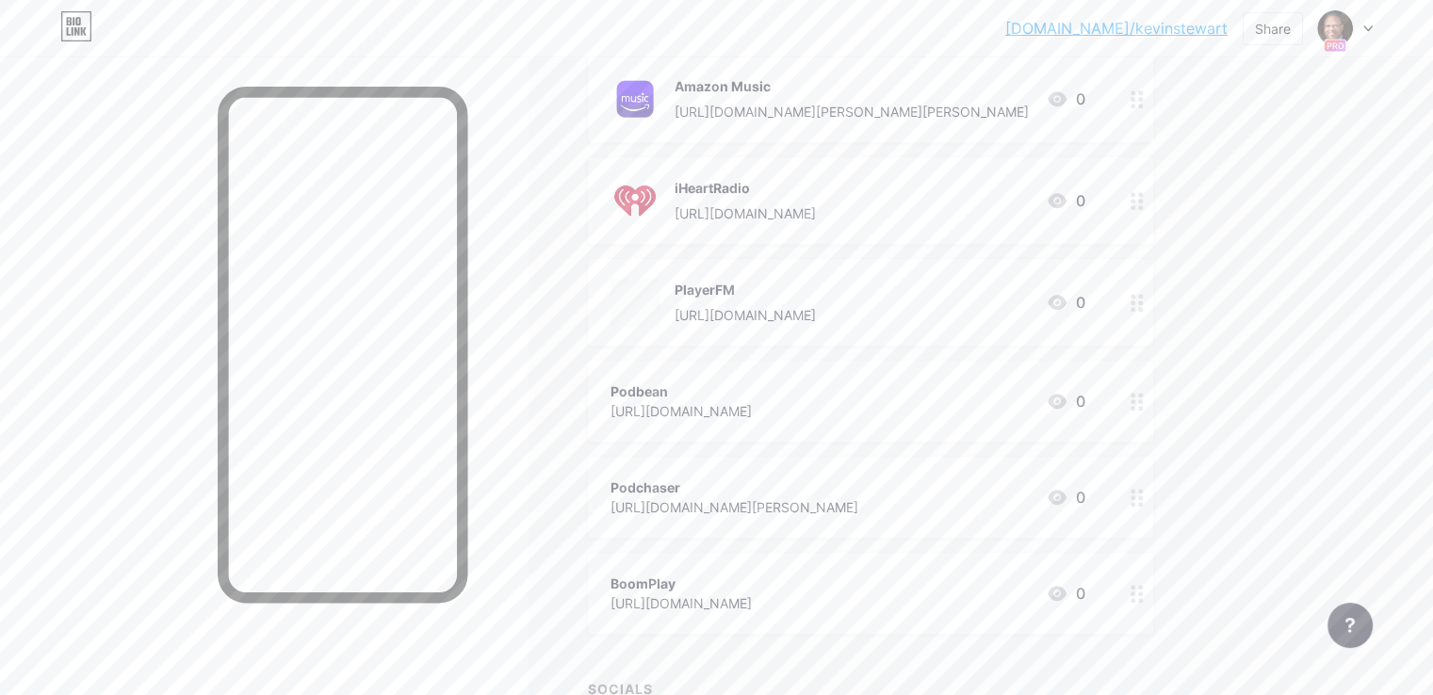
click at [1066, 398] on icon at bounding box center [1057, 401] width 19 height 15
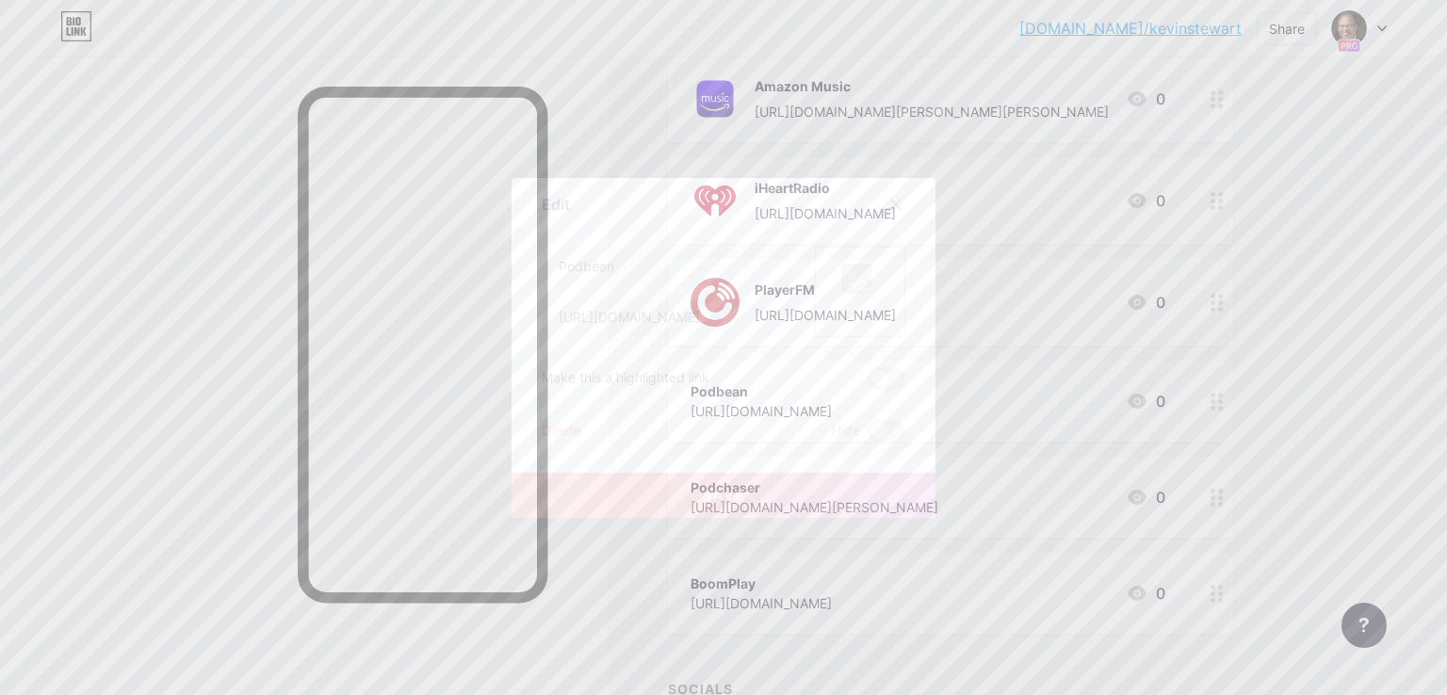
click at [889, 304] on div "Picture" at bounding box center [860, 292] width 90 height 90
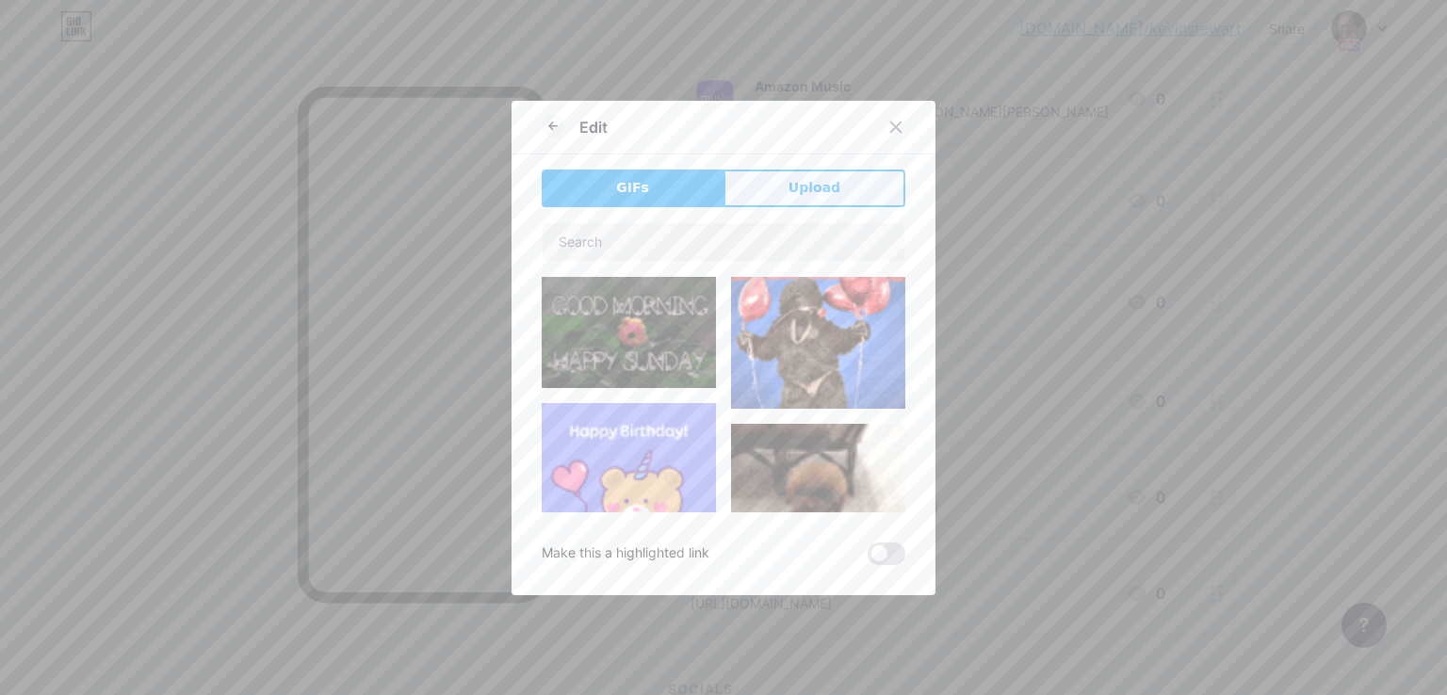
click at [867, 197] on button "Upload" at bounding box center [815, 189] width 182 height 38
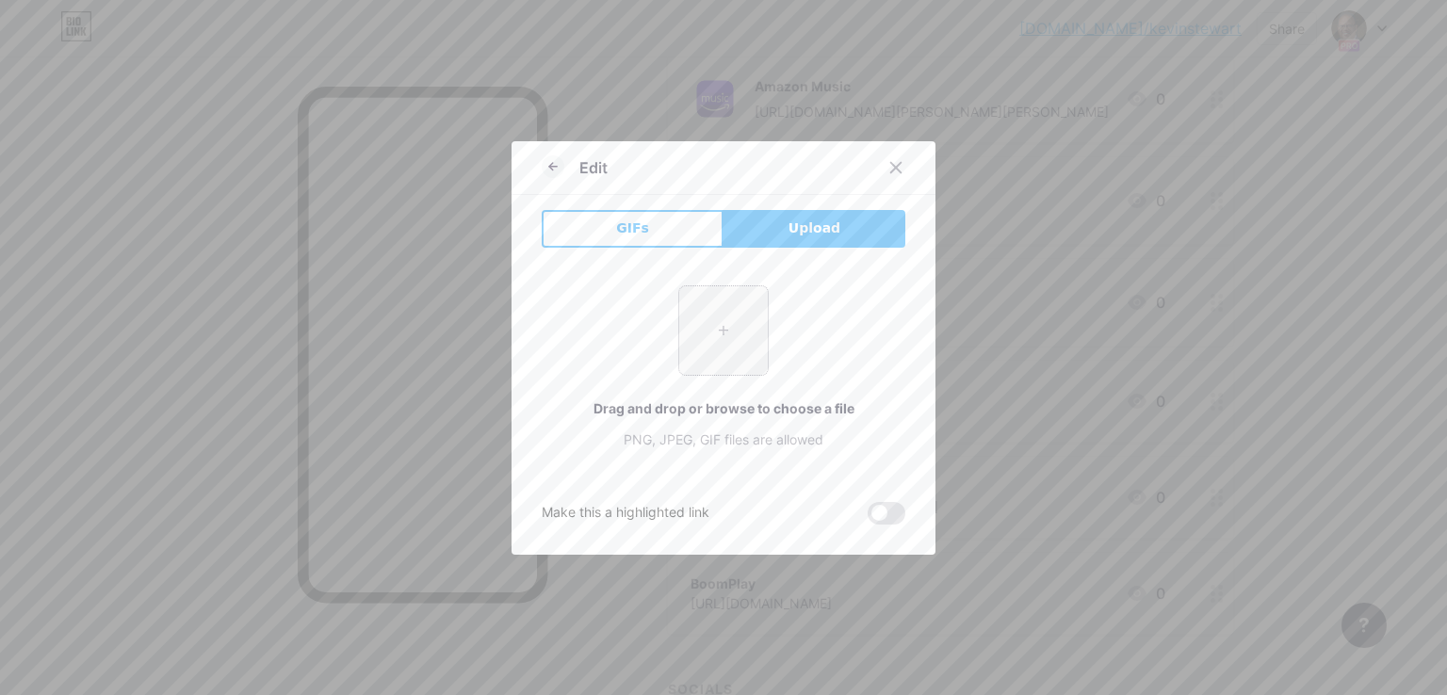
click at [711, 314] on input "file" at bounding box center [723, 330] width 89 height 89
type input "C:\fakepath\podbean.png"
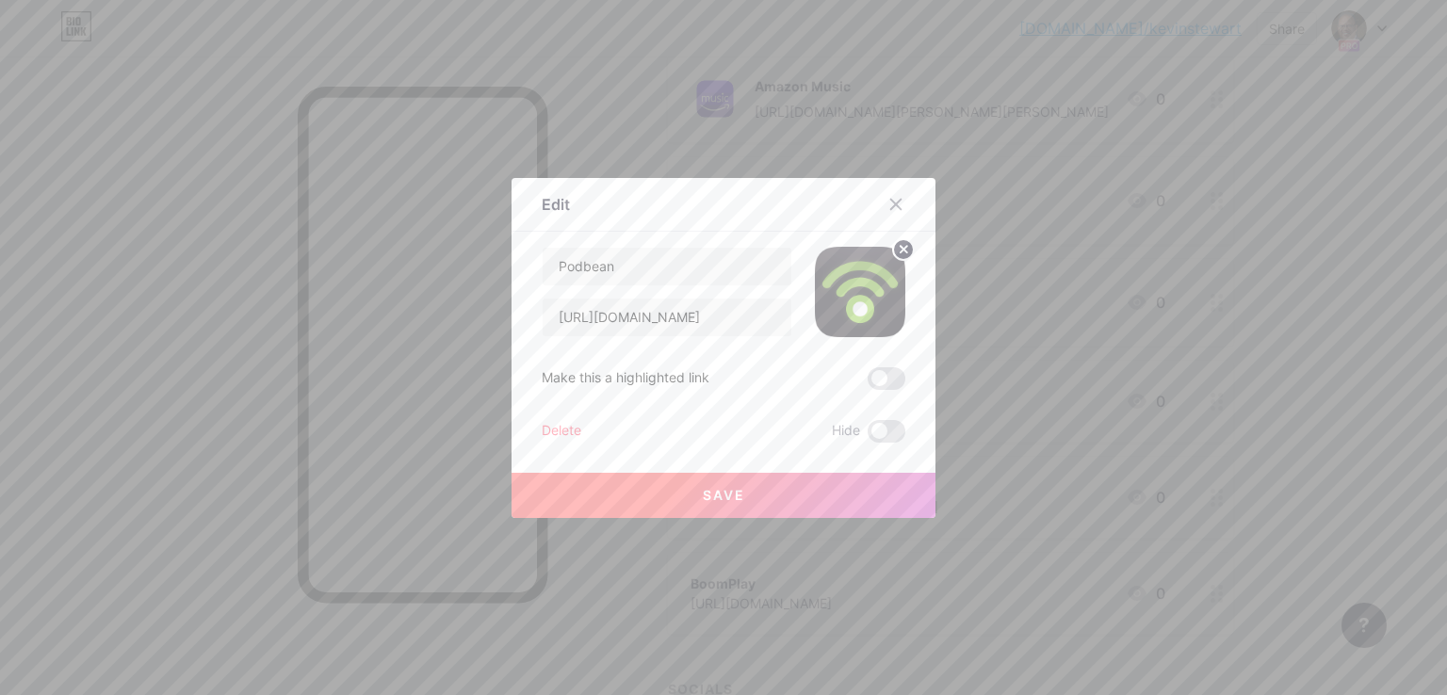
click at [682, 512] on button "Save" at bounding box center [724, 495] width 424 height 45
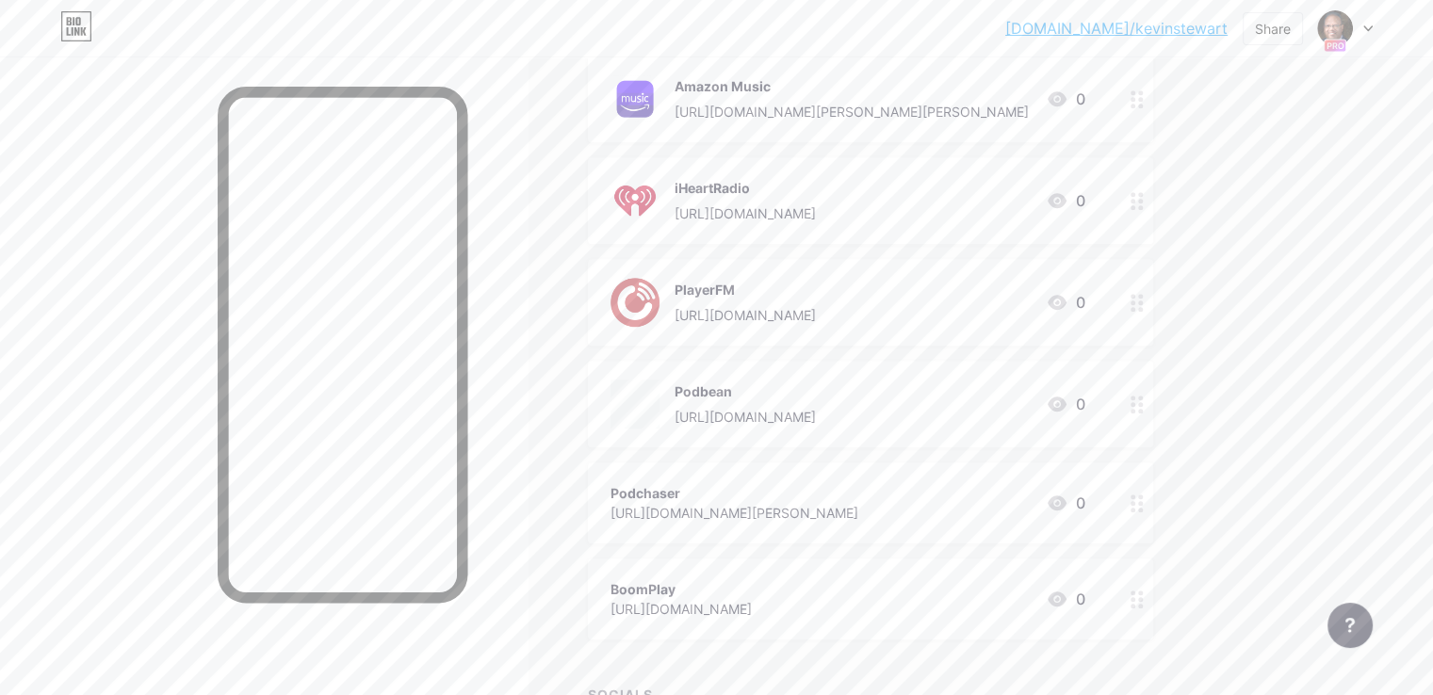
click at [1068, 499] on icon at bounding box center [1057, 503] width 23 height 23
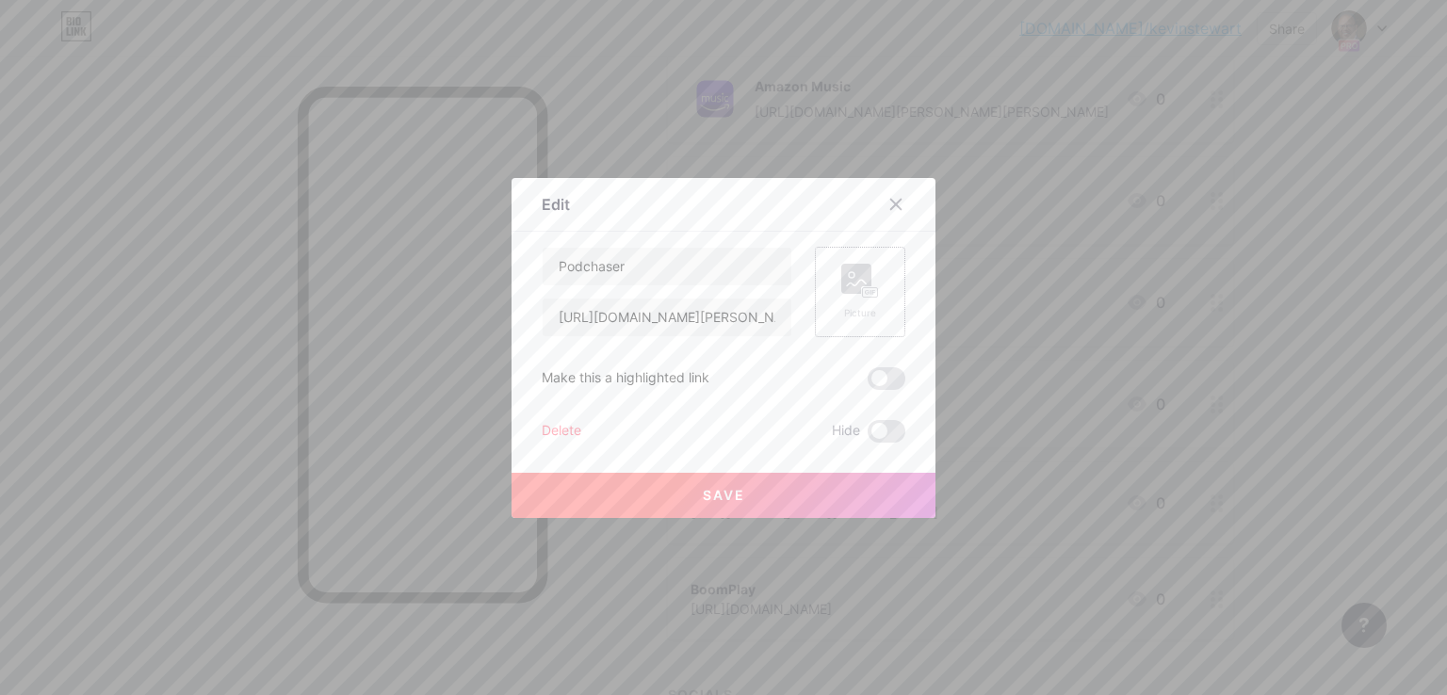
click at [824, 262] on div "Picture" at bounding box center [860, 292] width 90 height 90
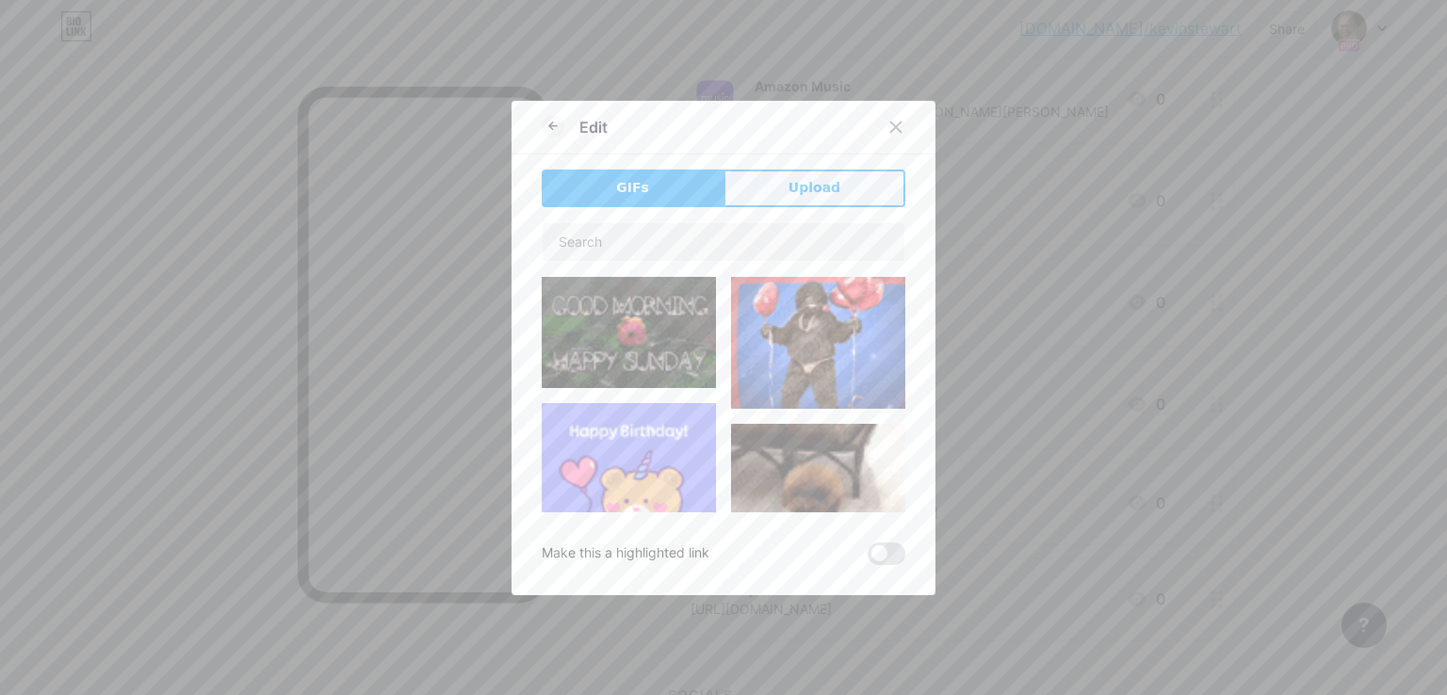
click at [792, 202] on button "Upload" at bounding box center [815, 189] width 182 height 38
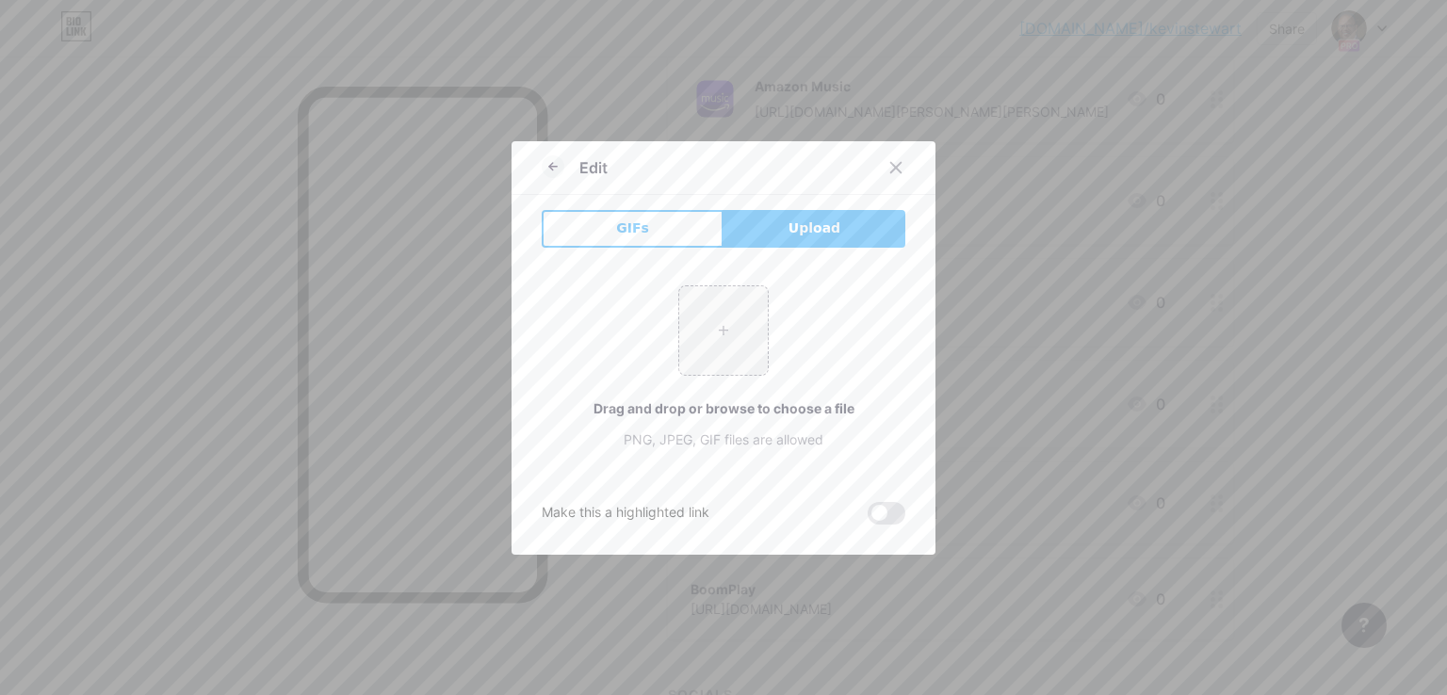
click at [675, 375] on div "+ Drag and drop or browse to choose a file PNG, JPEG, GIF files are allowed" at bounding box center [724, 367] width 364 height 164
click at [703, 351] on input "file" at bounding box center [723, 330] width 89 height 89
type input "C:\fakepath\podchaser.png"
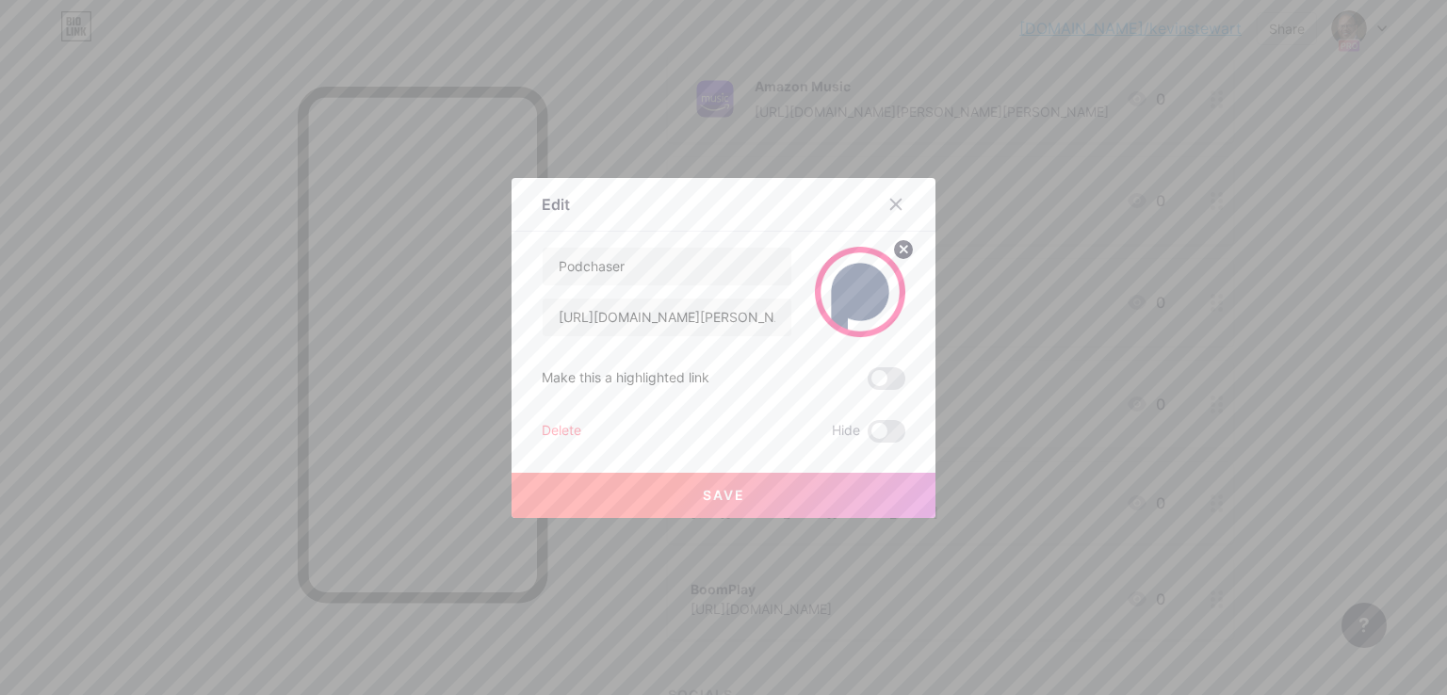
click at [690, 513] on button "Save" at bounding box center [724, 495] width 424 height 45
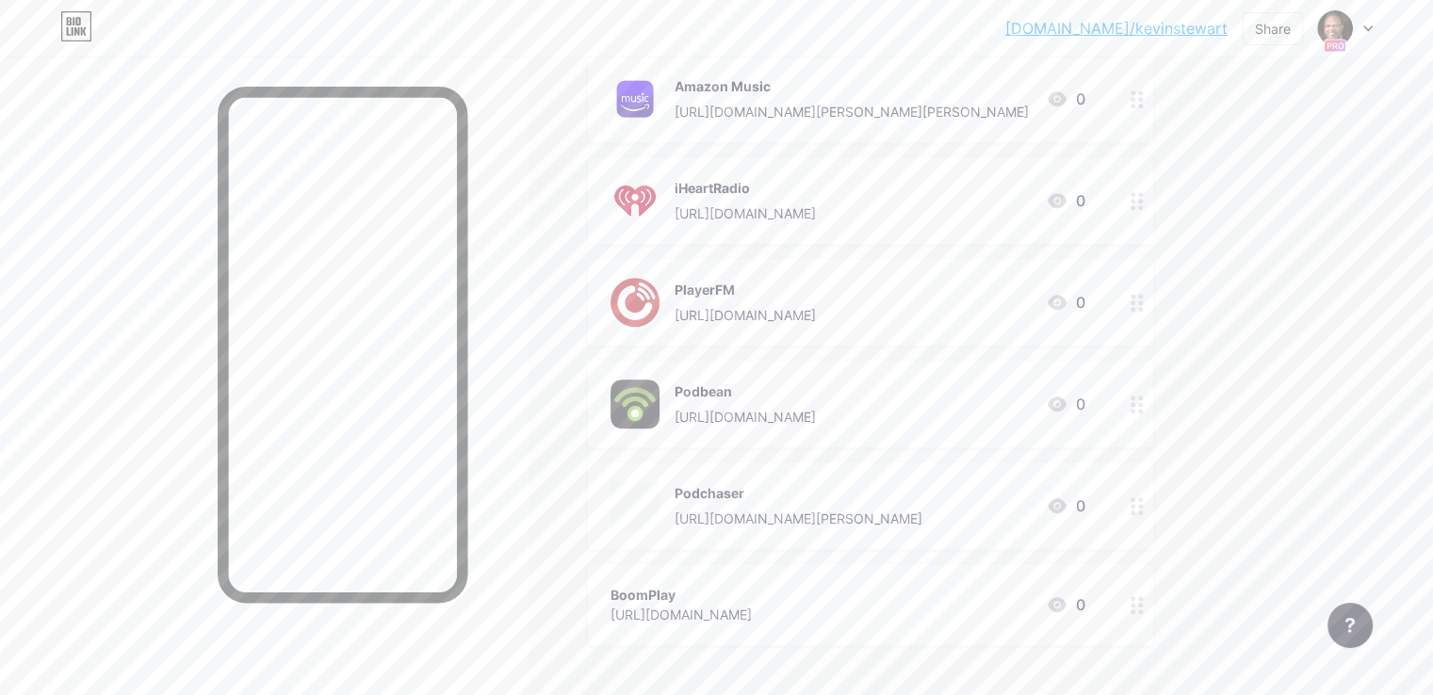
click at [1066, 600] on icon at bounding box center [1057, 604] width 19 height 15
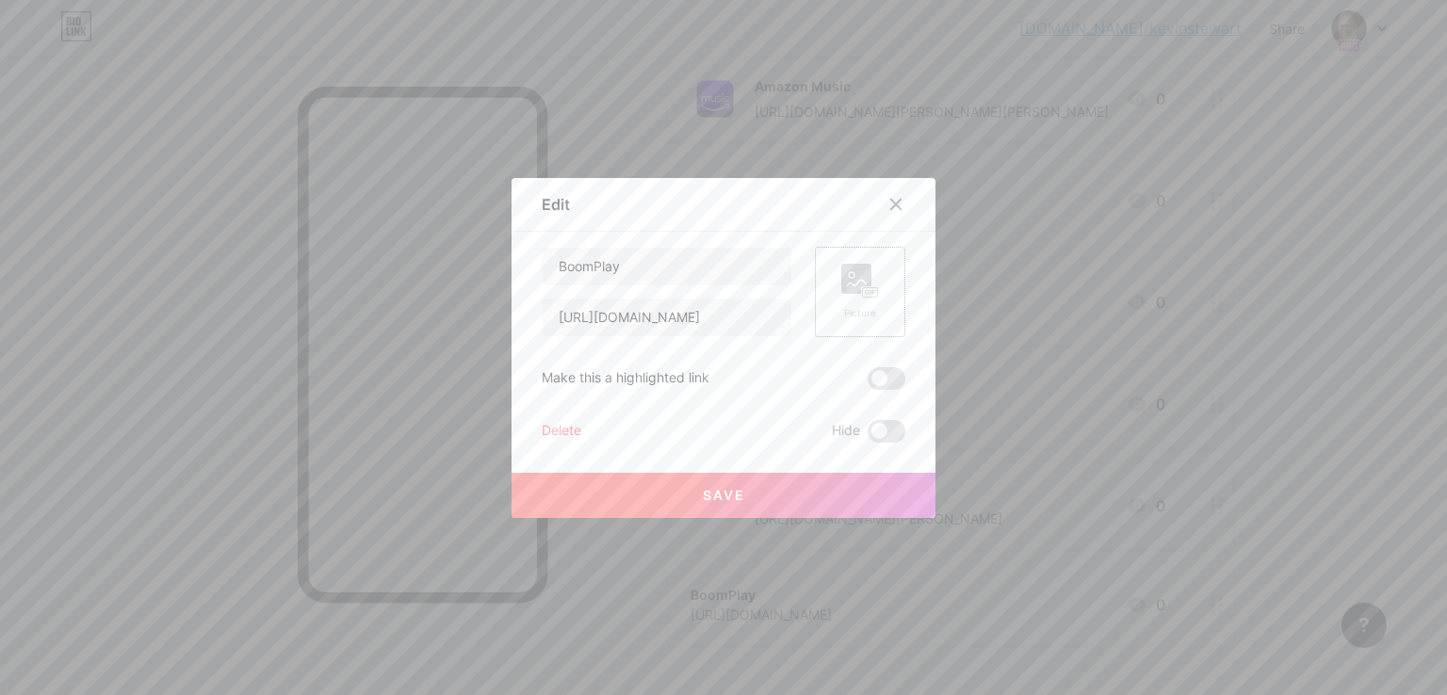
click at [856, 276] on rect at bounding box center [856, 279] width 30 height 30
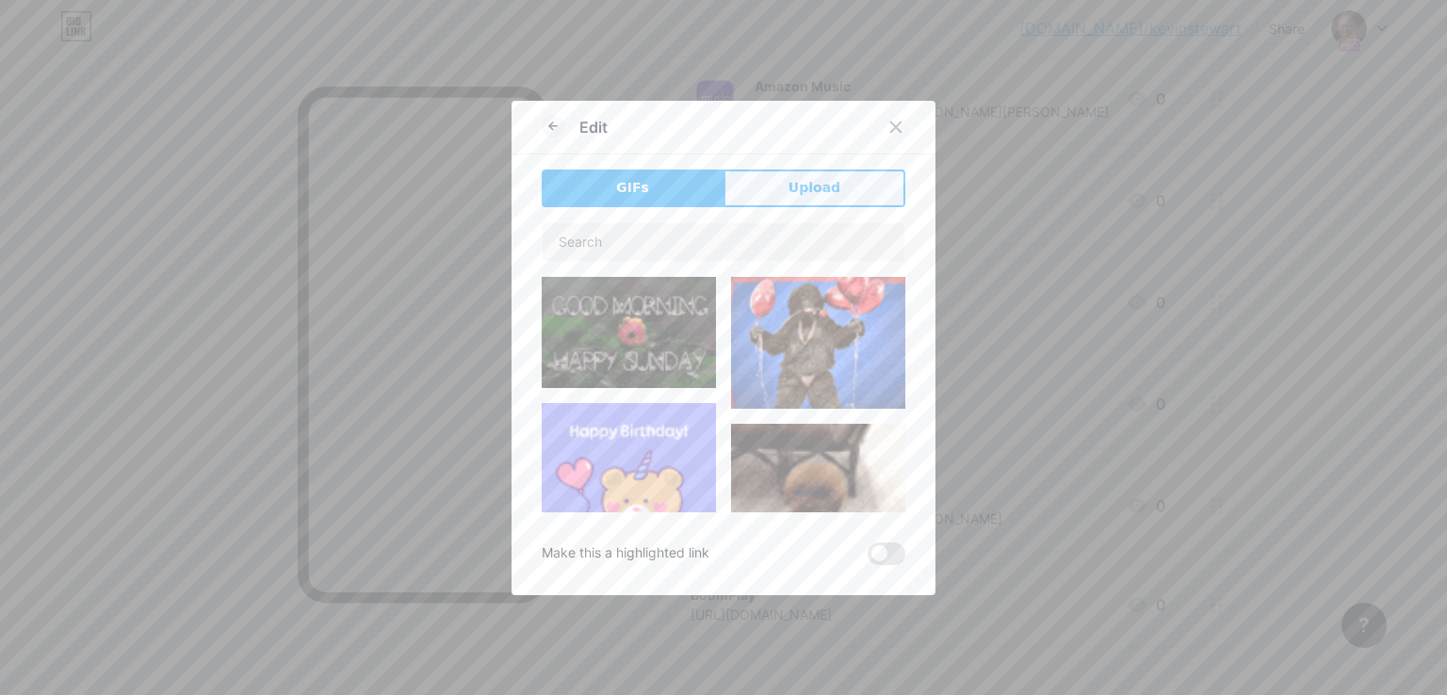
click at [808, 195] on span "Upload" at bounding box center [815, 188] width 52 height 20
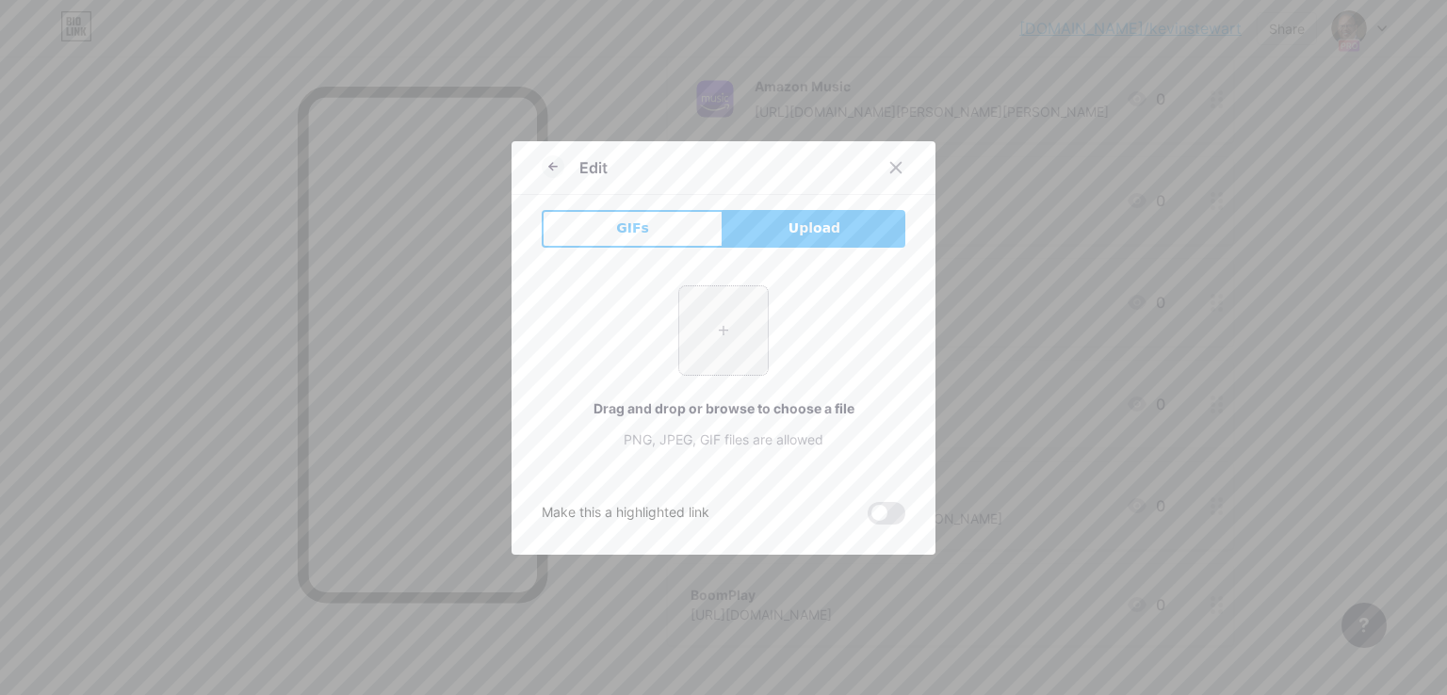
click at [723, 325] on input "file" at bounding box center [723, 330] width 89 height 89
type input "C:\fakepath\Boomplay.png"
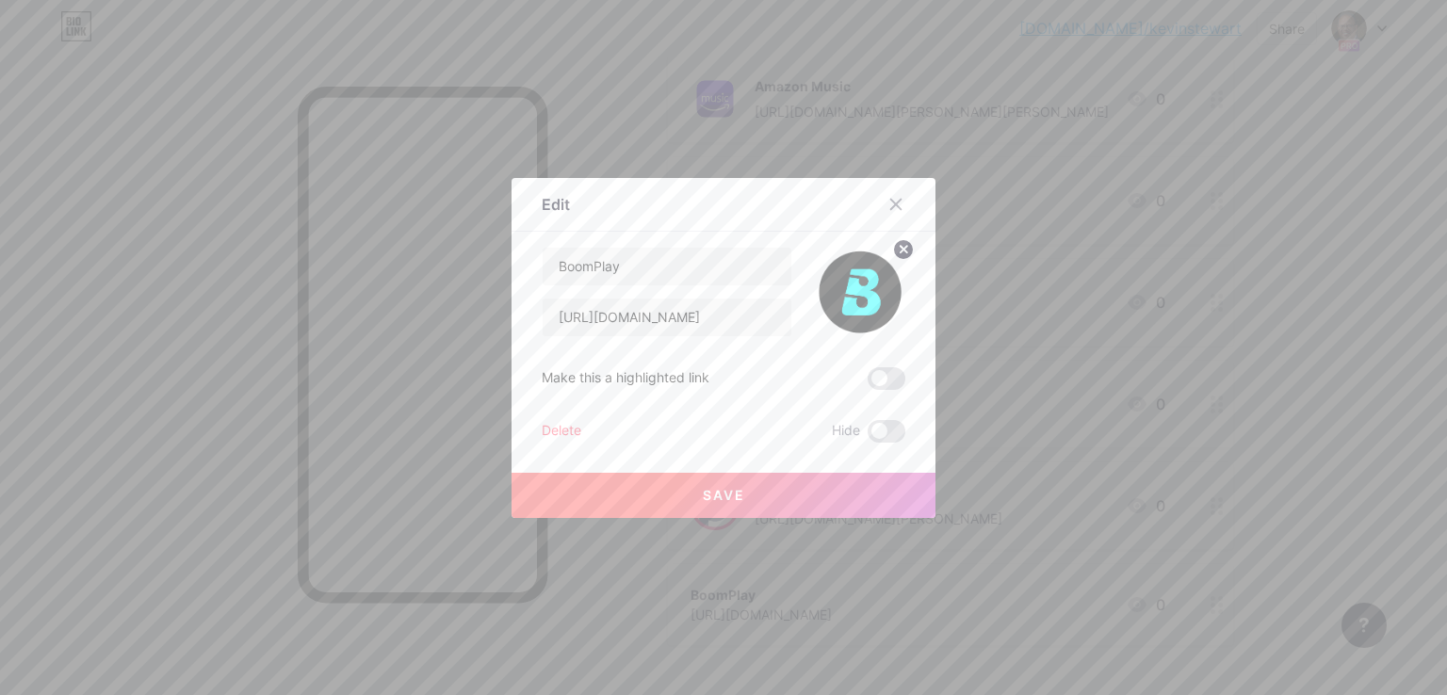
click at [649, 506] on button "Save" at bounding box center [724, 495] width 424 height 45
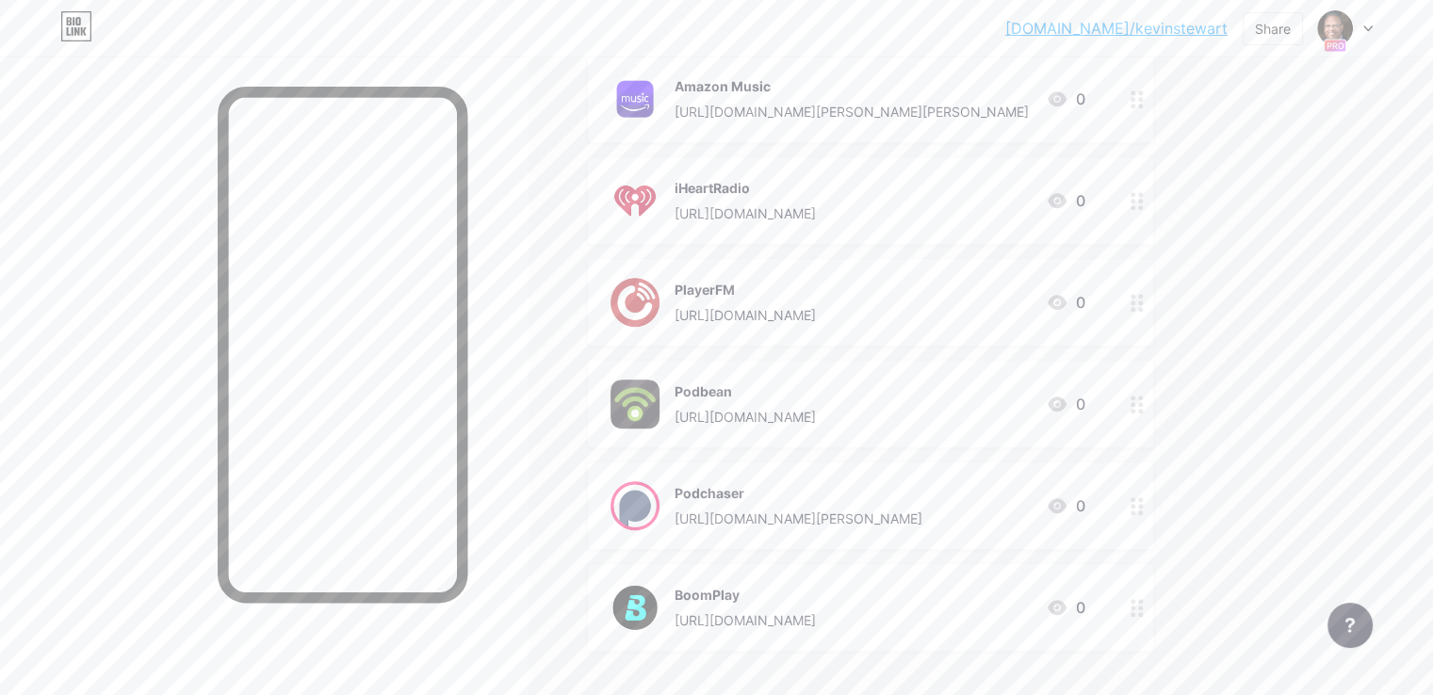
click at [1057, 17] on div "[DOMAIN_NAME]/kevins... [DOMAIN_NAME]/kevinstewart Share Switch accounts [PERSO…" at bounding box center [716, 28] width 1433 height 34
copy div "[DOMAIN_NAME]/kevinstewart Share Switch accounts [PERSON_NAME] [DOMAIN_NAME]/ke…"
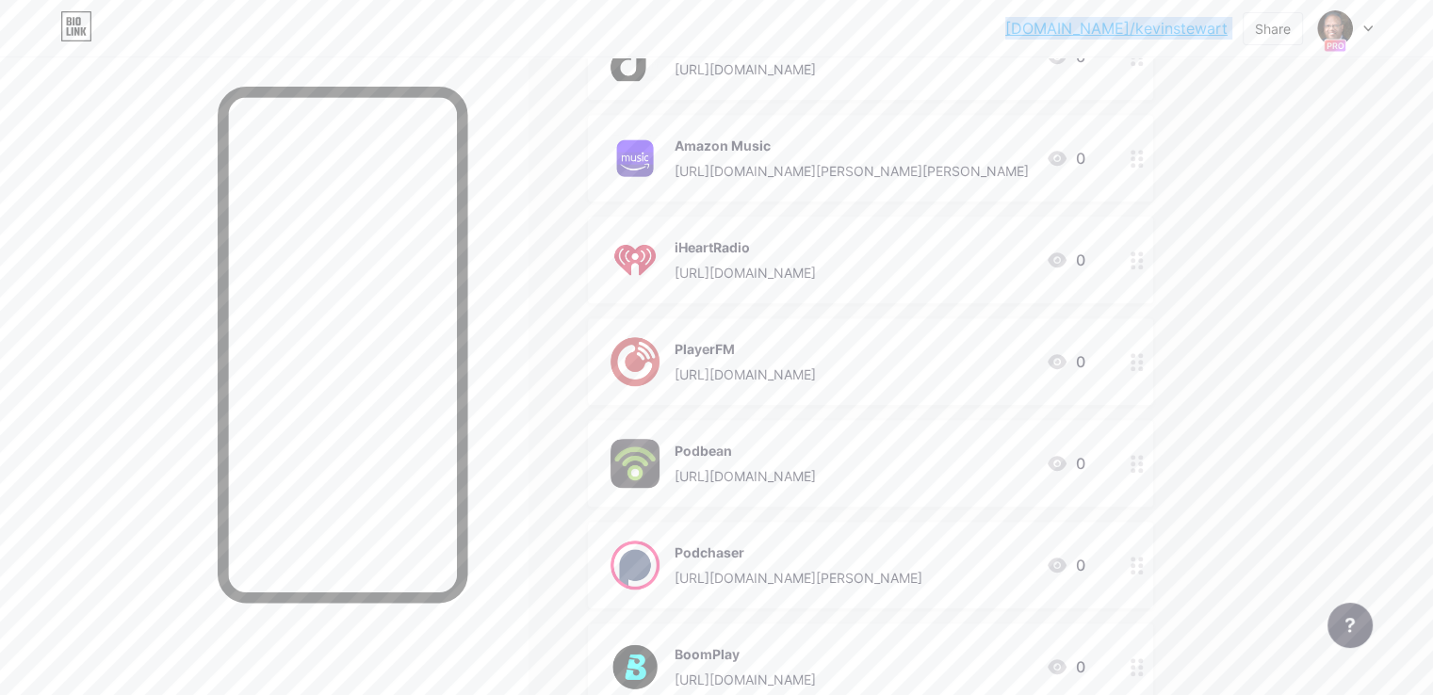
scroll to position [848, 0]
